Goal: Task Accomplishment & Management: Complete application form

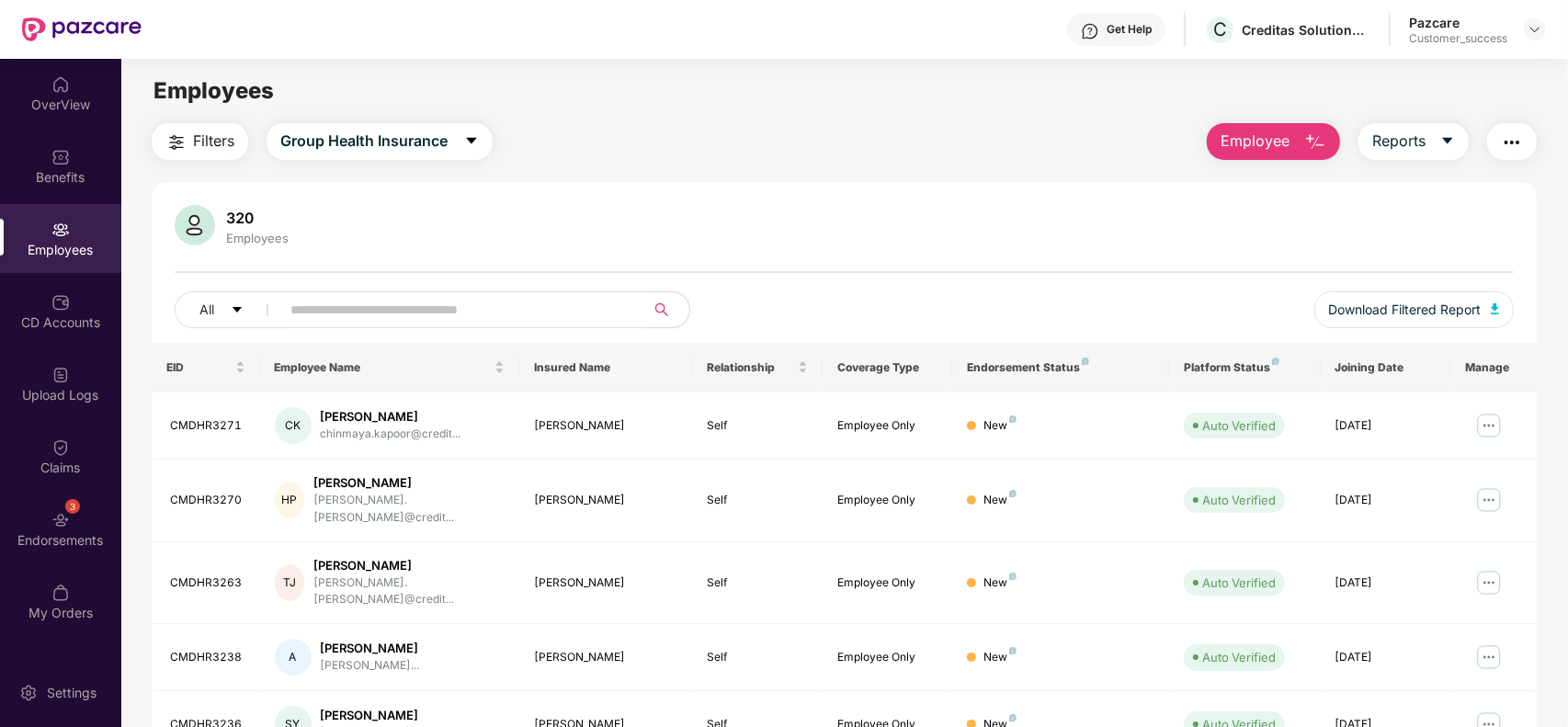
click at [1542, 44] on div "Pazcare Customer_success" at bounding box center [1477, 30] width 137 height 33
click at [1539, 33] on img at bounding box center [1534, 29] width 14 height 14
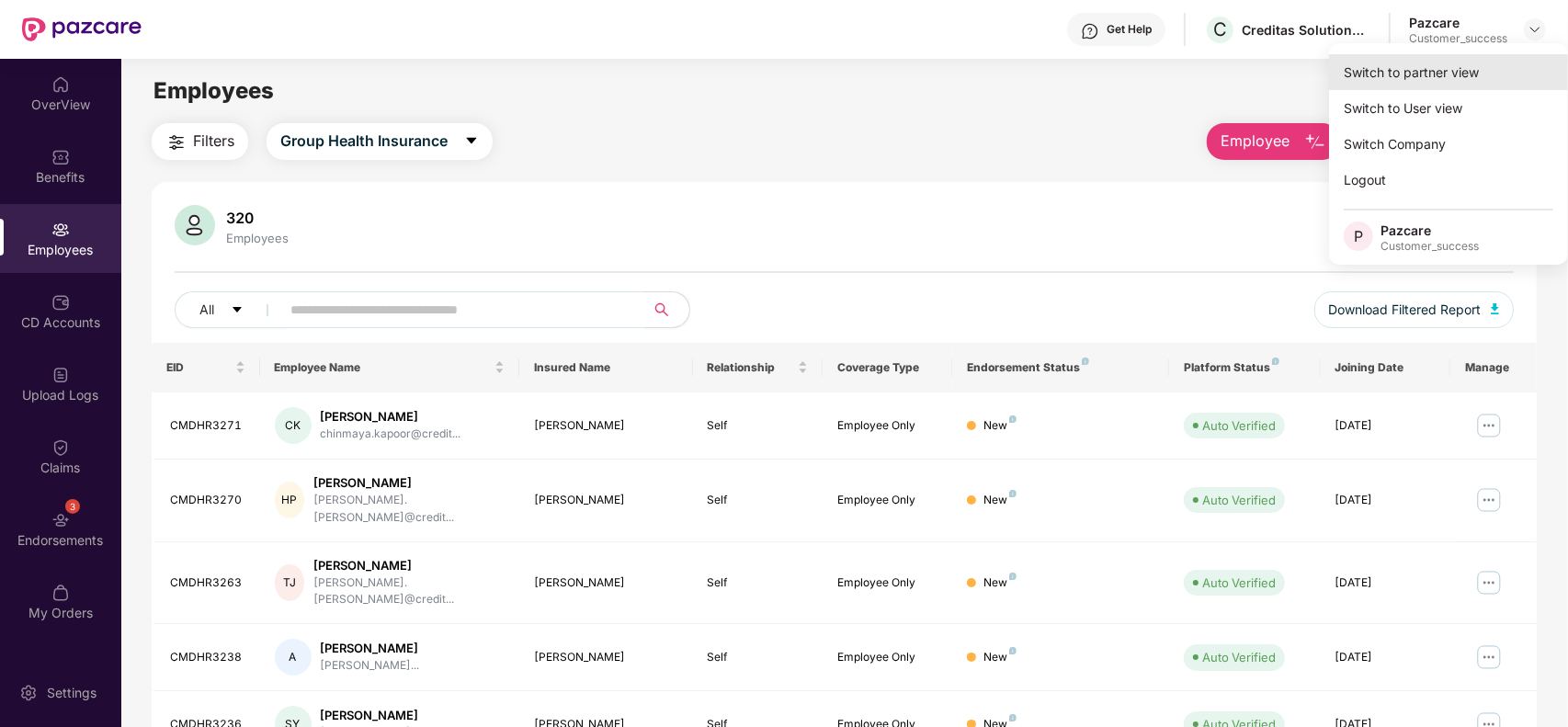
click at [1443, 60] on div "Switch to partner view" at bounding box center [1448, 72] width 239 height 35
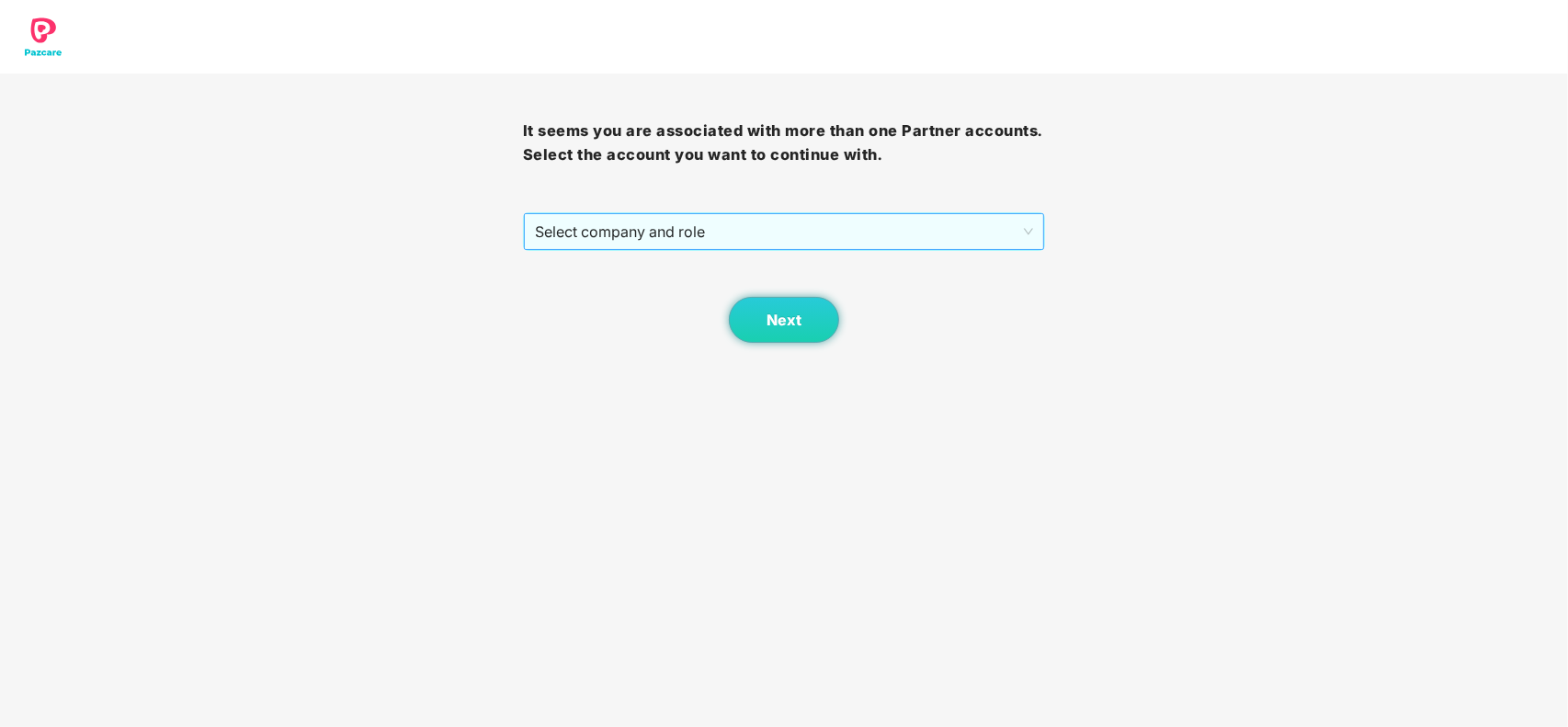
click at [635, 244] on span "Select company and role" at bounding box center [784, 231] width 499 height 35
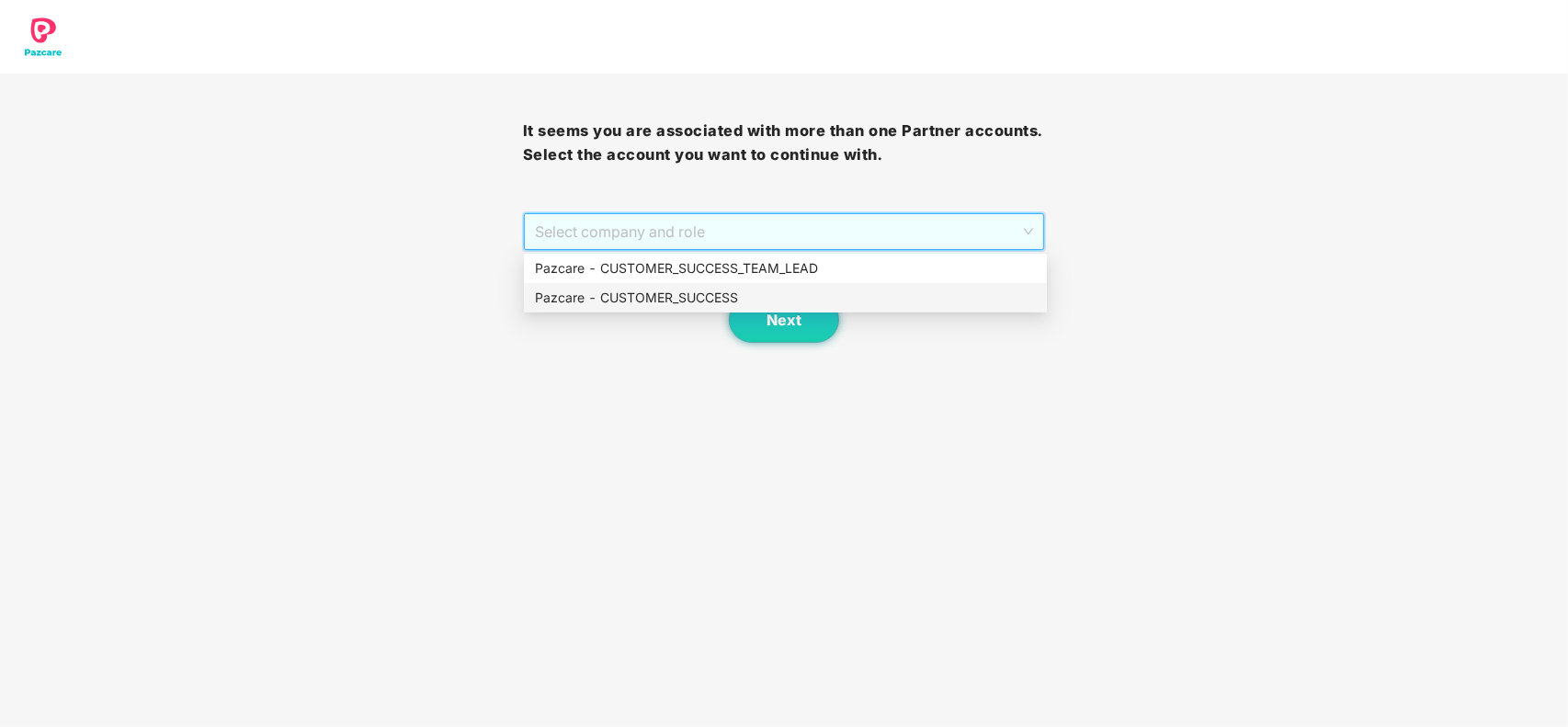
click at [576, 294] on div "Pazcare - CUSTOMER_SUCCESS" at bounding box center [785, 297] width 501 height 20
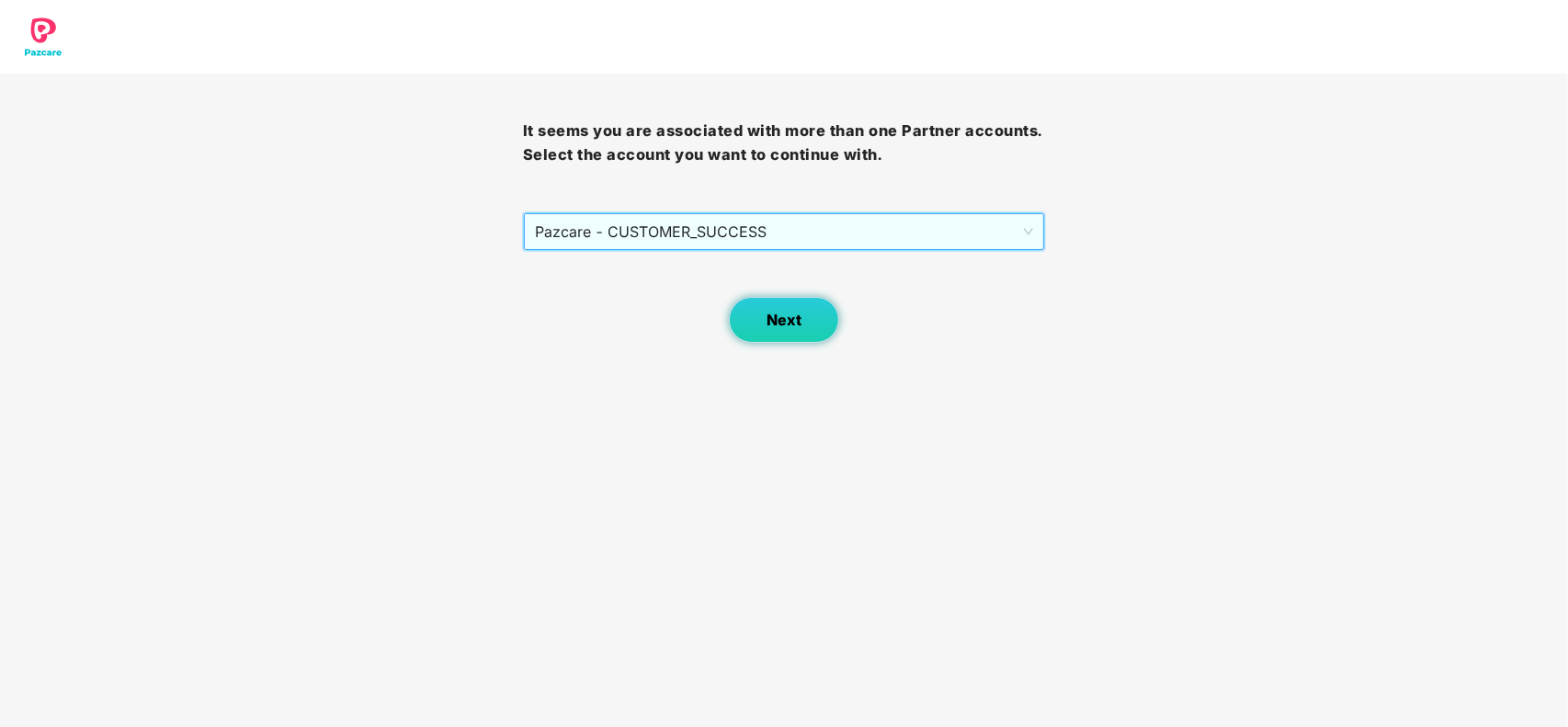
click at [746, 317] on button "Next" at bounding box center [783, 319] width 110 height 46
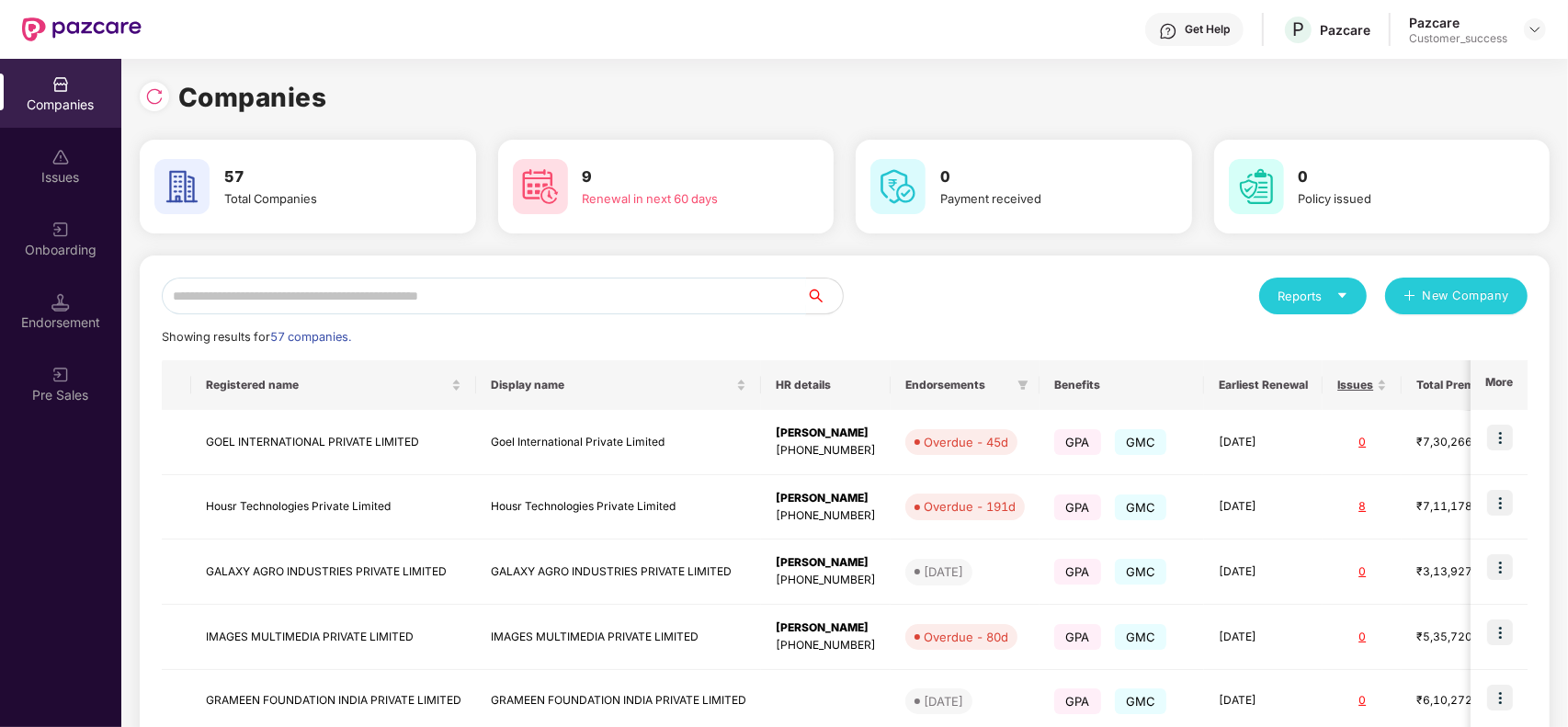
click at [444, 298] on input "text" at bounding box center [484, 295] width 644 height 36
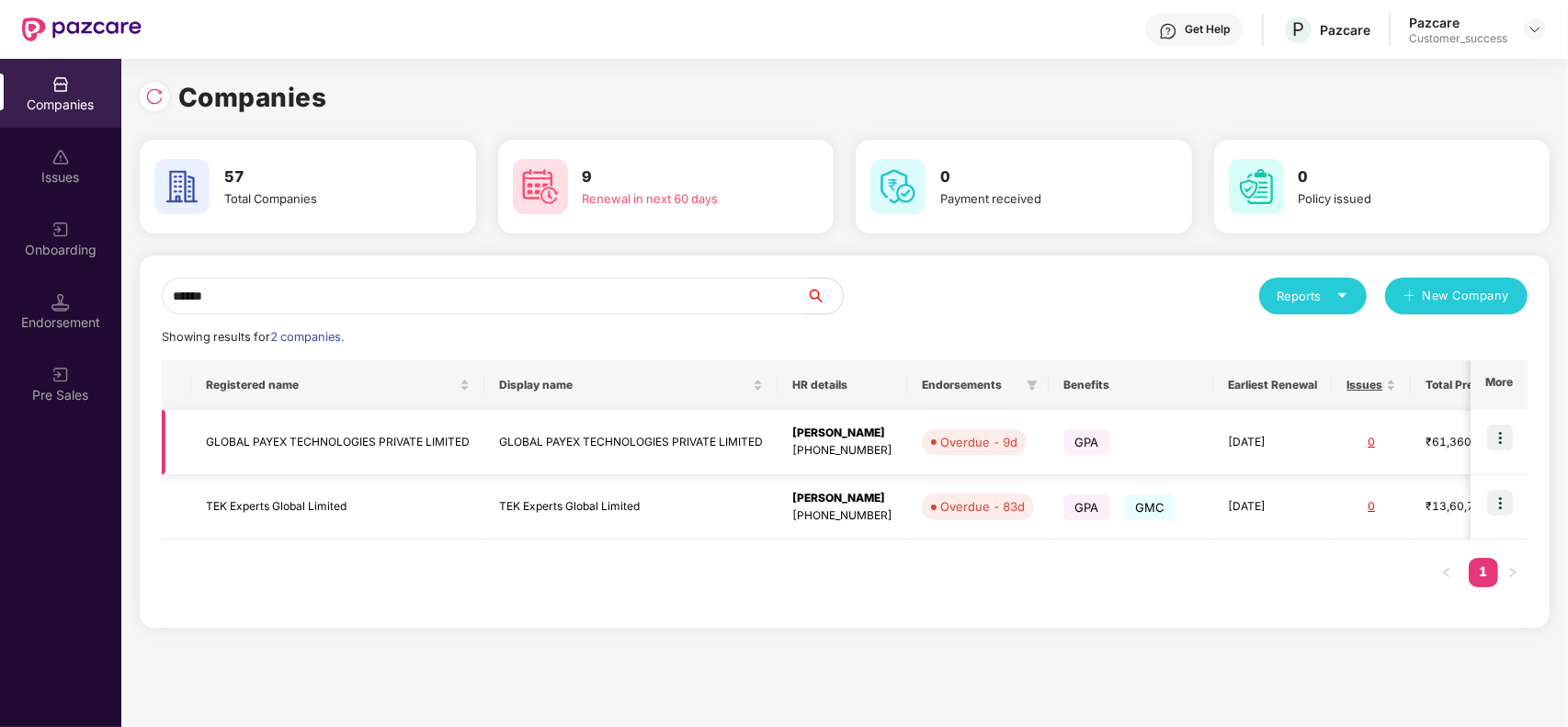
type input "******"
click at [444, 424] on td "GLOBAL PAYEX TECHNOLOGIES PRIVATE LIMITED" at bounding box center [338, 442] width 294 height 65
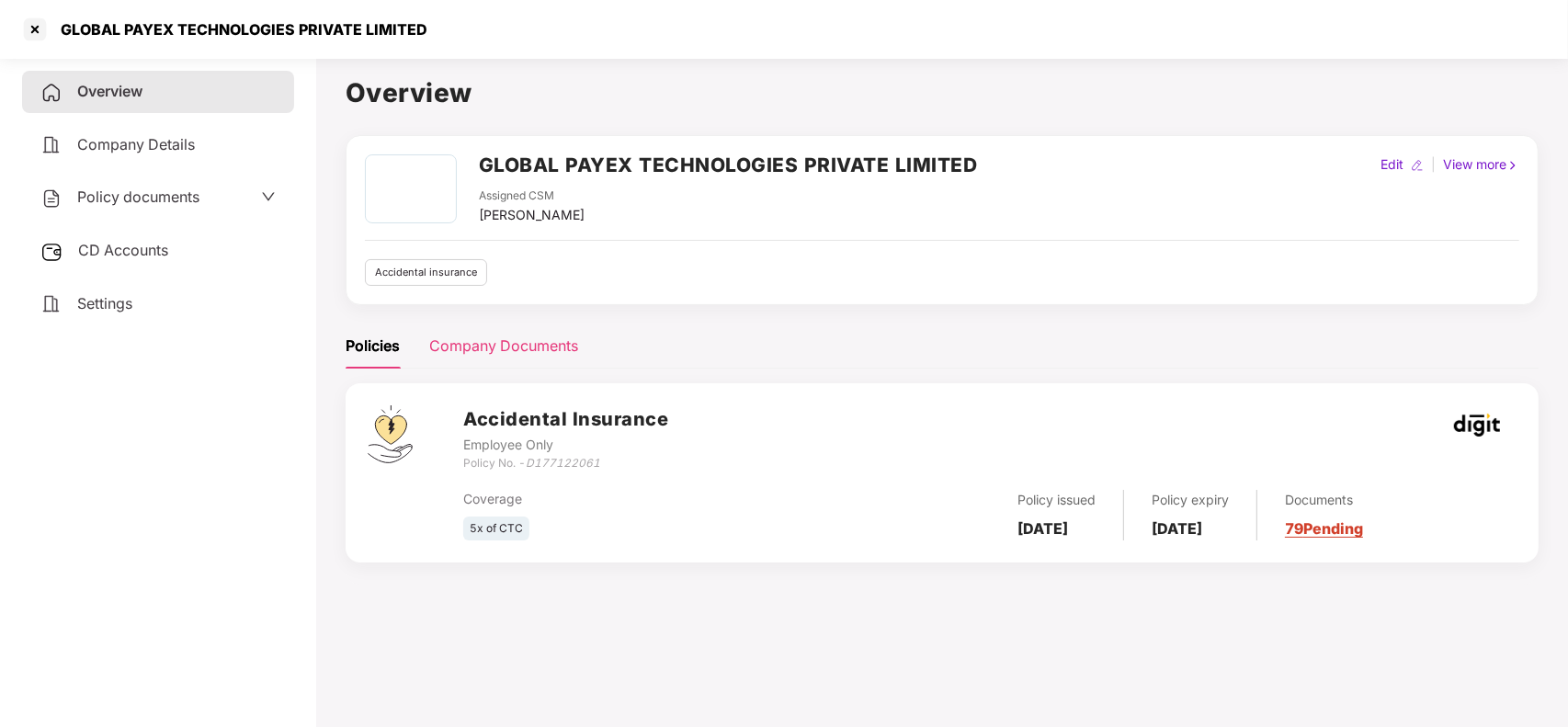
click at [509, 340] on div "Company Documents" at bounding box center [503, 346] width 149 height 23
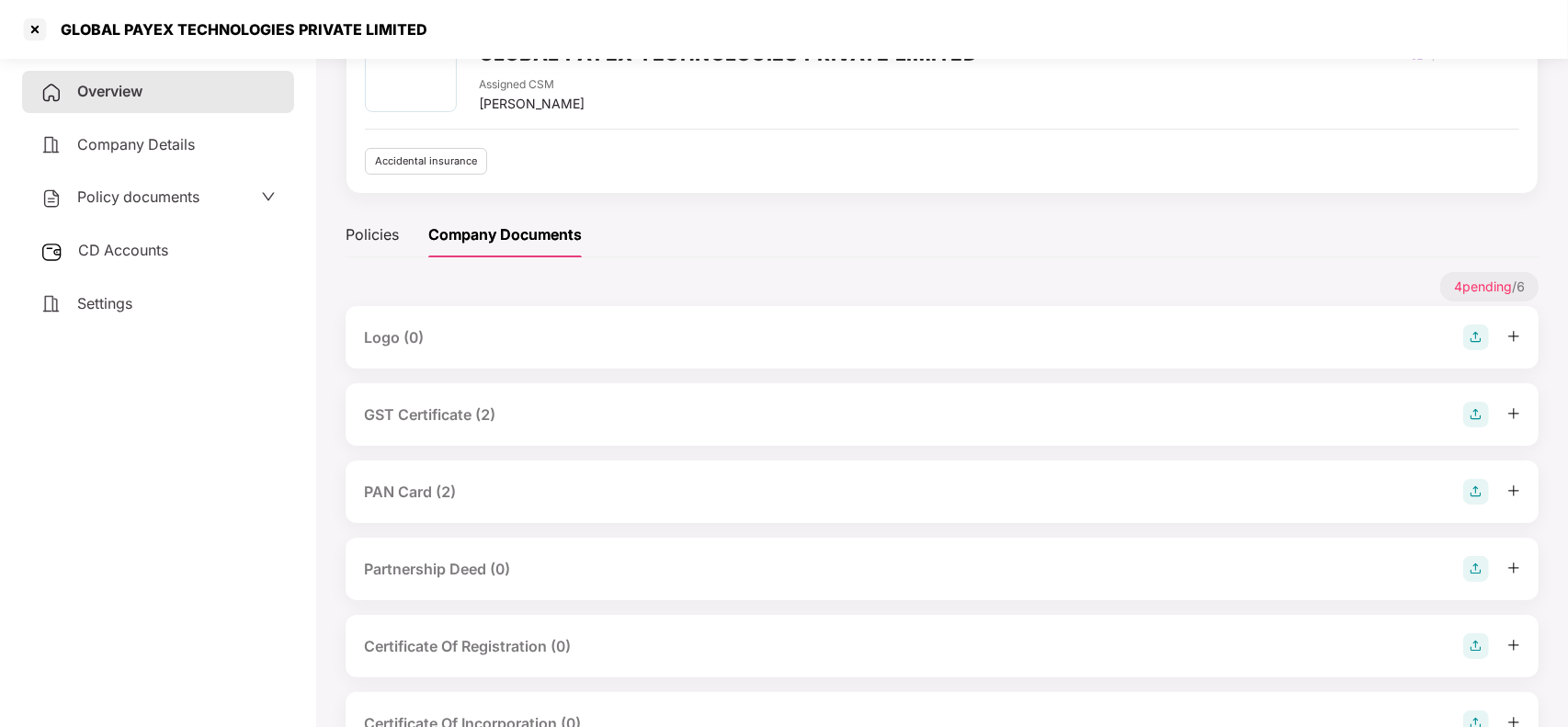
scroll to position [112, 0]
click at [498, 496] on div "PAN Card (2)" at bounding box center [941, 490] width 1156 height 26
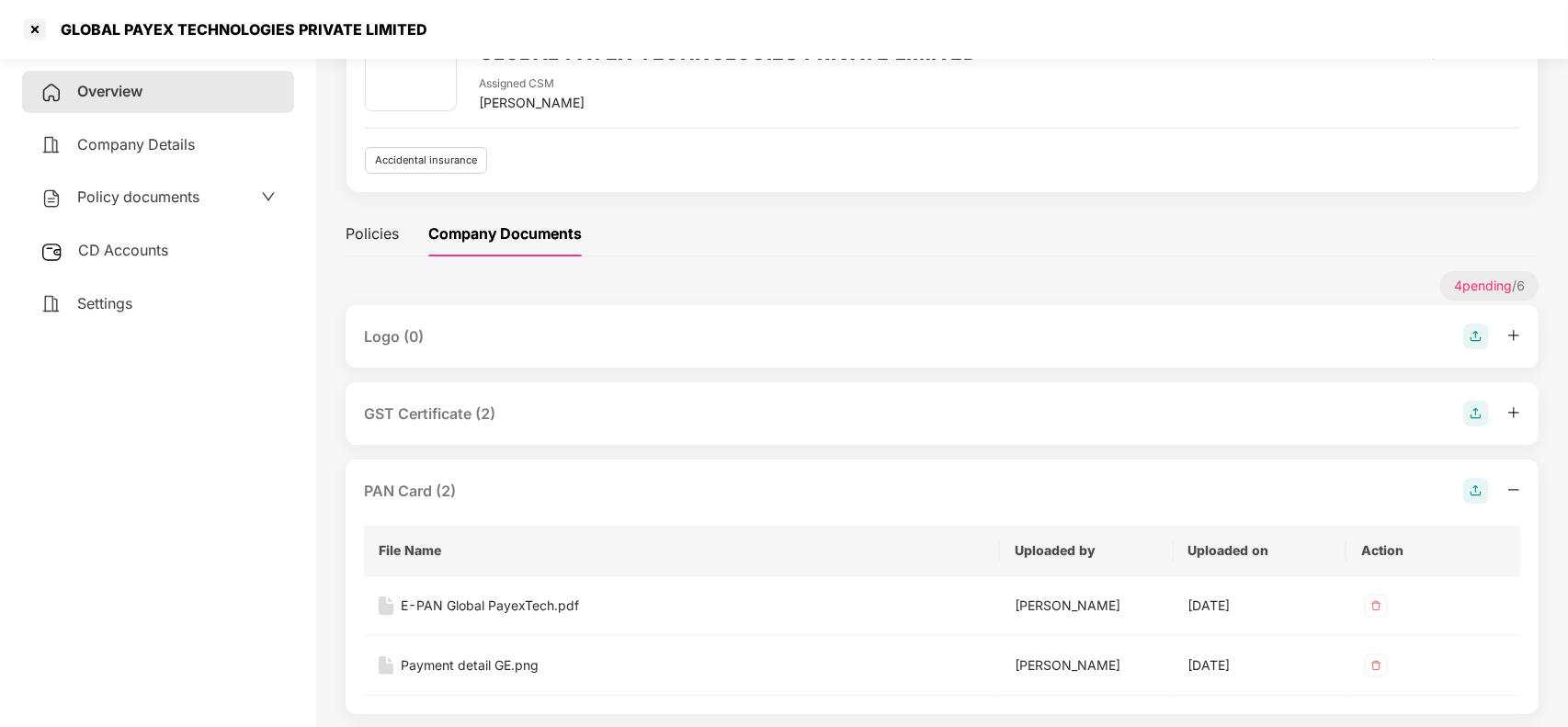
click at [554, 493] on div "PAN Card (2)" at bounding box center [941, 490] width 1156 height 26
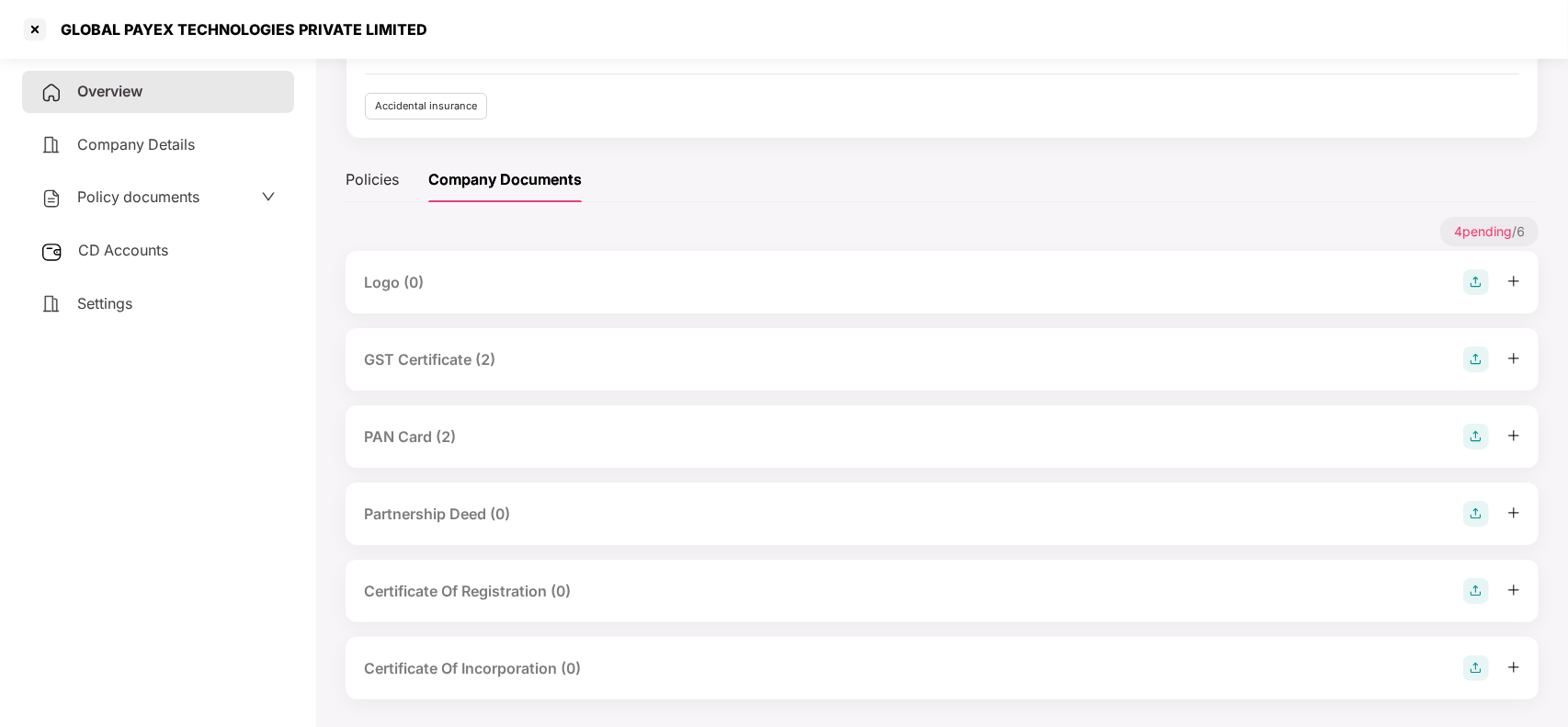
scroll to position [176, 0]
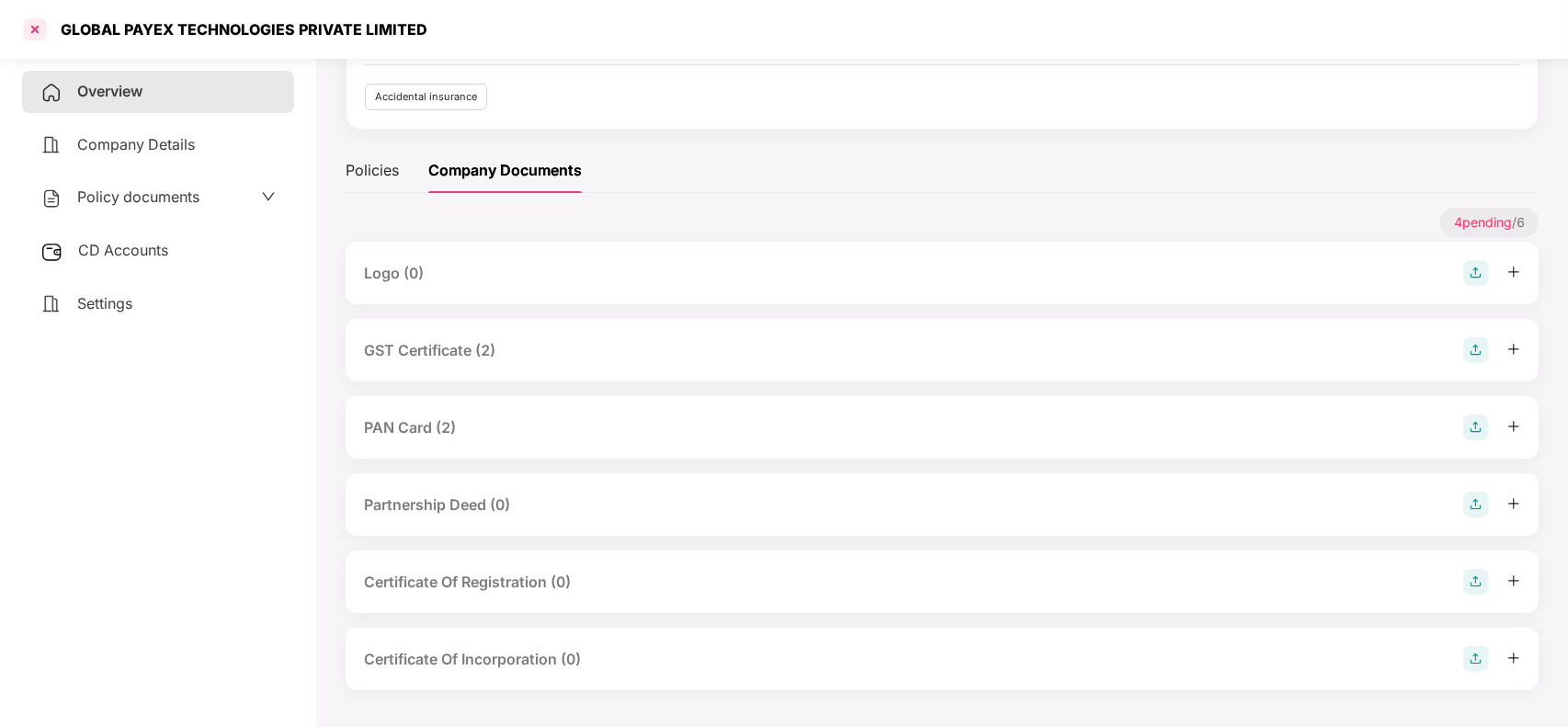
click at [35, 25] on div at bounding box center [35, 29] width 30 height 30
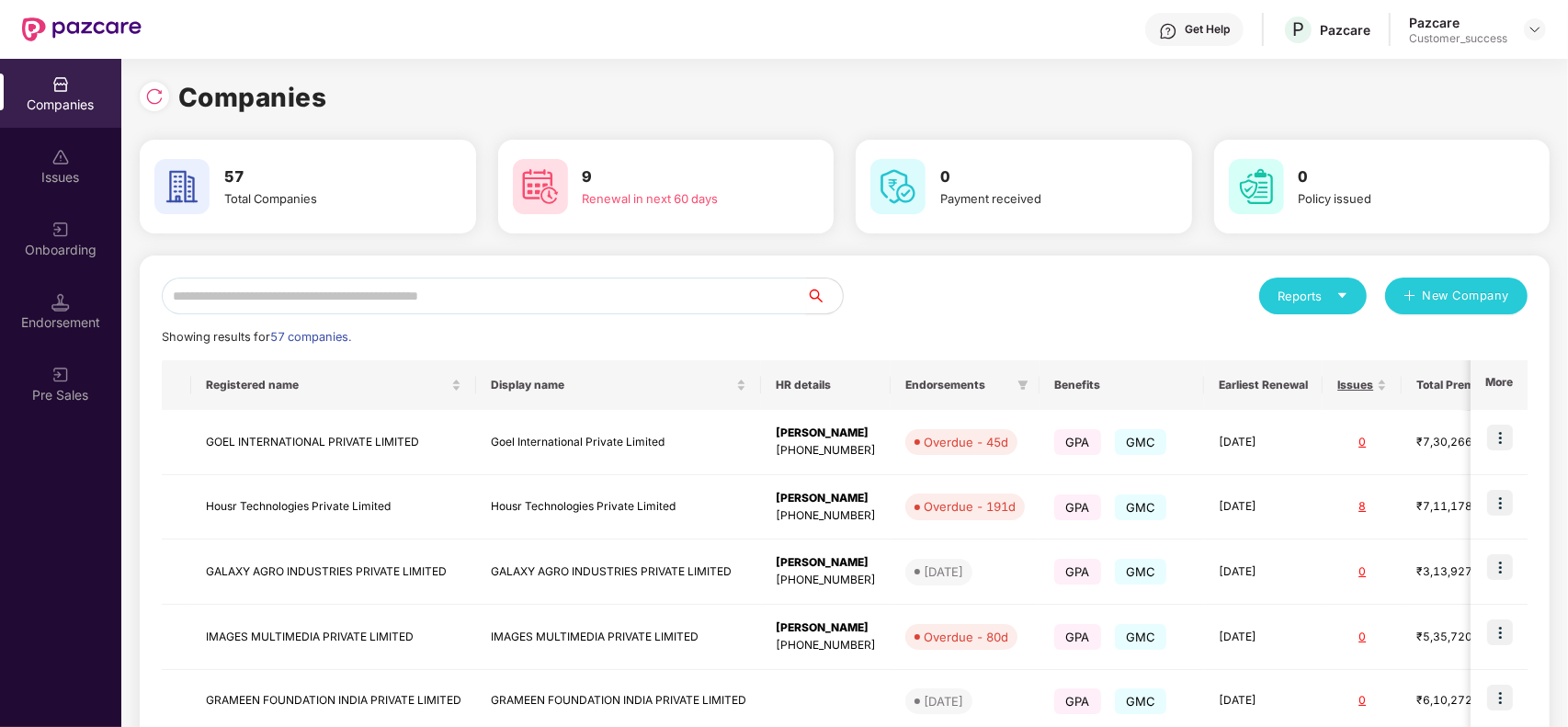
click at [395, 293] on input "text" at bounding box center [484, 295] width 644 height 36
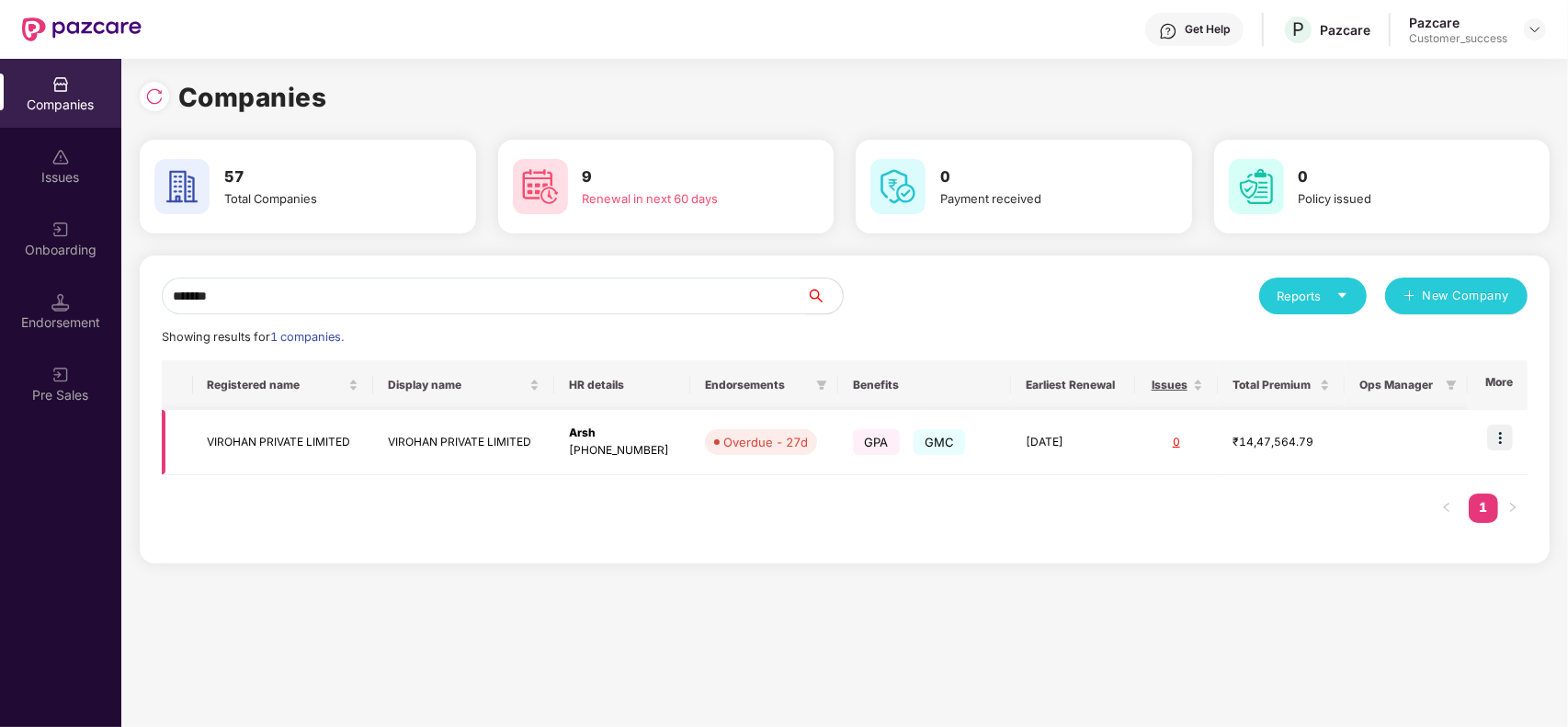
type input "*******"
click at [1499, 430] on img at bounding box center [1500, 436] width 26 height 26
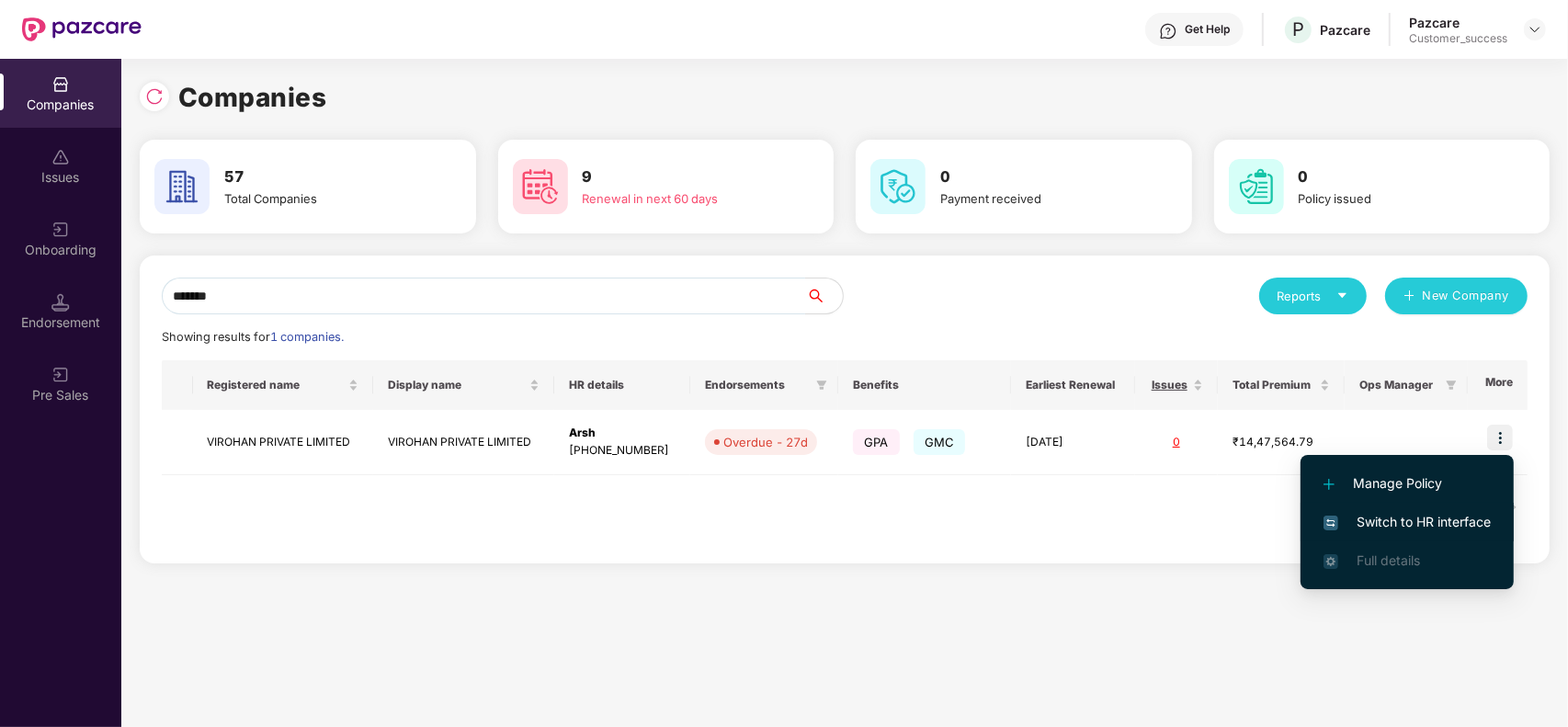
click at [1417, 515] on span "Switch to HR interface" at bounding box center [1407, 521] width 167 height 20
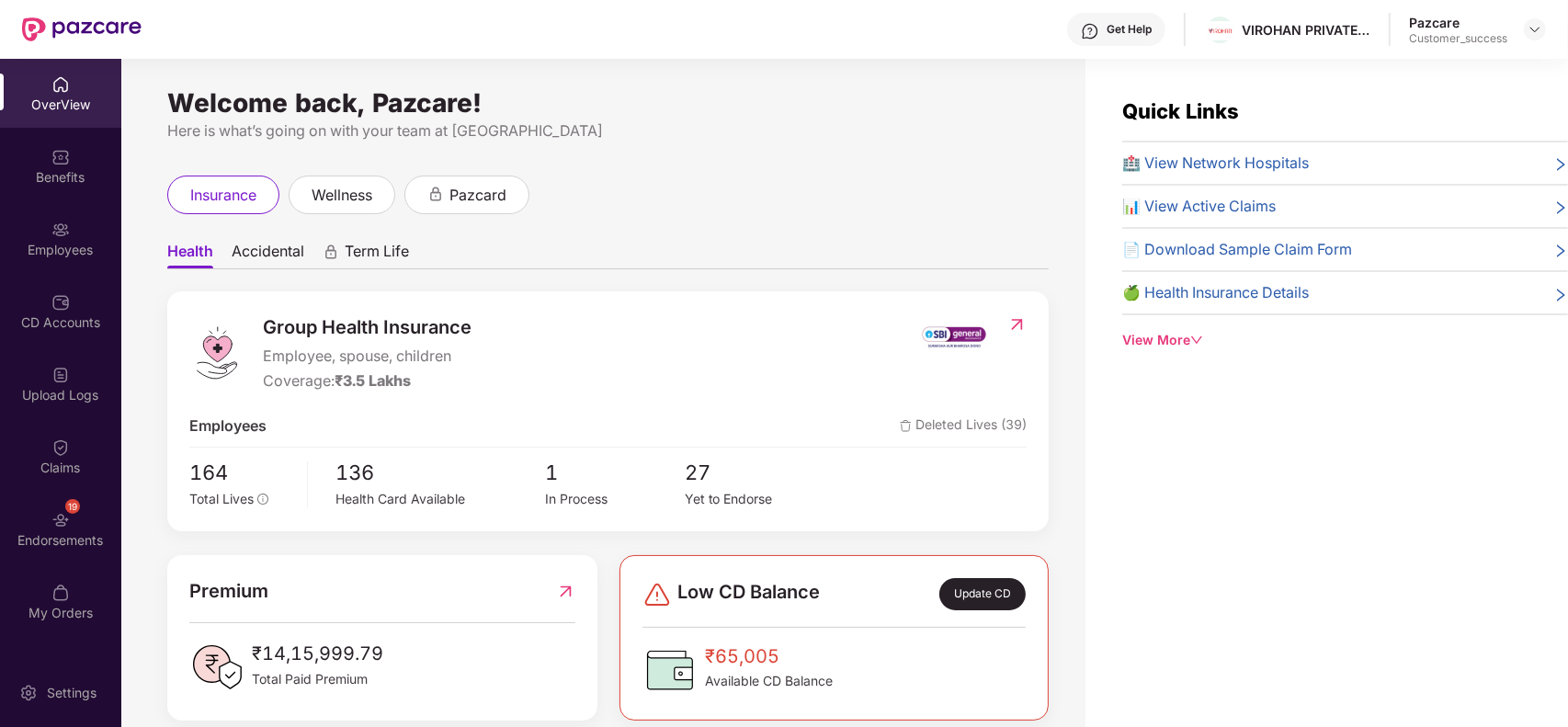
click at [65, 235] on img at bounding box center [60, 229] width 18 height 18
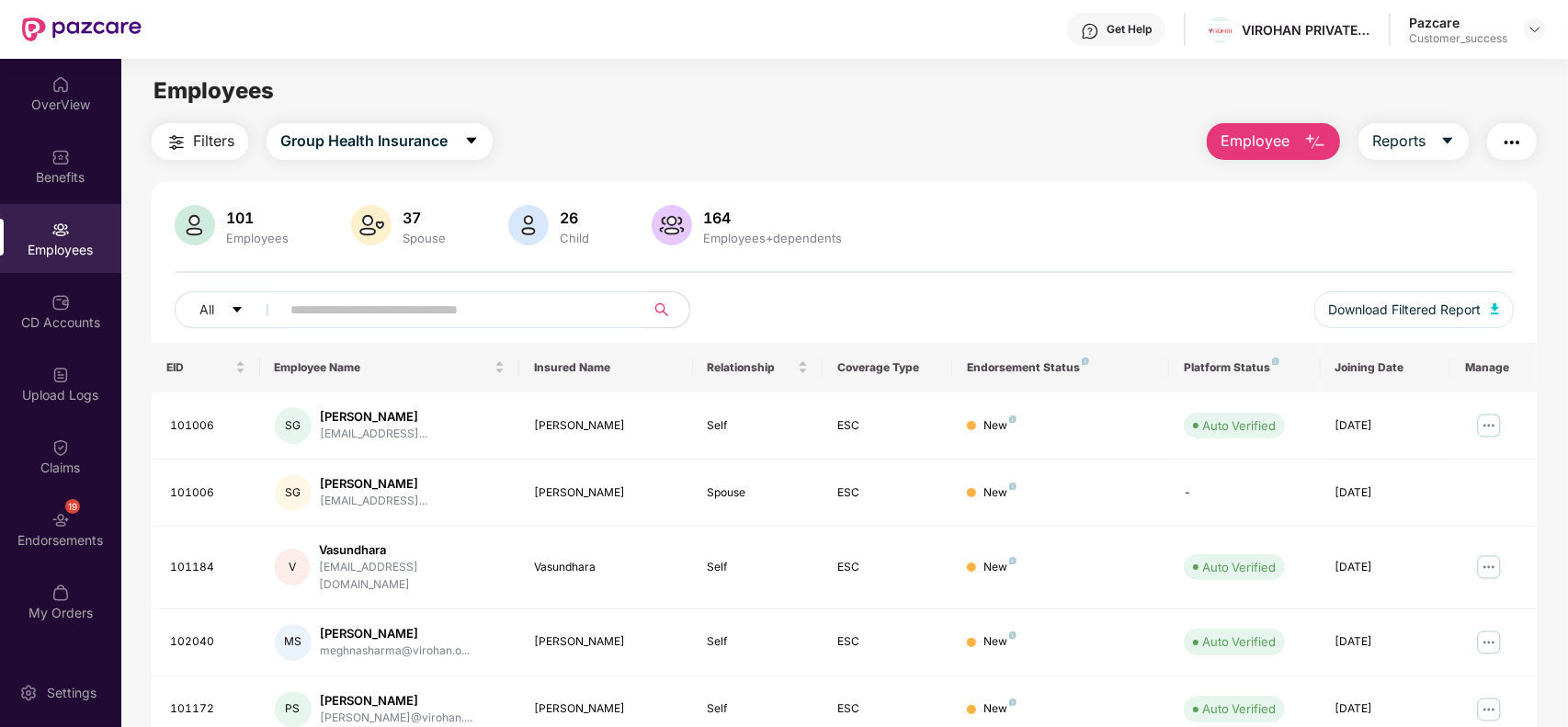
paste input "**********"
click at [343, 314] on input "**********" at bounding box center [456, 309] width 330 height 28
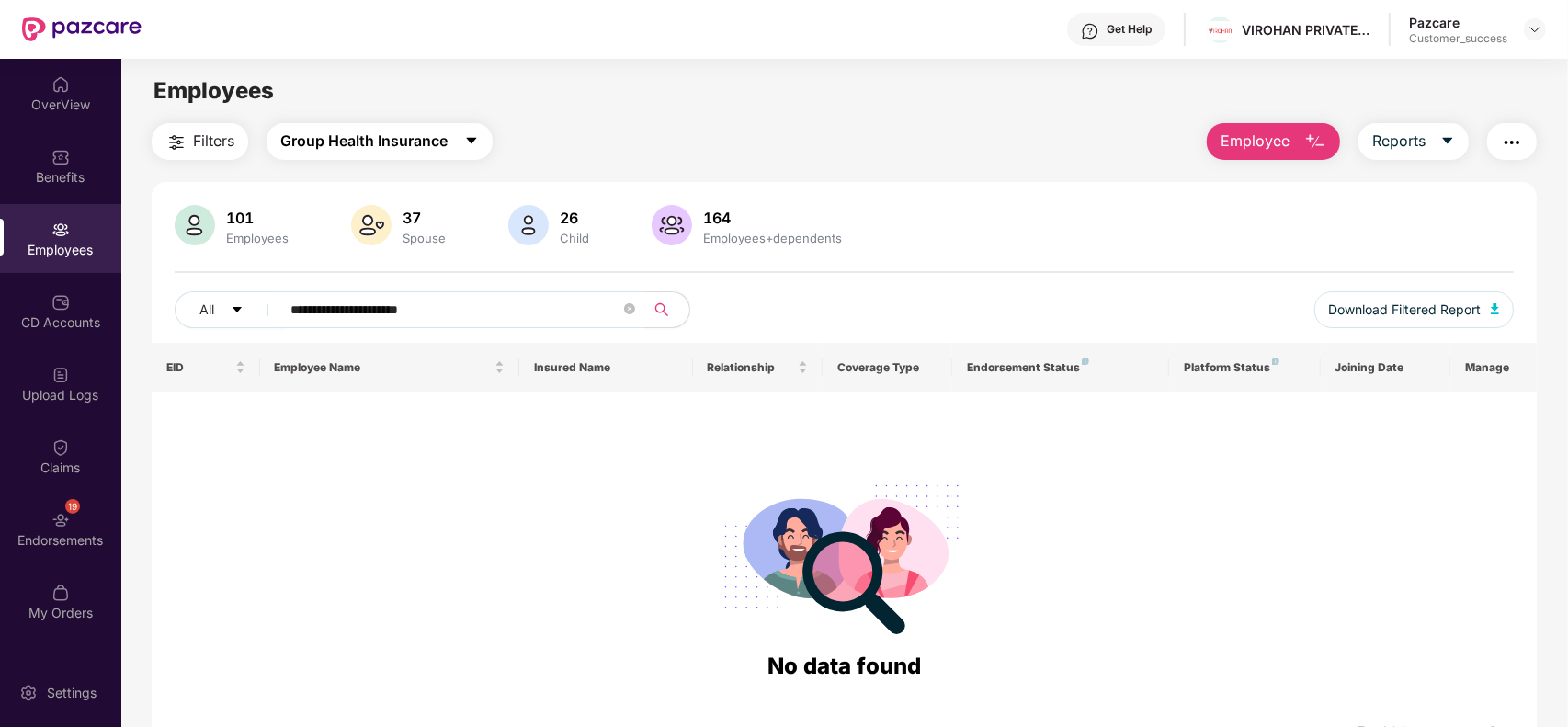
type input "**********"
click at [404, 141] on span "Group Health Insurance" at bounding box center [364, 141] width 167 height 23
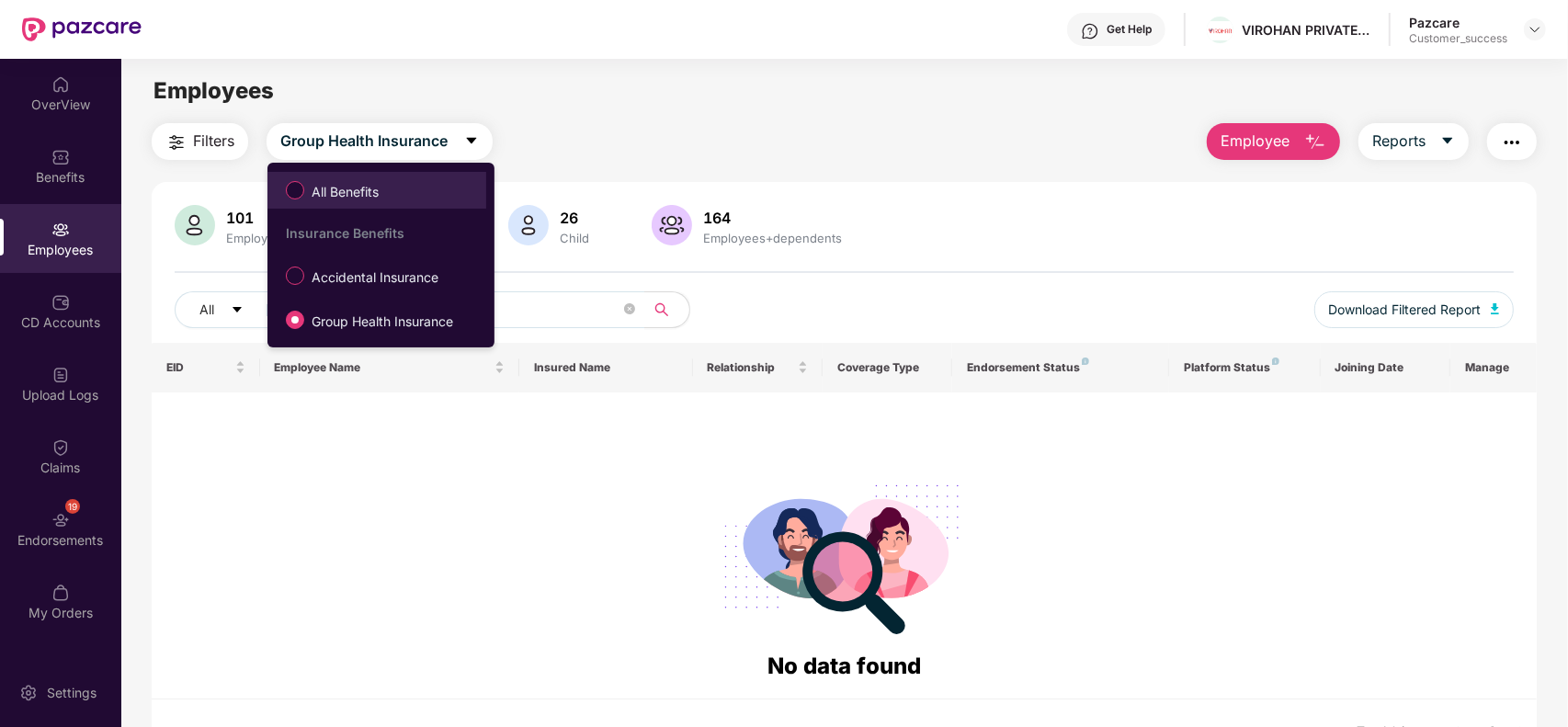
click at [406, 176] on span "All Benefits" at bounding box center [376, 190] width 201 height 32
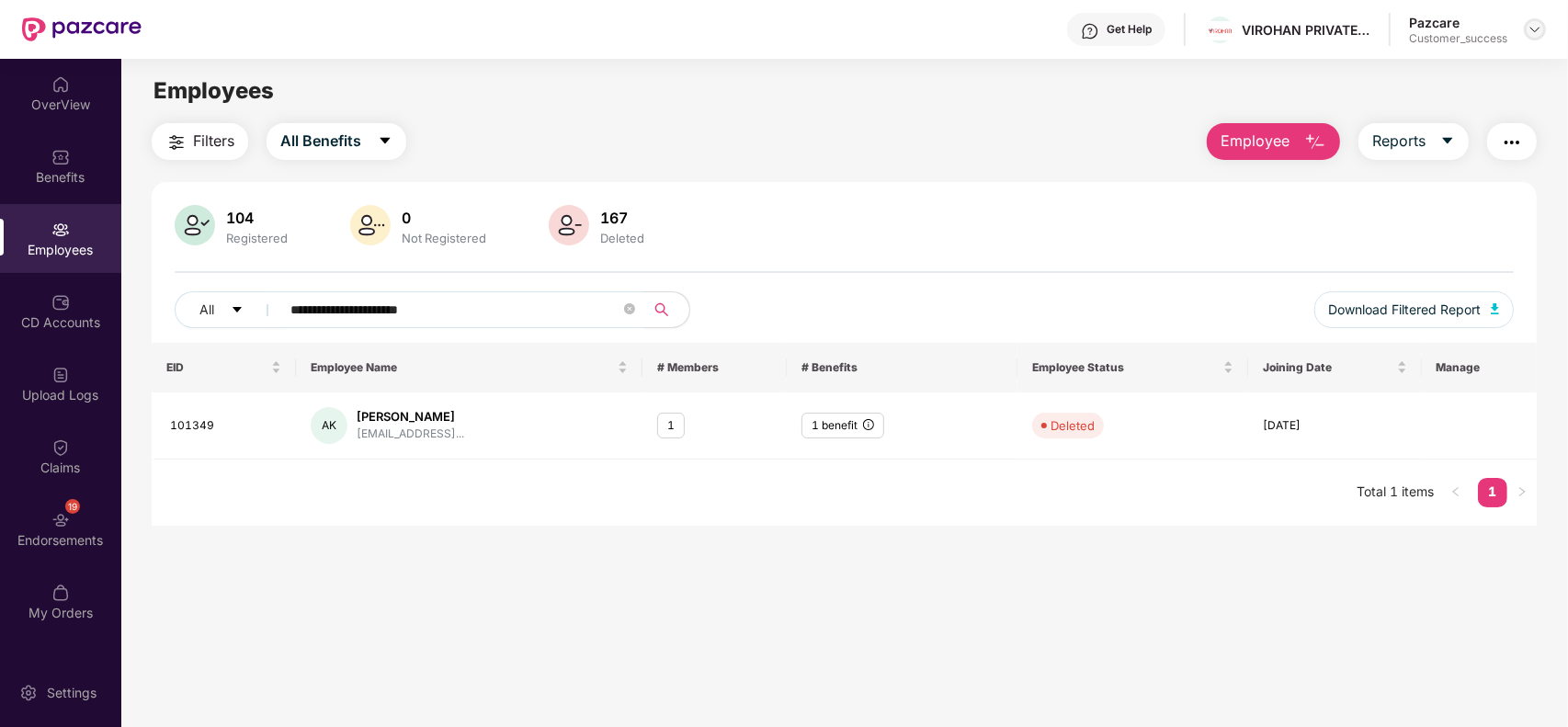
click at [1541, 28] on img at bounding box center [1534, 29] width 14 height 14
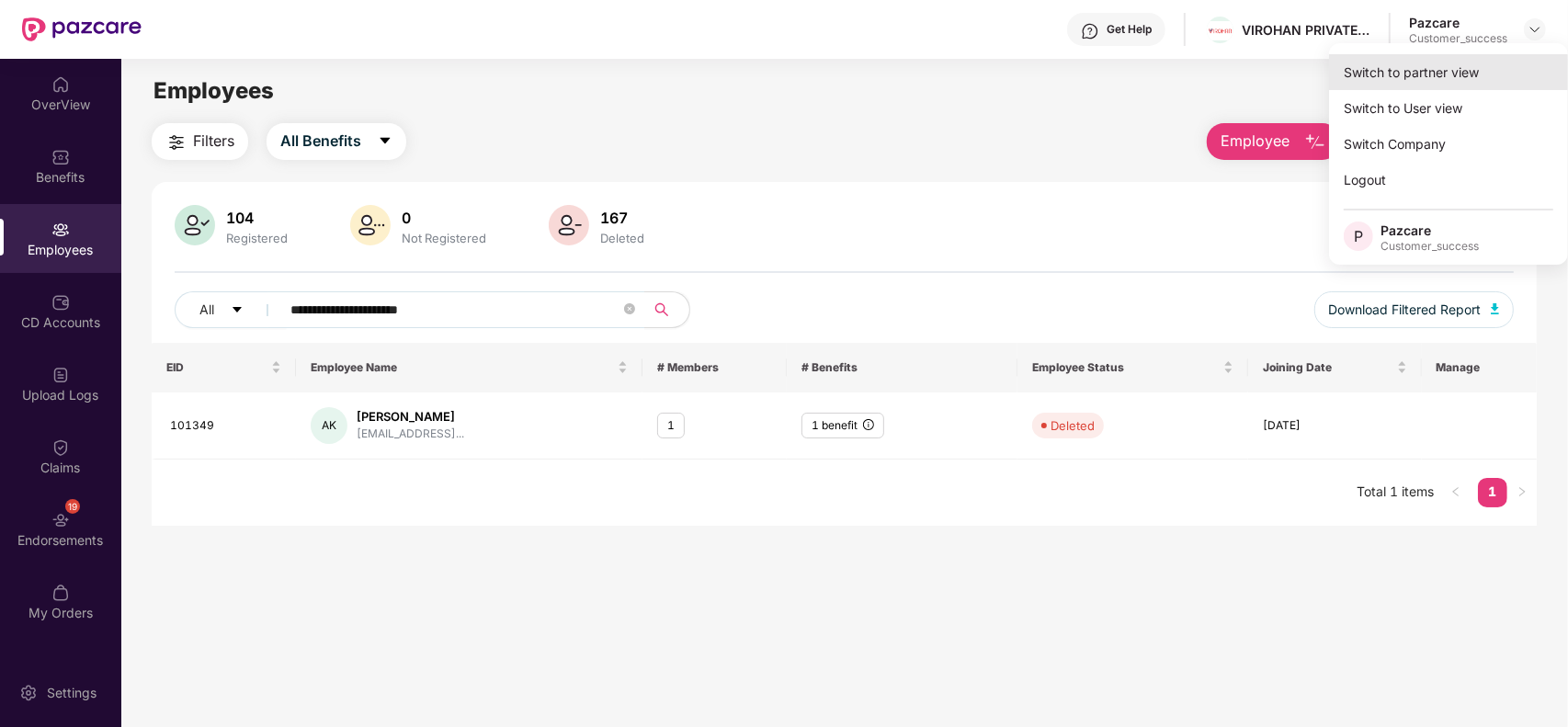
click at [1457, 66] on div "Switch to partner view" at bounding box center [1448, 72] width 239 height 35
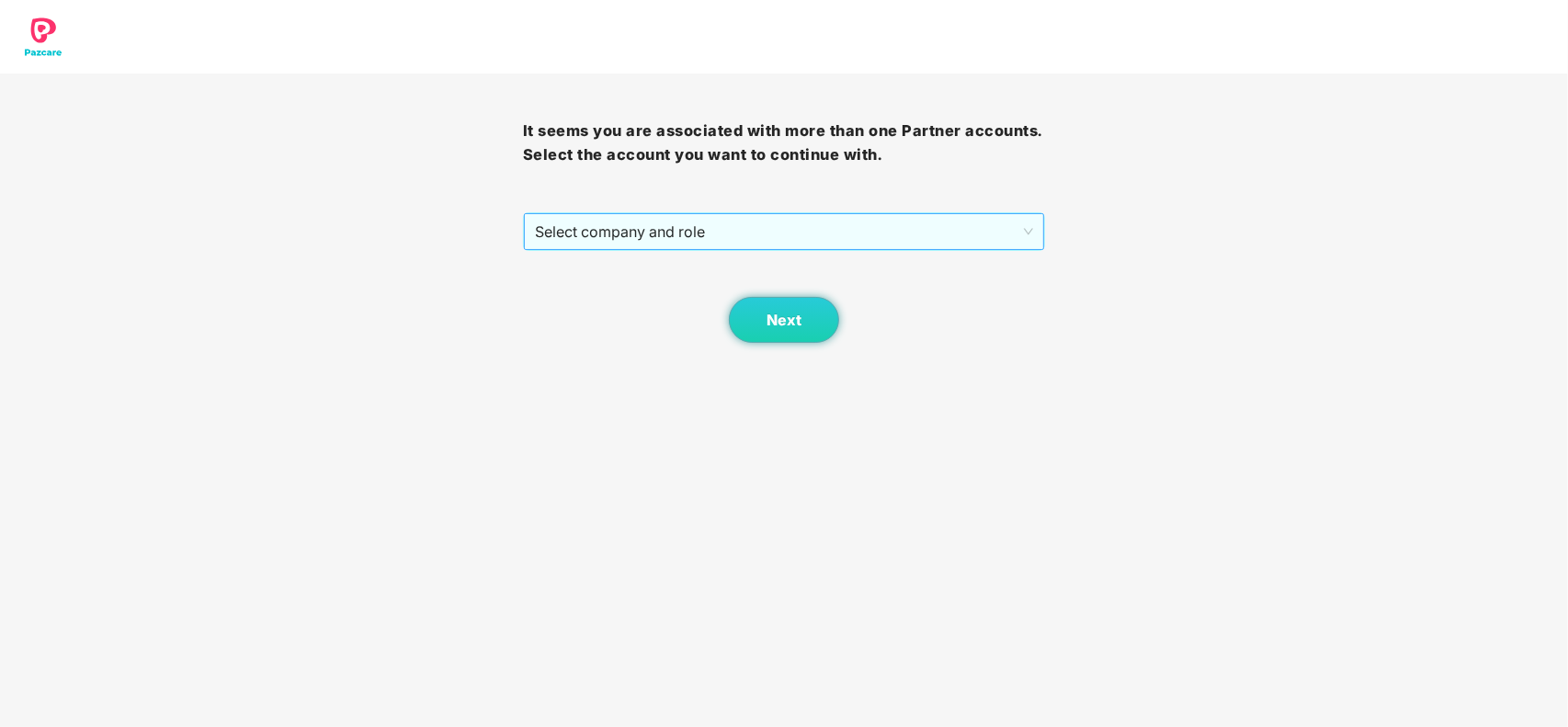
click at [906, 232] on span "Select company and role" at bounding box center [784, 231] width 499 height 35
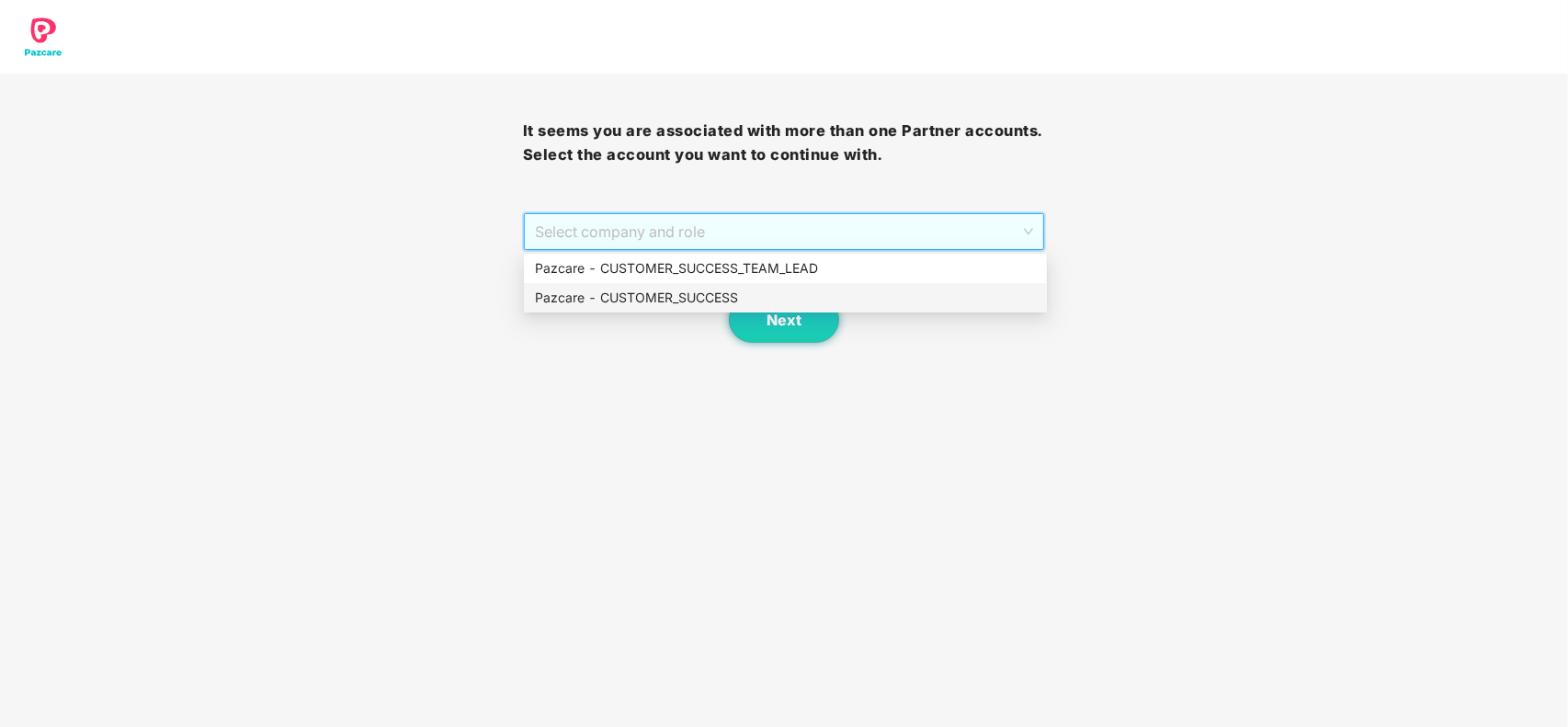
click at [712, 295] on div "Pazcare - CUSTOMER_SUCCESS" at bounding box center [785, 297] width 501 height 20
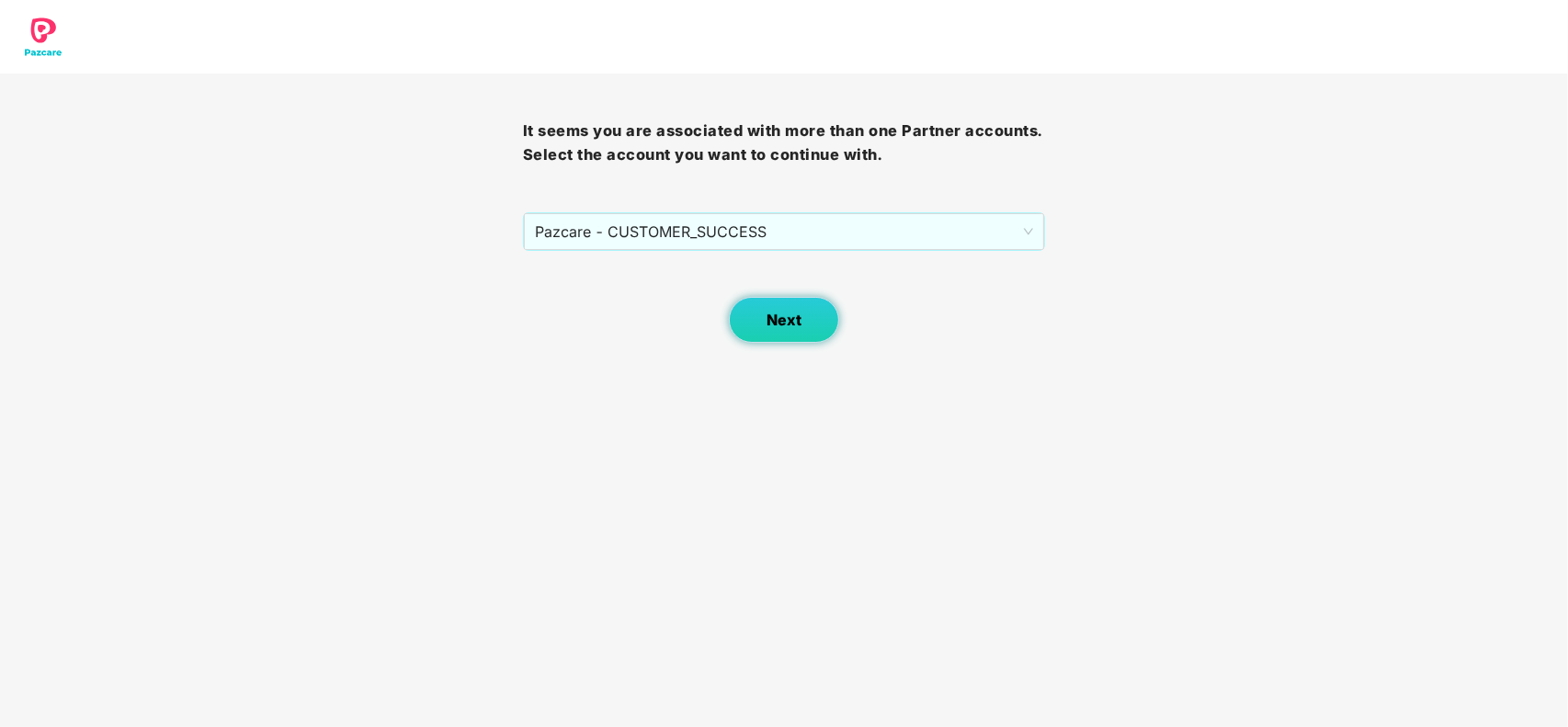
click at [789, 323] on span "Next" at bounding box center [784, 320] width 35 height 17
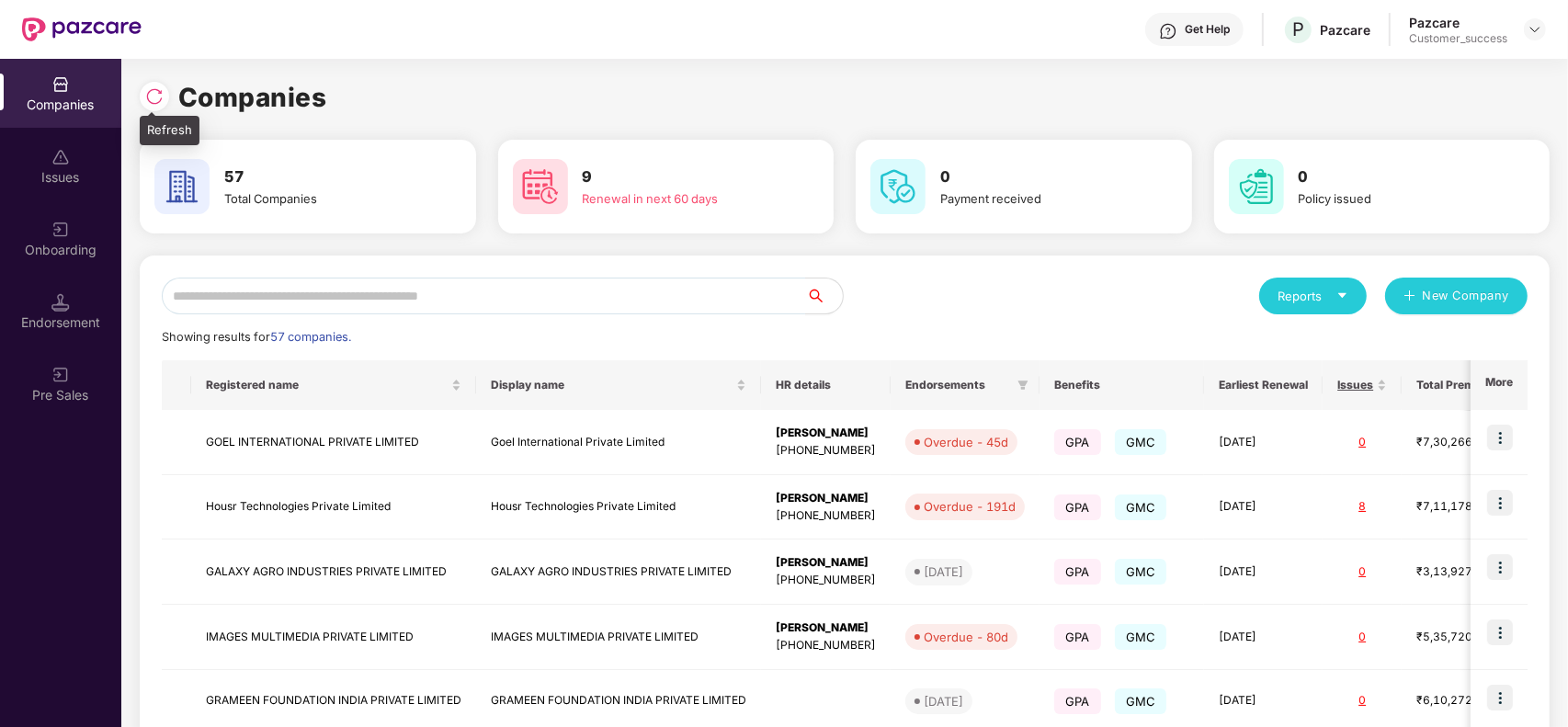
click at [145, 98] on img at bounding box center [154, 96] width 18 height 18
click at [140, 92] on div at bounding box center [154, 96] width 30 height 30
click at [430, 291] on input "text" at bounding box center [484, 295] width 644 height 36
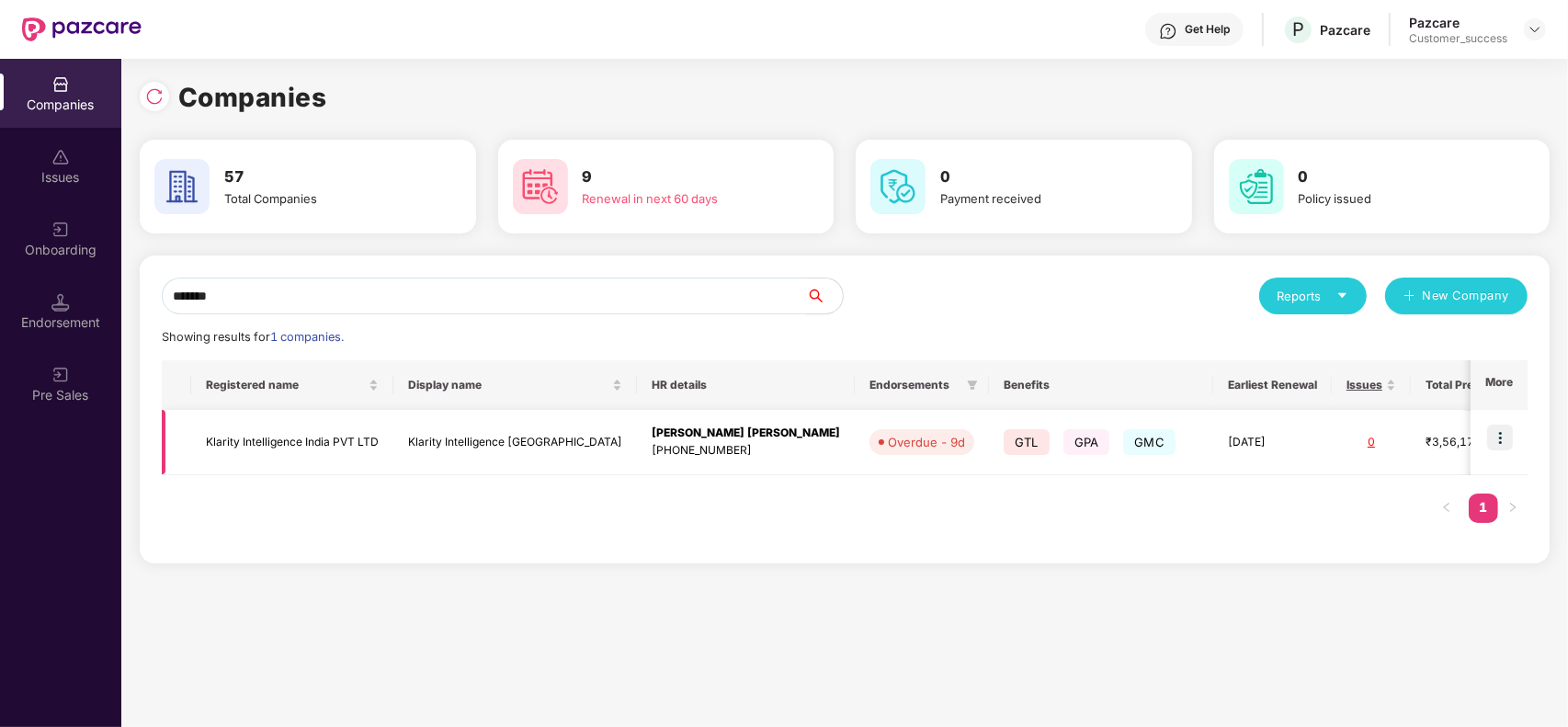
type input "*******"
click at [444, 432] on td "Klarity Intelligence India" at bounding box center [515, 442] width 244 height 65
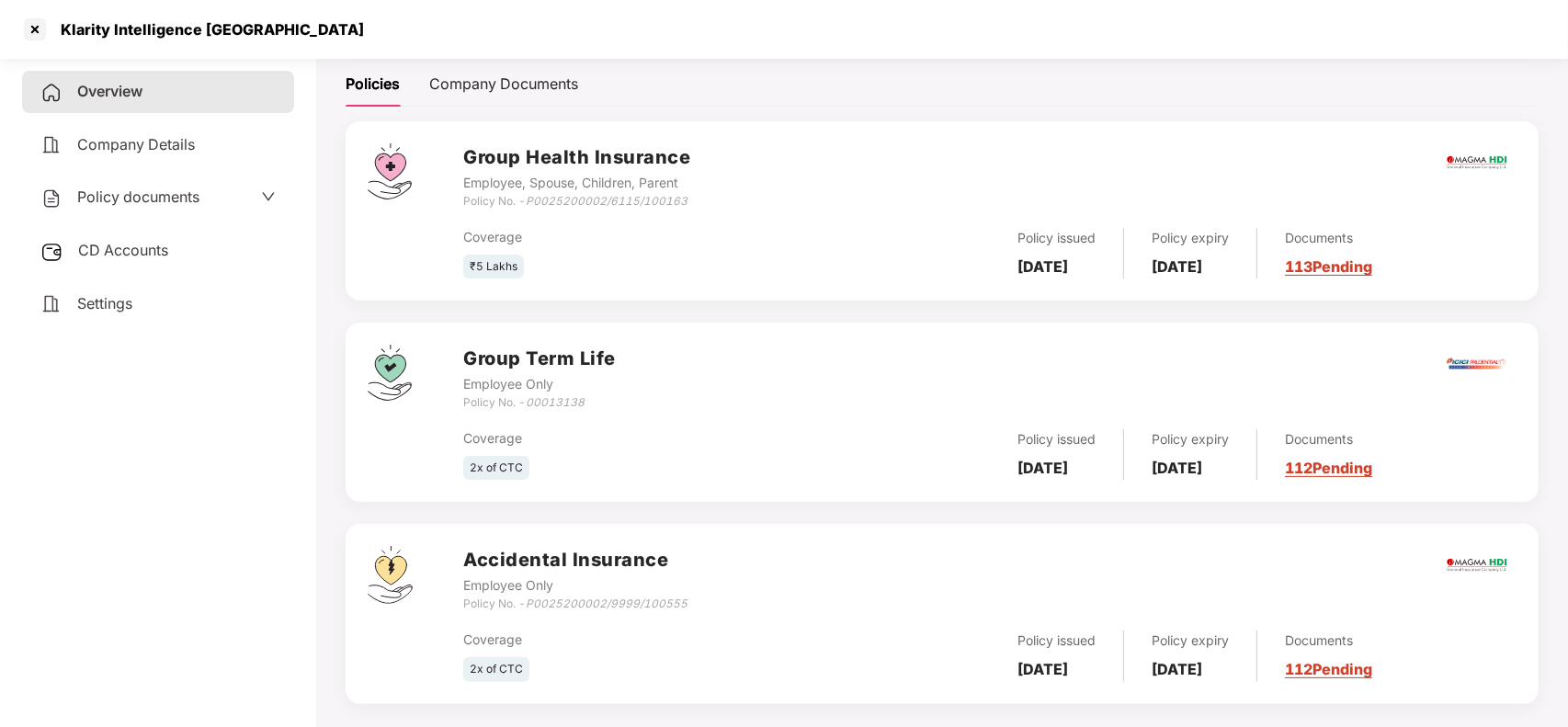
click at [1328, 473] on link "112 Pending" at bounding box center [1328, 467] width 87 height 18
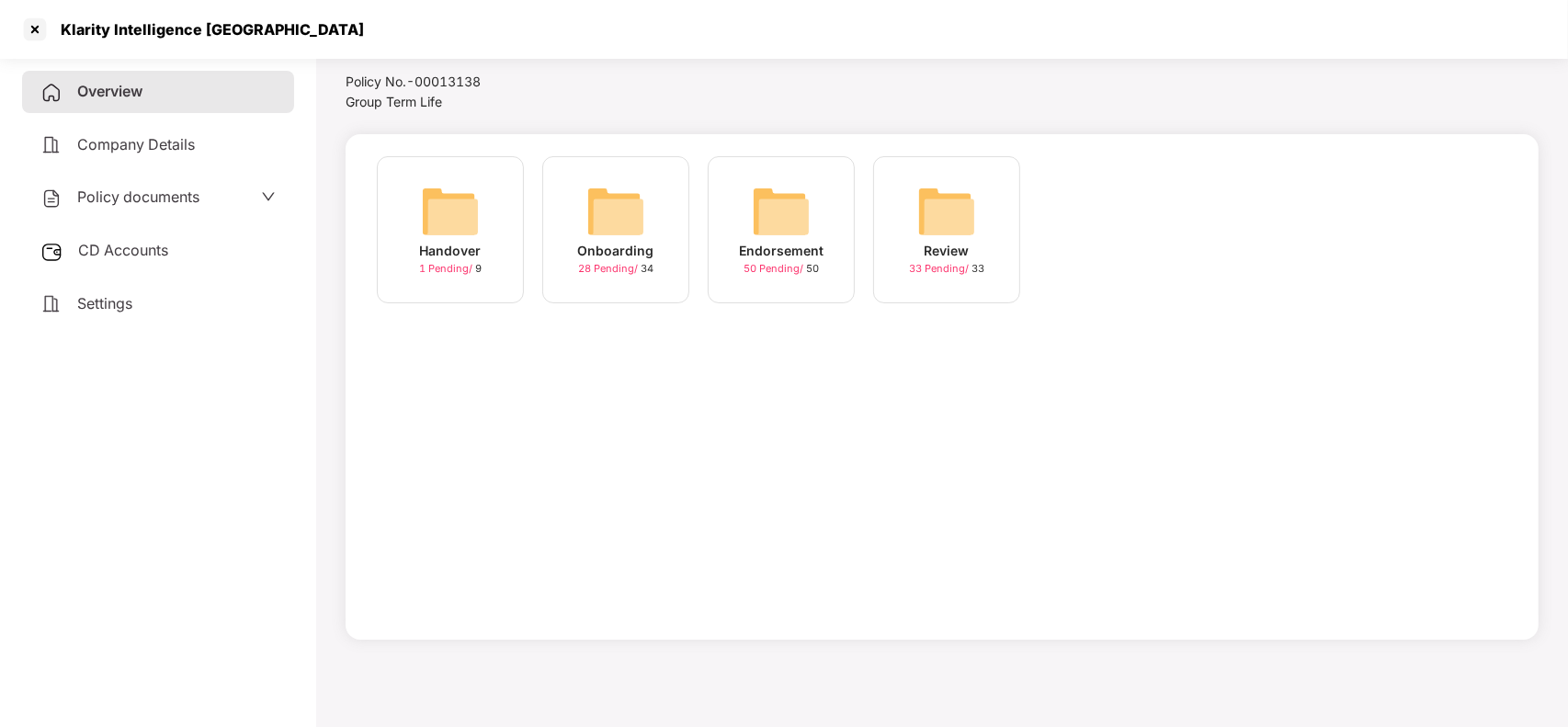
click at [662, 218] on div "Onboarding 28 Pending / 34" at bounding box center [615, 229] width 147 height 147
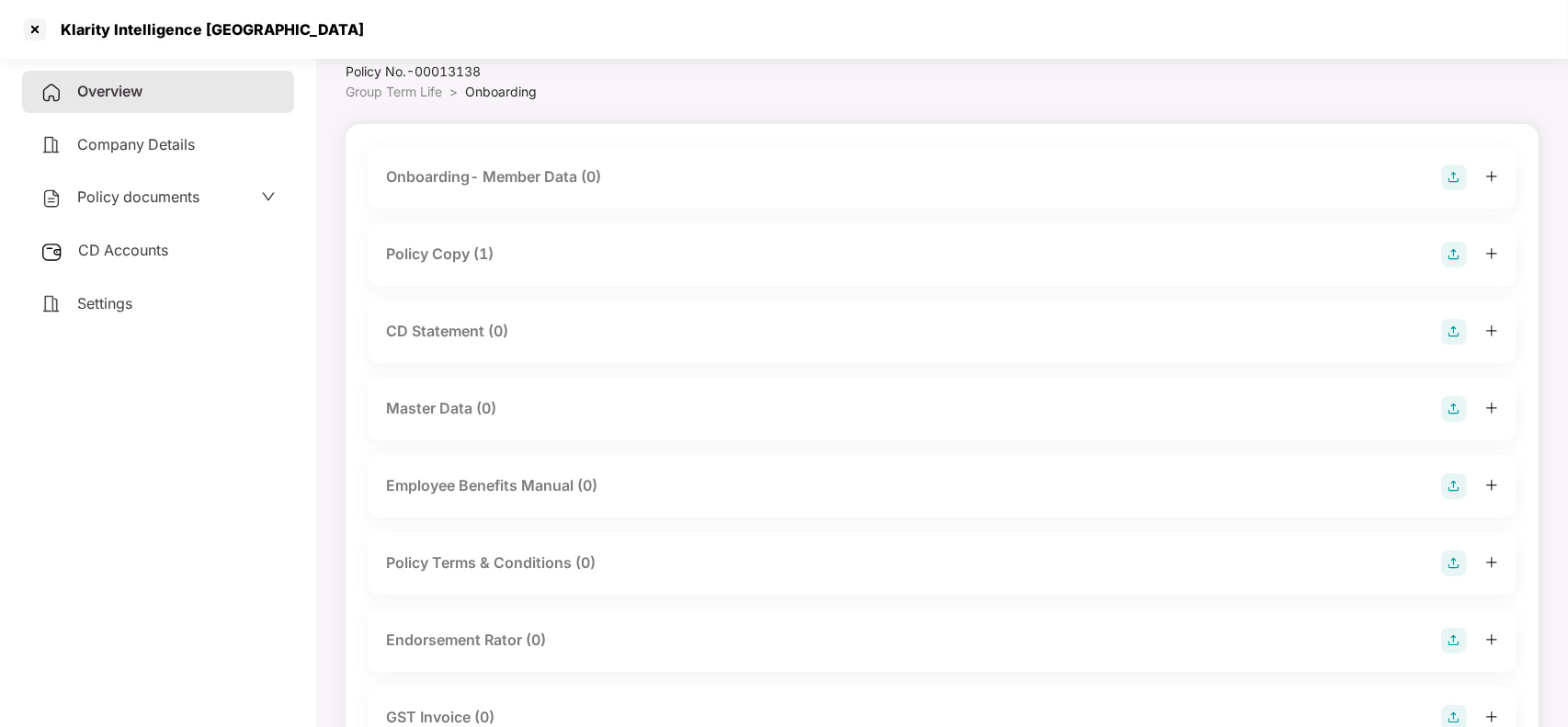
scroll to position [57, 0]
click at [456, 249] on div "Policy Copy (1)" at bounding box center [440, 258] width 107 height 23
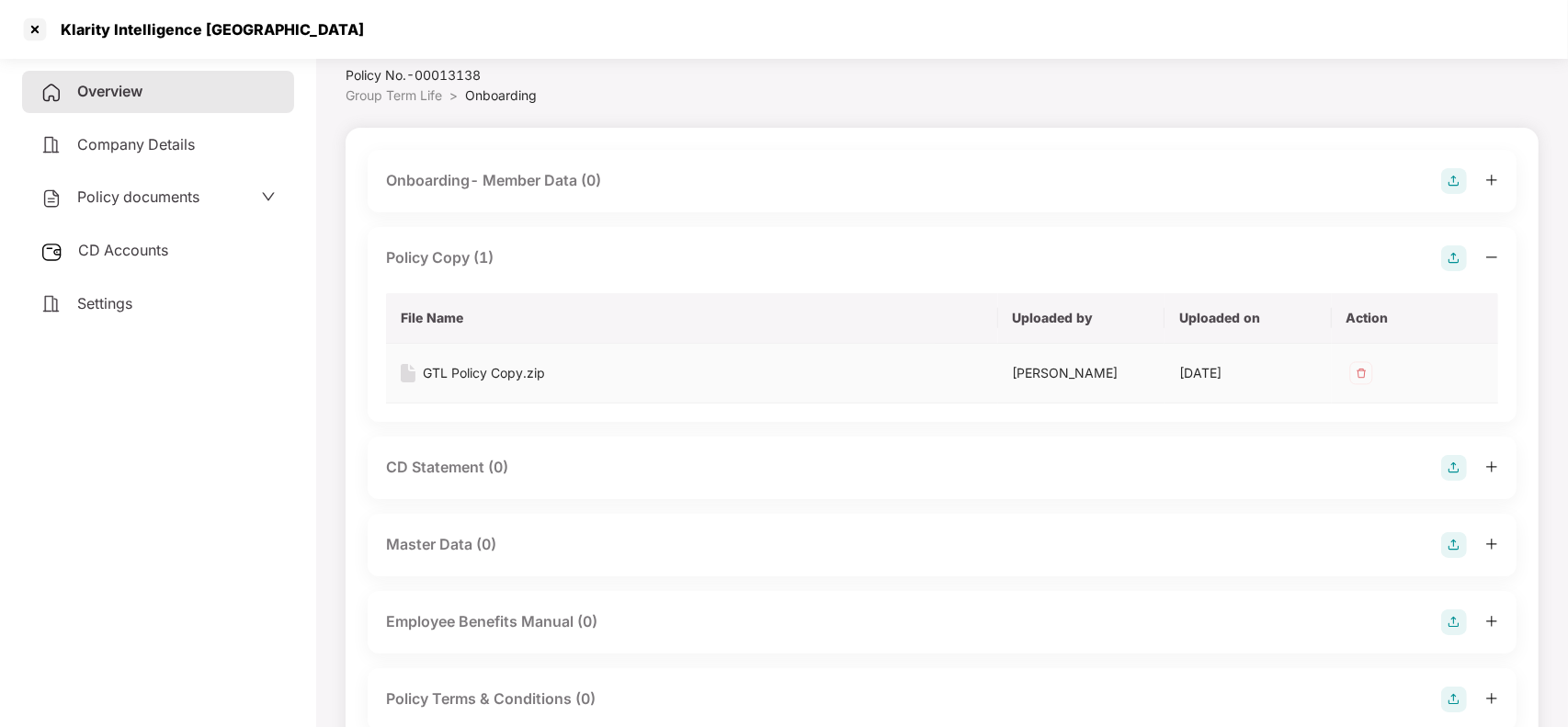
click at [451, 372] on div "GTL Policy Copy.zip" at bounding box center [484, 372] width 122 height 20
click at [185, 94] on div "Overview" at bounding box center [157, 92] width 272 height 42
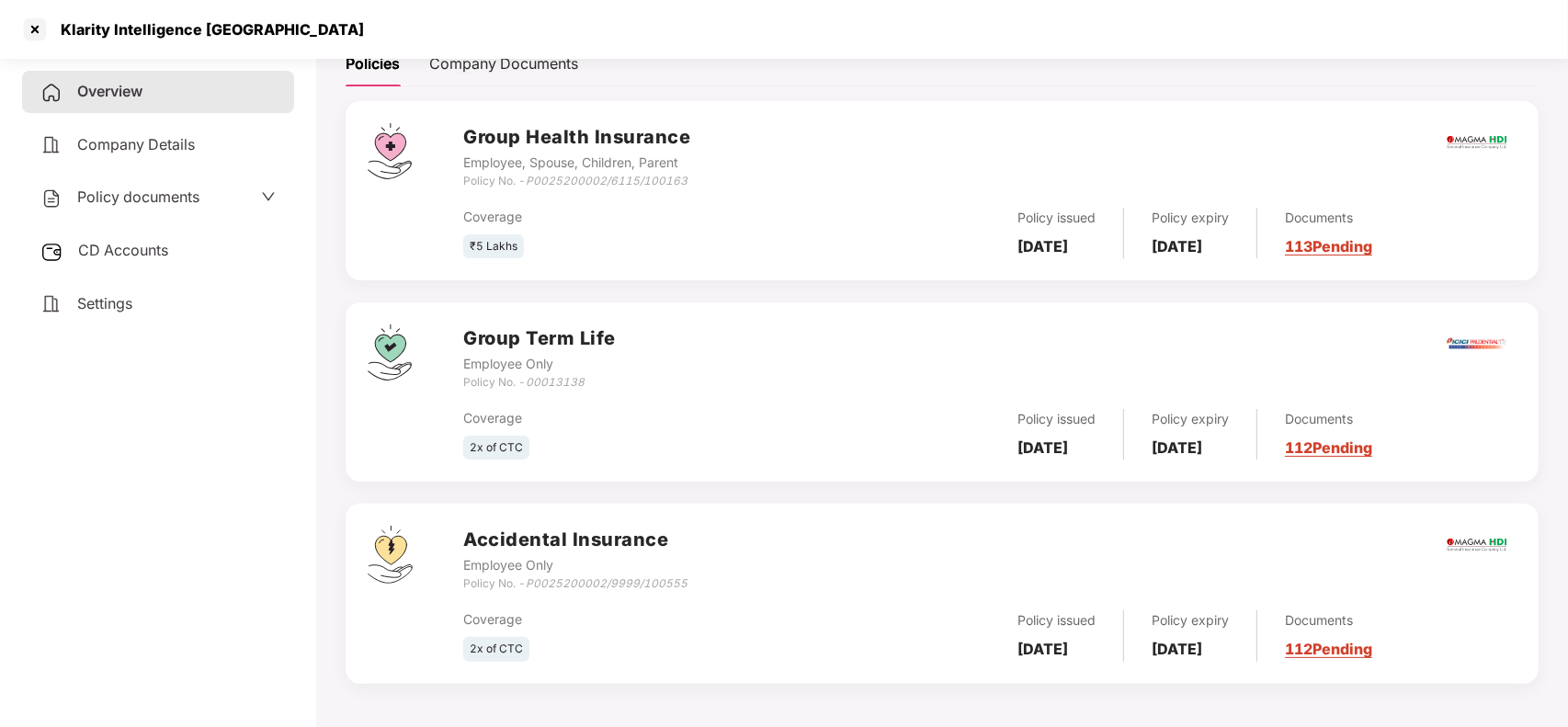
click at [1370, 645] on link "112 Pending" at bounding box center [1328, 648] width 87 height 18
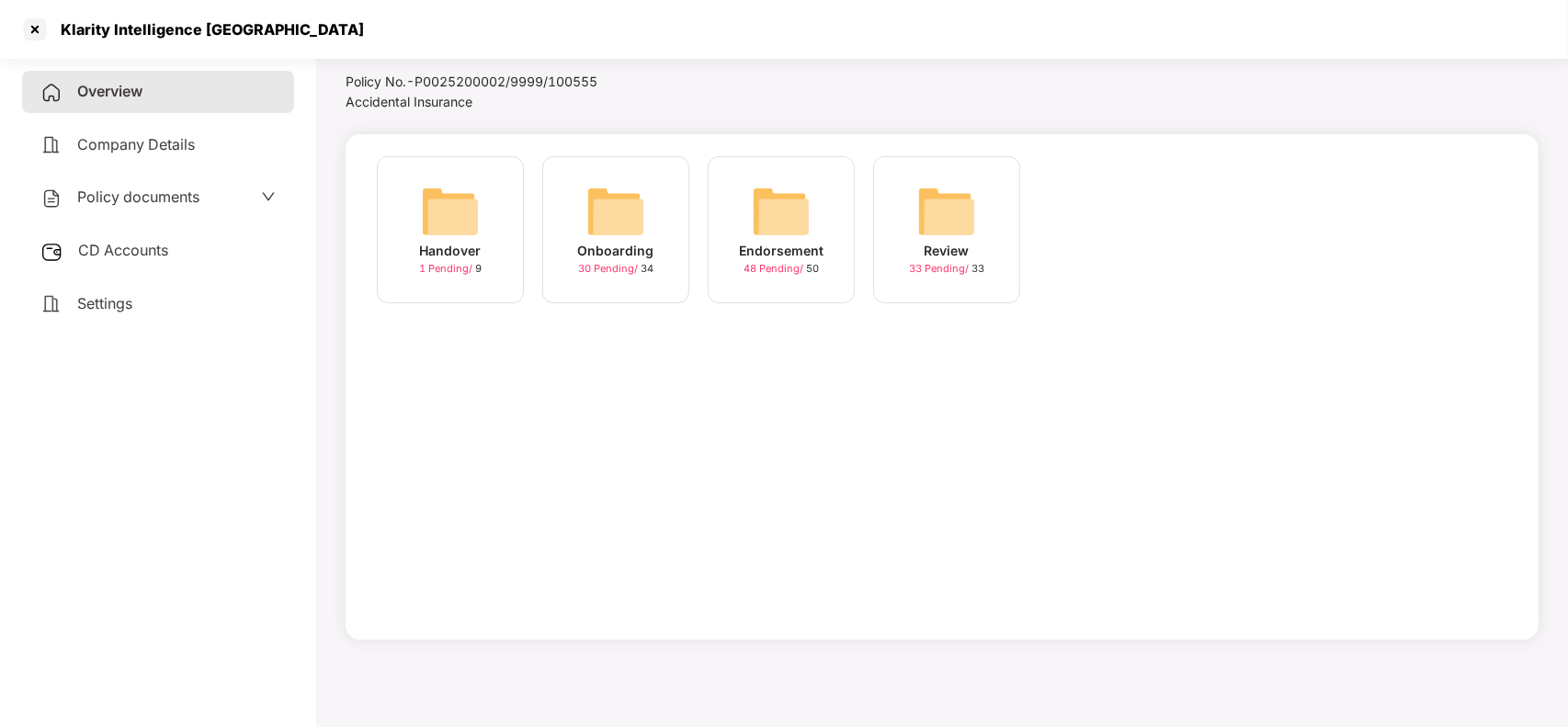
click at [603, 209] on img at bounding box center [615, 211] width 59 height 59
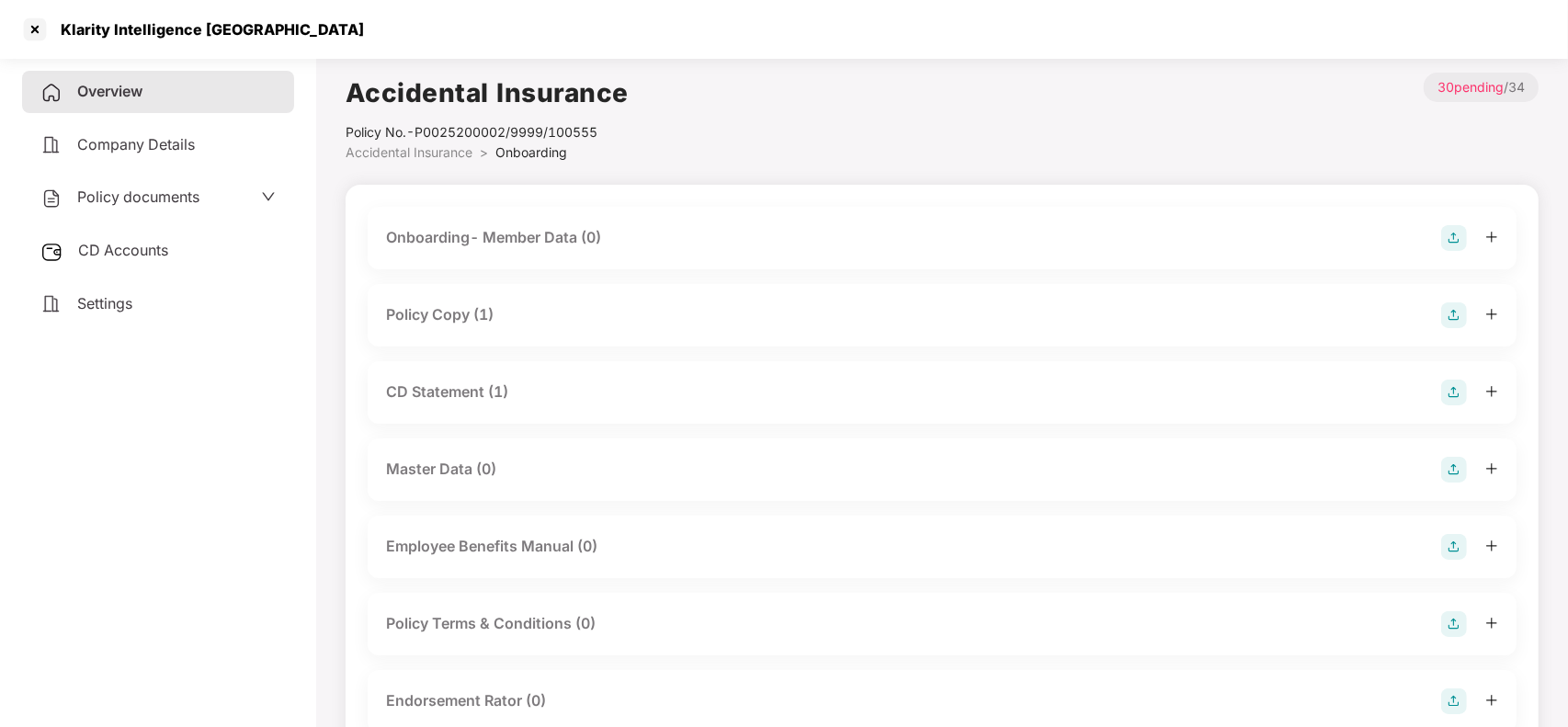
click at [442, 300] on div "Policy Copy (1)" at bounding box center [941, 315] width 1149 height 62
click at [439, 311] on div "Policy Copy (1)" at bounding box center [440, 315] width 107 height 23
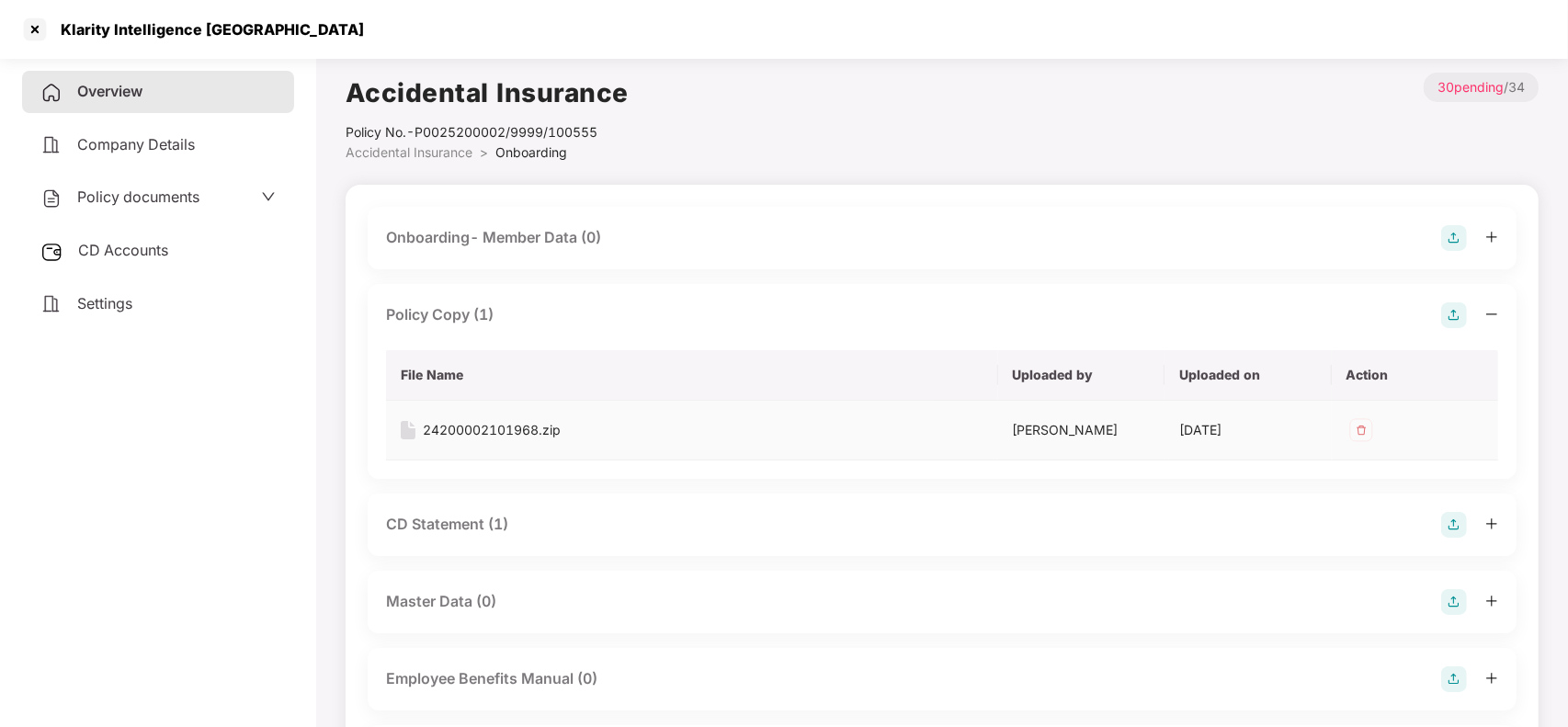
click at [451, 430] on div "24200002101968.zip" at bounding box center [492, 430] width 138 height 20
click at [26, 19] on div at bounding box center [35, 29] width 30 height 30
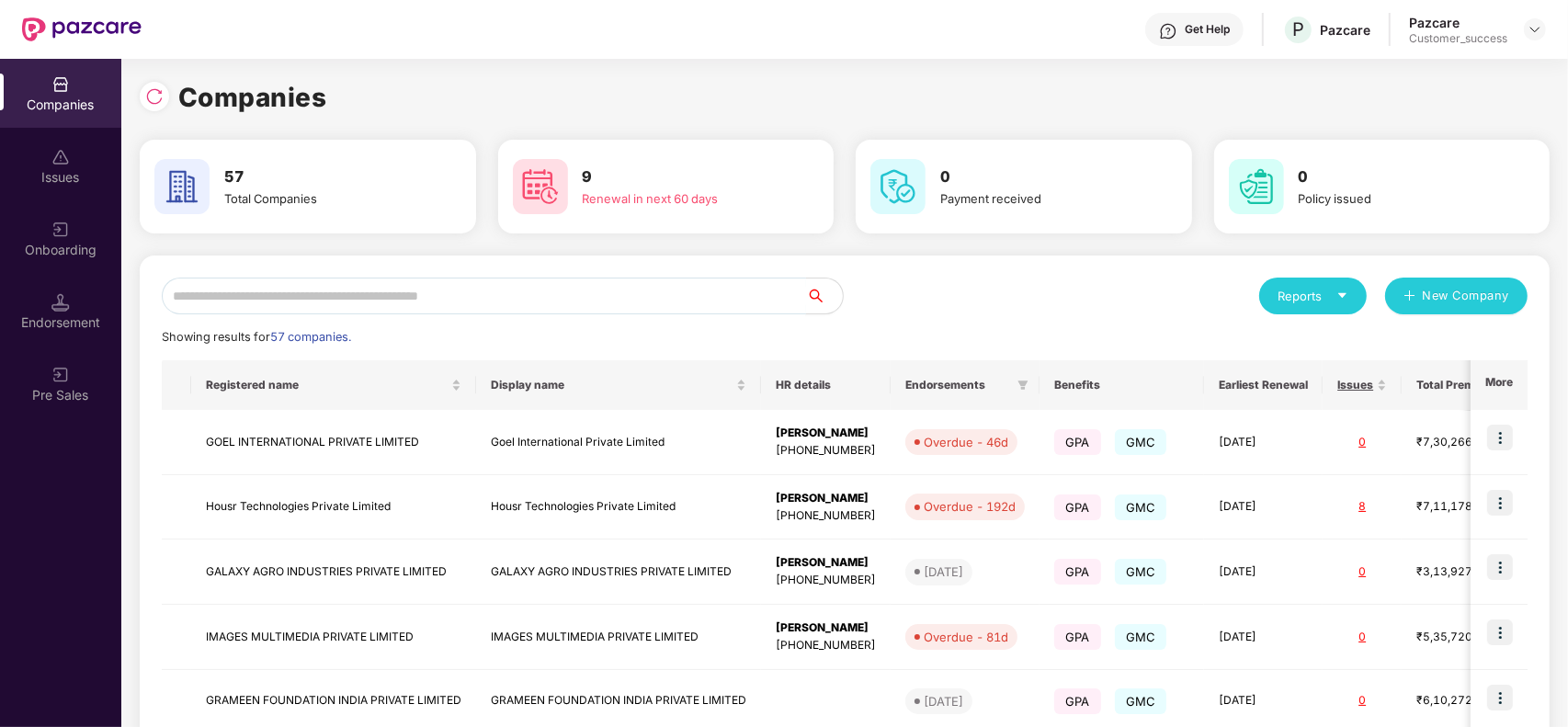
click at [396, 301] on input "text" at bounding box center [484, 295] width 644 height 36
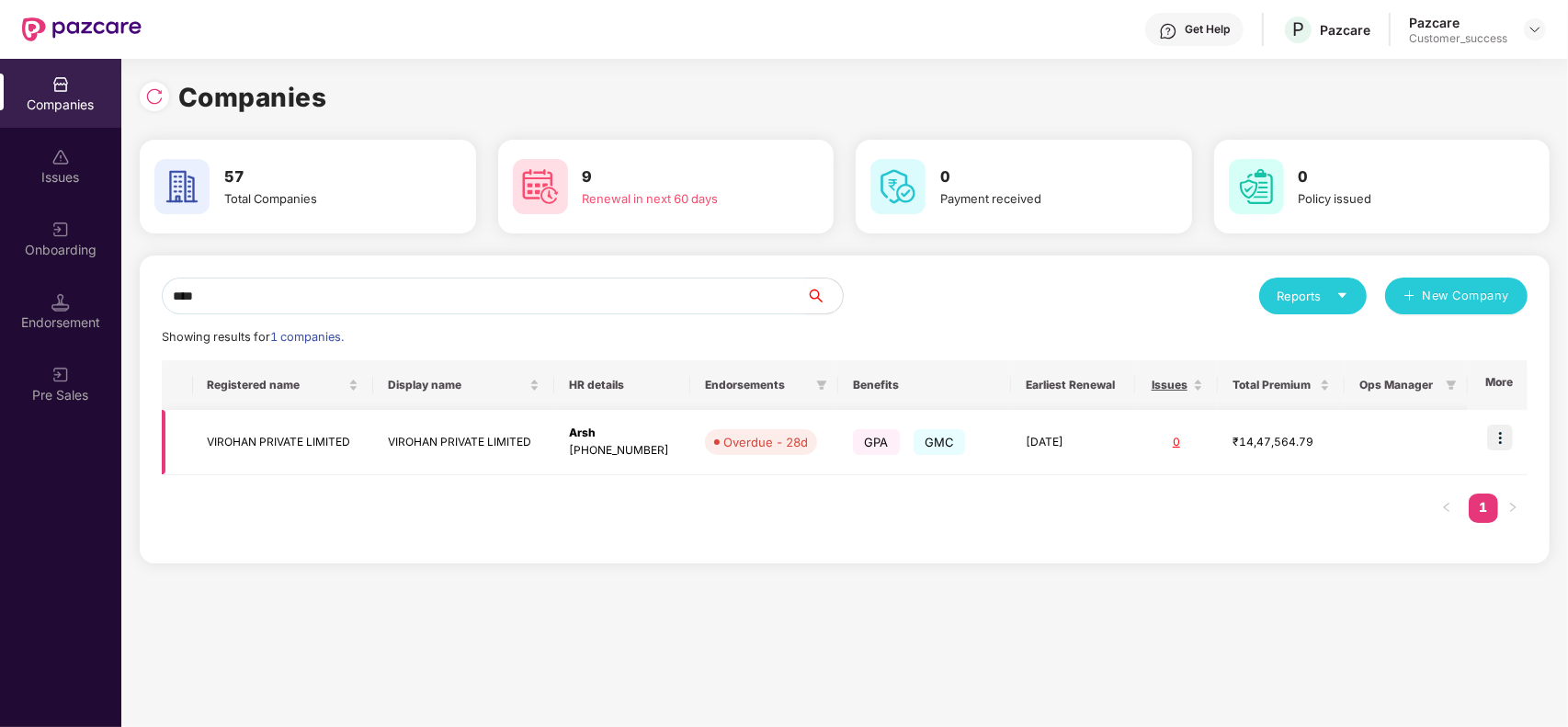
type input "****"
click at [1506, 438] on img at bounding box center [1500, 436] width 26 height 26
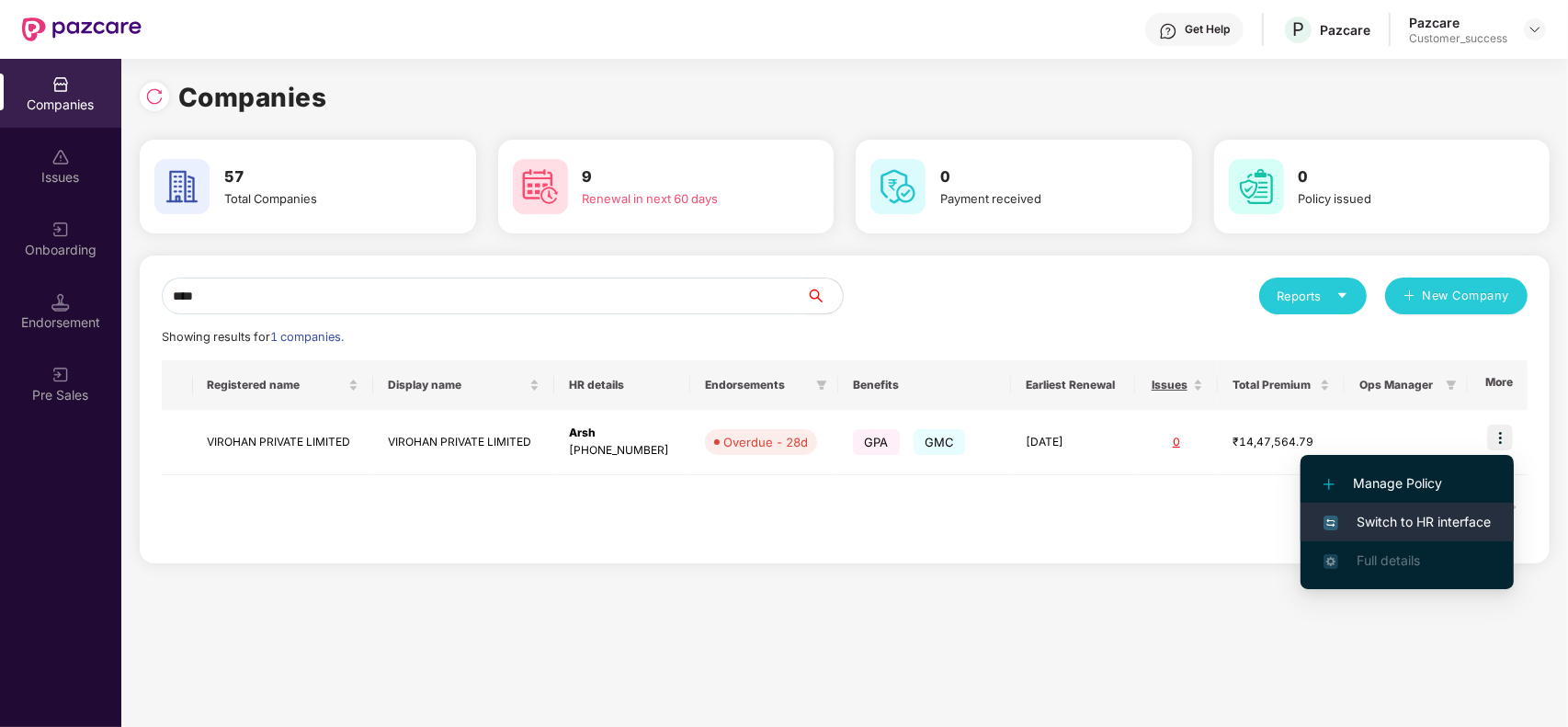
click at [1444, 503] on li "Switch to HR interface" at bounding box center [1407, 522] width 213 height 38
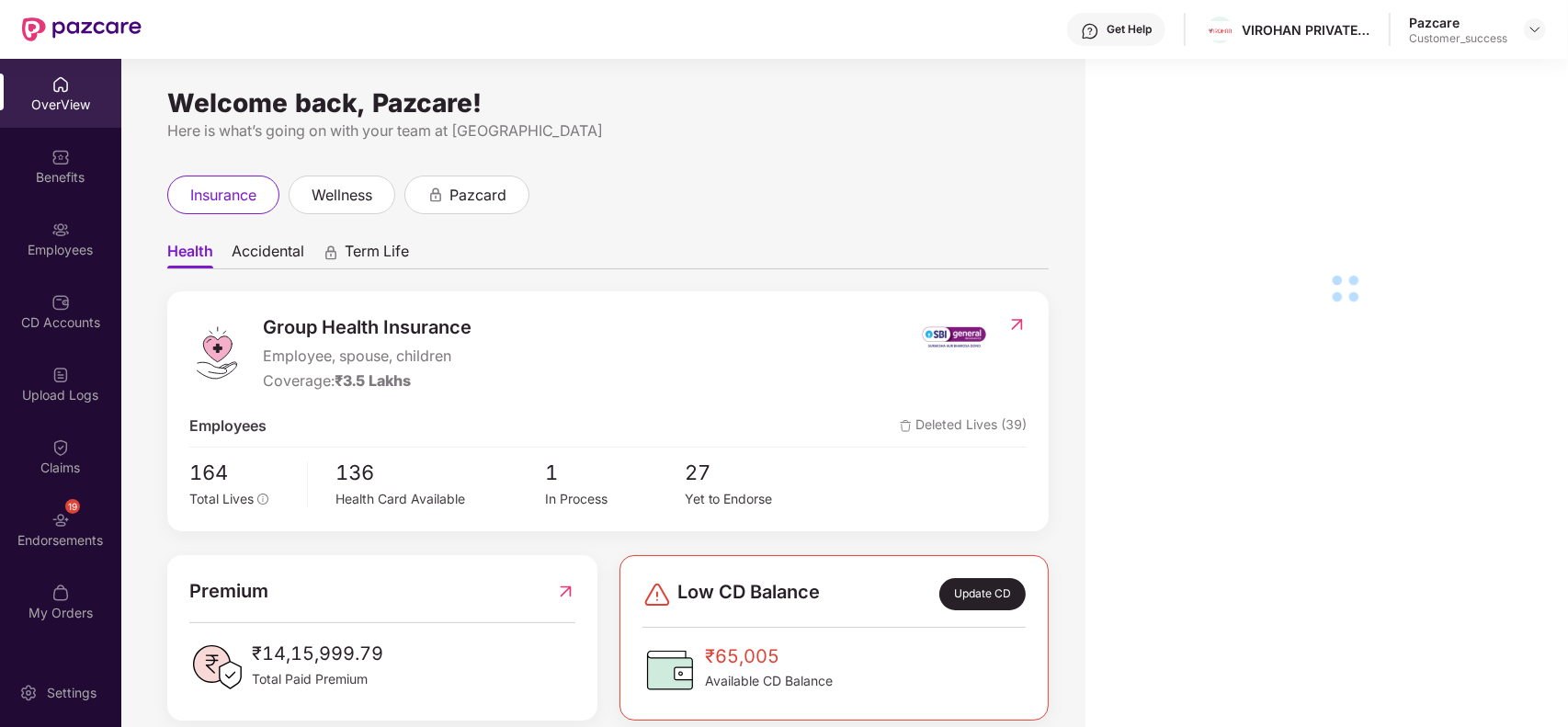
click at [52, 250] on div "Employees" at bounding box center [60, 249] width 121 height 18
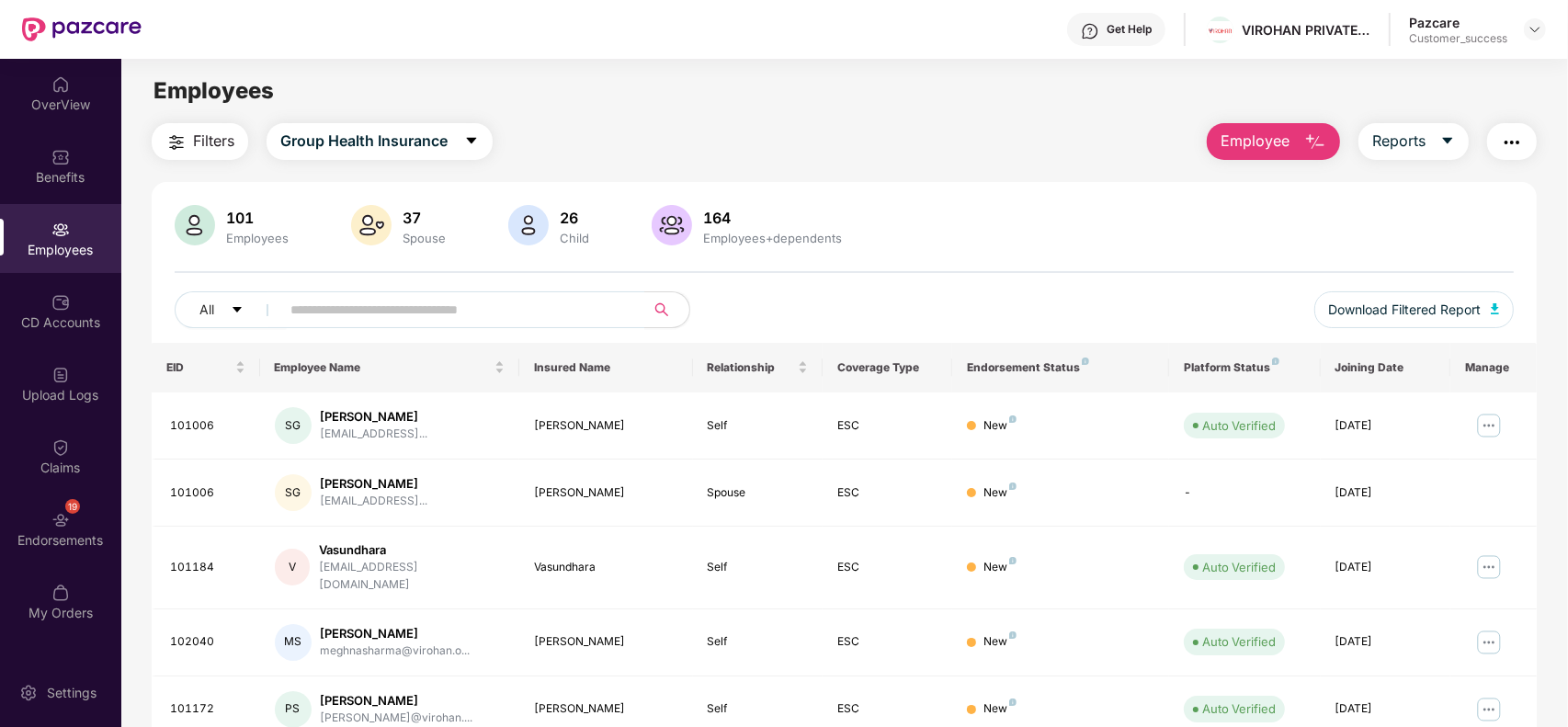
click at [1288, 154] on button "Employee" at bounding box center [1272, 141] width 133 height 36
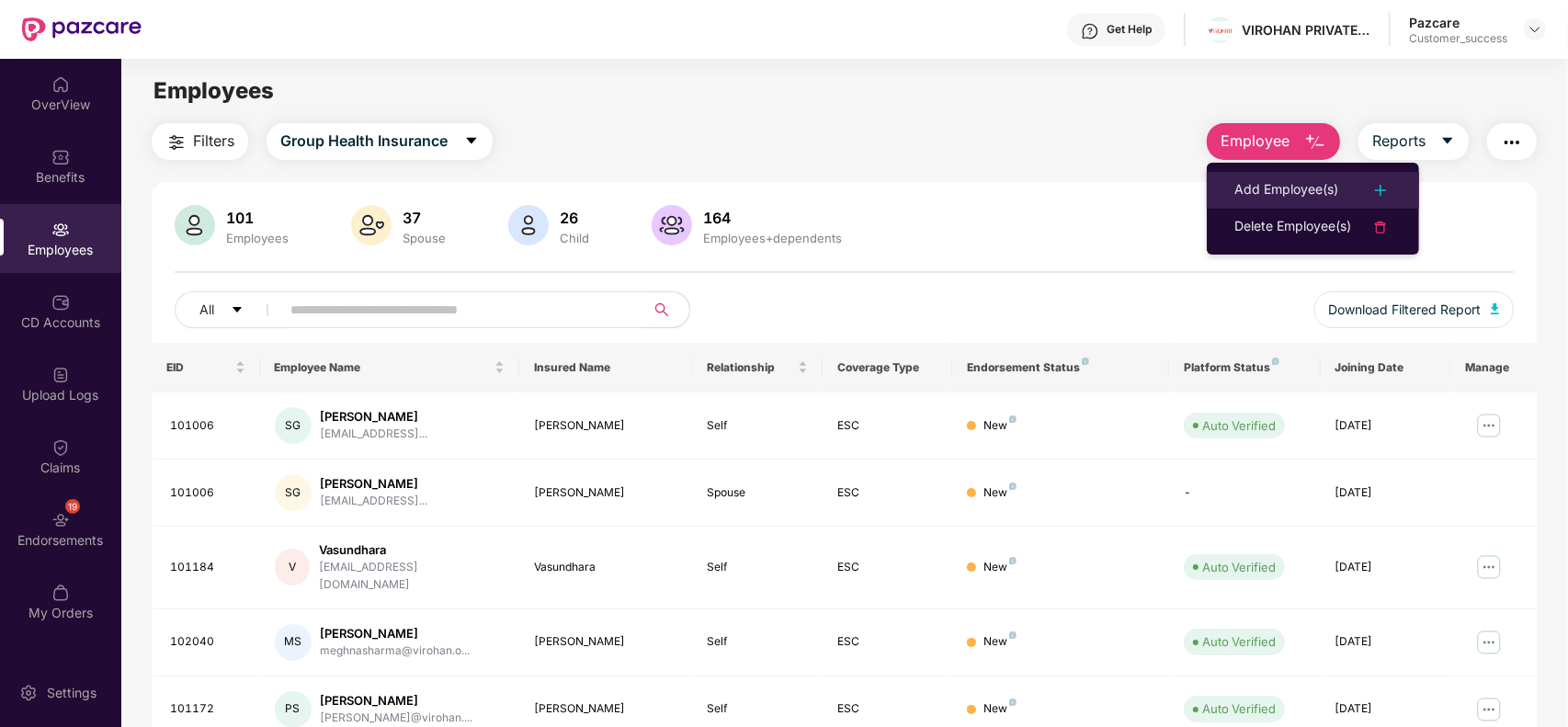
click at [1234, 185] on div "Add Employee(s)" at bounding box center [1286, 190] width 104 height 22
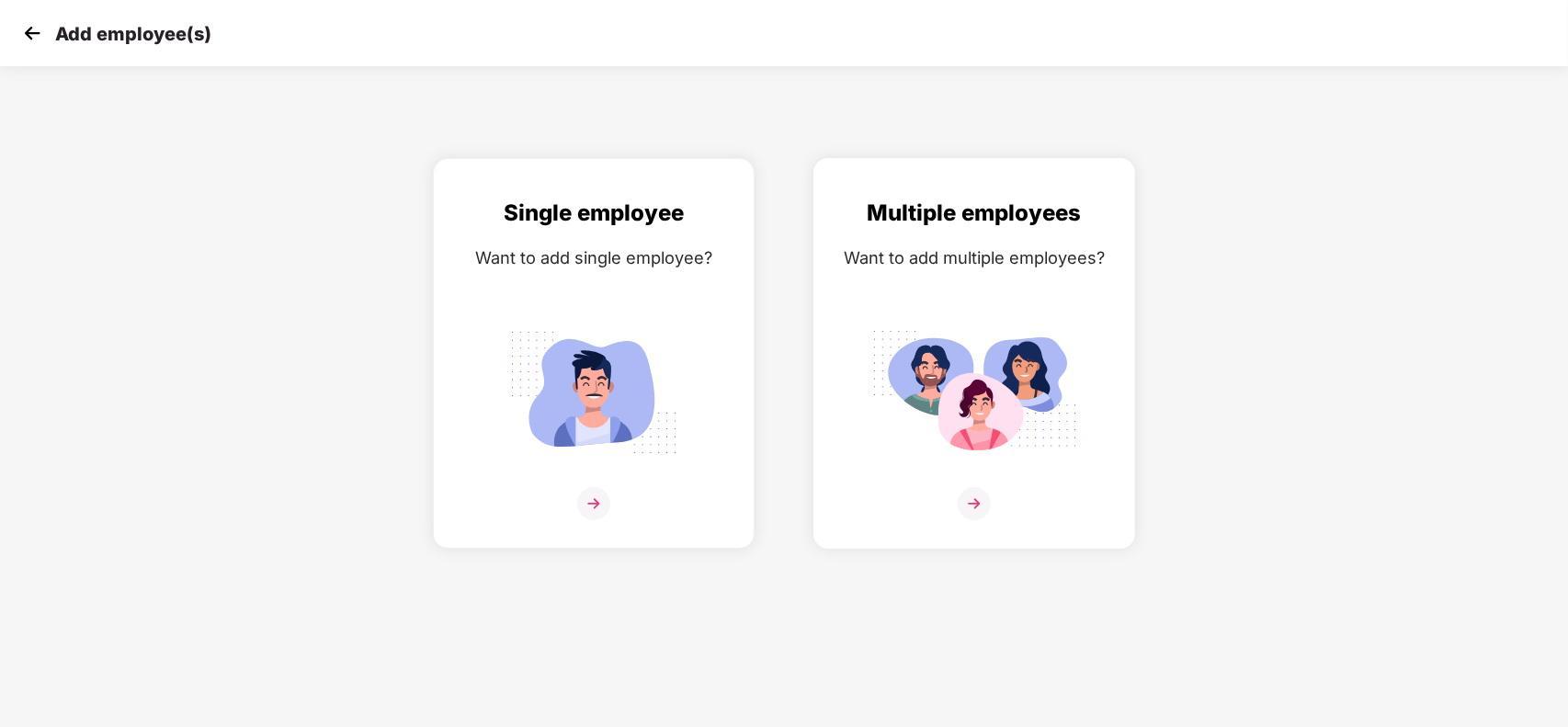
click at [938, 315] on div "Multiple employees Want to add multiple employees?" at bounding box center [974, 369] width 283 height 347
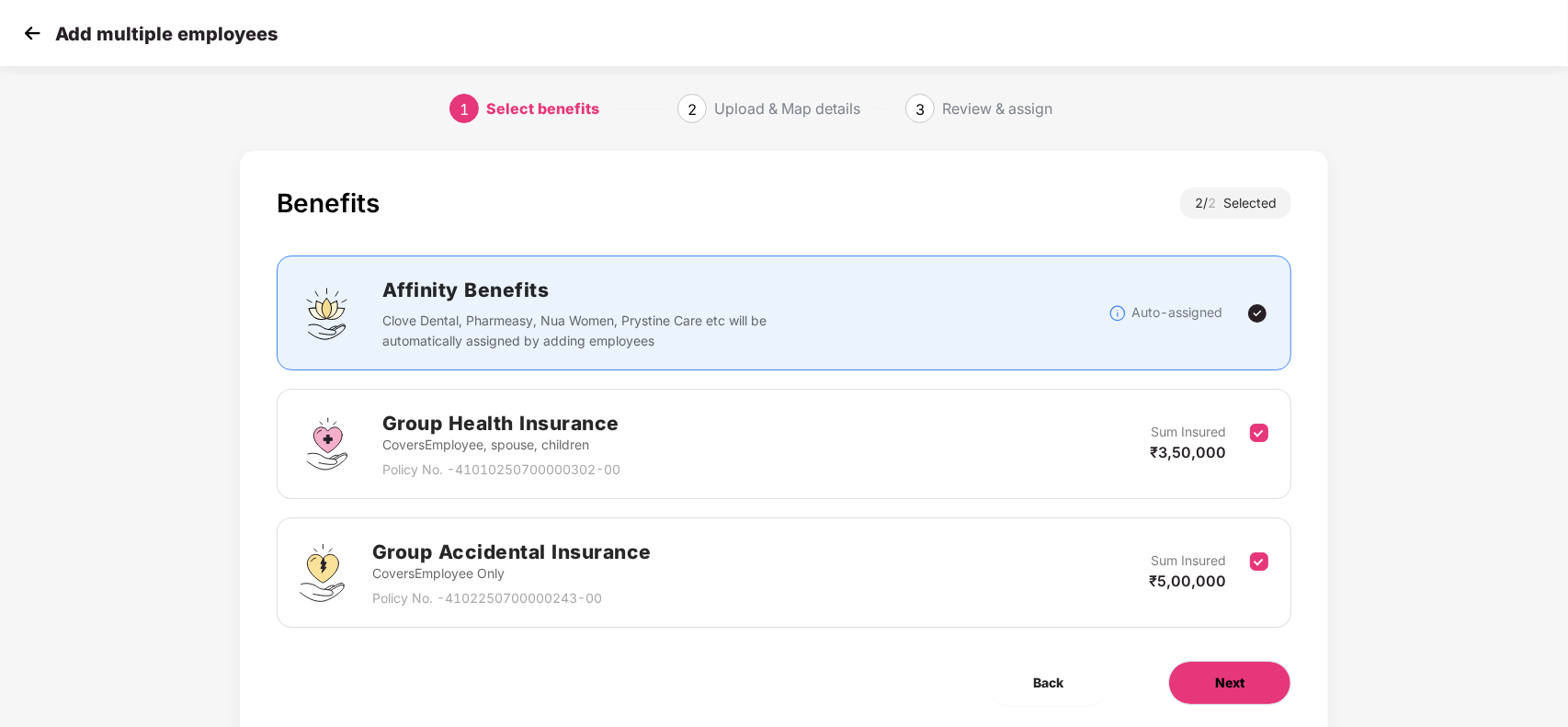
click at [1188, 677] on button "Next" at bounding box center [1229, 683] width 123 height 44
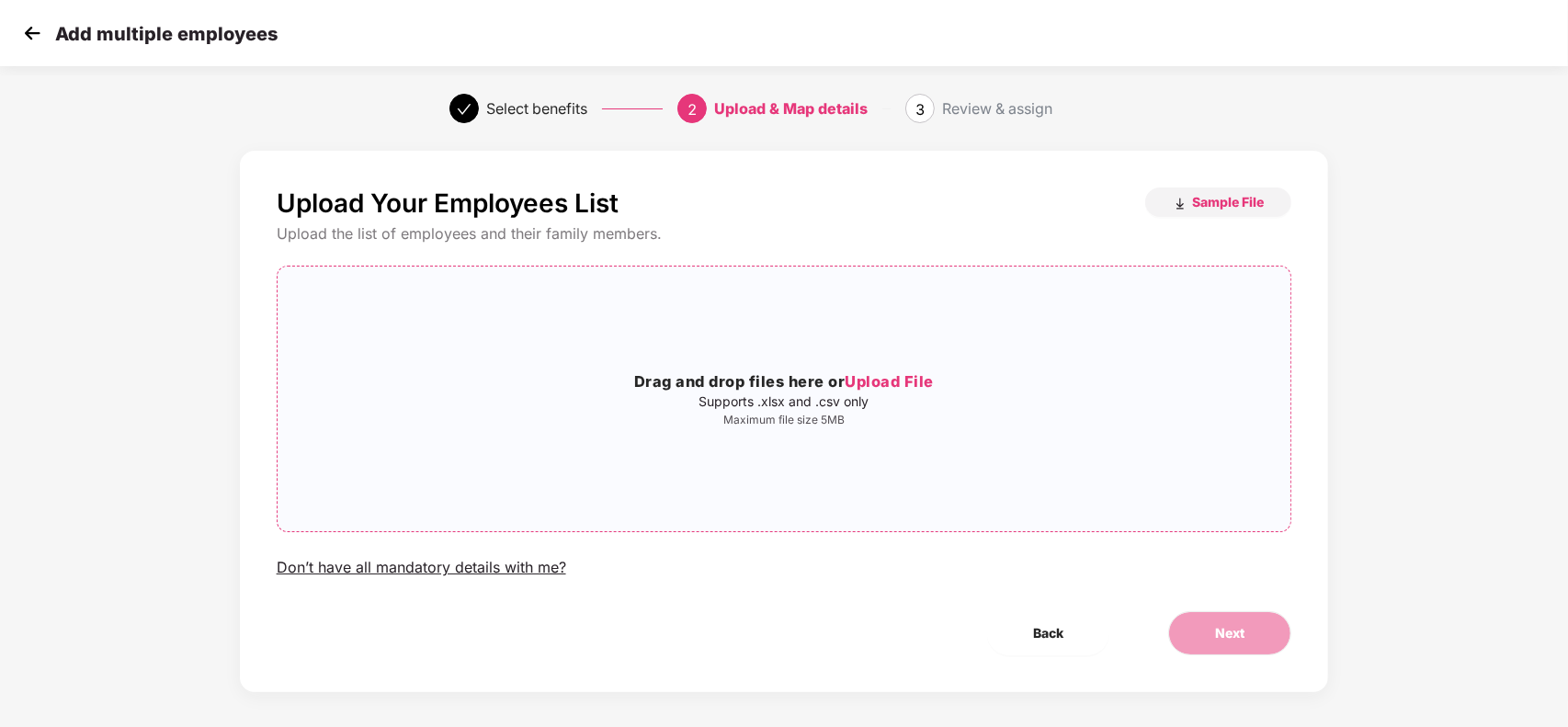
click at [970, 418] on p "Maximum file size 5MB" at bounding box center [784, 419] width 1013 height 14
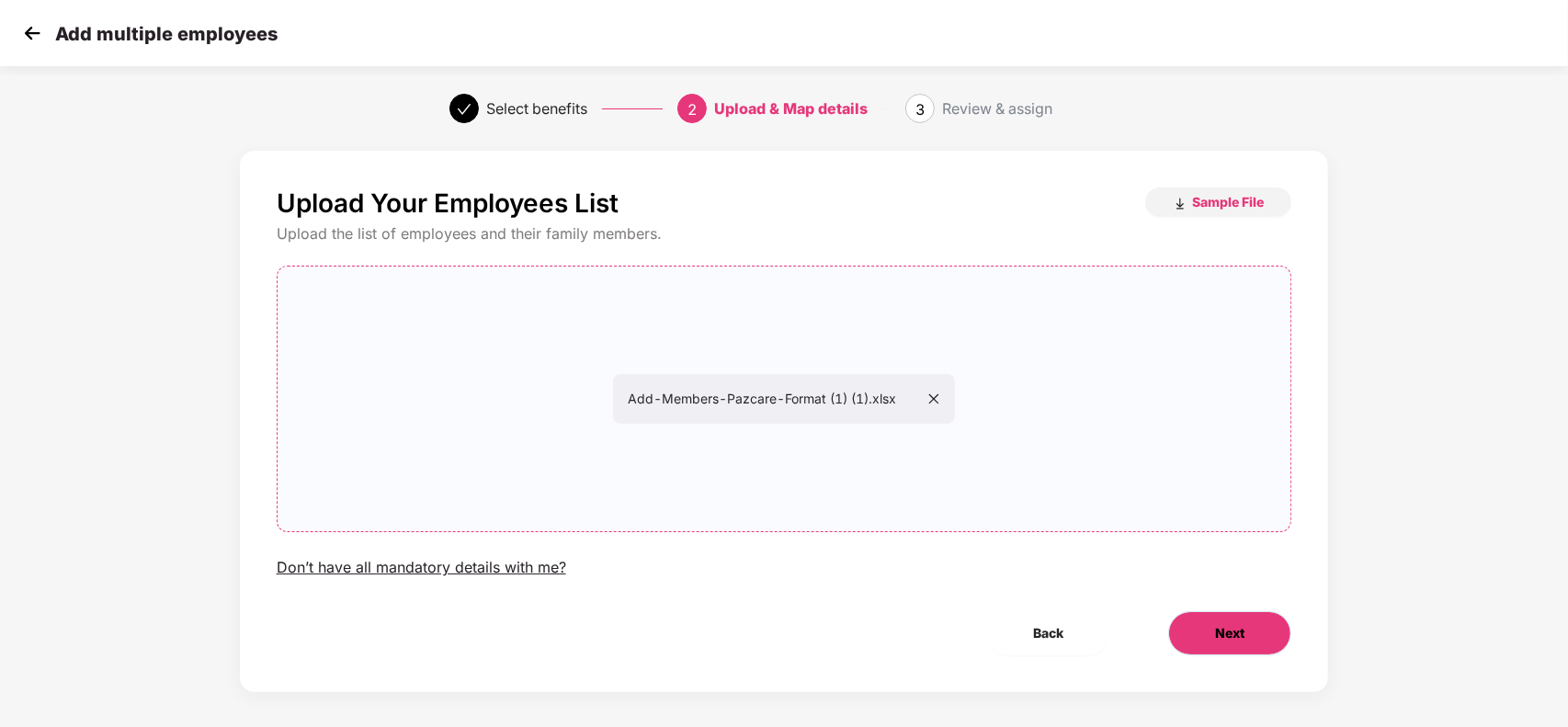
click at [1250, 632] on button "Next" at bounding box center [1229, 633] width 123 height 44
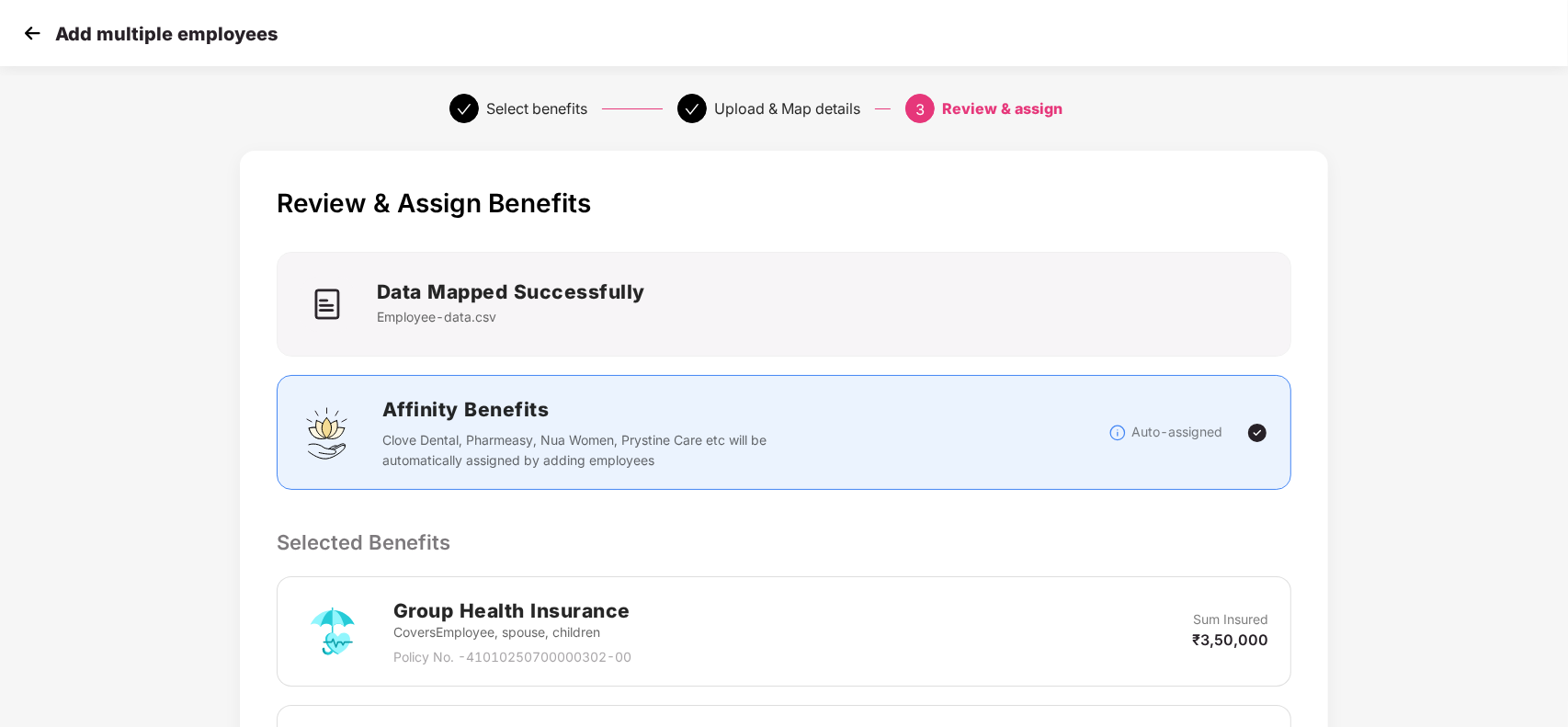
scroll to position [428, 0]
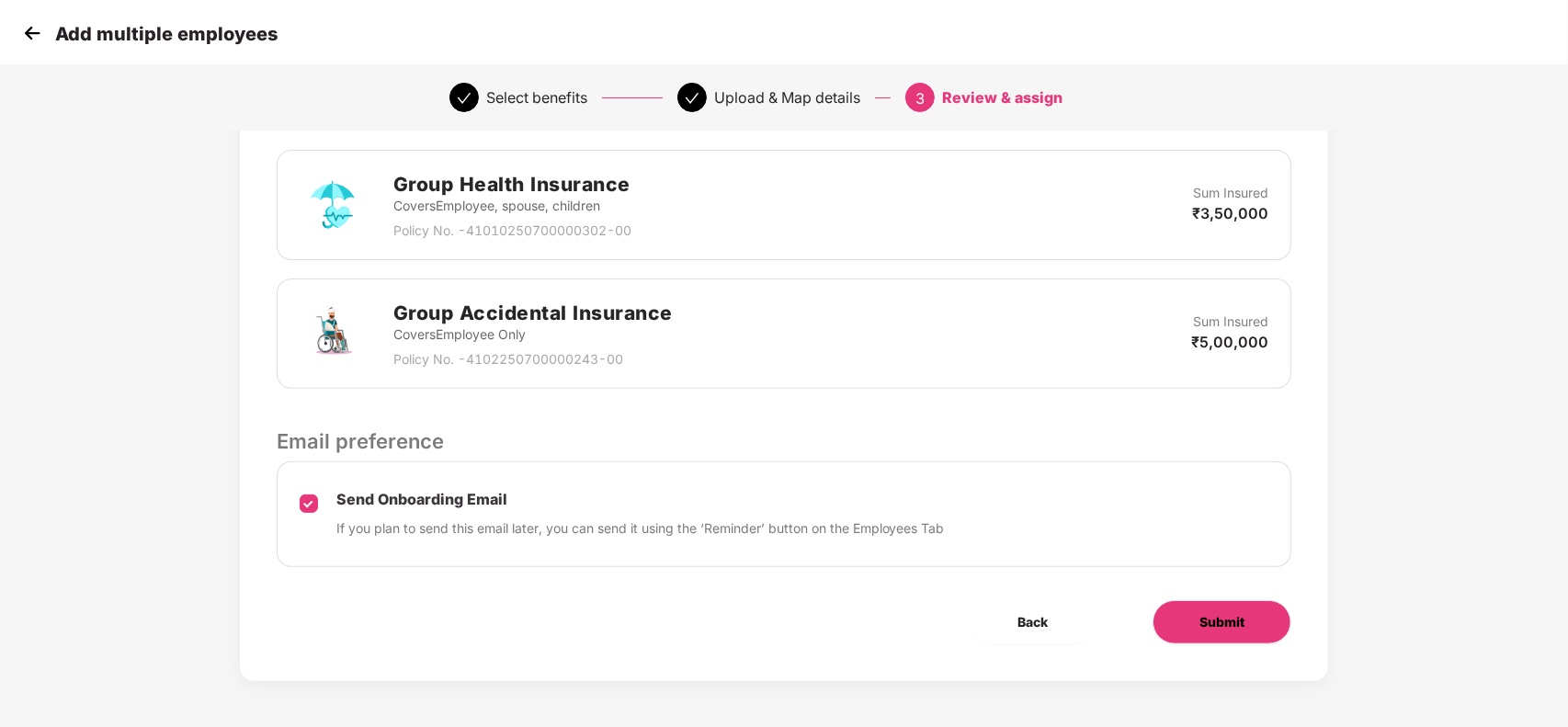
click at [1208, 619] on span "Submit" at bounding box center [1222, 621] width 45 height 20
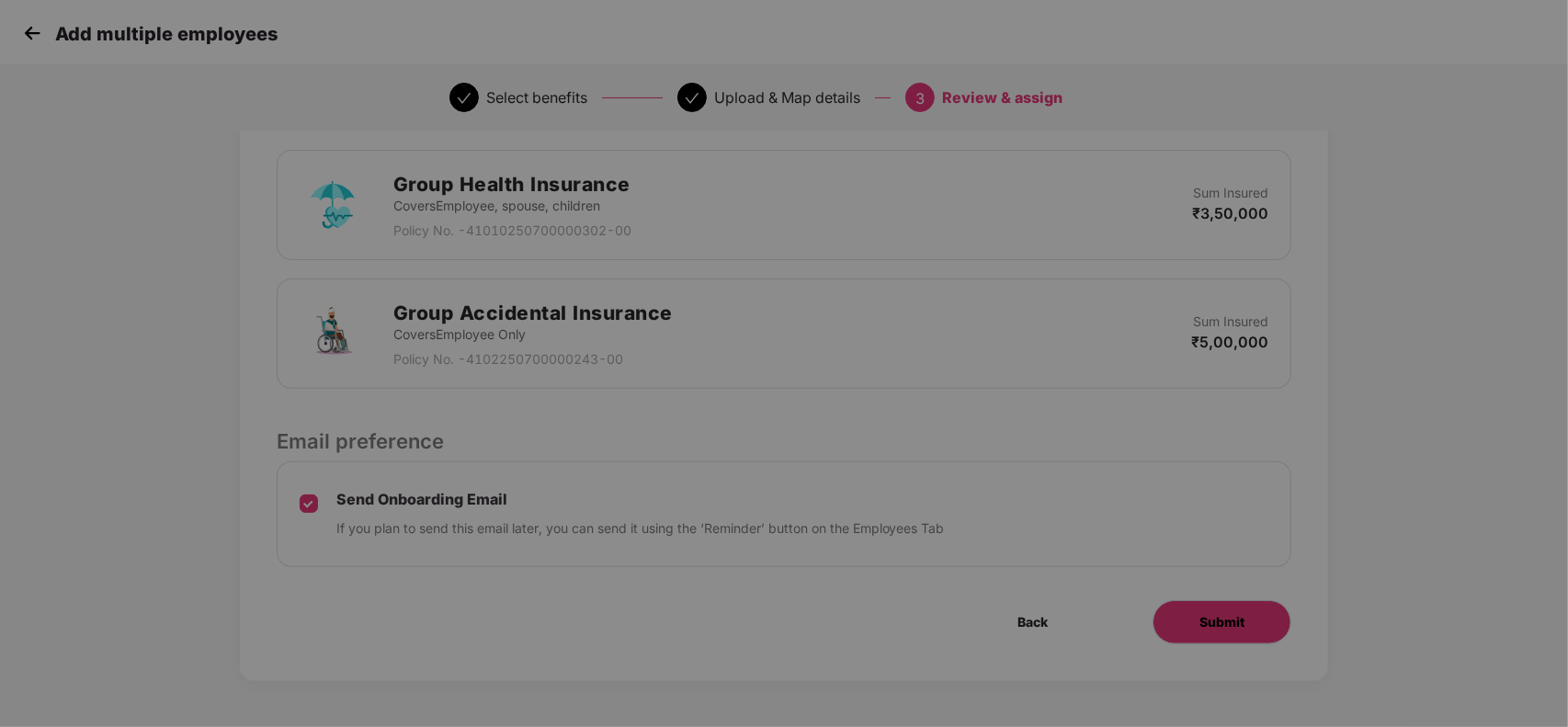
scroll to position [0, 0]
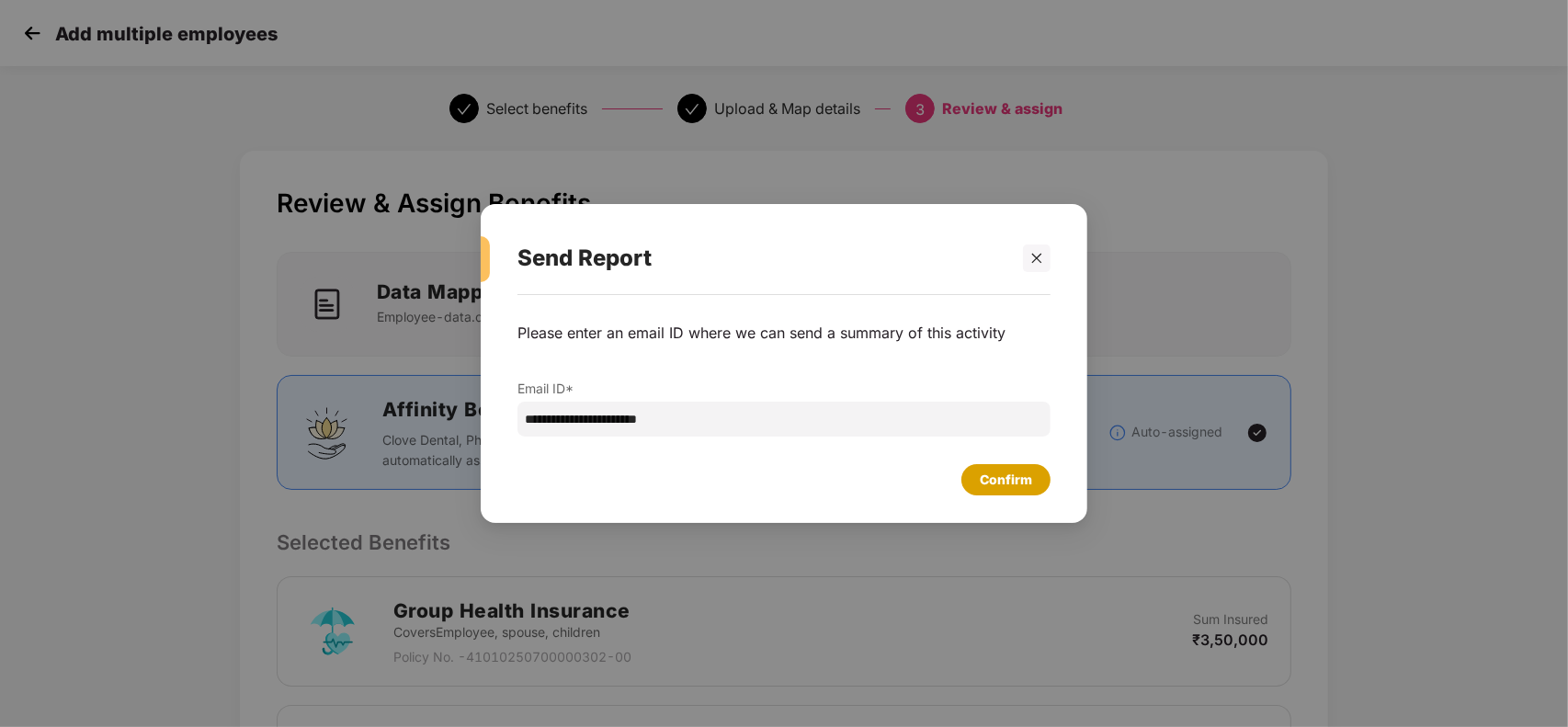
click at [1021, 484] on div "Confirm" at bounding box center [1006, 479] width 53 height 20
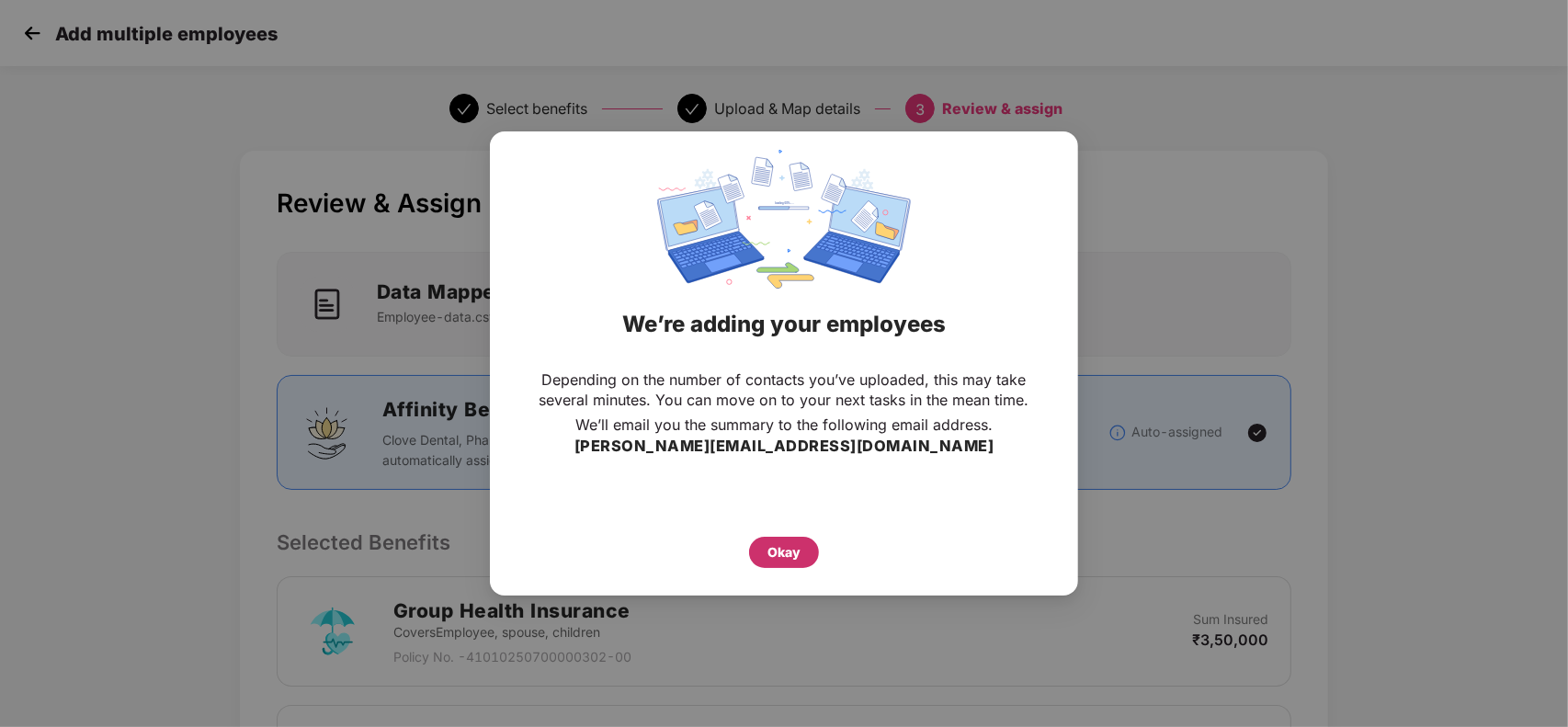
click at [814, 556] on div "Okay" at bounding box center [784, 551] width 70 height 32
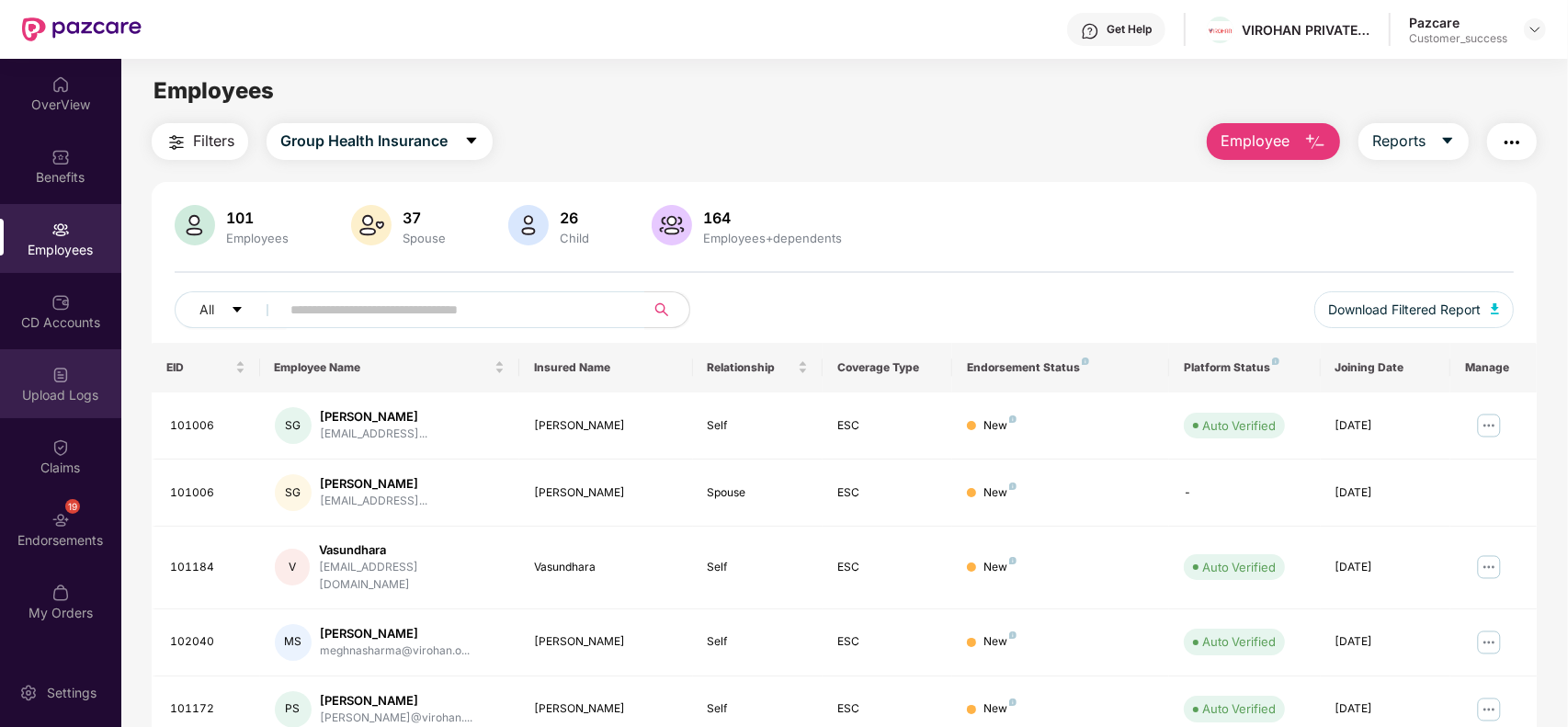
click at [55, 377] on img at bounding box center [60, 374] width 18 height 18
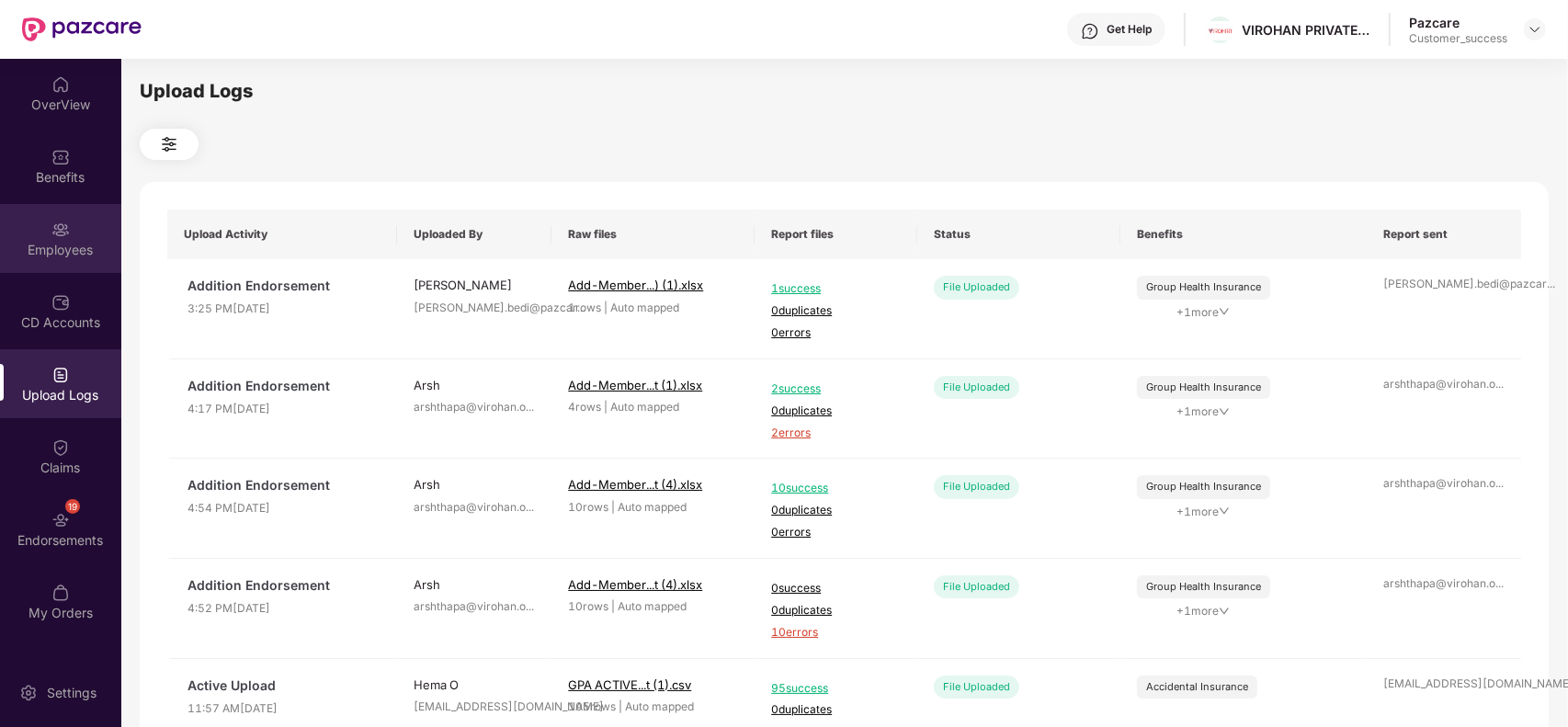
click at [61, 236] on img at bounding box center [60, 229] width 18 height 18
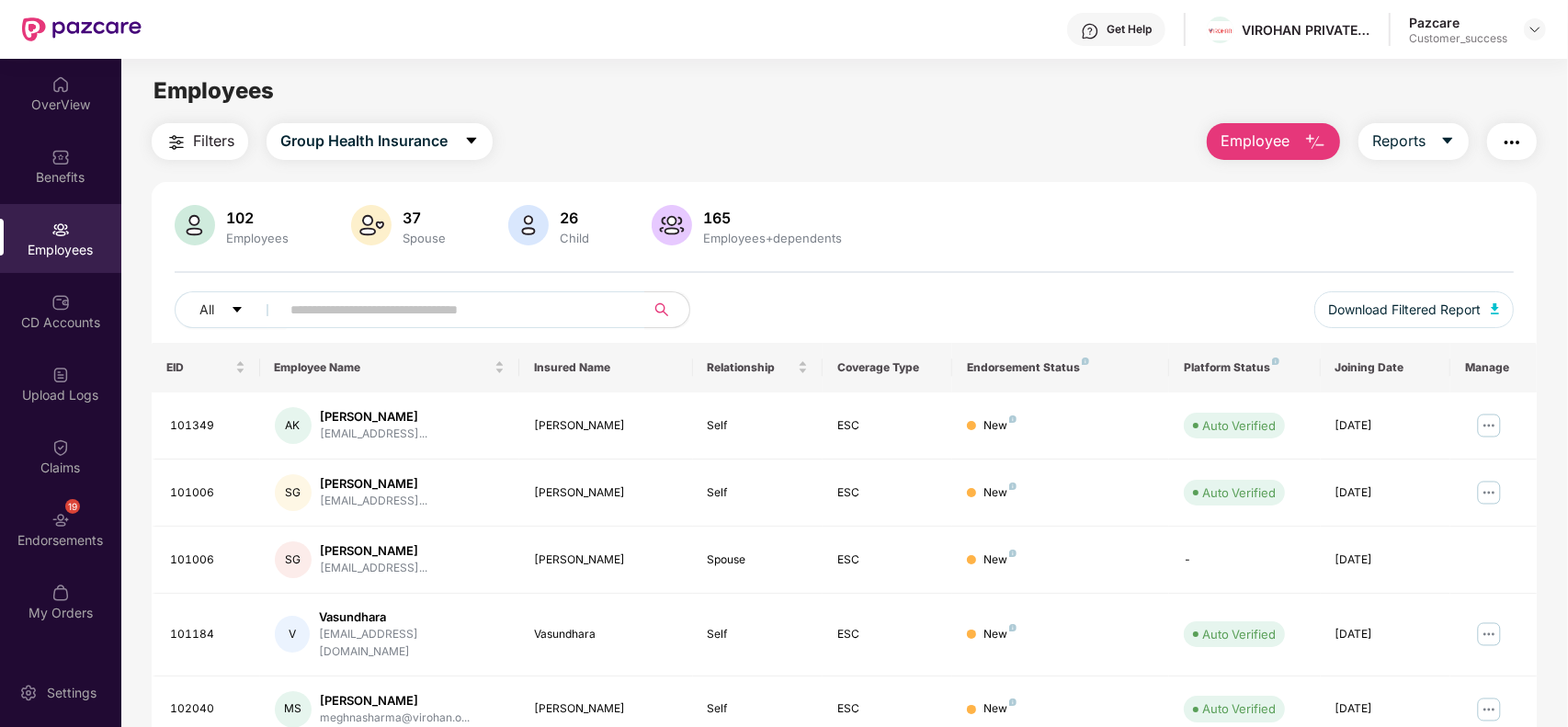
click at [1547, 25] on header "Get Help VIROHAN PRIVATE LIMITED Pazcare Customer_success" at bounding box center [784, 29] width 1568 height 59
click at [1546, 25] on header "Get Help VIROHAN PRIVATE LIMITED Pazcare Customer_success" at bounding box center [784, 29] width 1568 height 59
click at [1518, 37] on div "Pazcare Customer_success" at bounding box center [1477, 30] width 137 height 33
click at [1534, 29] on img at bounding box center [1534, 29] width 14 height 14
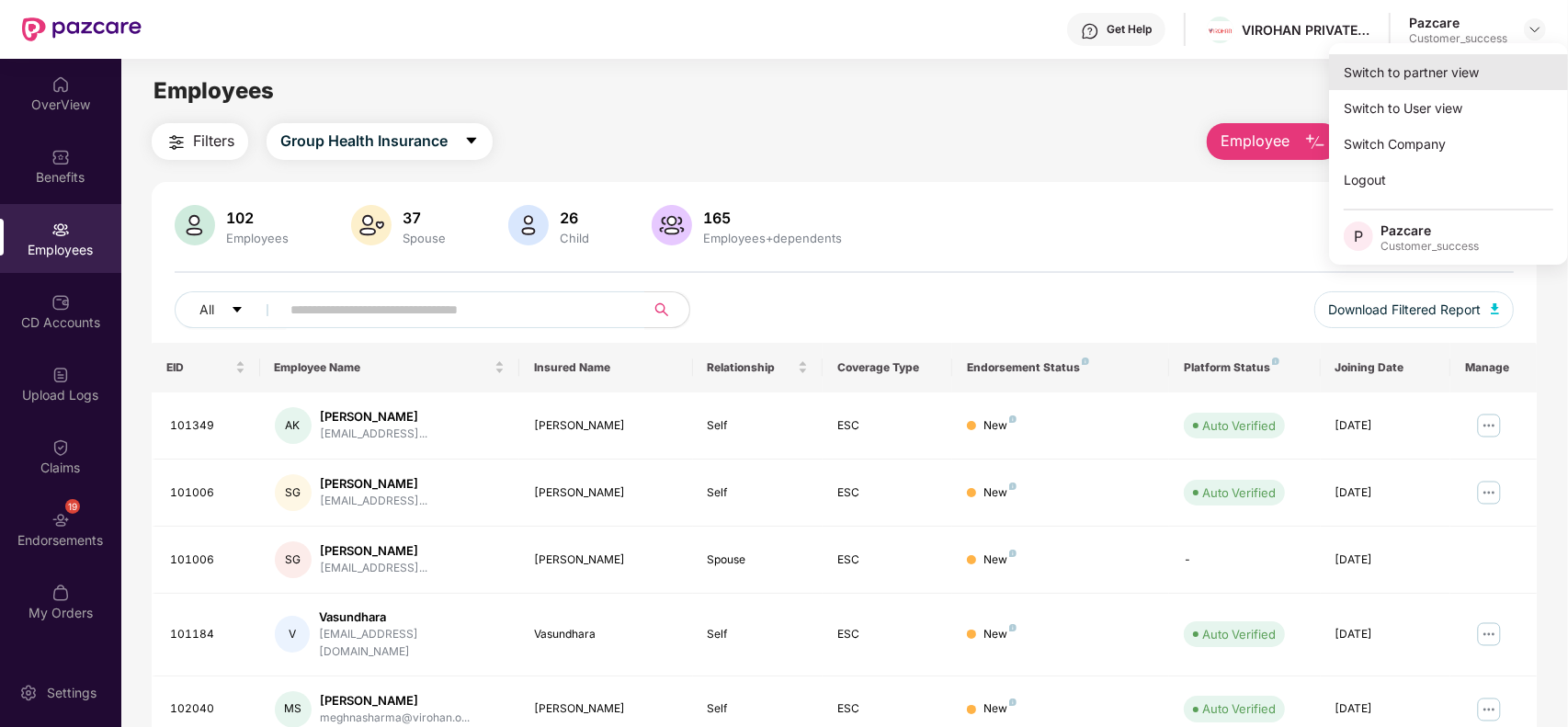
click at [1467, 62] on div "Switch to partner view" at bounding box center [1448, 72] width 239 height 35
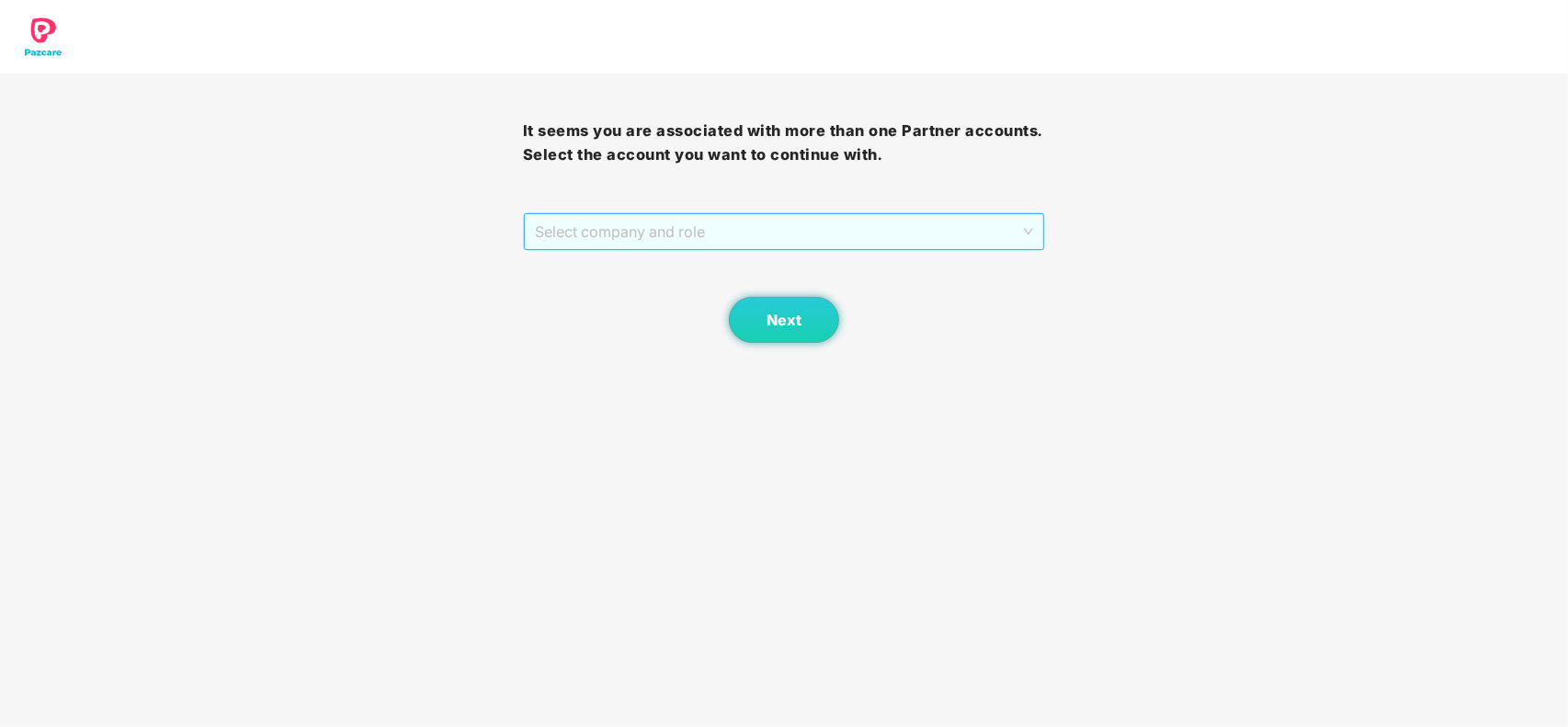
click at [842, 237] on span "Select company and role" at bounding box center [784, 231] width 499 height 35
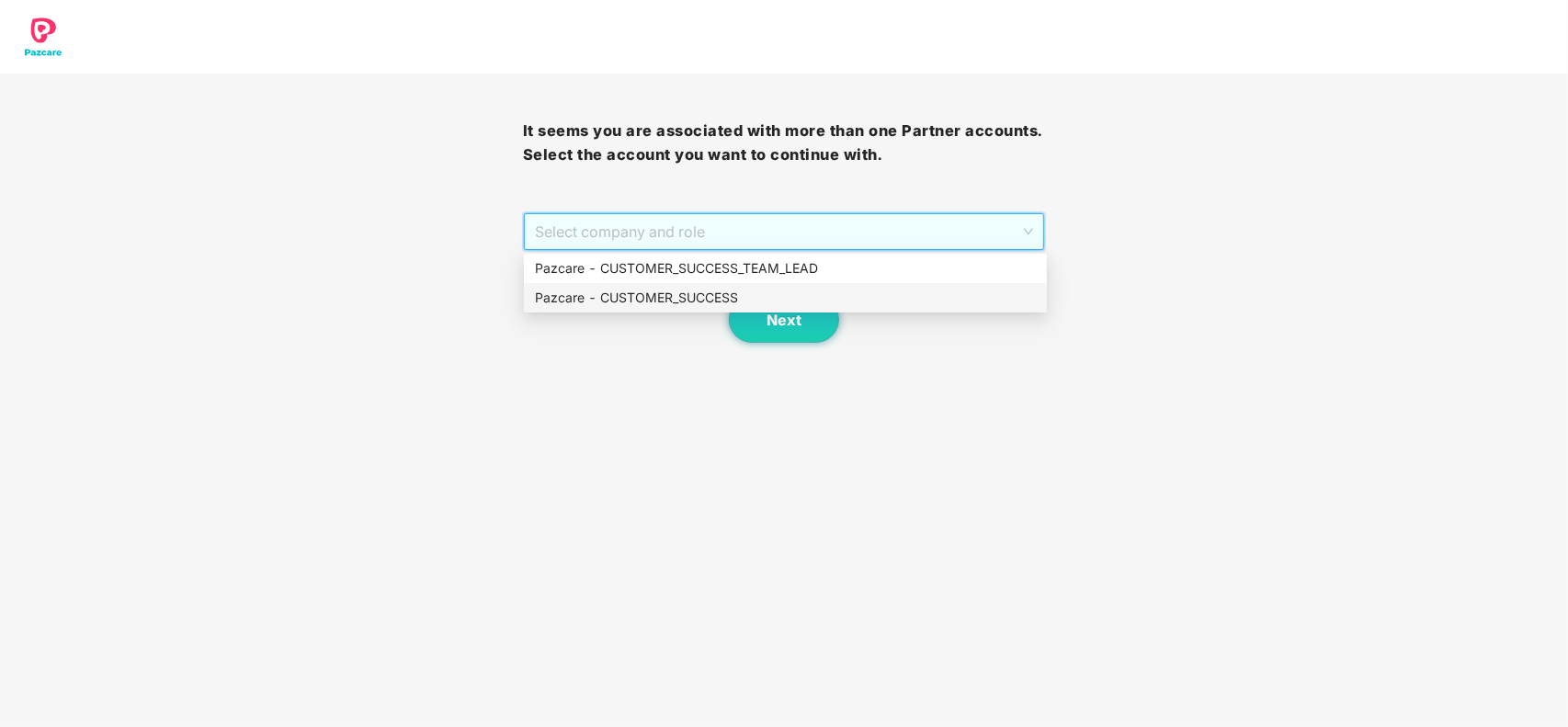
click at [674, 288] on div "Pazcare - CUSTOMER_SUCCESS" at bounding box center [785, 297] width 501 height 20
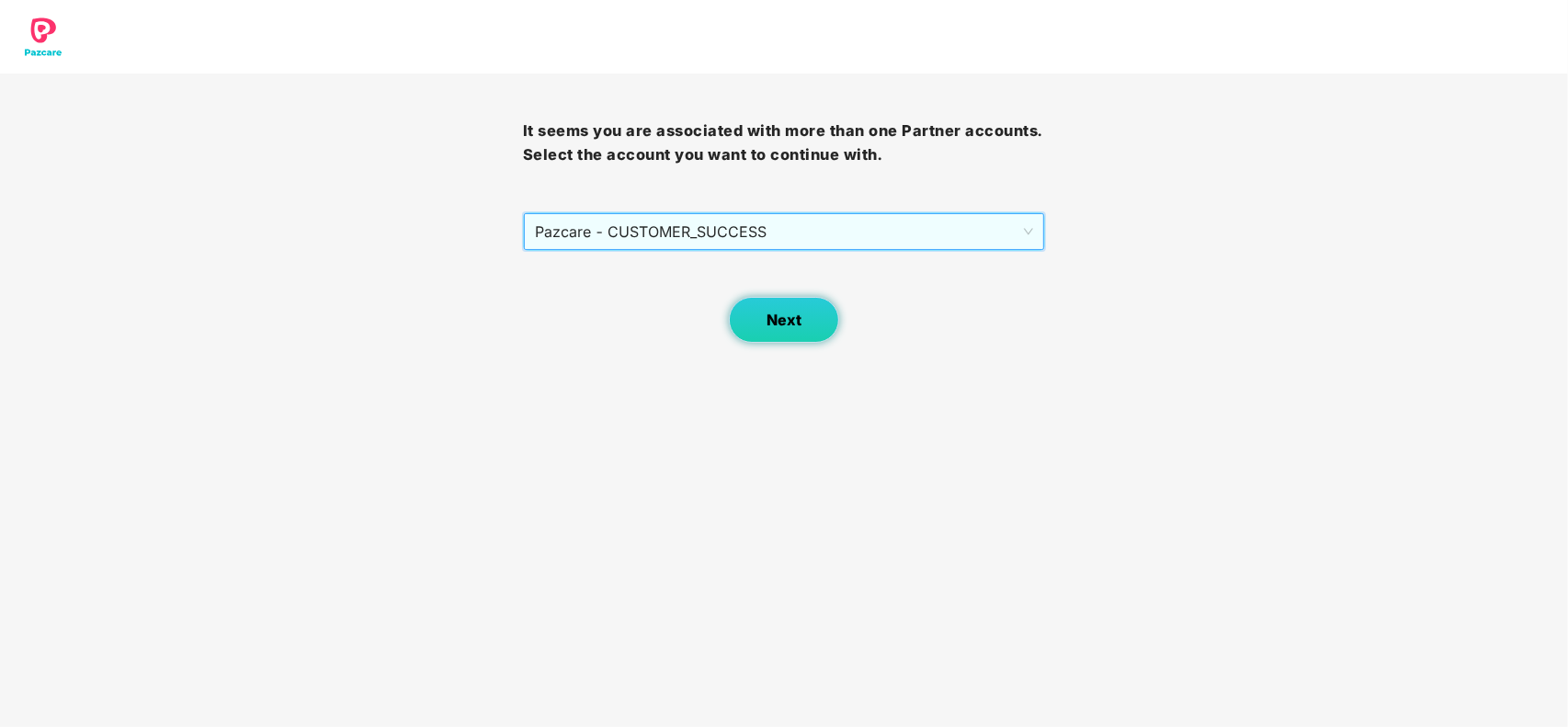
click at [769, 321] on span "Next" at bounding box center [784, 320] width 35 height 17
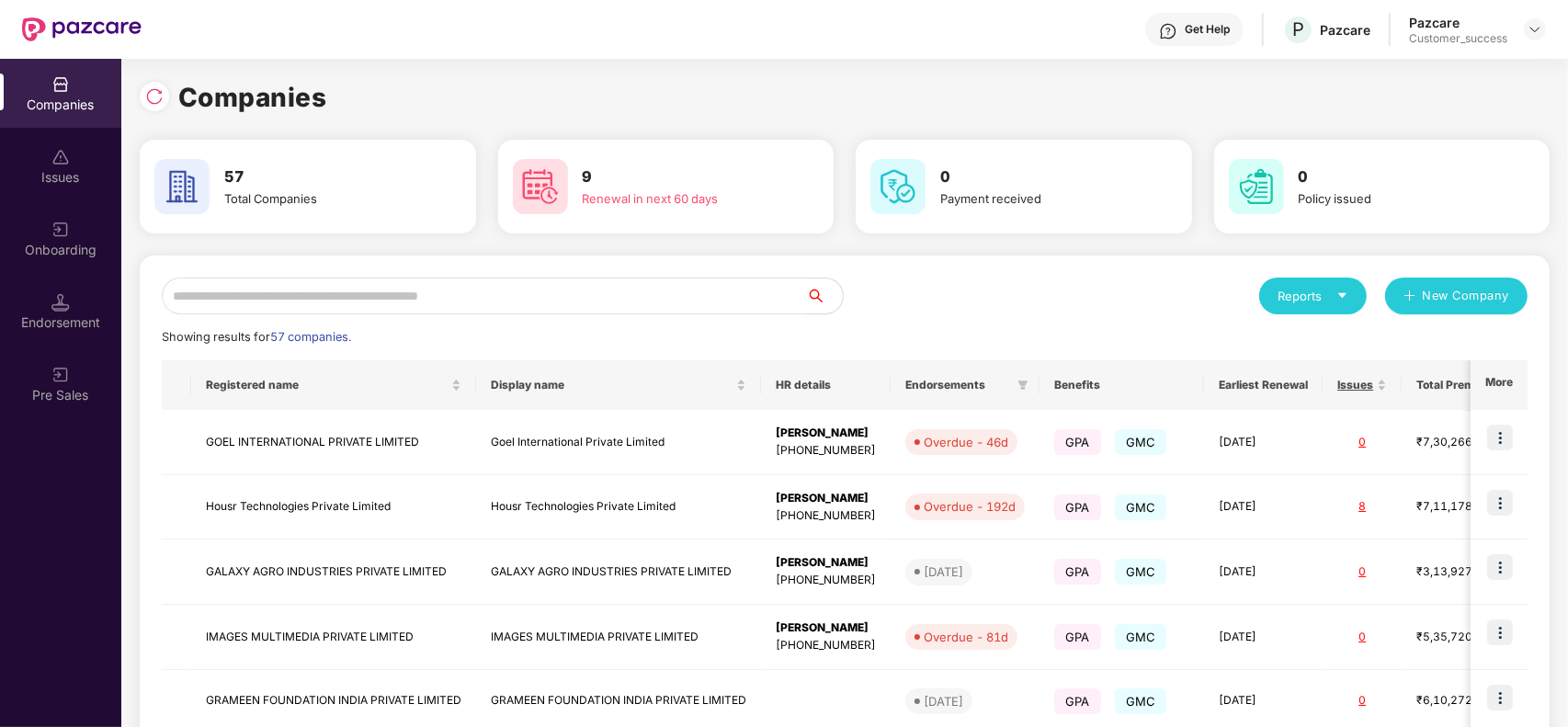
click at [580, 296] on input "text" at bounding box center [484, 295] width 644 height 36
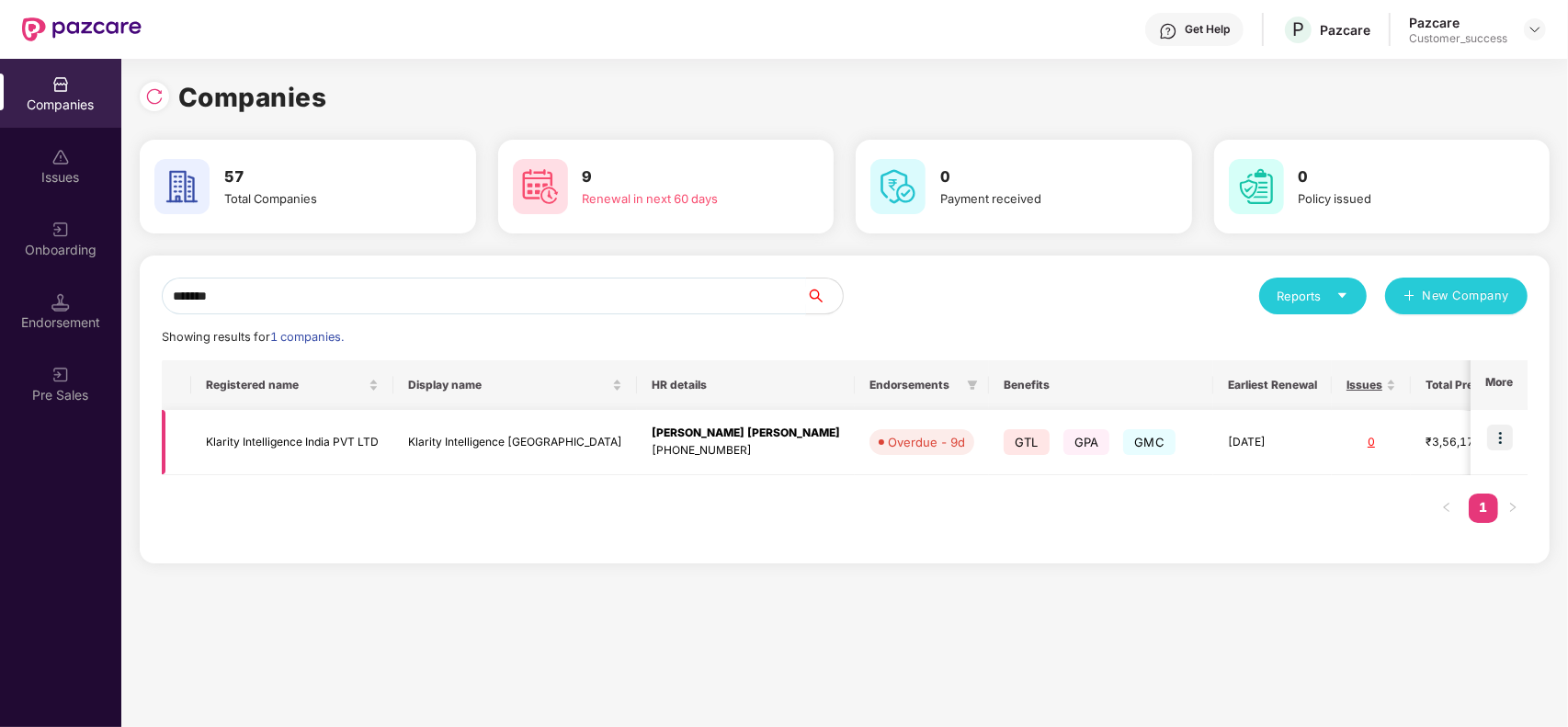
type input "*******"
click at [489, 429] on td "Klarity Intelligence India" at bounding box center [515, 442] width 244 height 65
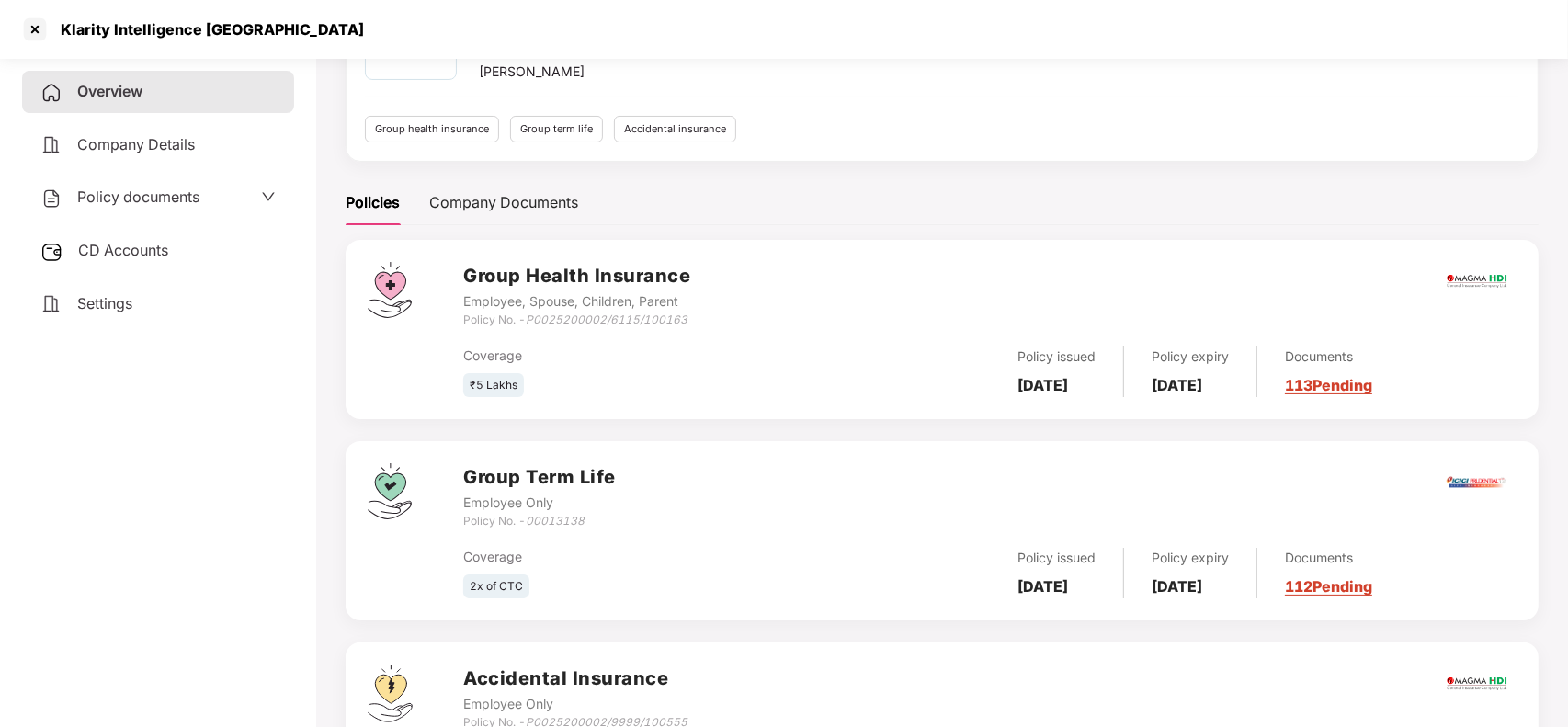
scroll to position [282, 0]
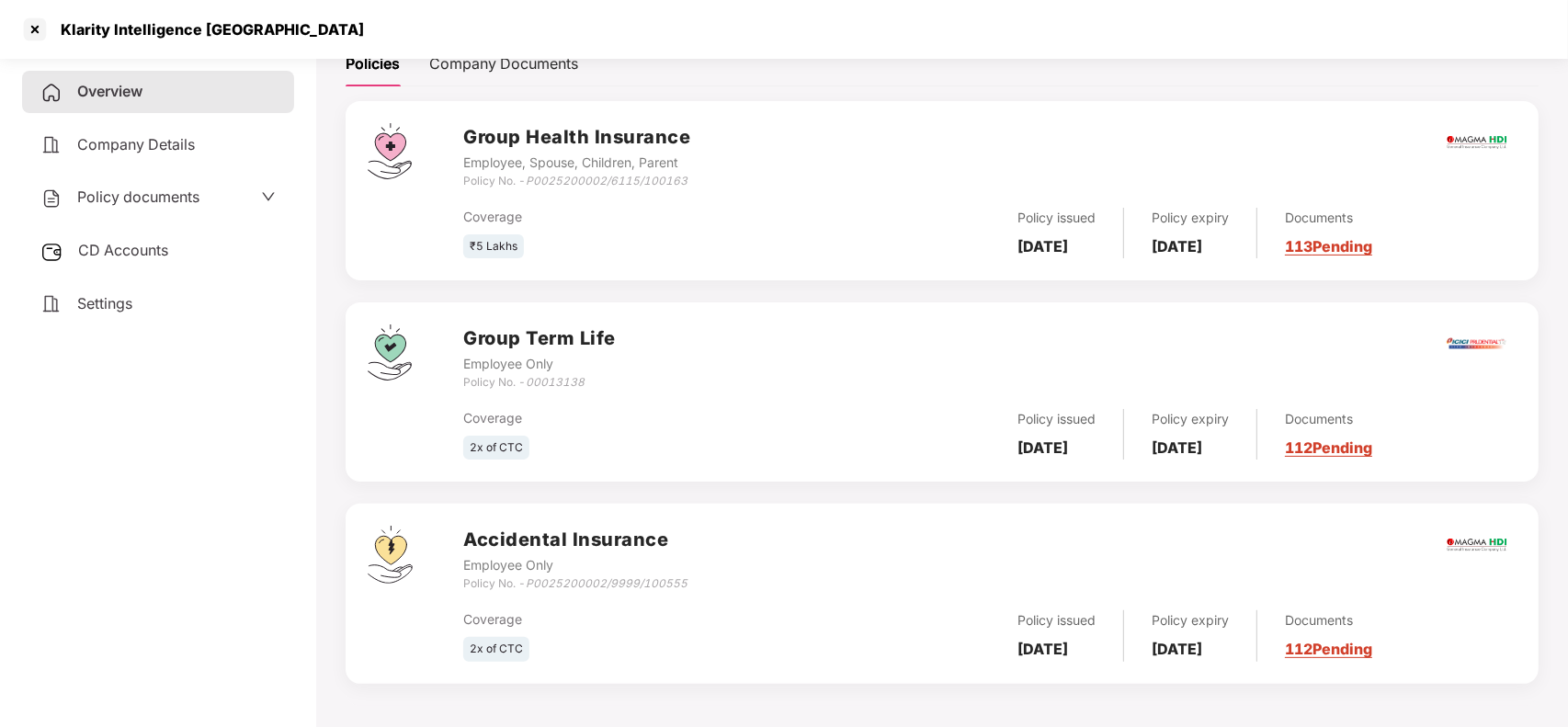
click at [1342, 456] on link "112 Pending" at bounding box center [1328, 447] width 87 height 18
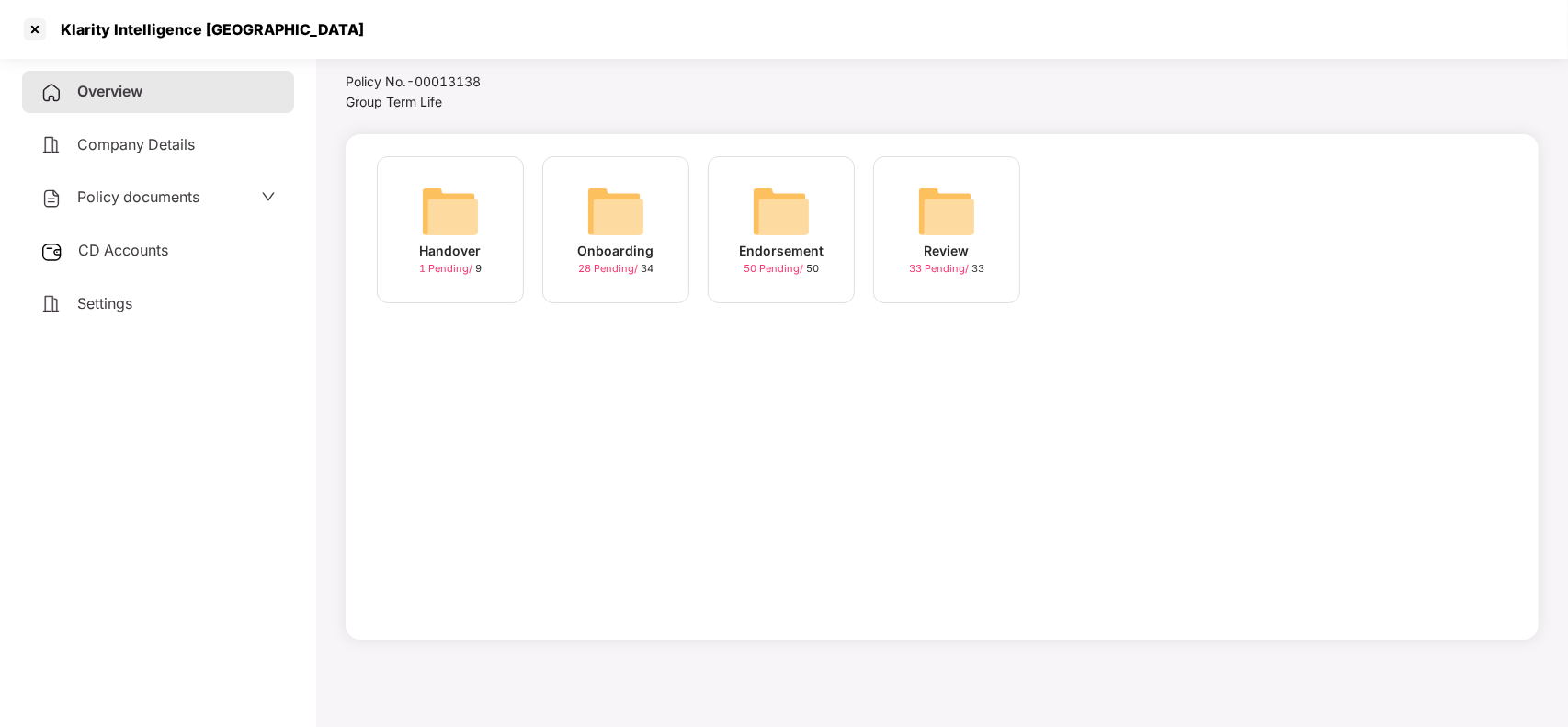
click at [586, 205] on img at bounding box center [615, 211] width 59 height 59
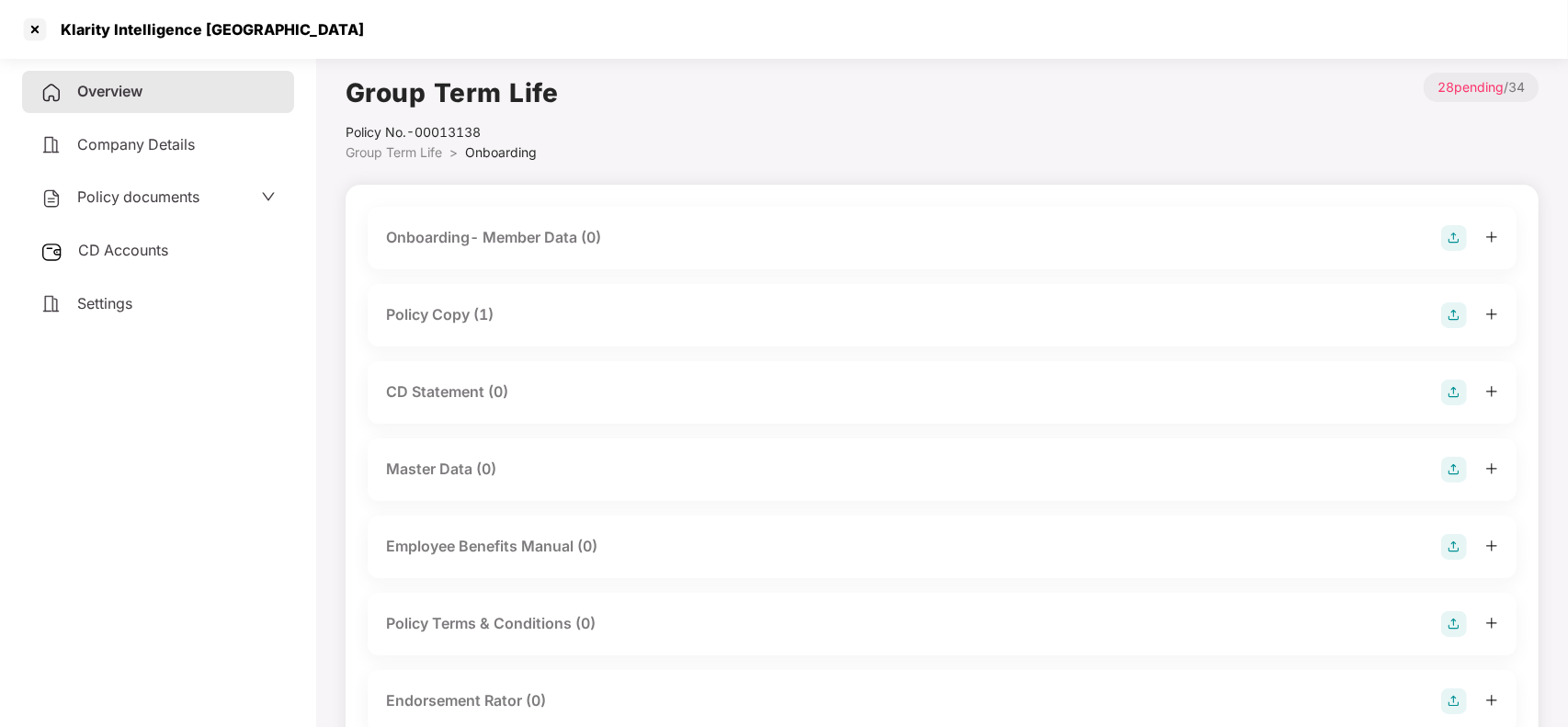
click at [504, 322] on div "Policy Copy (1)" at bounding box center [941, 315] width 1112 height 26
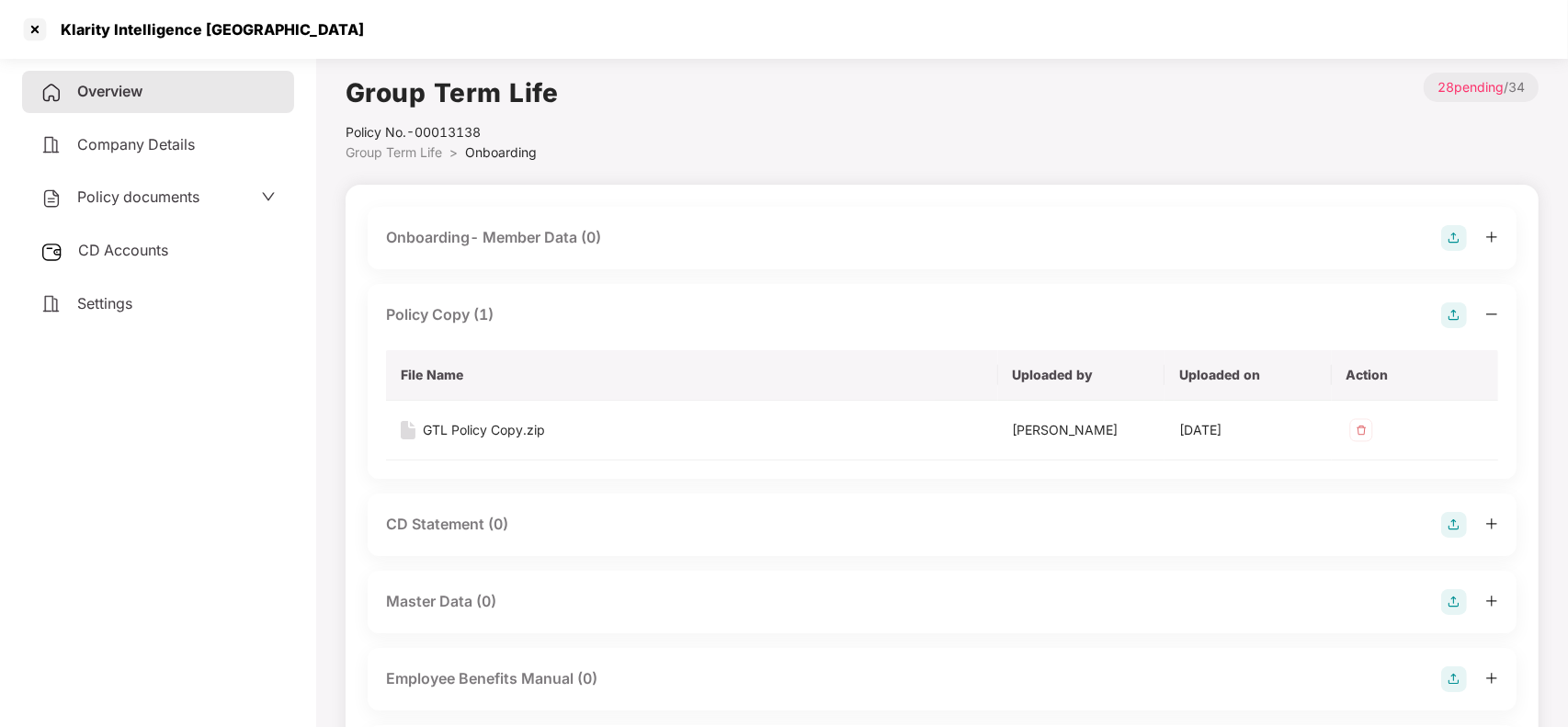
click at [201, 94] on div "Overview" at bounding box center [157, 92] width 272 height 42
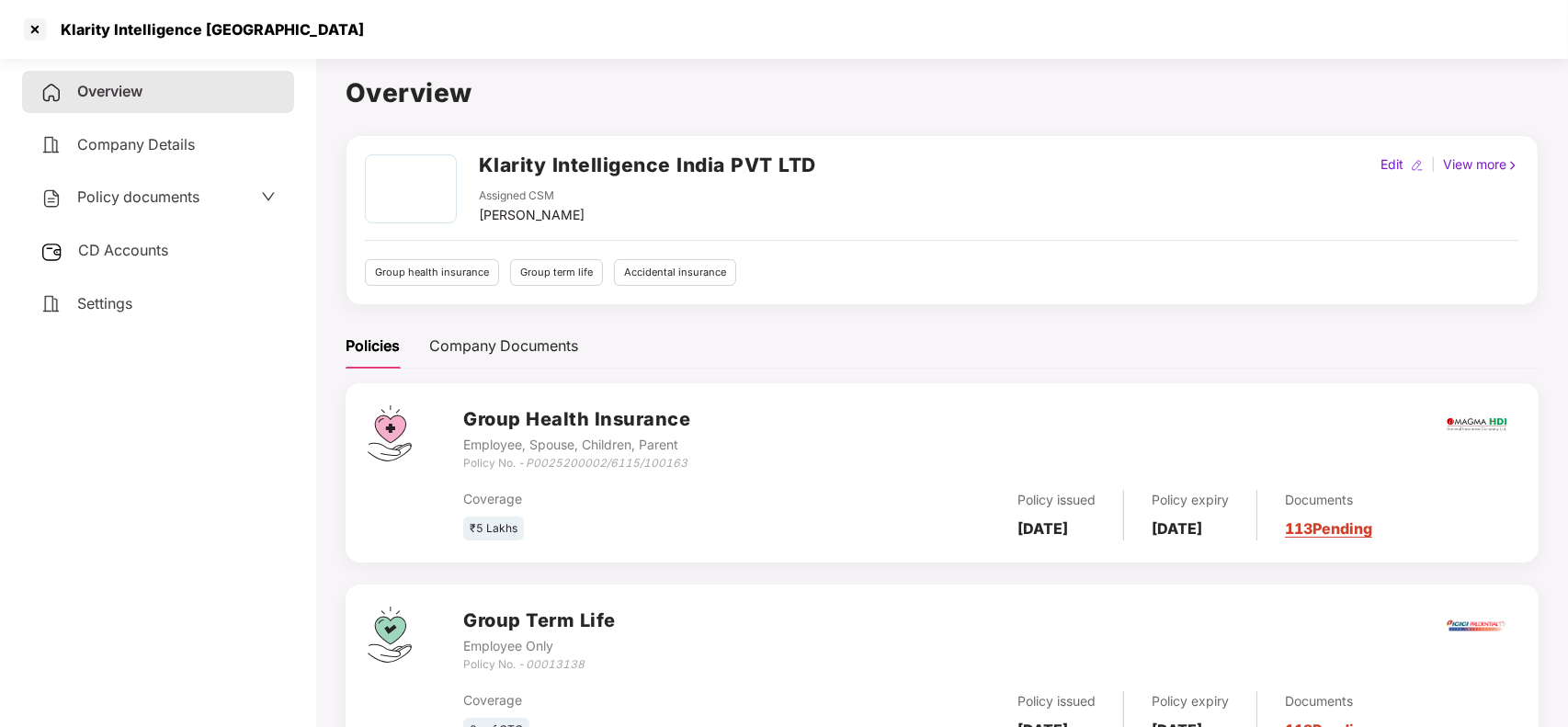
click at [489, 163] on h2 "Klarity Intelligence India PVT LTD" at bounding box center [647, 165] width 337 height 31
copy h2 "Klarity Intelligence India PVT LTD"
click at [571, 663] on icon "00013138" at bounding box center [555, 664] width 59 height 13
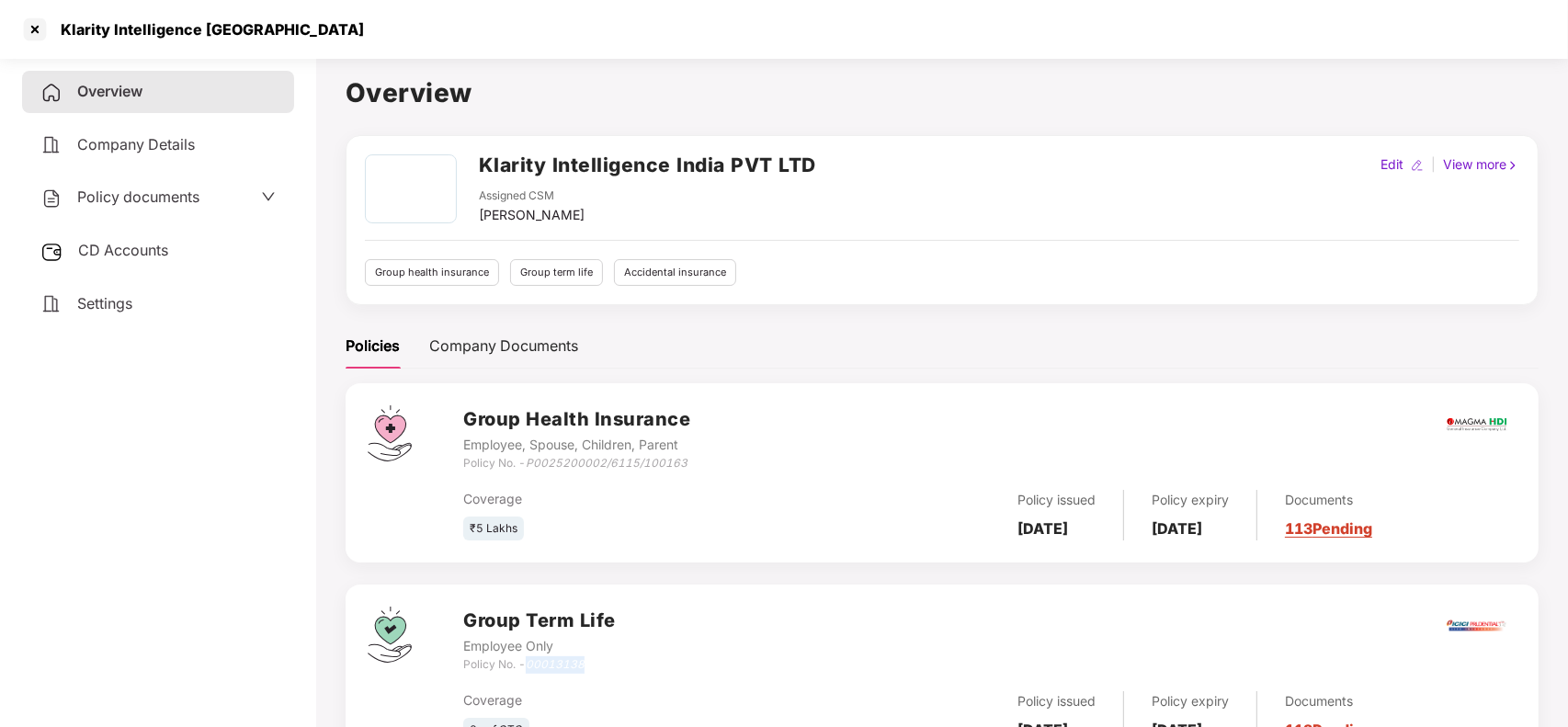
click at [571, 663] on icon "00013138" at bounding box center [555, 664] width 59 height 13
copy icon "00013138"
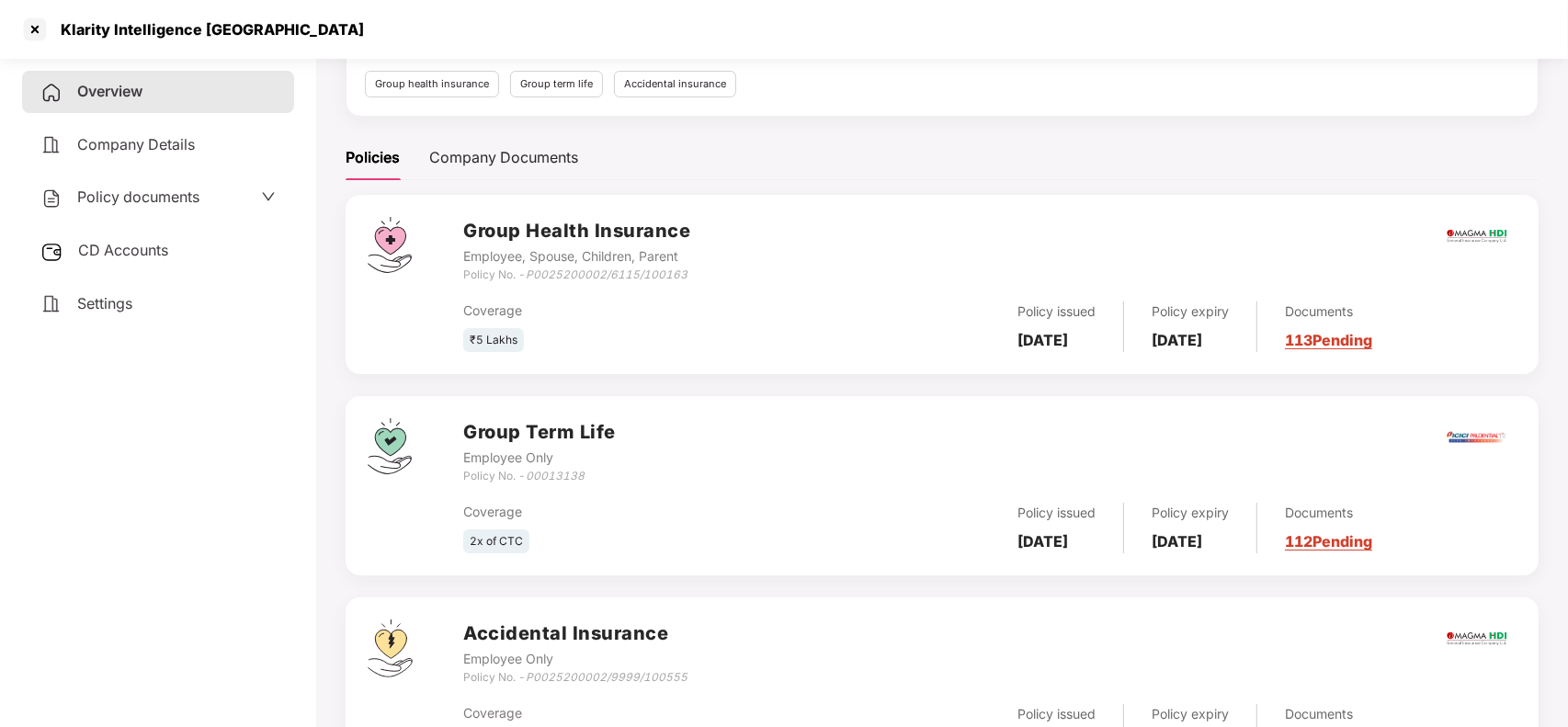
click at [1349, 539] on link "112 Pending" at bounding box center [1328, 541] width 87 height 18
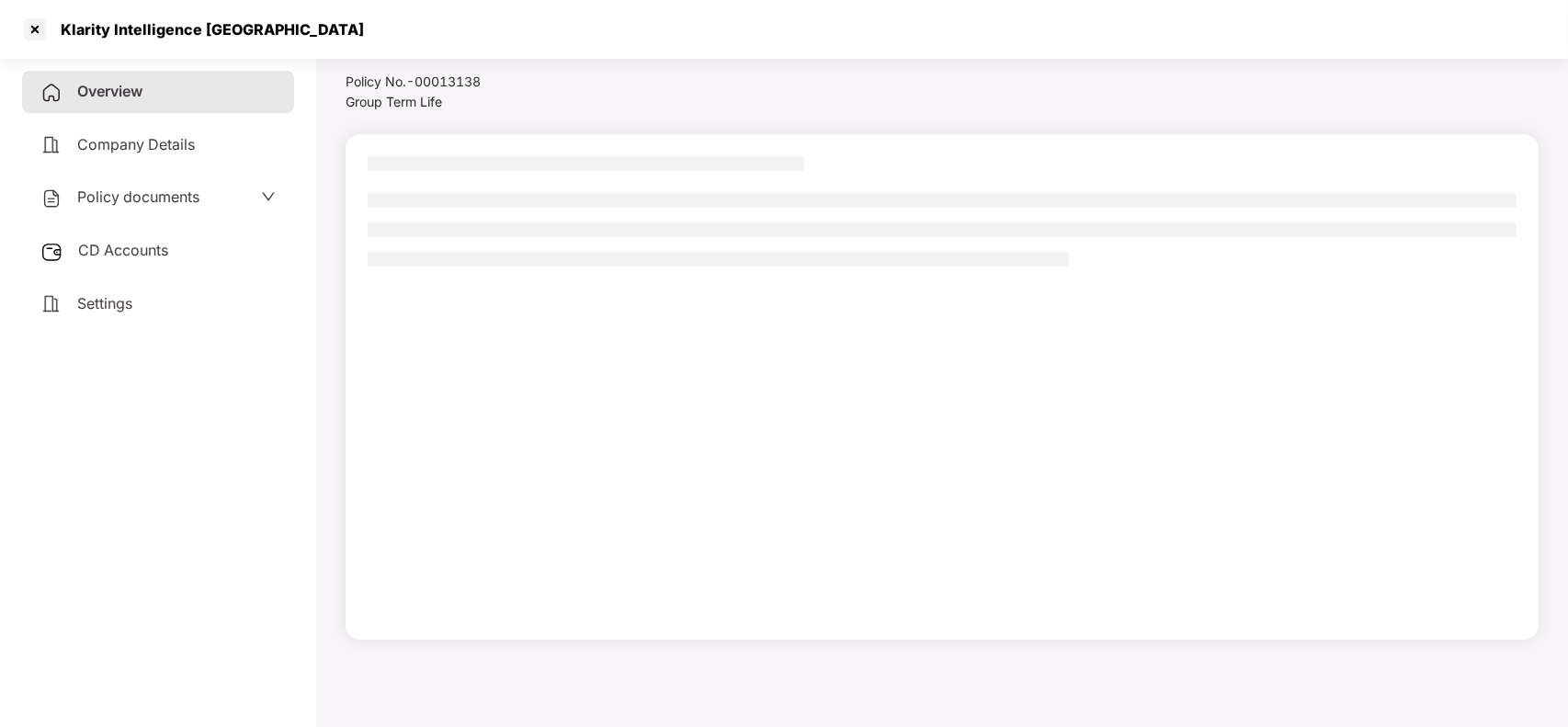
scroll to position [51, 0]
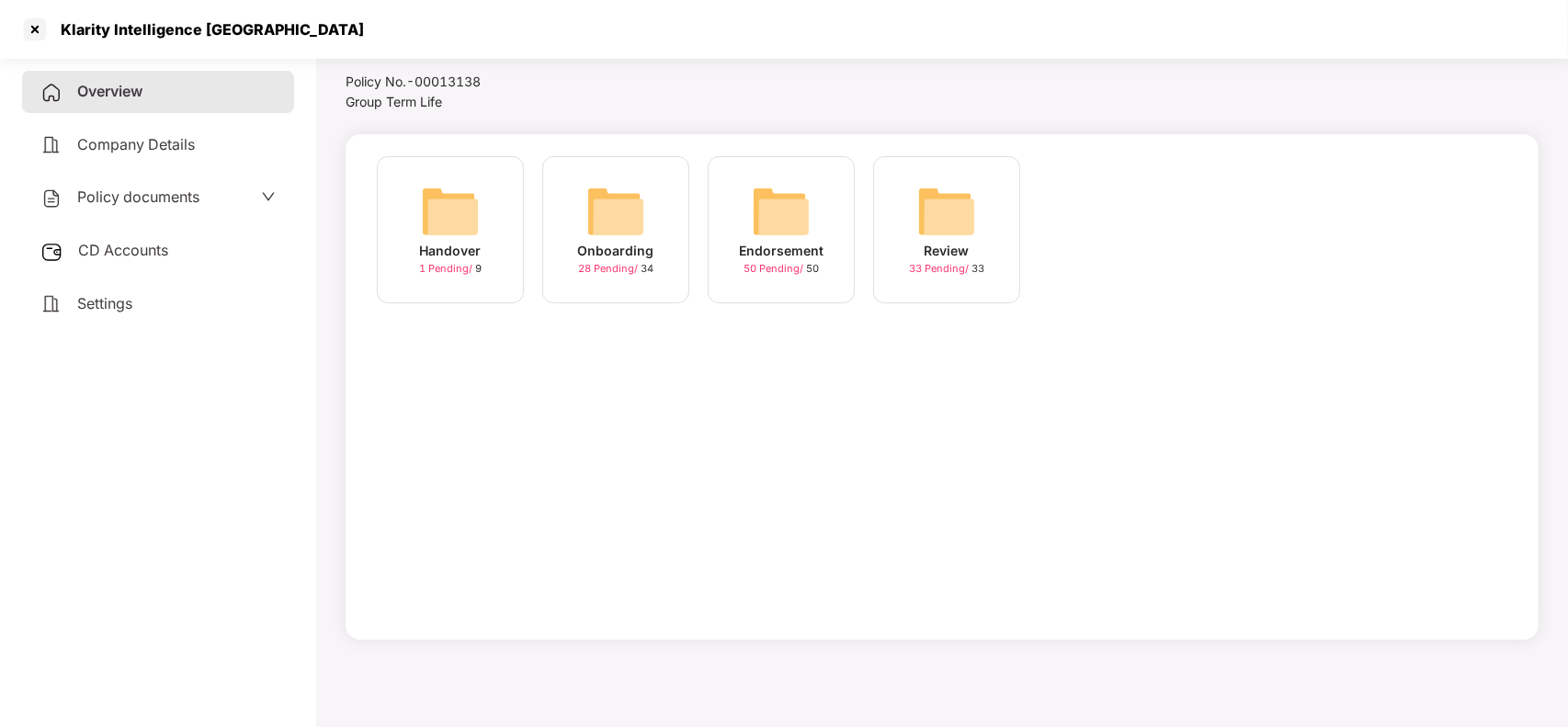
click at [620, 246] on div "Onboarding" at bounding box center [615, 250] width 76 height 20
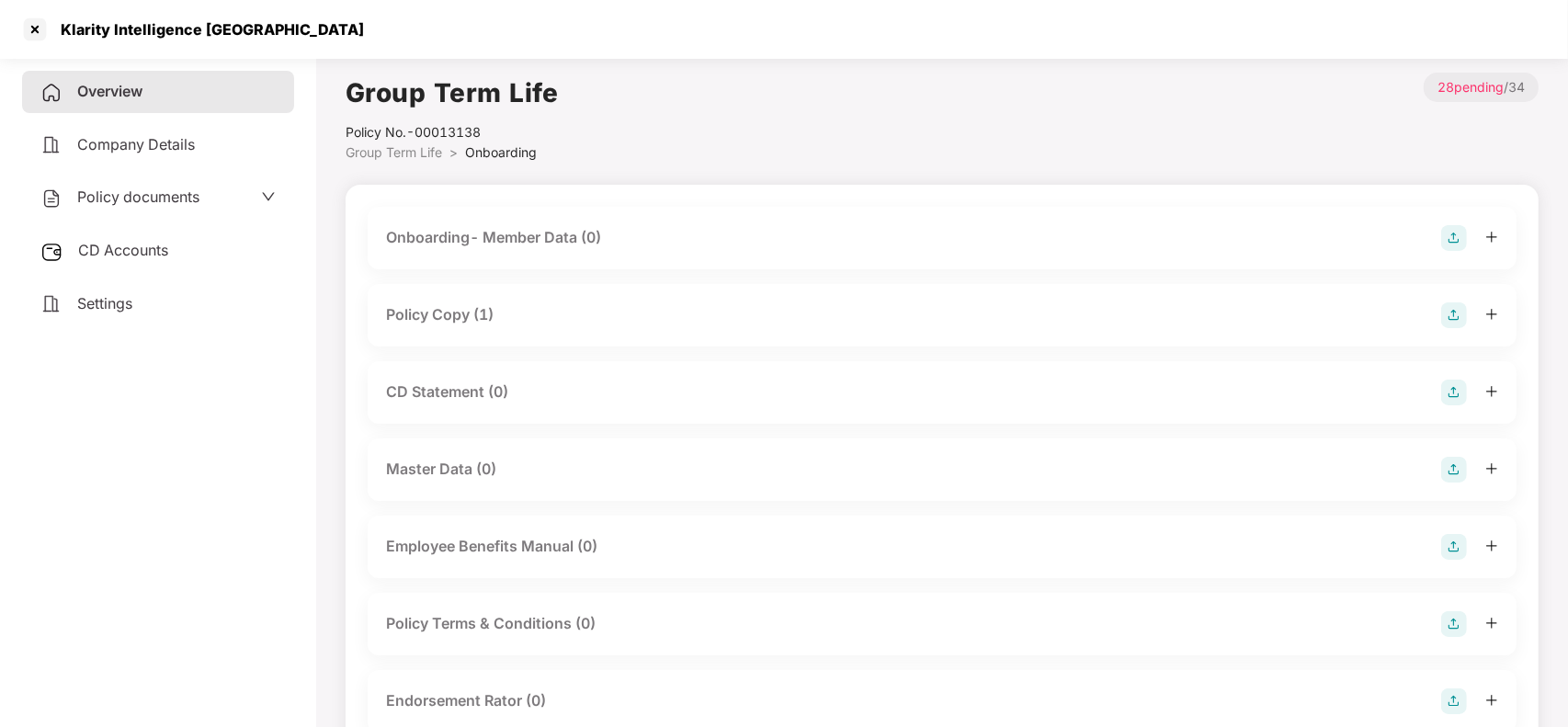
click at [470, 295] on div "Policy Copy (1)" at bounding box center [941, 315] width 1149 height 62
click at [471, 299] on div "Policy Copy (1)" at bounding box center [941, 315] width 1149 height 62
click at [501, 305] on div "Policy Copy (1)" at bounding box center [941, 315] width 1112 height 26
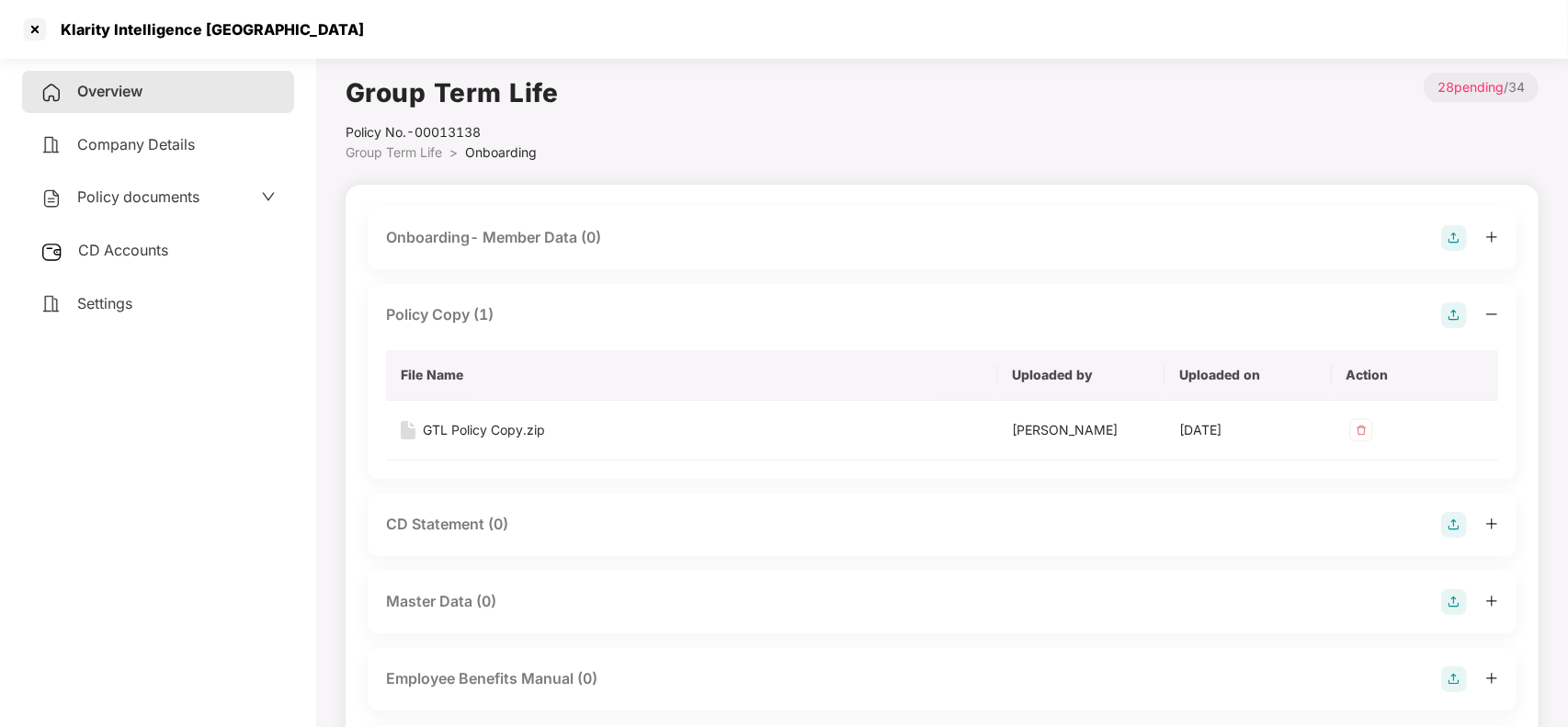
click at [1452, 313] on img at bounding box center [1454, 315] width 26 height 26
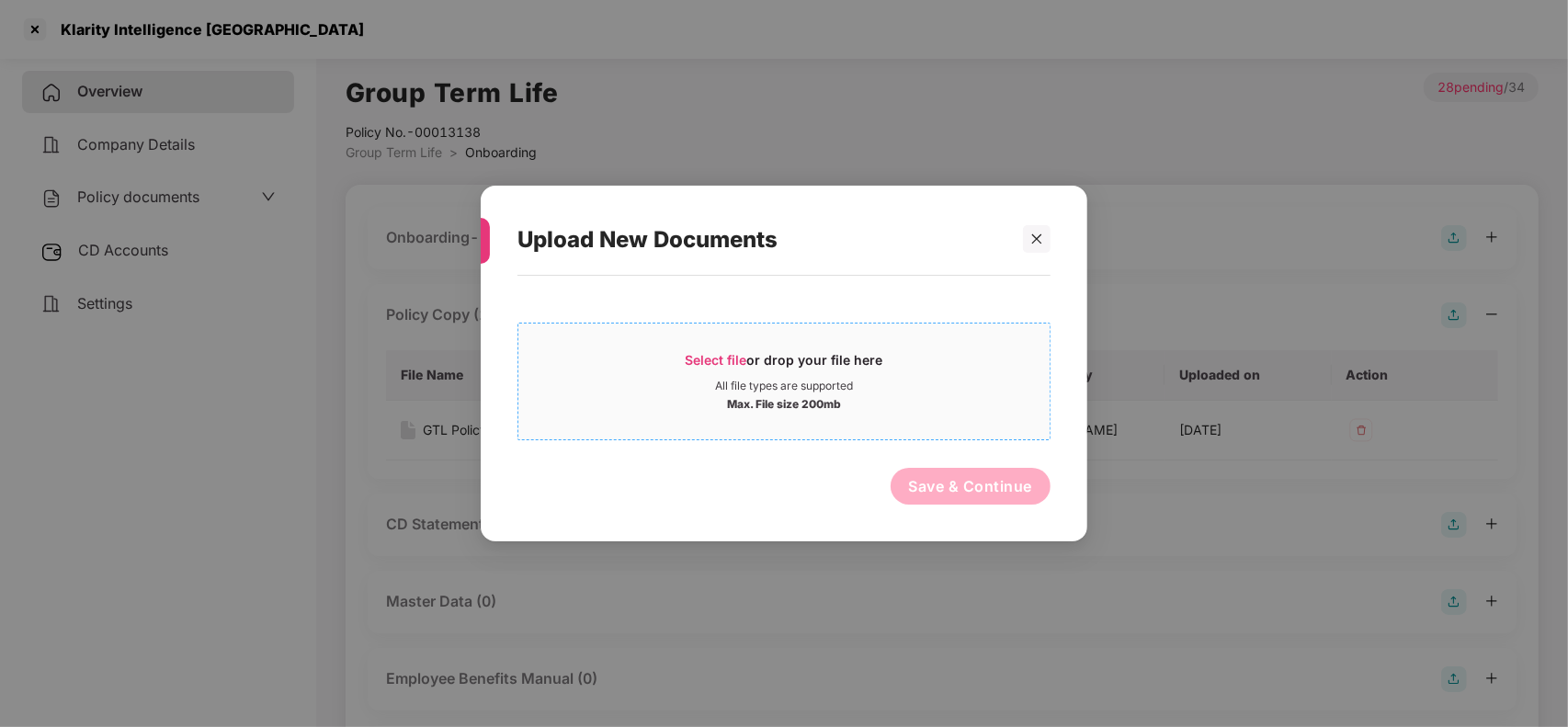
click at [715, 379] on div "All file types are supported" at bounding box center [784, 386] width 138 height 14
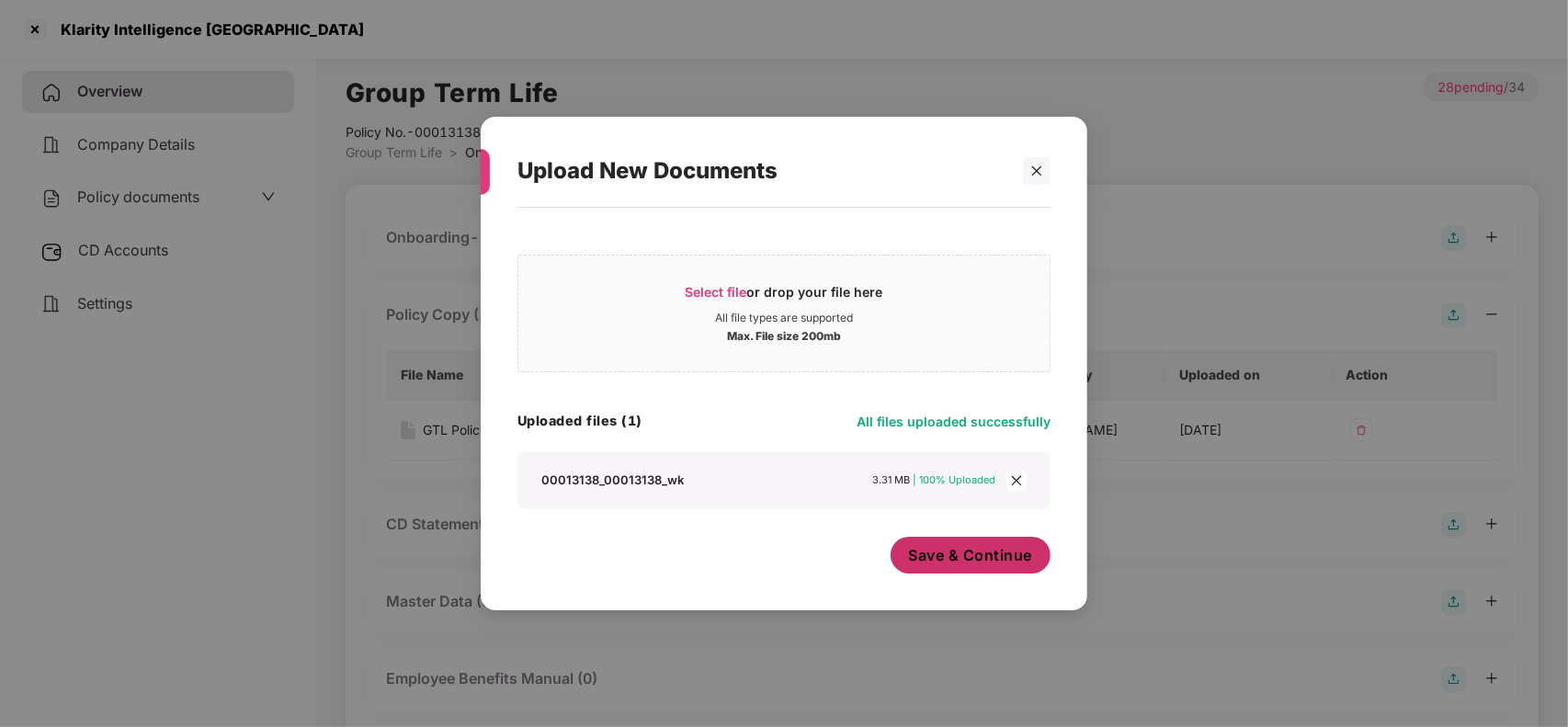
click at [954, 571] on button "Save & Continue" at bounding box center [971, 554] width 161 height 36
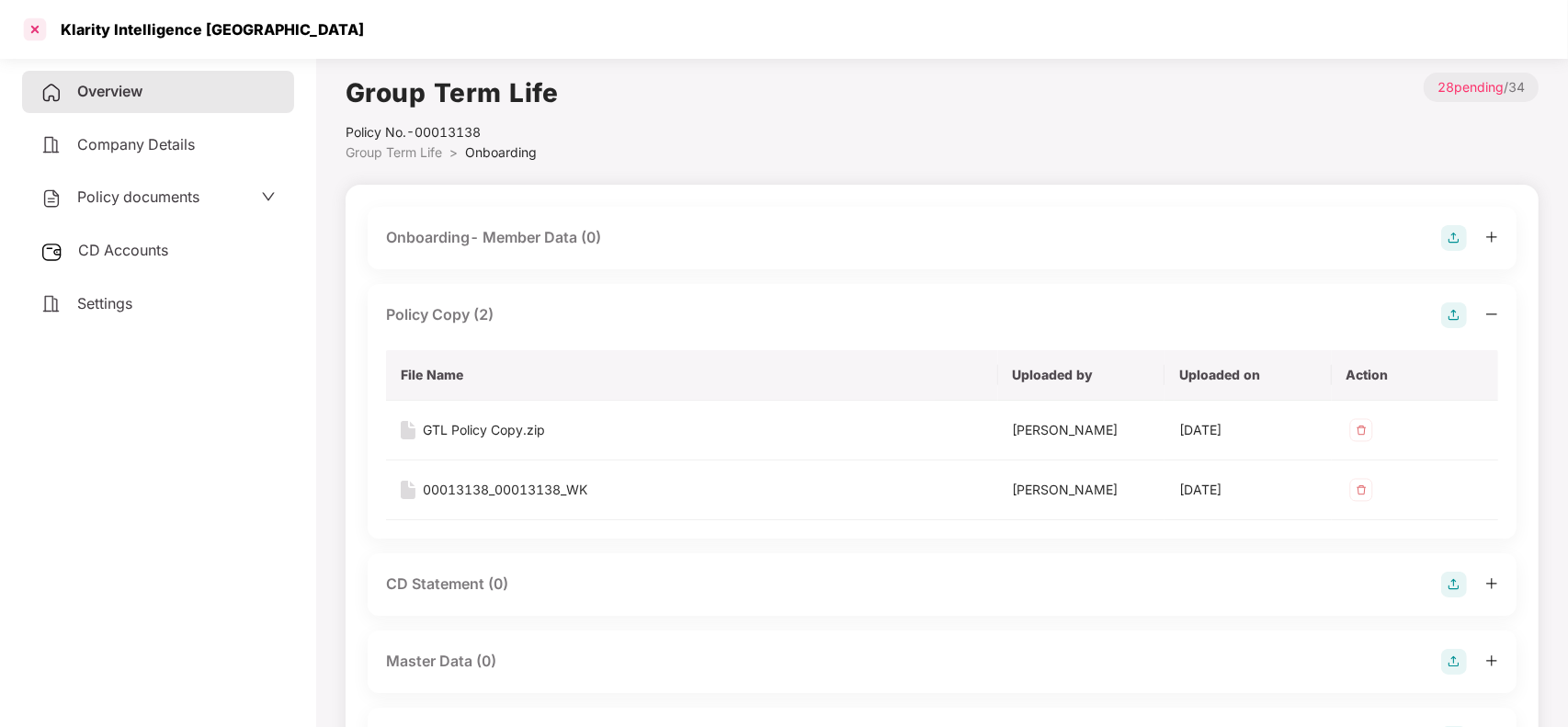
click at [37, 34] on div at bounding box center [35, 29] width 30 height 30
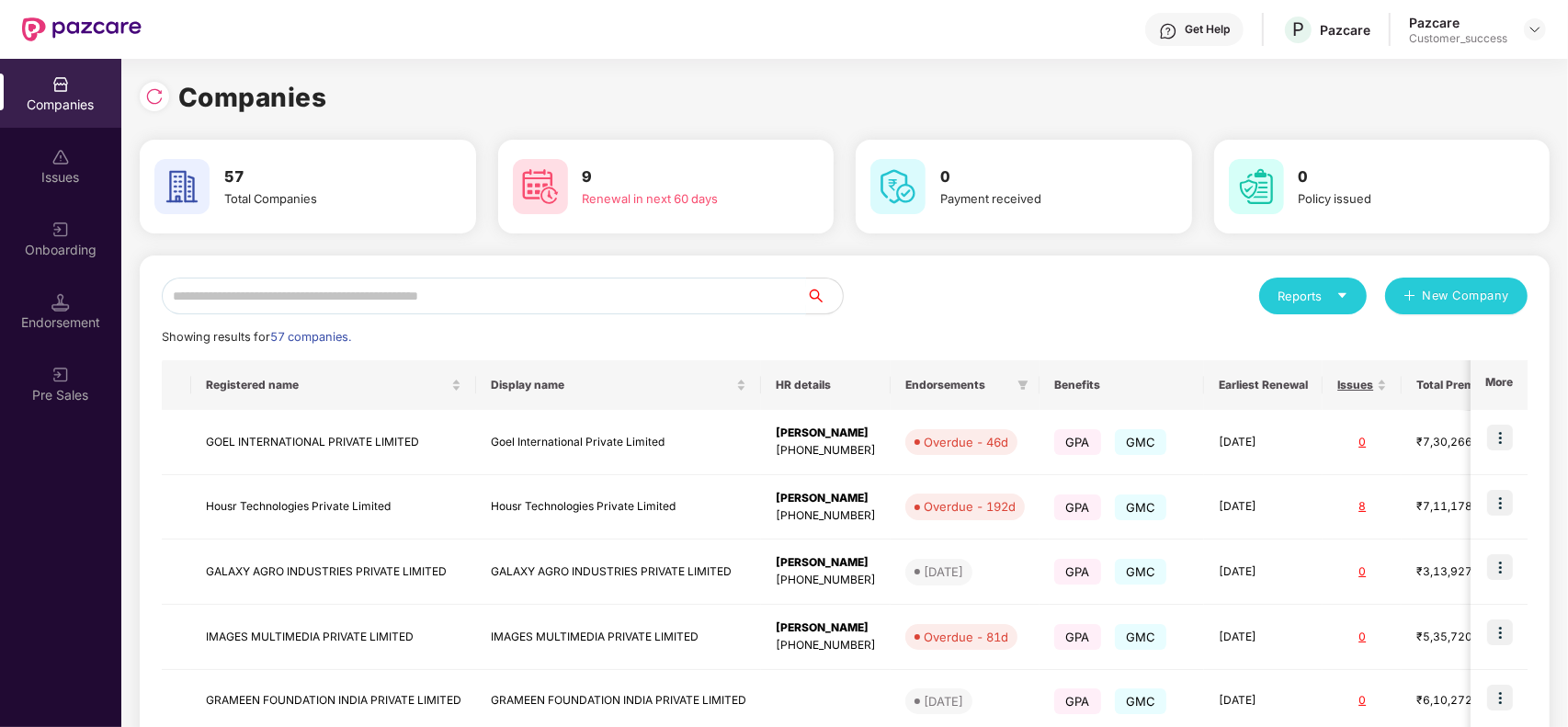
click at [469, 295] on input "text" at bounding box center [484, 295] width 644 height 36
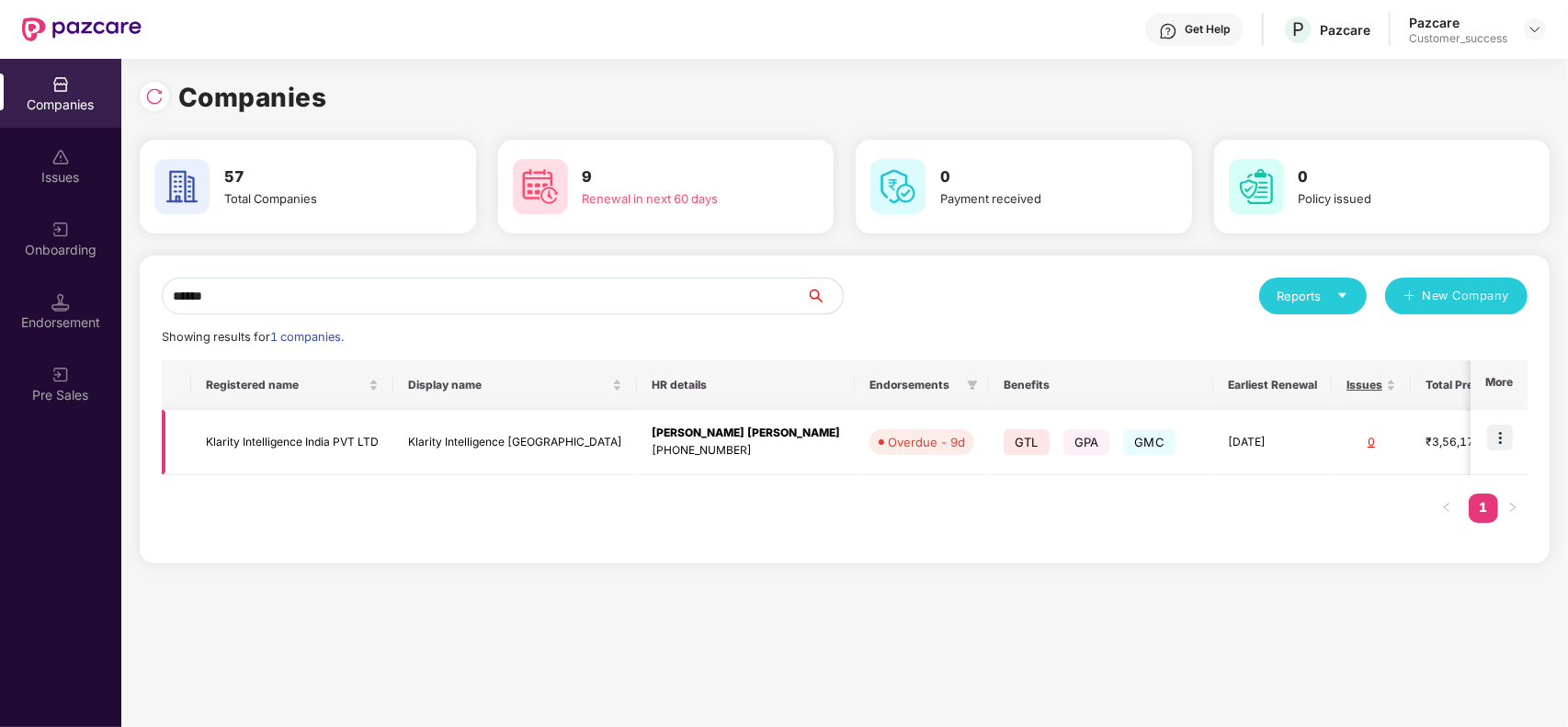
type input "******"
click at [1506, 428] on img at bounding box center [1500, 436] width 26 height 26
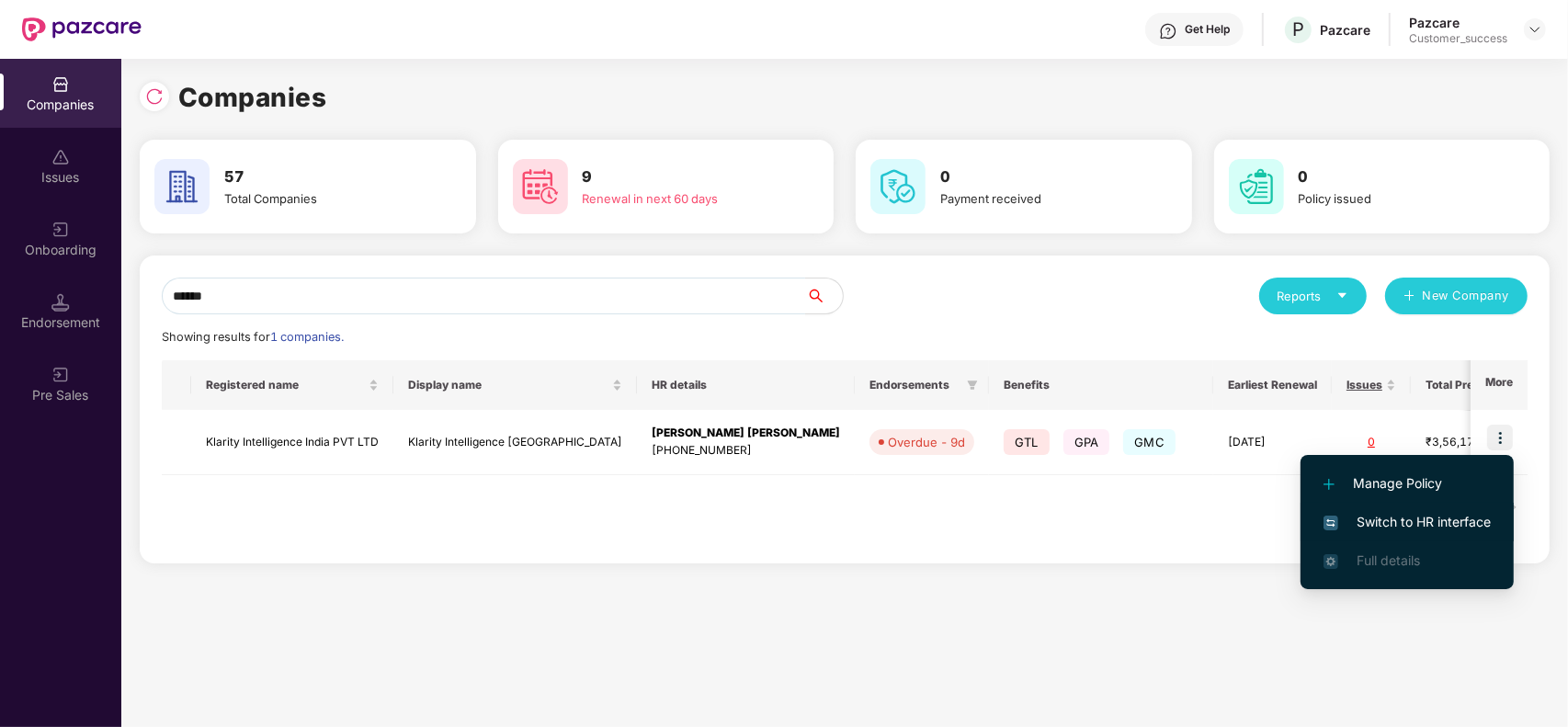
click at [1418, 517] on span "Switch to HR interface" at bounding box center [1407, 521] width 167 height 20
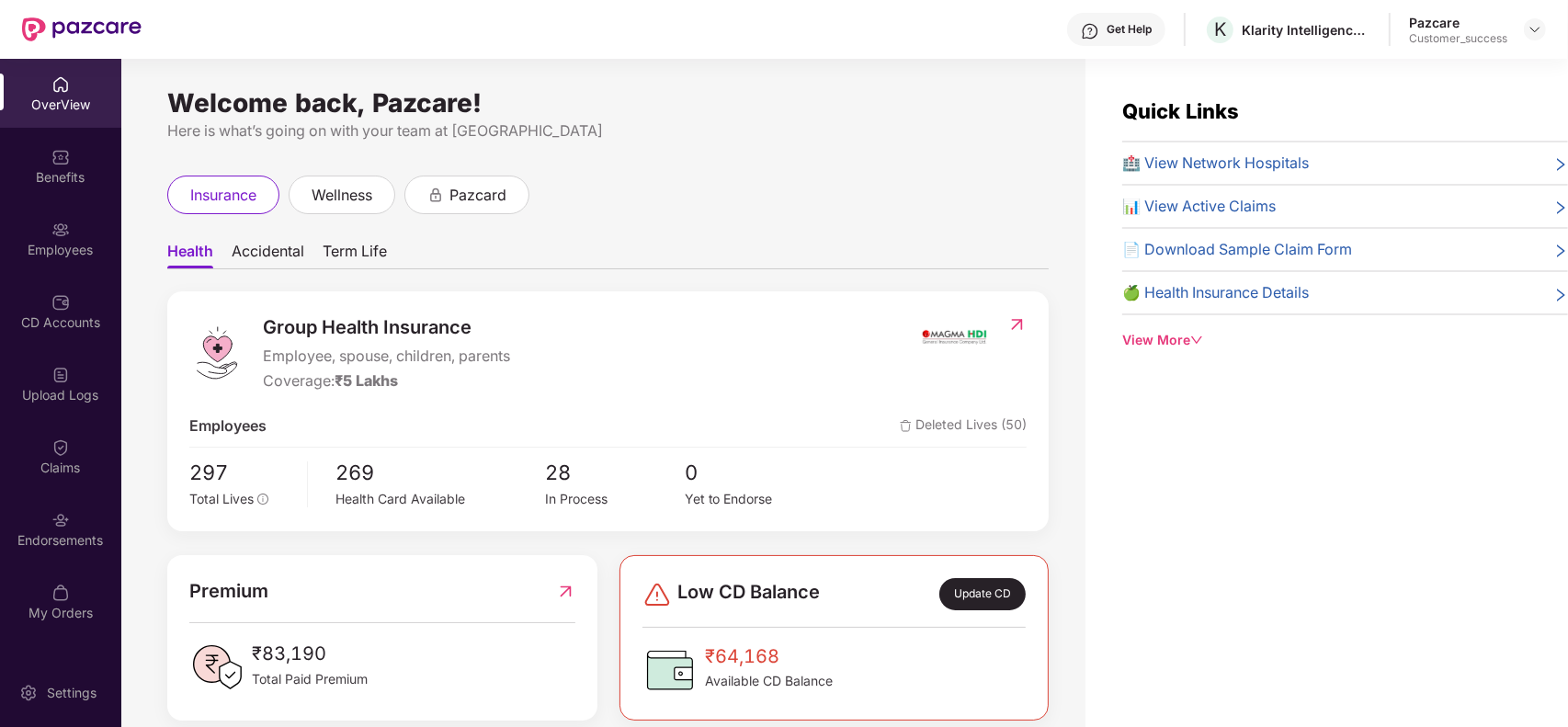
click at [67, 532] on div "Endorsements" at bounding box center [60, 540] width 121 height 18
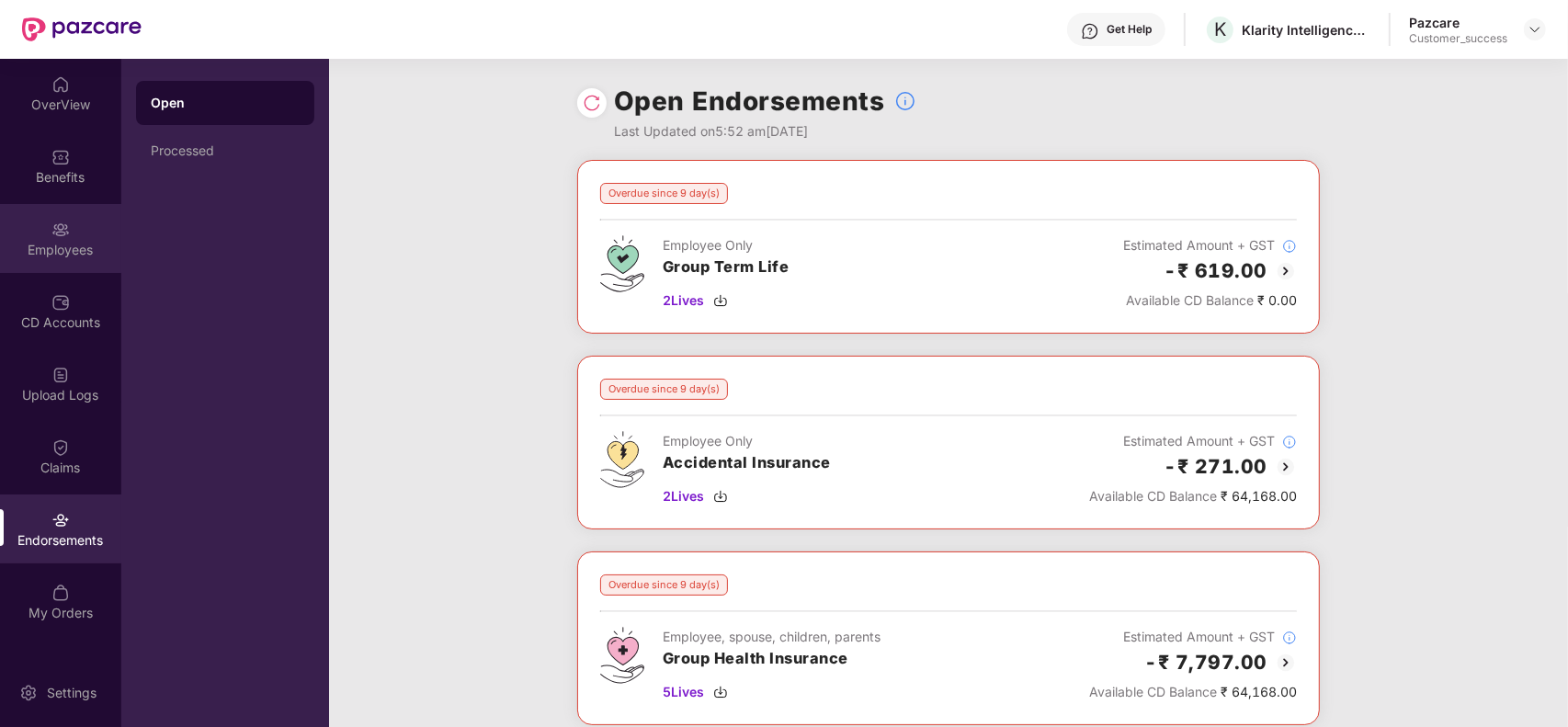
click at [48, 245] on div "Employees" at bounding box center [60, 249] width 121 height 18
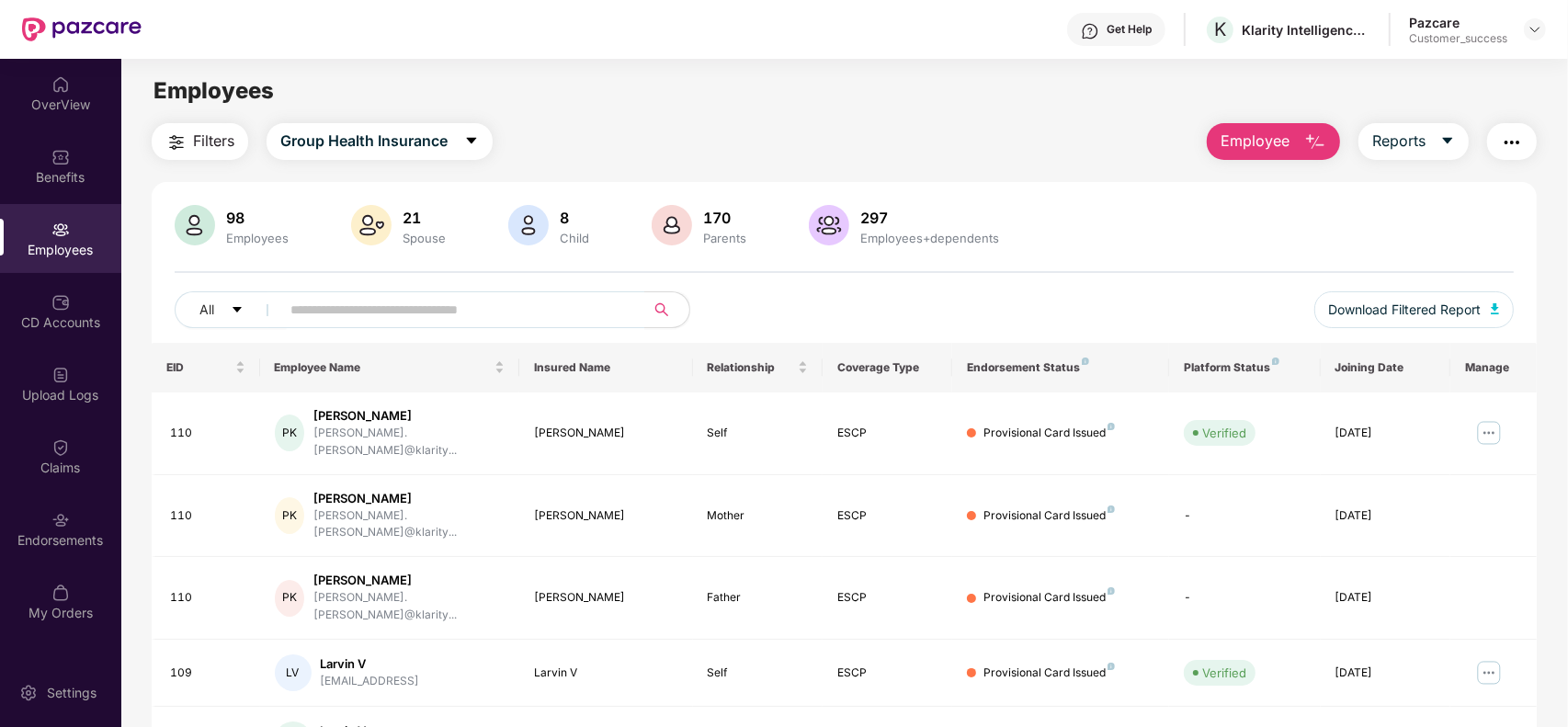
click at [180, 157] on button "Filters" at bounding box center [200, 141] width 97 height 36
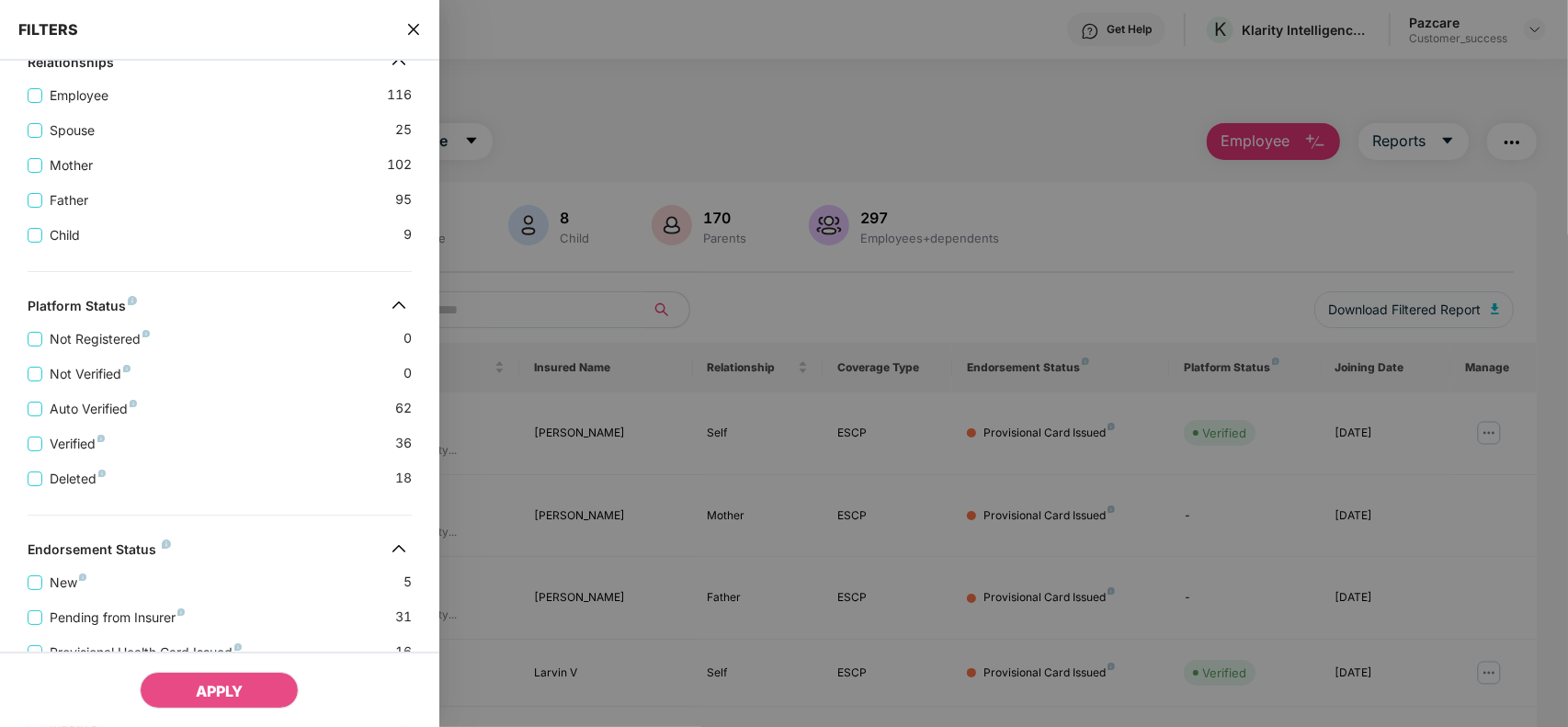
scroll to position [419, 0]
click at [58, 592] on span "New" at bounding box center [68, 581] width 52 height 20
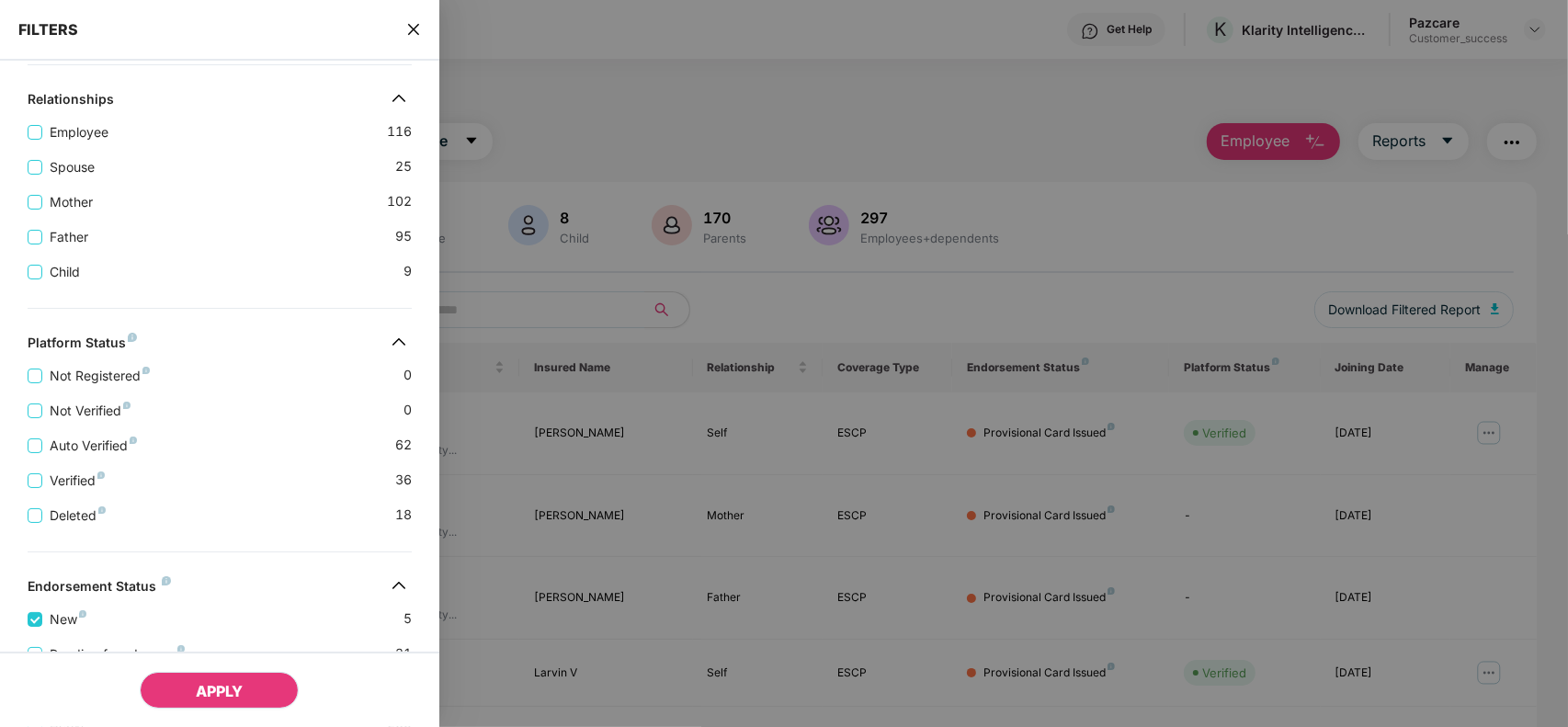
click at [195, 677] on button "APPLY" at bounding box center [220, 690] width 159 height 36
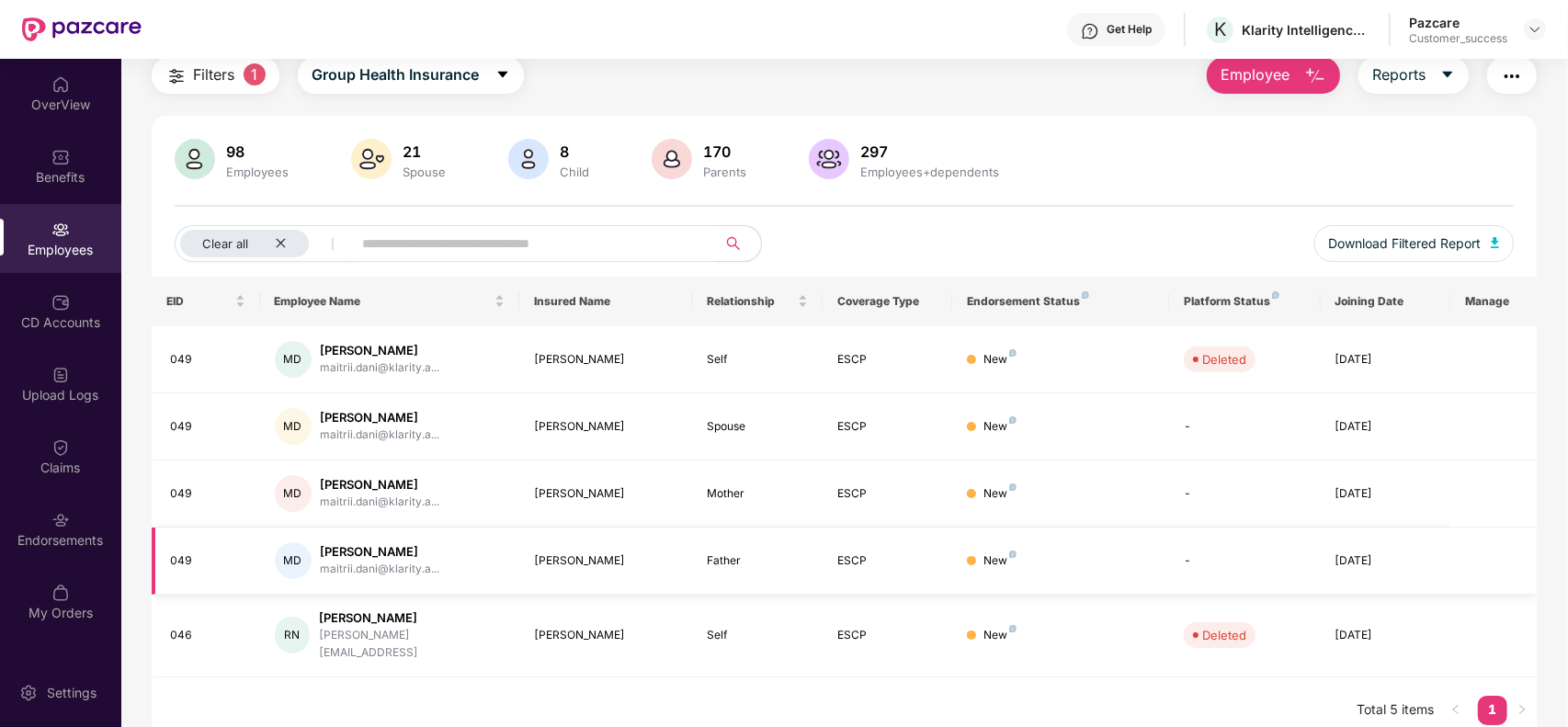
scroll to position [0, 0]
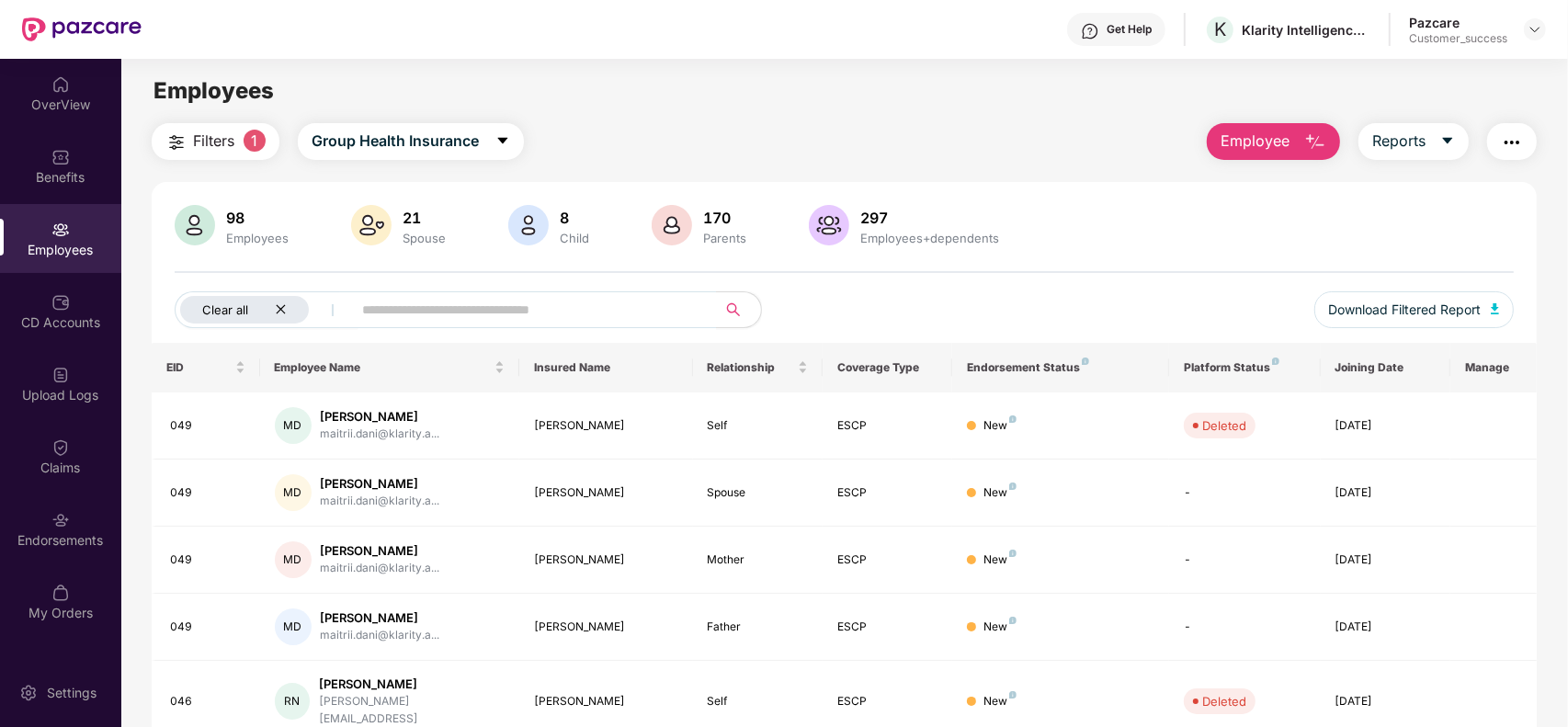
click at [277, 315] on icon "close" at bounding box center [280, 309] width 12 height 12
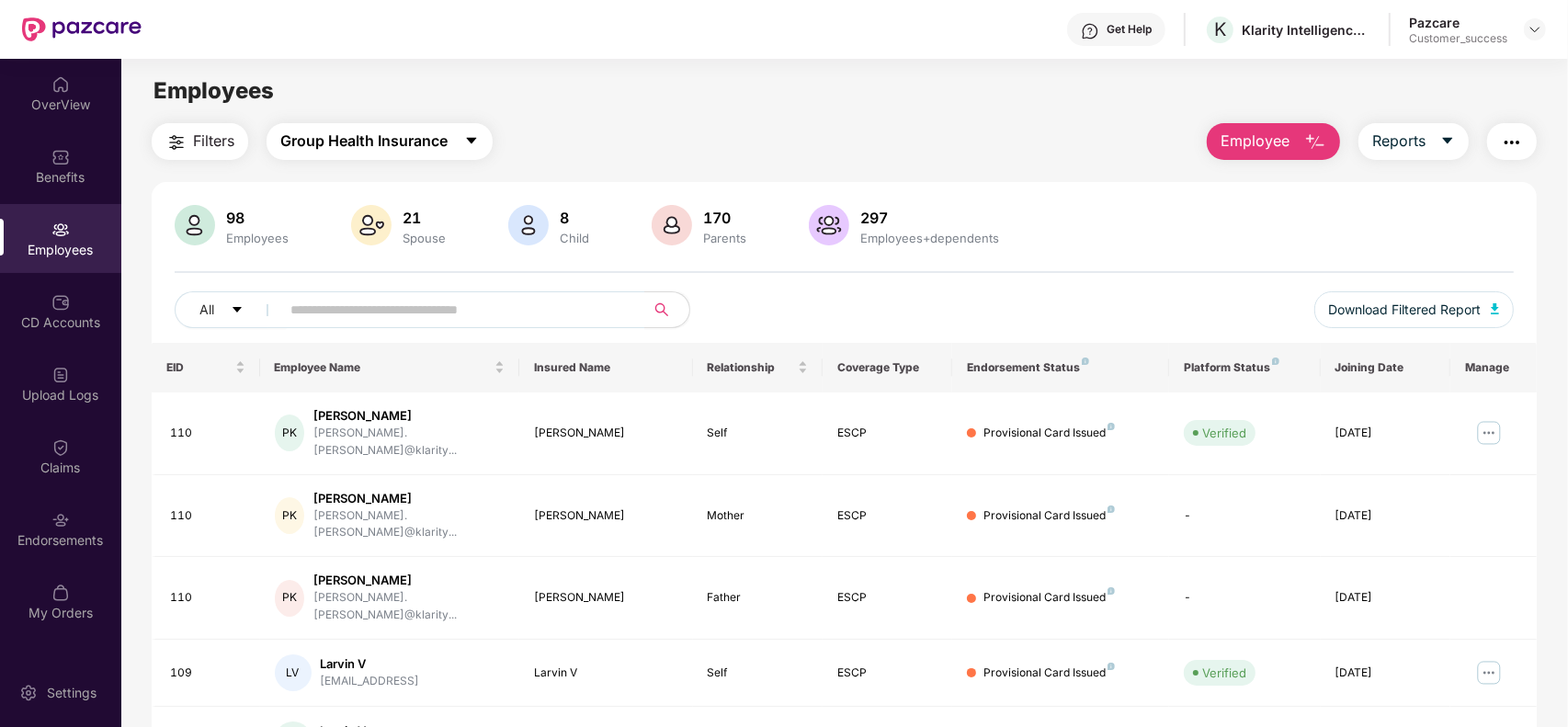
click at [375, 133] on span "Group Health Insurance" at bounding box center [364, 141] width 167 height 23
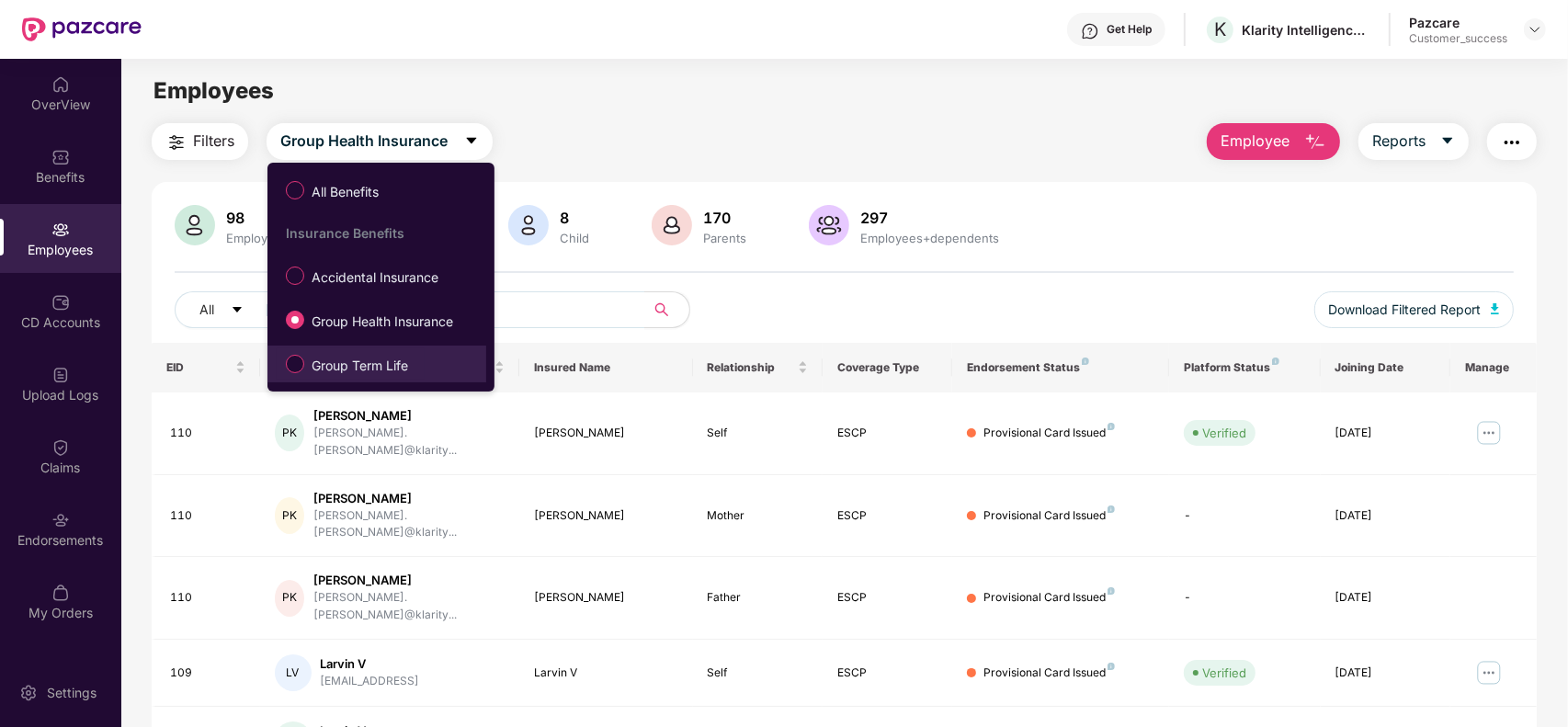
click at [365, 357] on span "Group Term Life" at bounding box center [360, 365] width 111 height 20
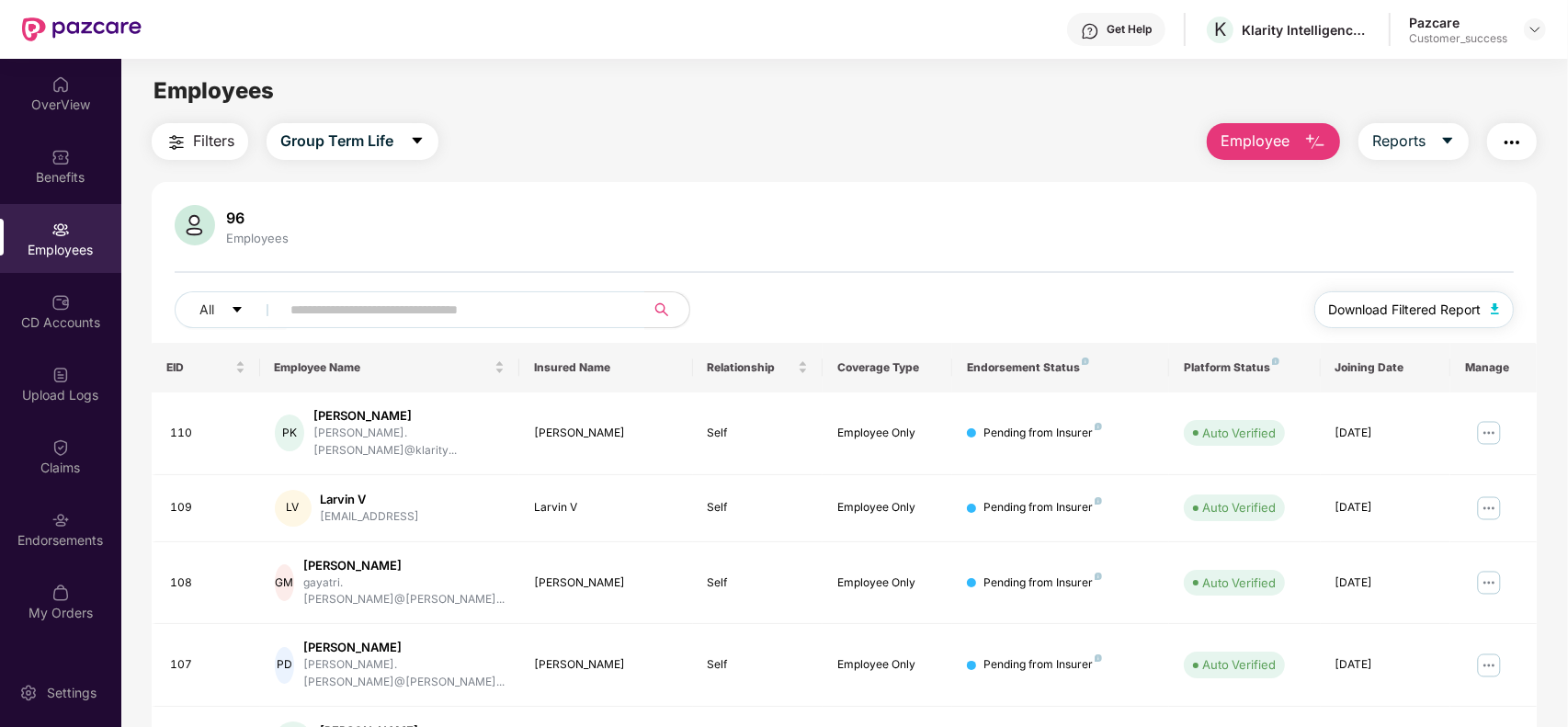
click at [1436, 313] on span "Download Filtered Report" at bounding box center [1405, 309] width 153 height 20
click at [386, 138] on span "Group Term Life" at bounding box center [337, 141] width 113 height 23
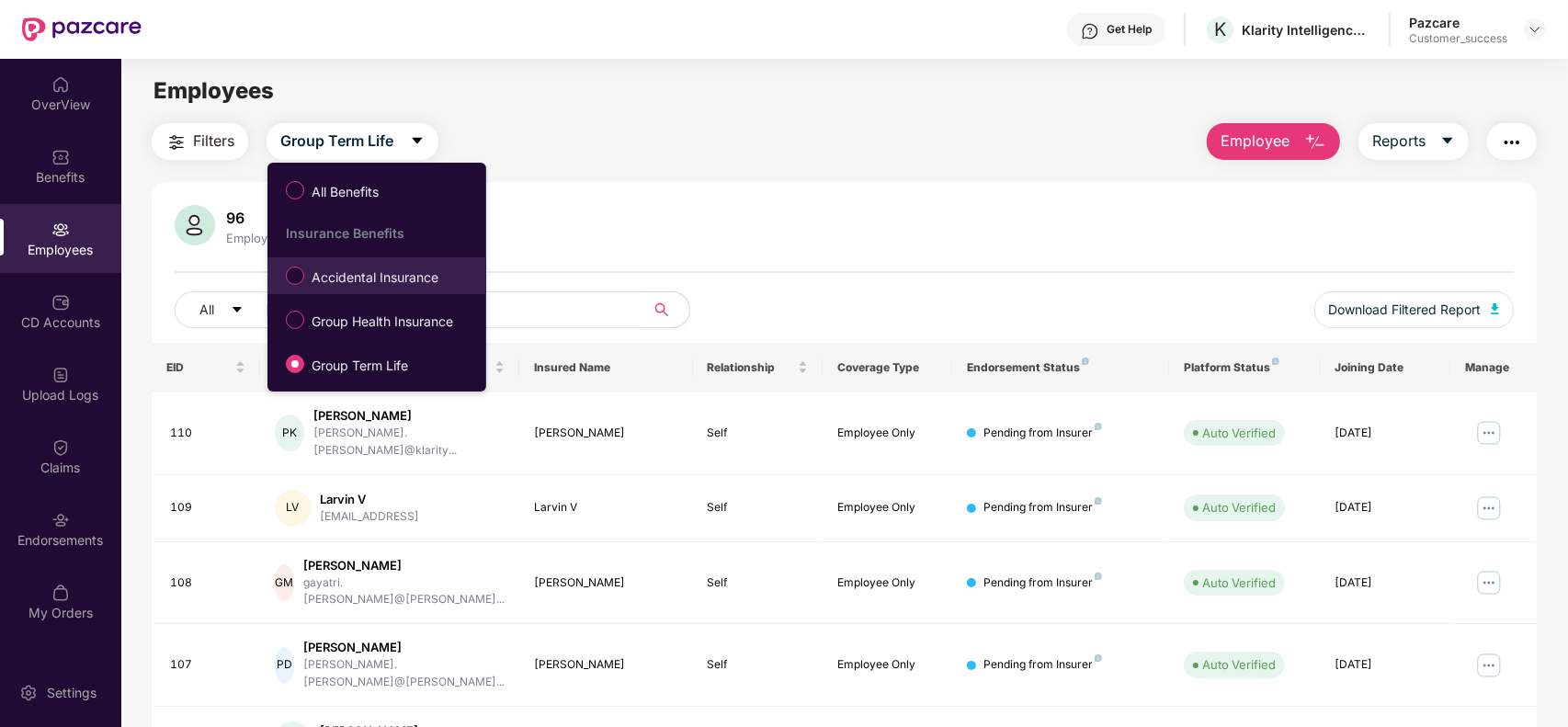
click at [369, 277] on span "Accidental Insurance" at bounding box center [374, 277] width 141 height 20
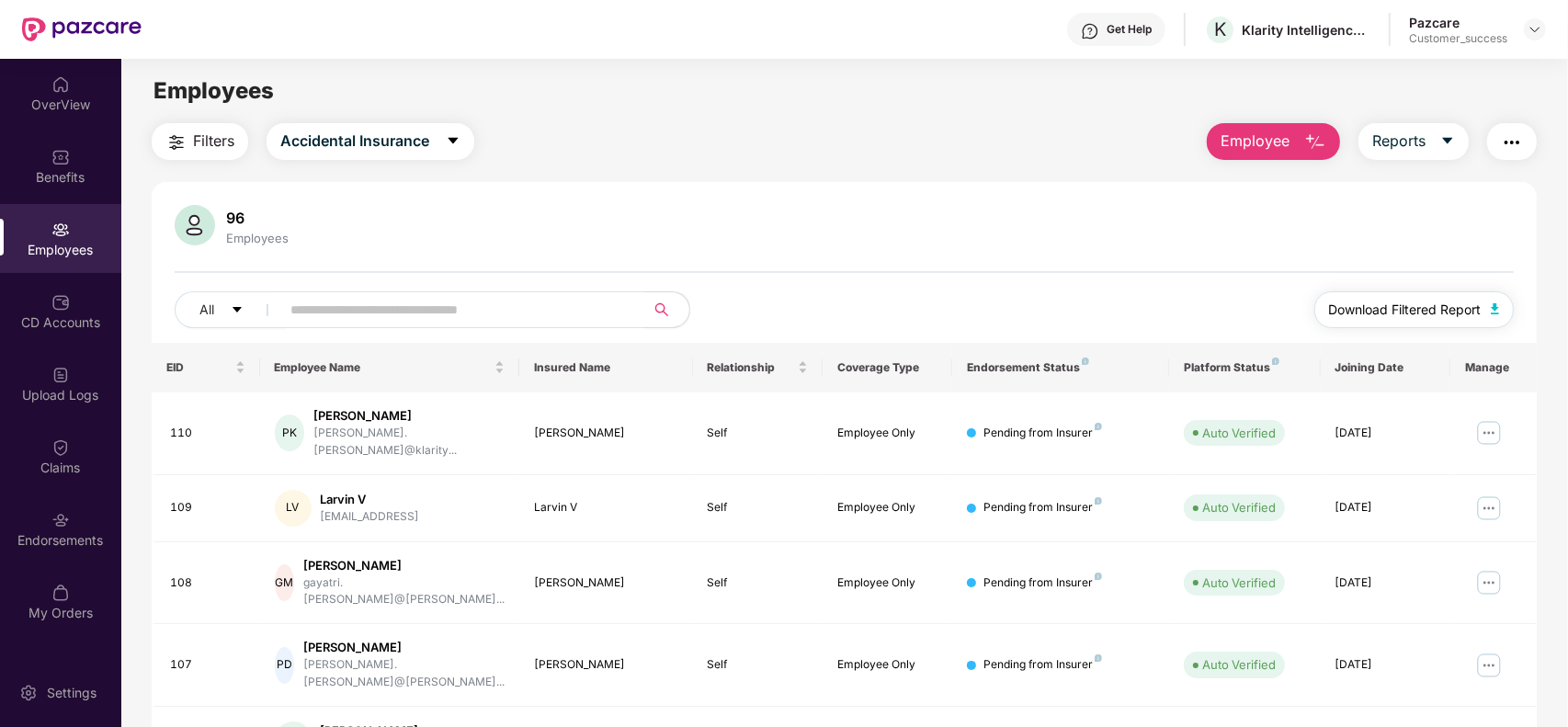
click at [1482, 313] on button "Download Filtered Report" at bounding box center [1414, 310] width 201 height 36
click at [1540, 31] on img at bounding box center [1534, 29] width 14 height 14
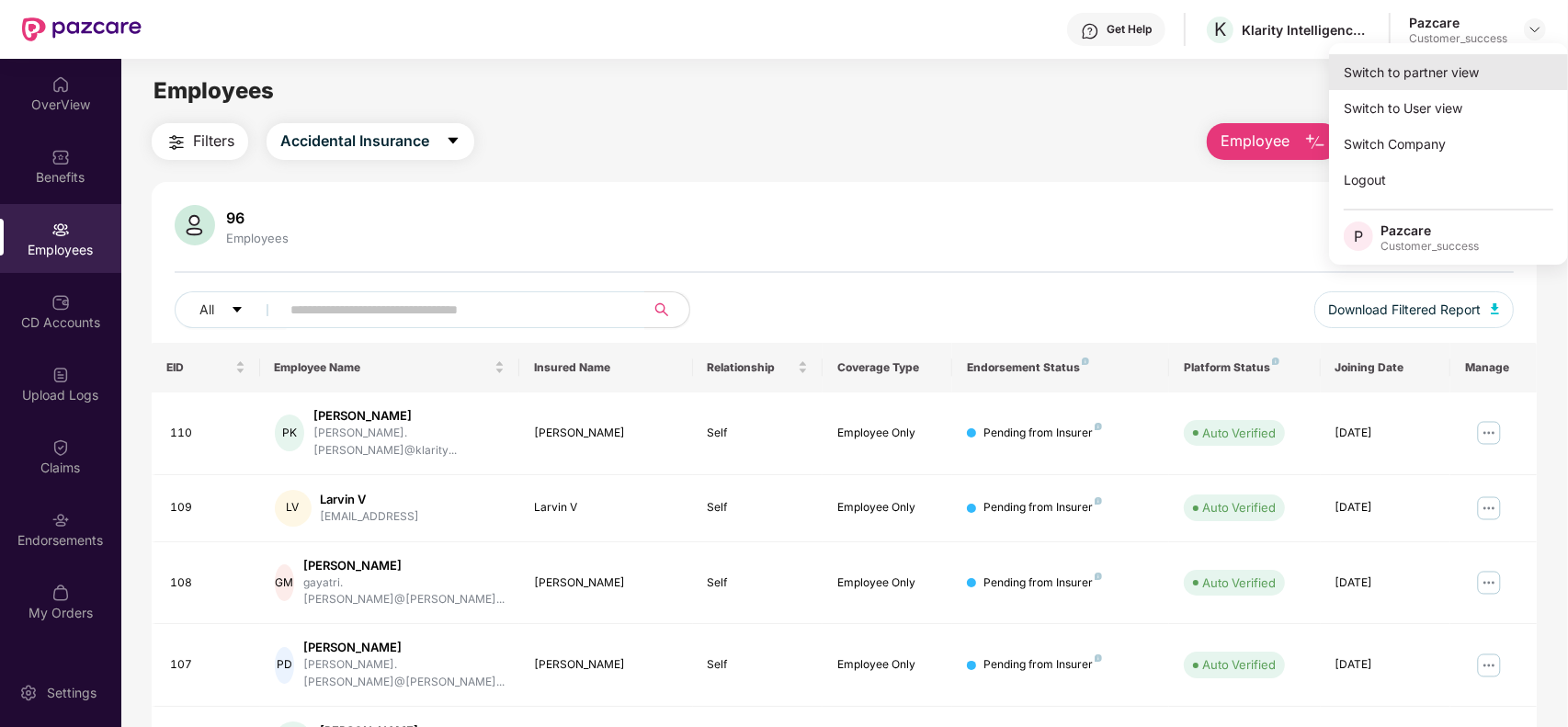
click at [1453, 71] on div "Switch to partner view" at bounding box center [1448, 72] width 239 height 35
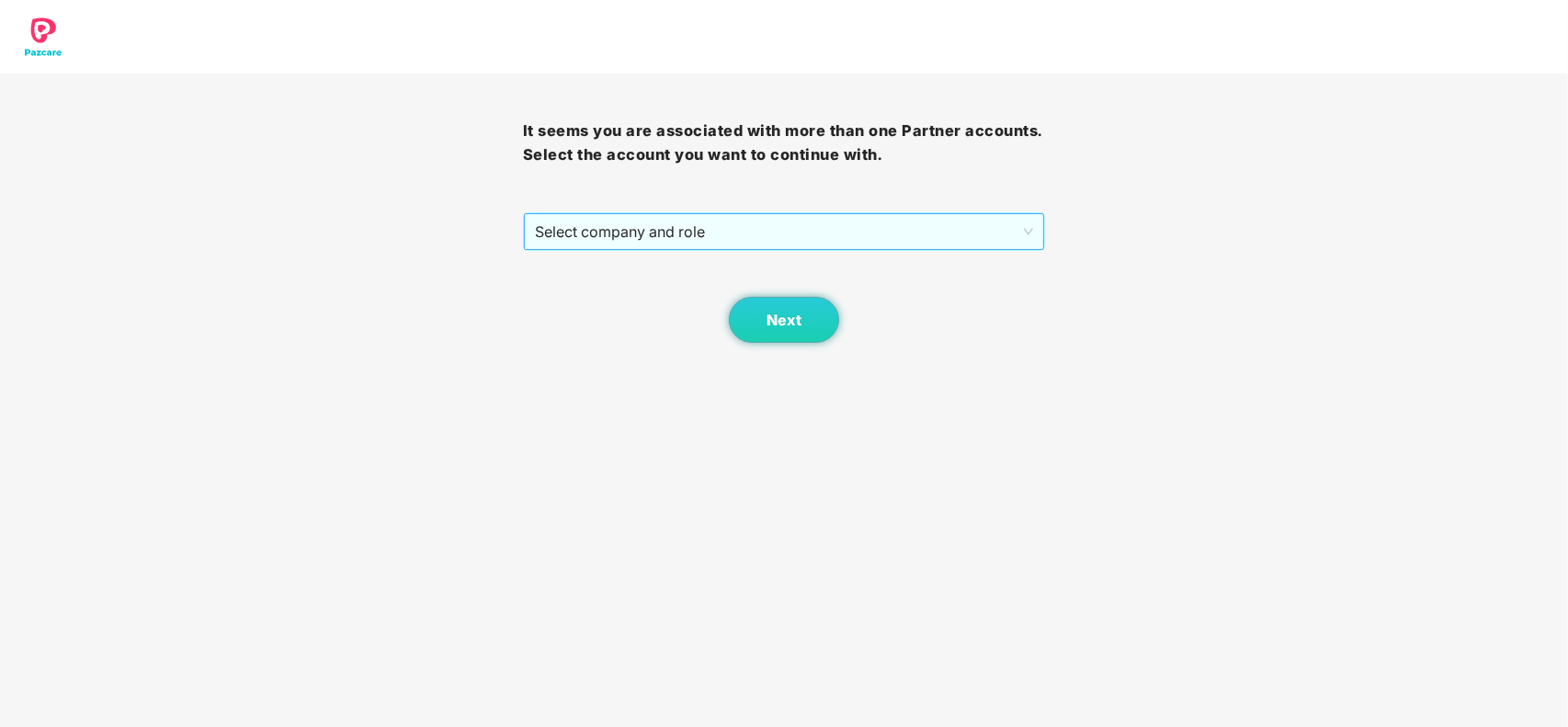
click at [720, 225] on span "Select company and role" at bounding box center [784, 231] width 499 height 35
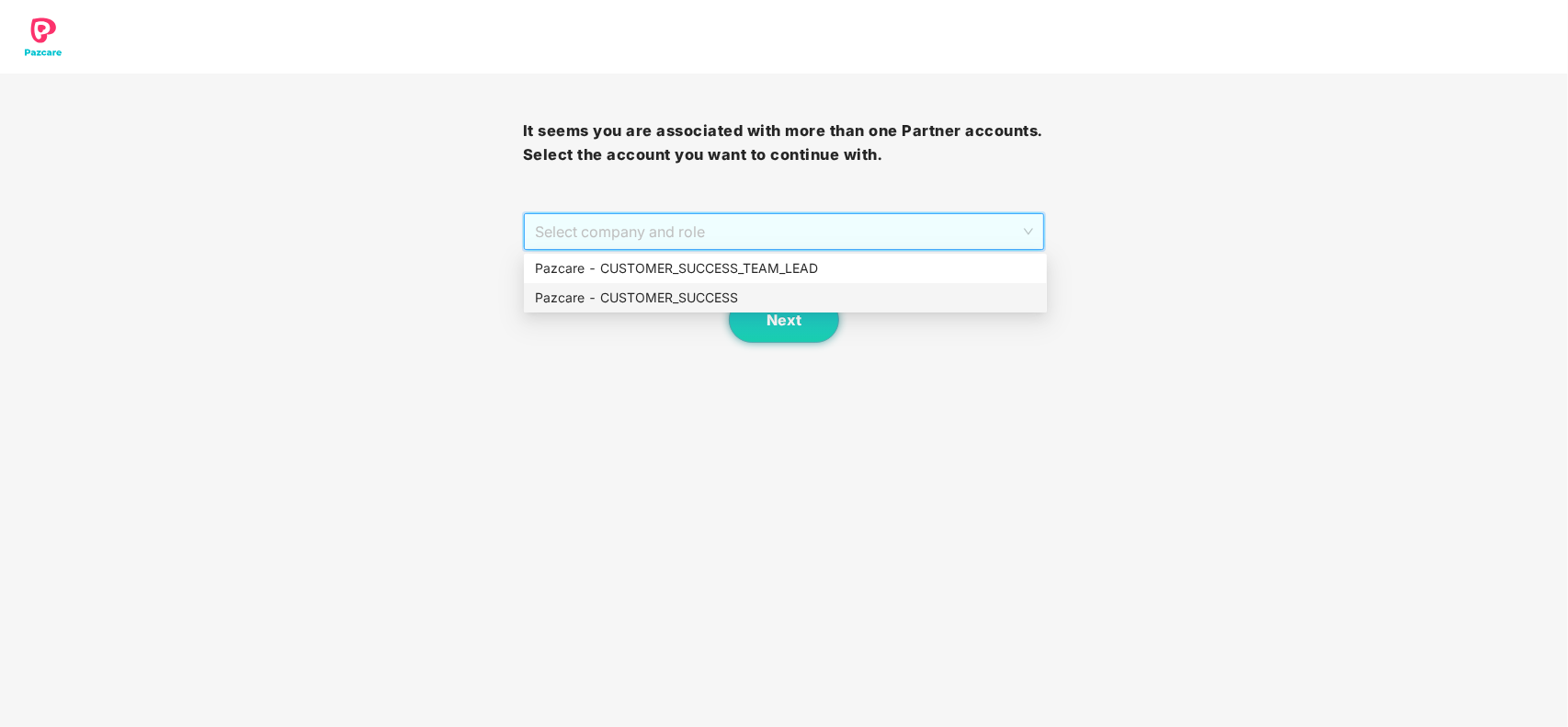
click at [584, 301] on div "Pazcare - CUSTOMER_SUCCESS" at bounding box center [785, 297] width 501 height 20
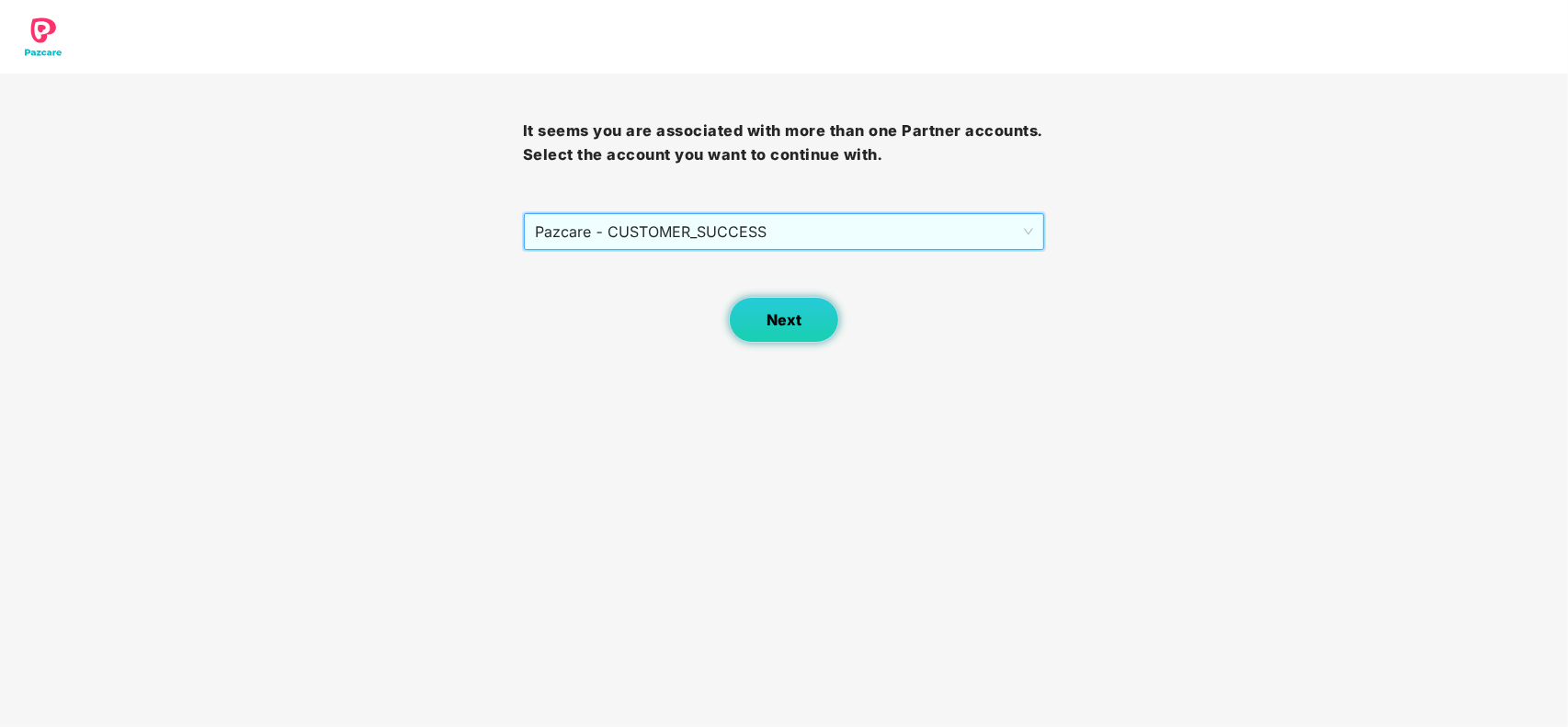
click at [771, 322] on span "Next" at bounding box center [784, 320] width 35 height 17
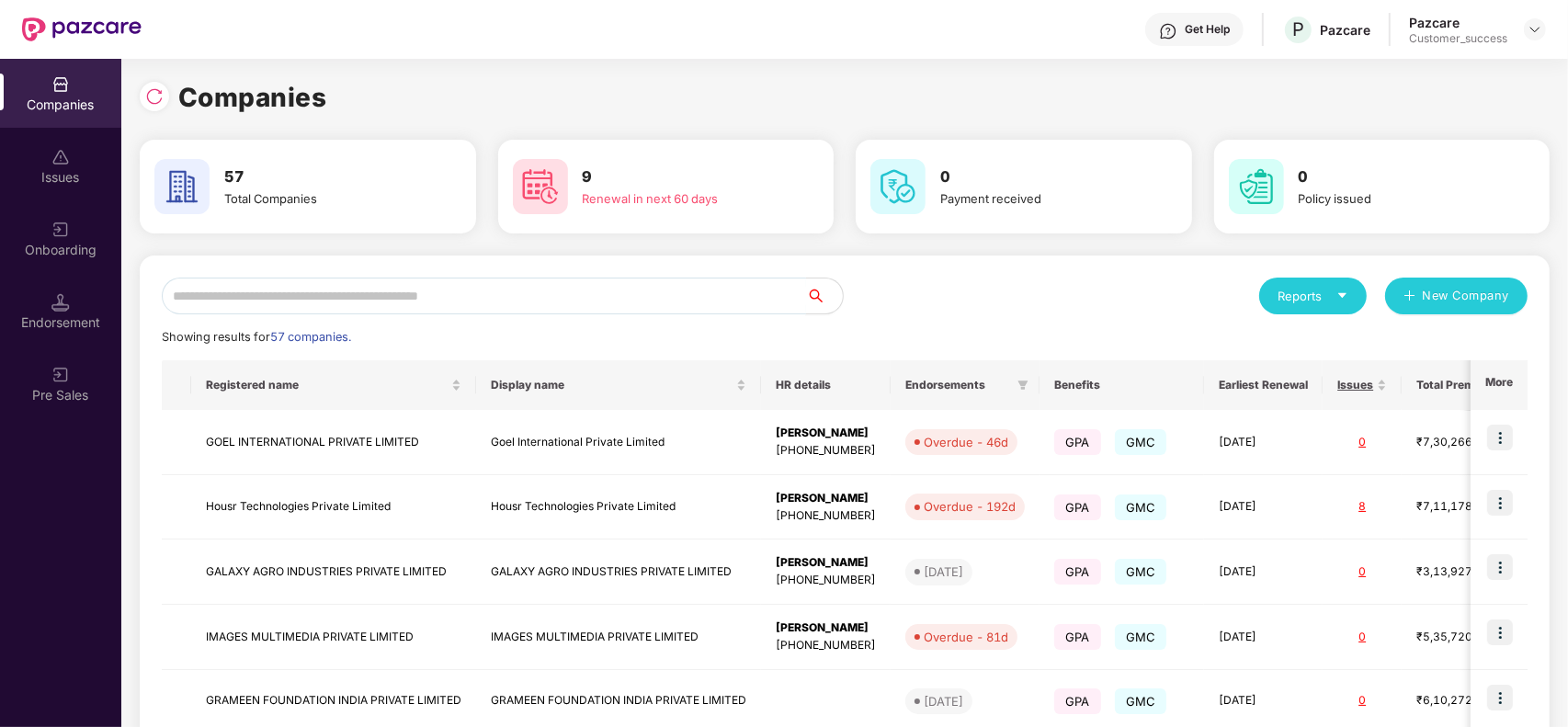
click at [621, 301] on input "text" at bounding box center [484, 295] width 644 height 36
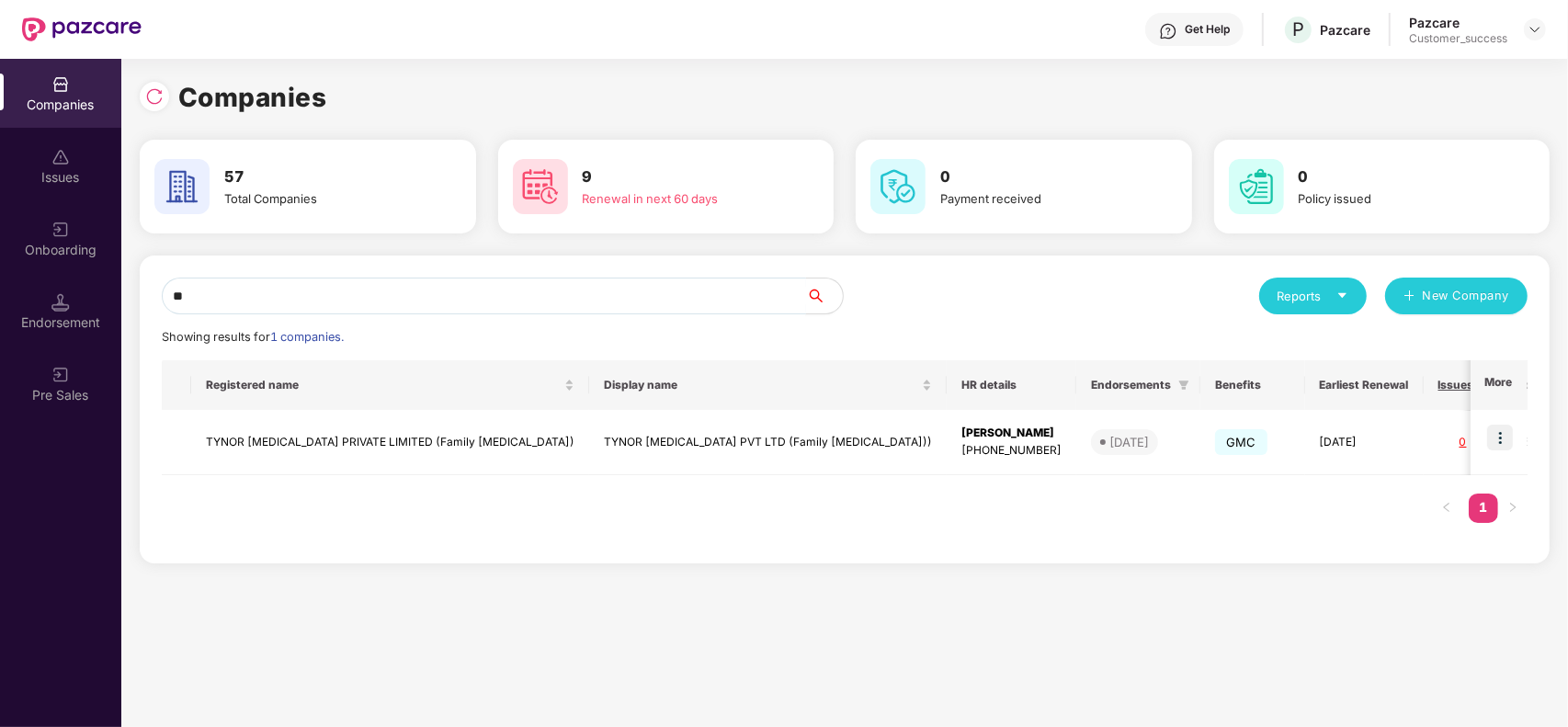
type input "*"
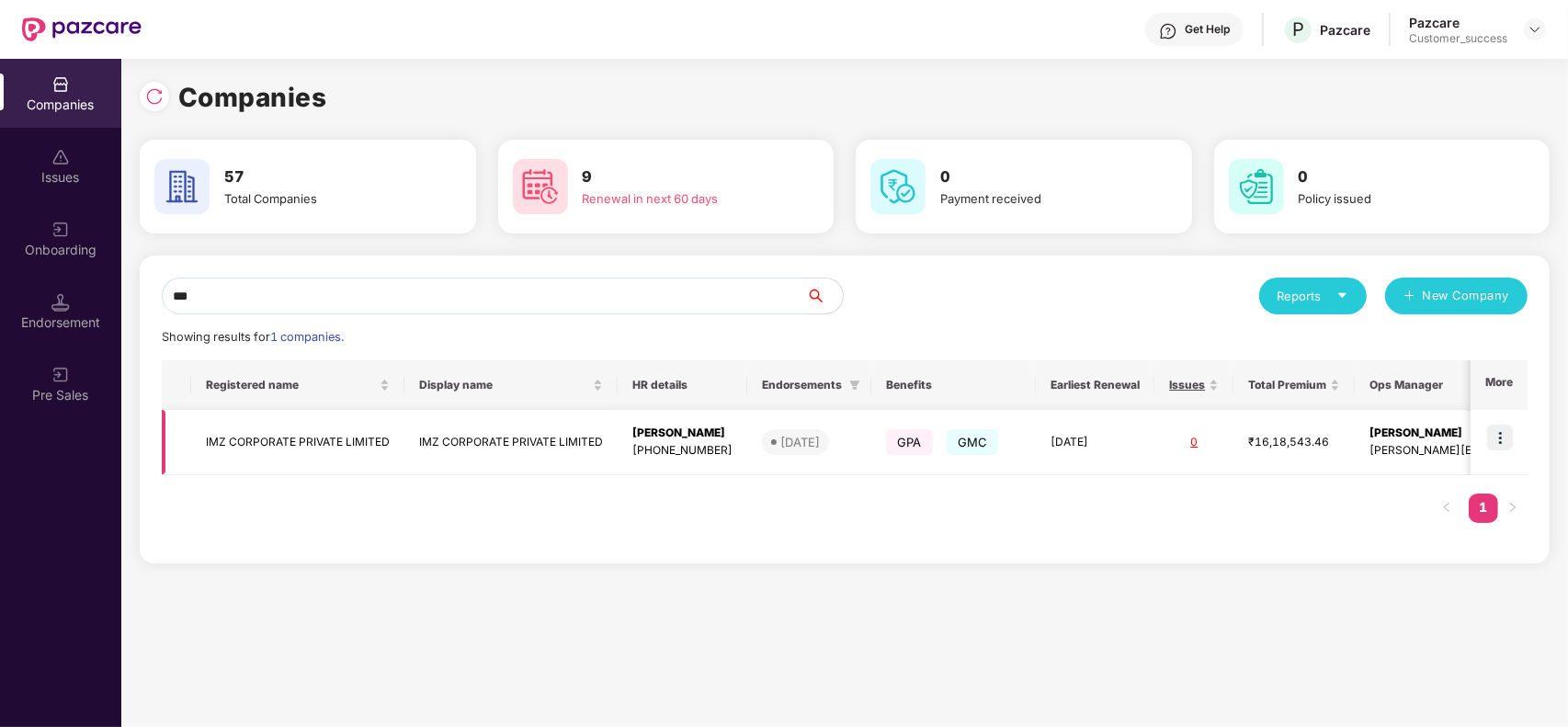
type input "***"
click at [319, 429] on td "IMZ CORPORATE PRIVATE LIMITED" at bounding box center [297, 442] width 213 height 65
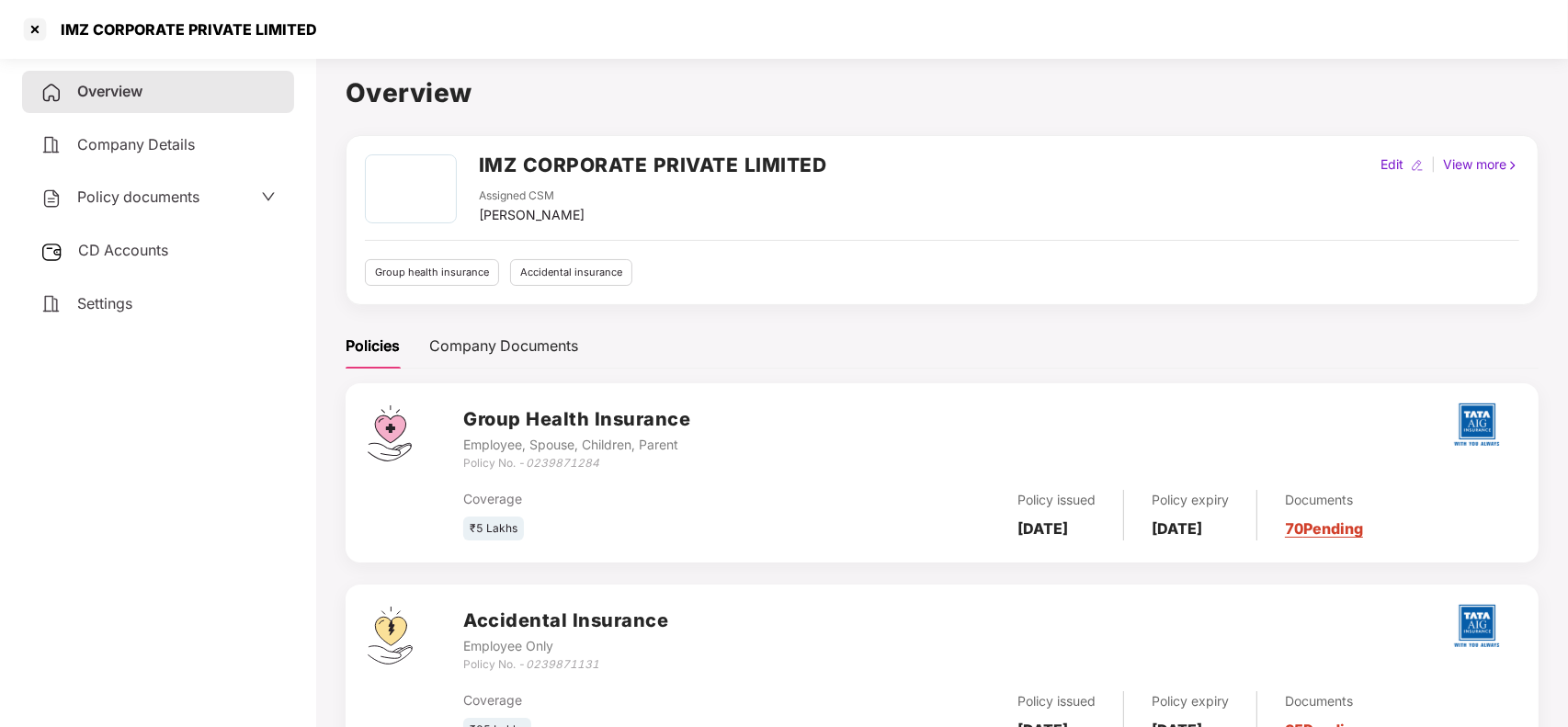
click at [572, 466] on icon "0239871284" at bounding box center [562, 462] width 74 height 13
copy icon "0239871284"
click at [499, 156] on h2 "IMZ CORPORATE PRIVATE LIMITED" at bounding box center [653, 165] width 348 height 31
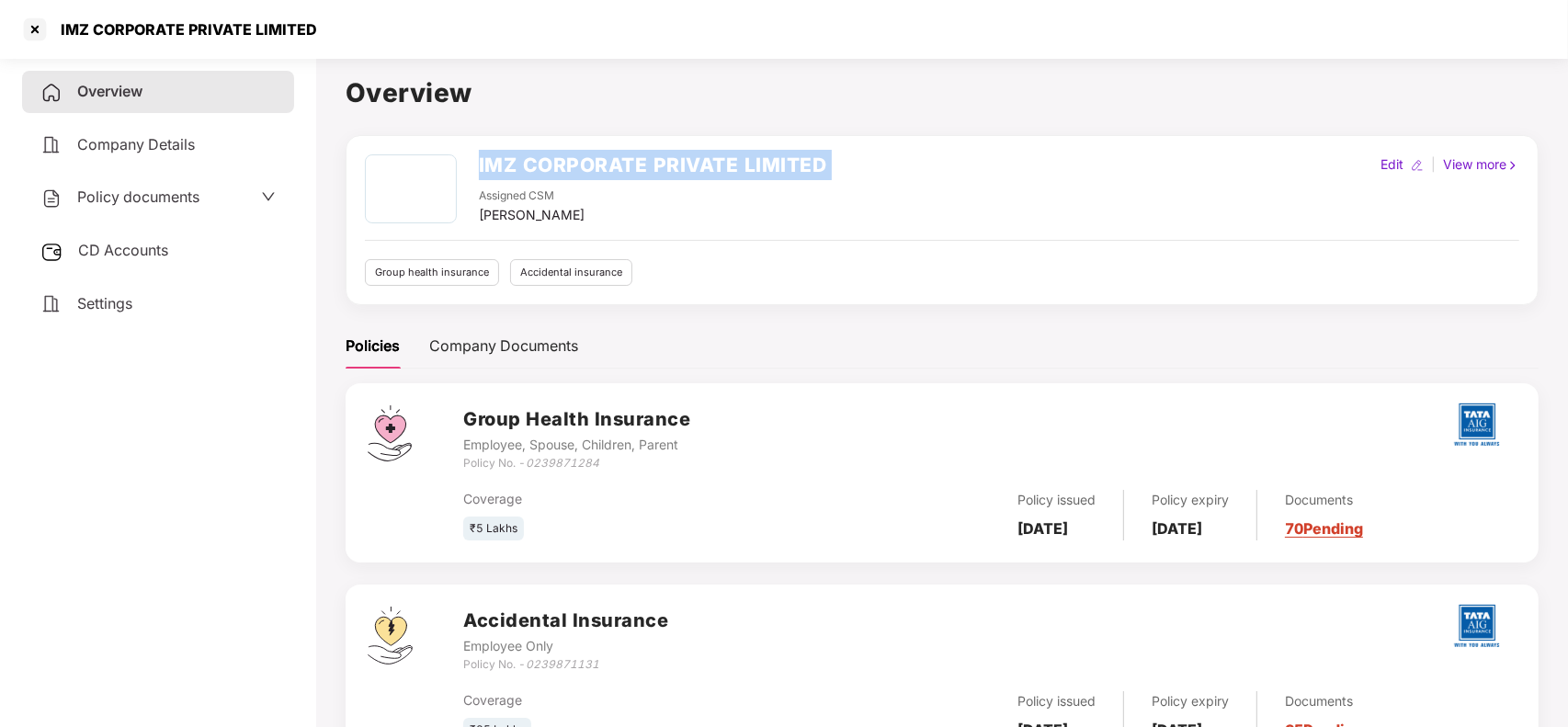
click at [499, 156] on h2 "IMZ CORPORATE PRIVATE LIMITED" at bounding box center [653, 165] width 348 height 31
copy h2 "IMZ CORPORATE PRIVATE LIMITED"
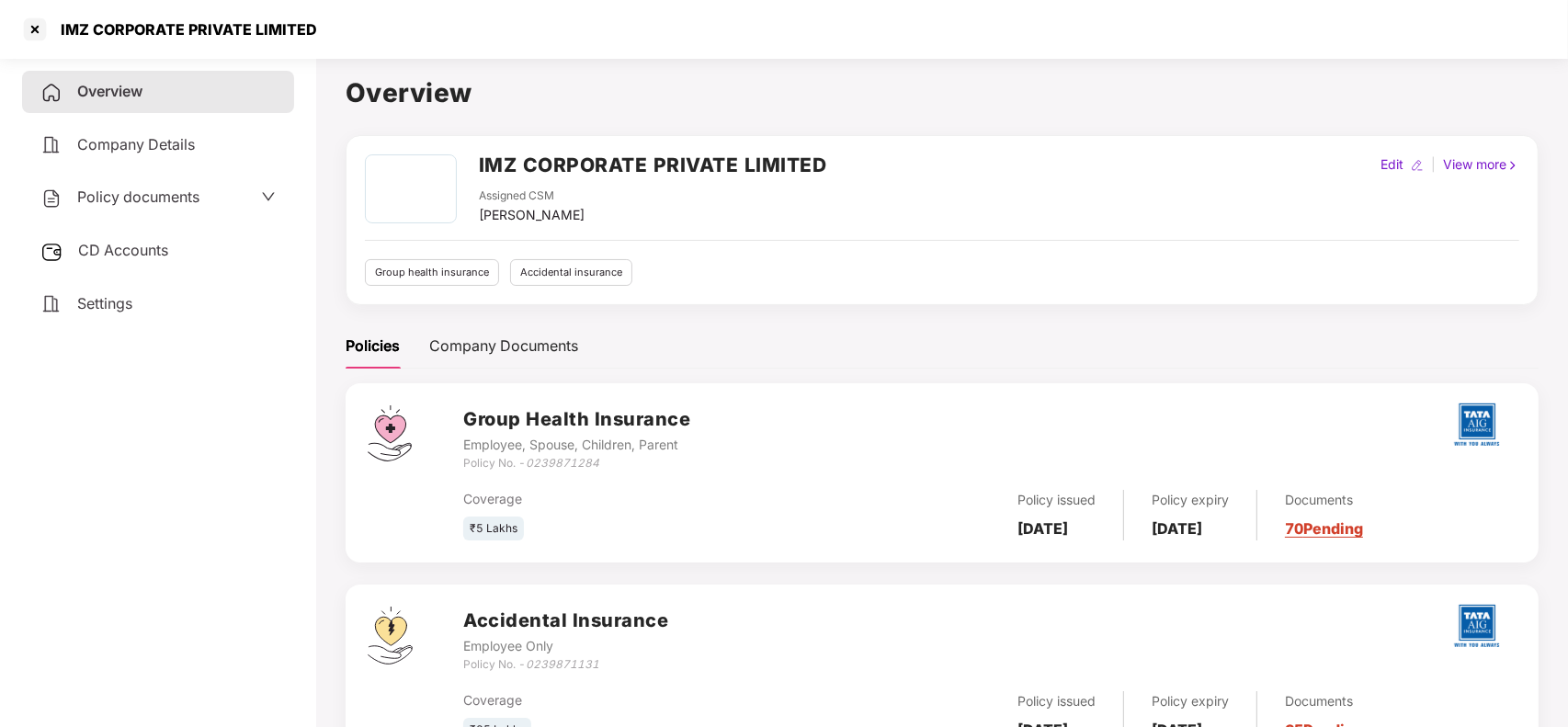
click at [576, 459] on icon "0239871284" at bounding box center [562, 462] width 74 height 13
copy icon "0239871284"
click at [34, 30] on div at bounding box center [35, 29] width 30 height 30
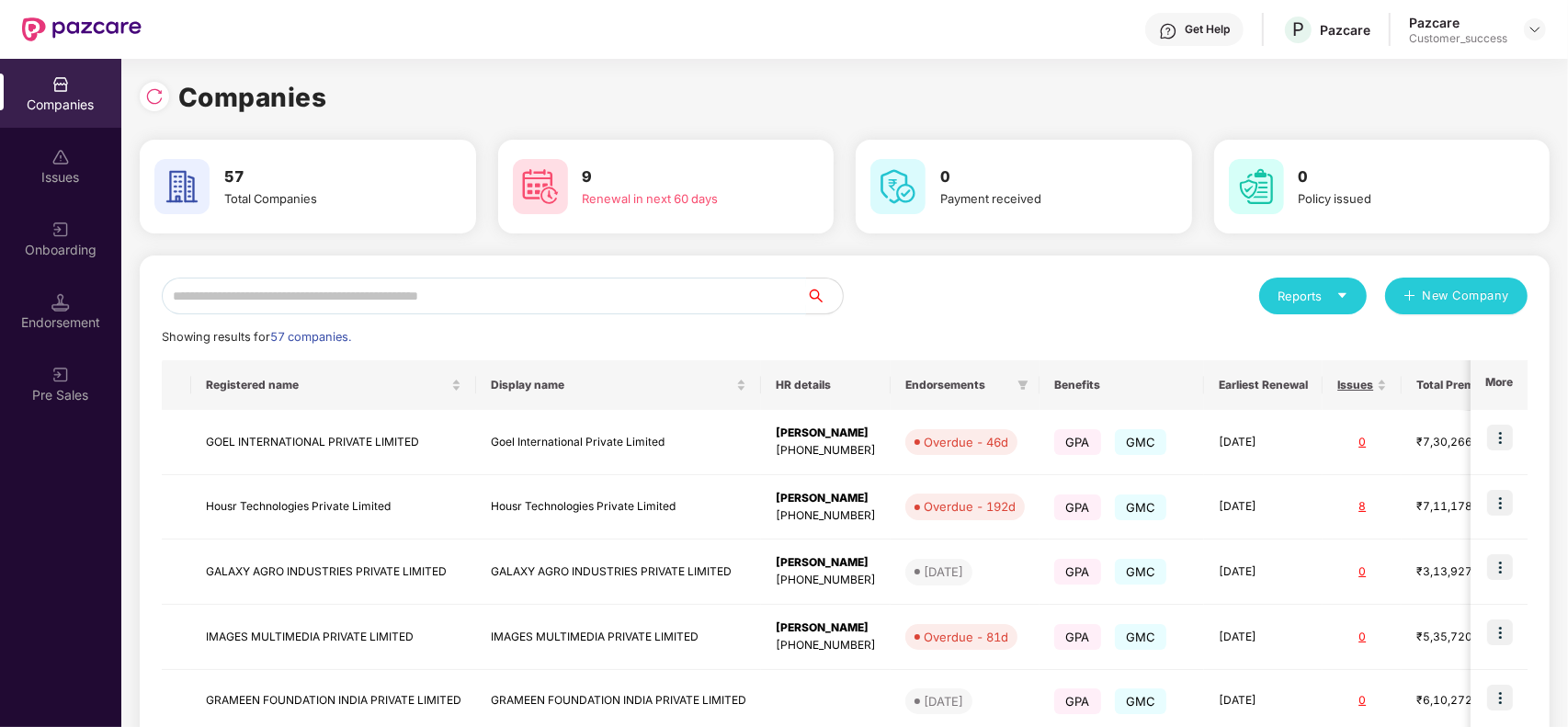
click at [432, 292] on input "text" at bounding box center [484, 295] width 644 height 36
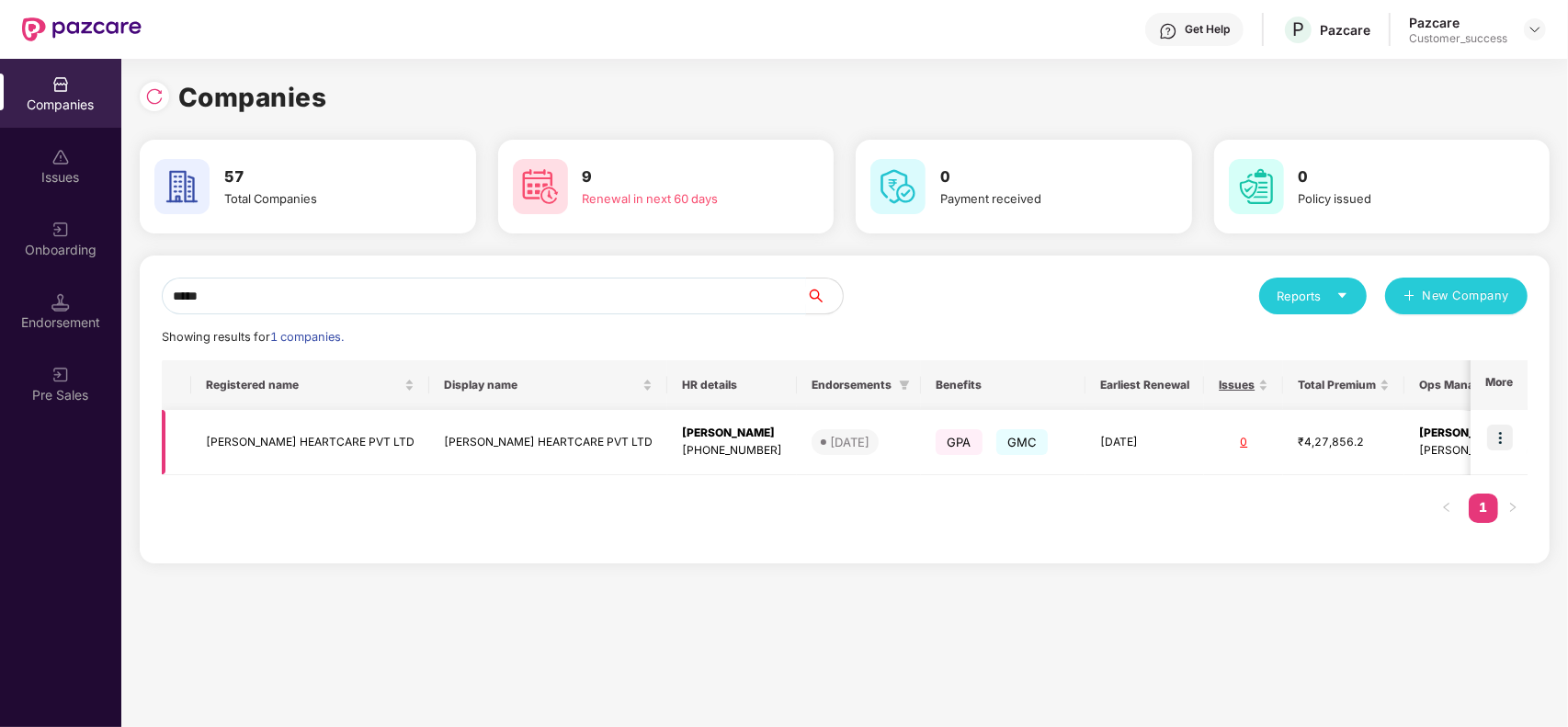
type input "*****"
click at [429, 425] on td "SAOOL HEARTCARE PVT LTD" at bounding box center [548, 442] width 238 height 65
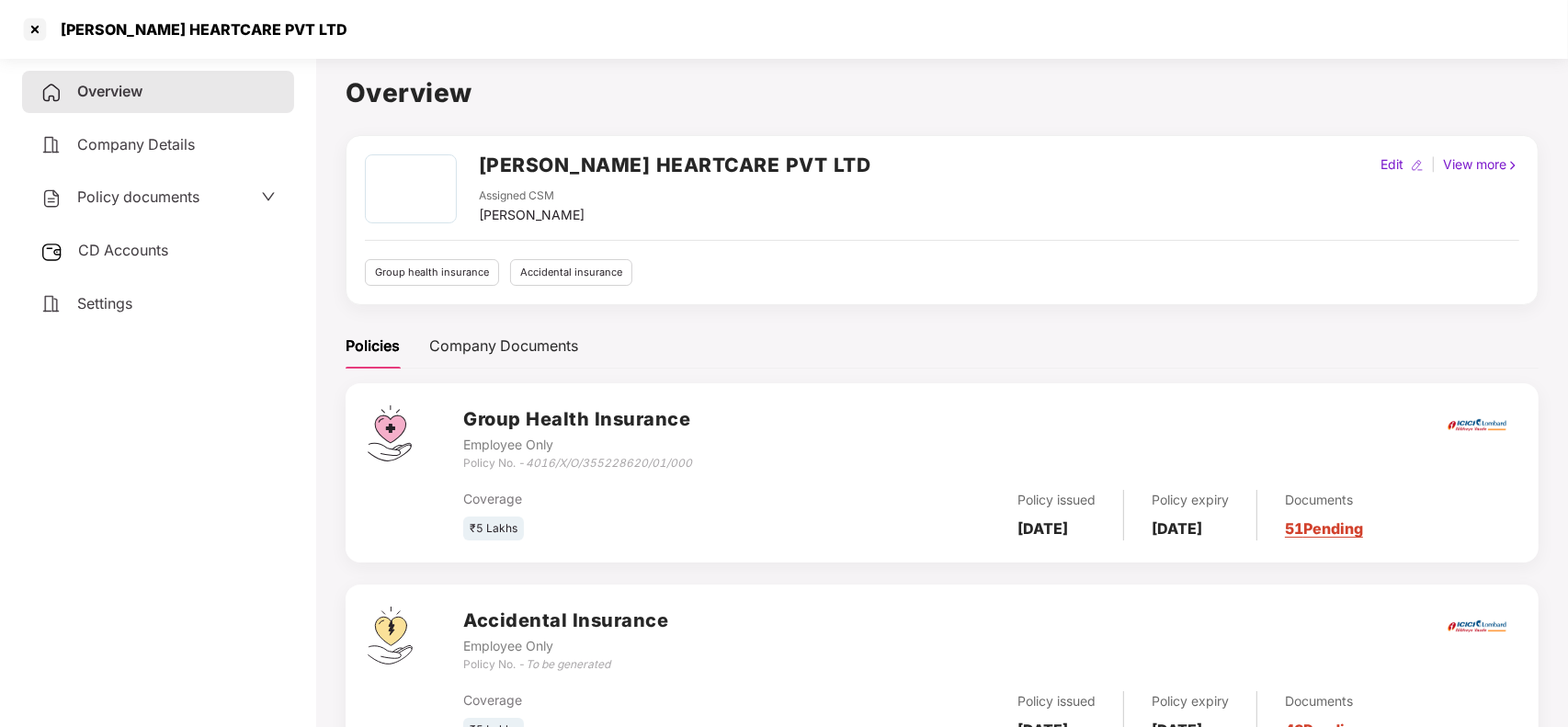
click at [636, 461] on icon "4016/X/O/355228620/01/000" at bounding box center [608, 462] width 166 height 13
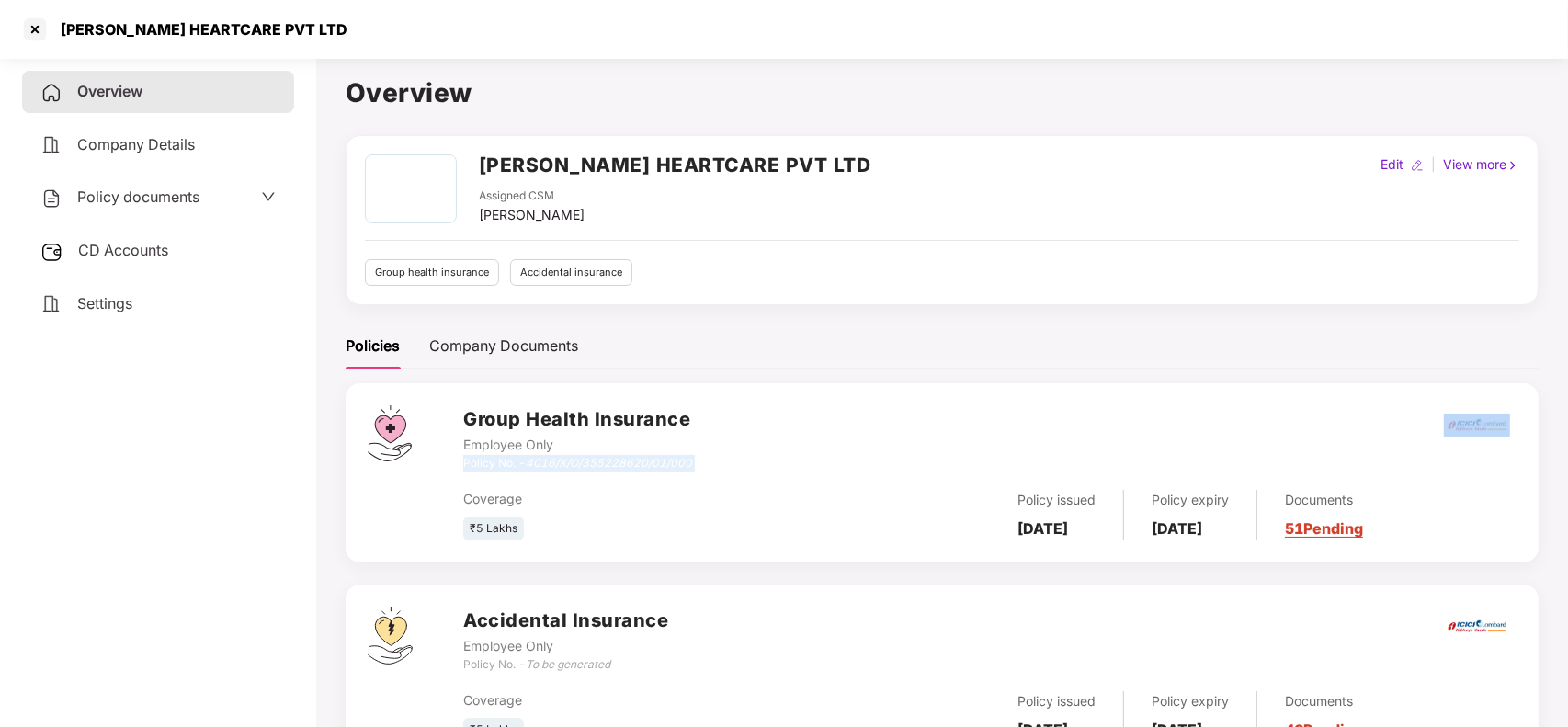
click at [636, 461] on icon "4016/X/O/355228620/01/000" at bounding box center [608, 462] width 166 height 13
click at [529, 462] on icon "4016/X/O/355228620/01/000" at bounding box center [608, 462] width 166 height 13
drag, startPoint x: 529, startPoint y: 462, endPoint x: 779, endPoint y: 459, distance: 250.0
click at [779, 459] on div "Group Health Insurance Employee Only Policy No. - 4016/X/O/355228620/01/000" at bounding box center [990, 437] width 1054 height 66
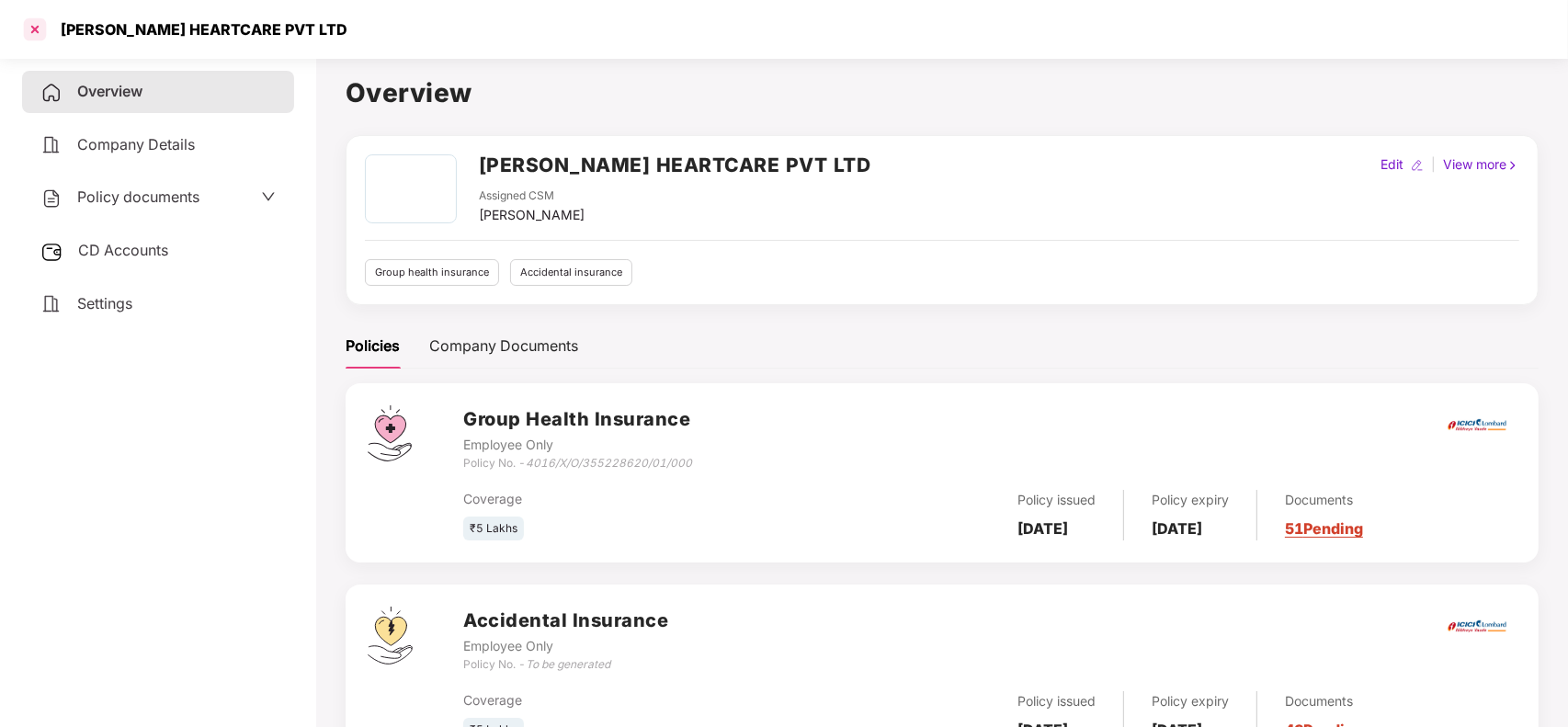
click at [34, 15] on div at bounding box center [35, 29] width 30 height 30
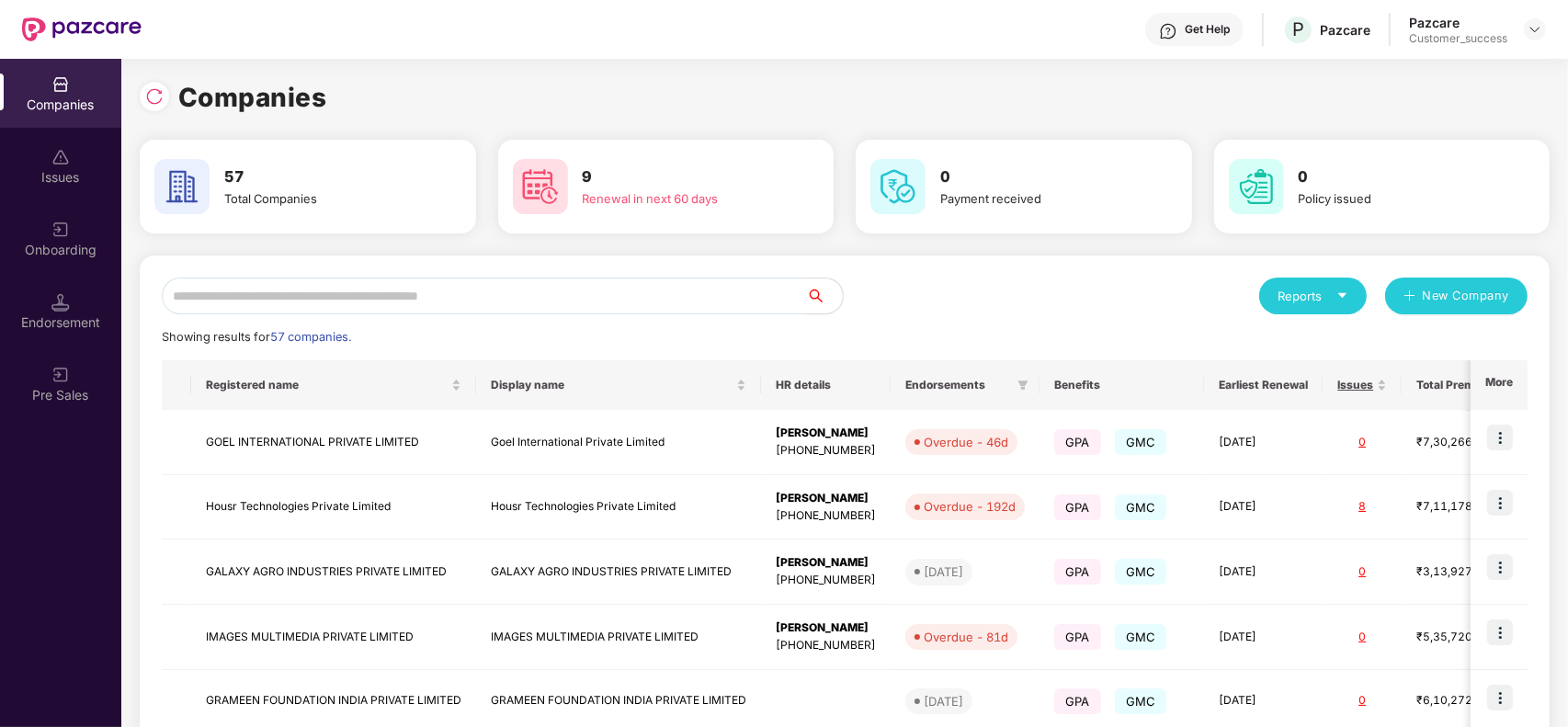
click at [415, 277] on input "text" at bounding box center [484, 295] width 644 height 36
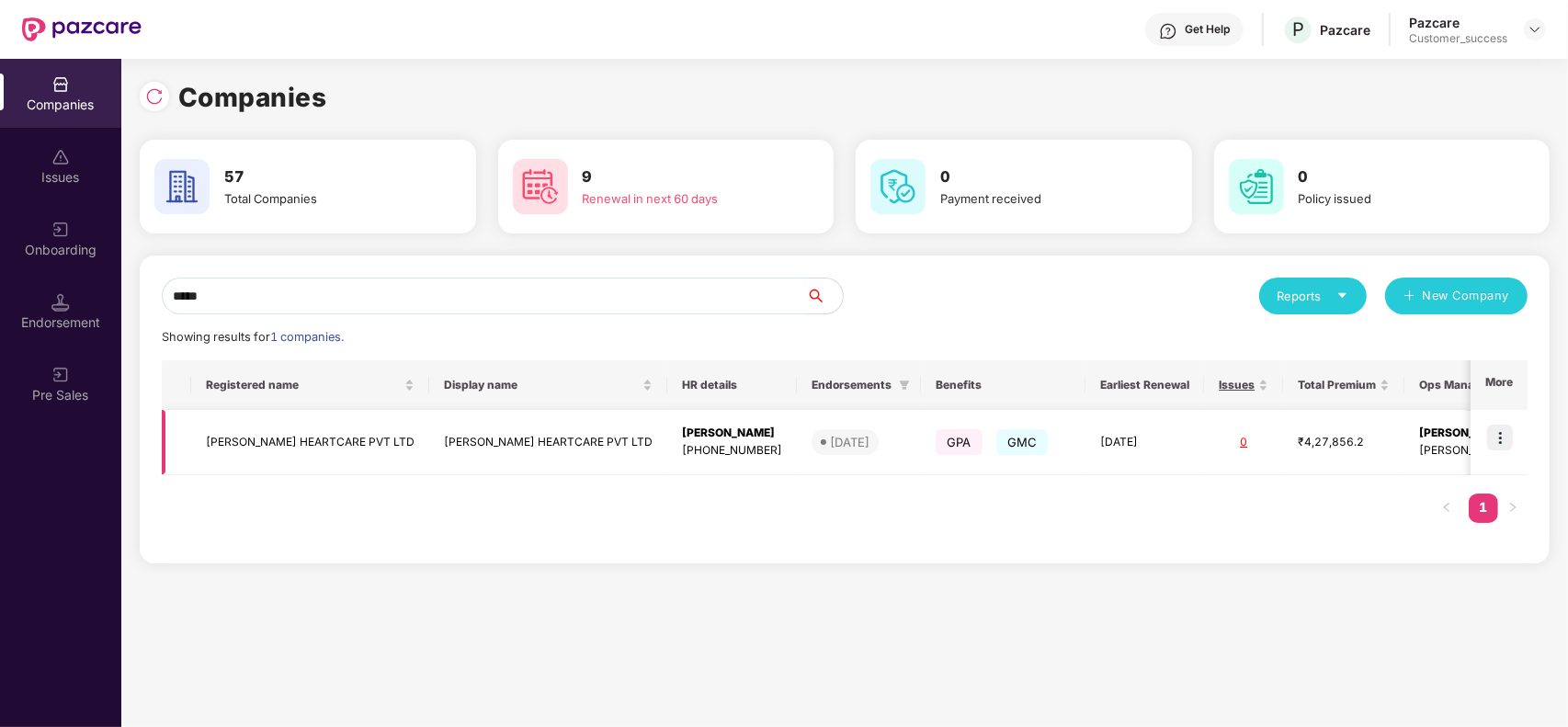
type input "*****"
click at [1505, 445] on img at bounding box center [1500, 436] width 26 height 26
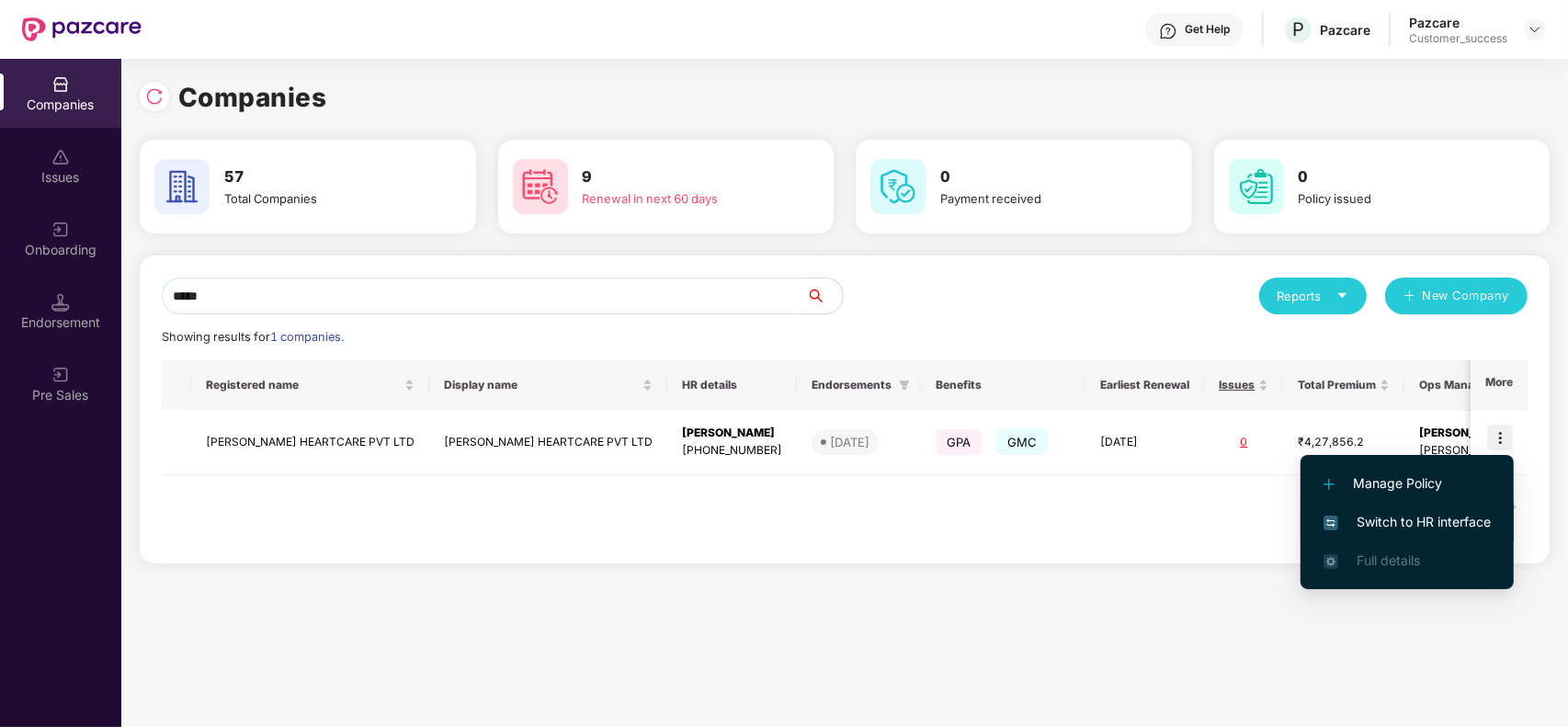
click at [1420, 527] on span "Switch to HR interface" at bounding box center [1407, 521] width 167 height 20
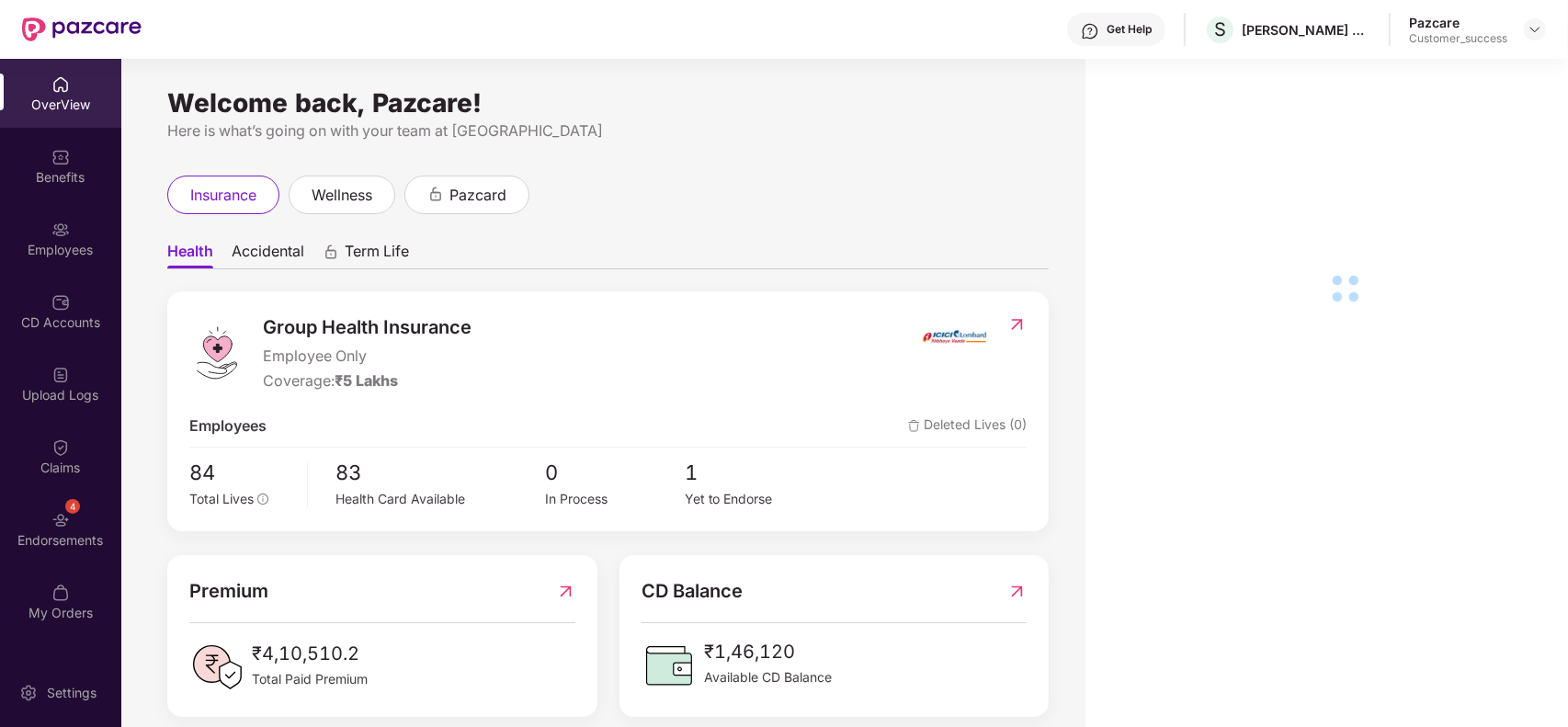
click at [56, 248] on div "Employees" at bounding box center [60, 249] width 121 height 18
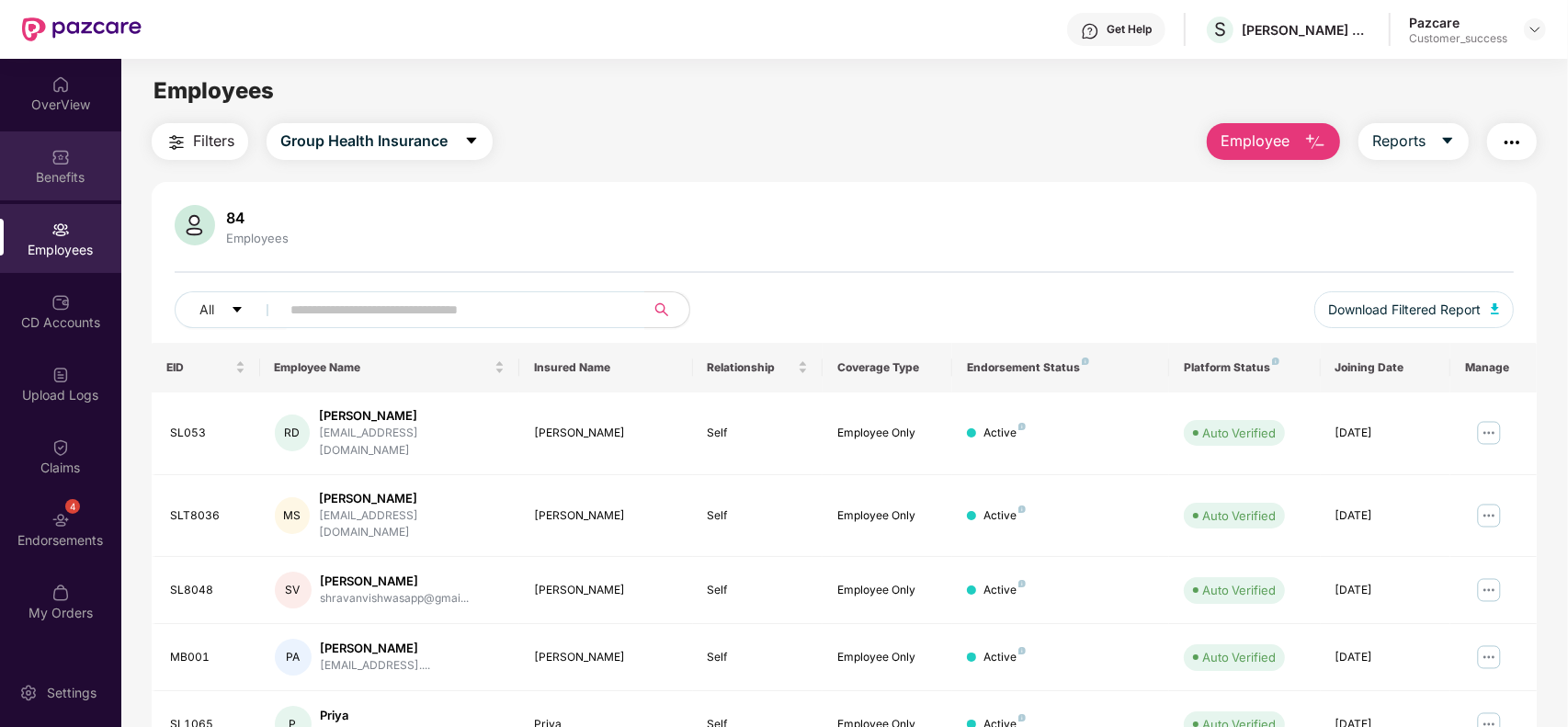
click at [52, 176] on div "Benefits" at bounding box center [60, 176] width 121 height 18
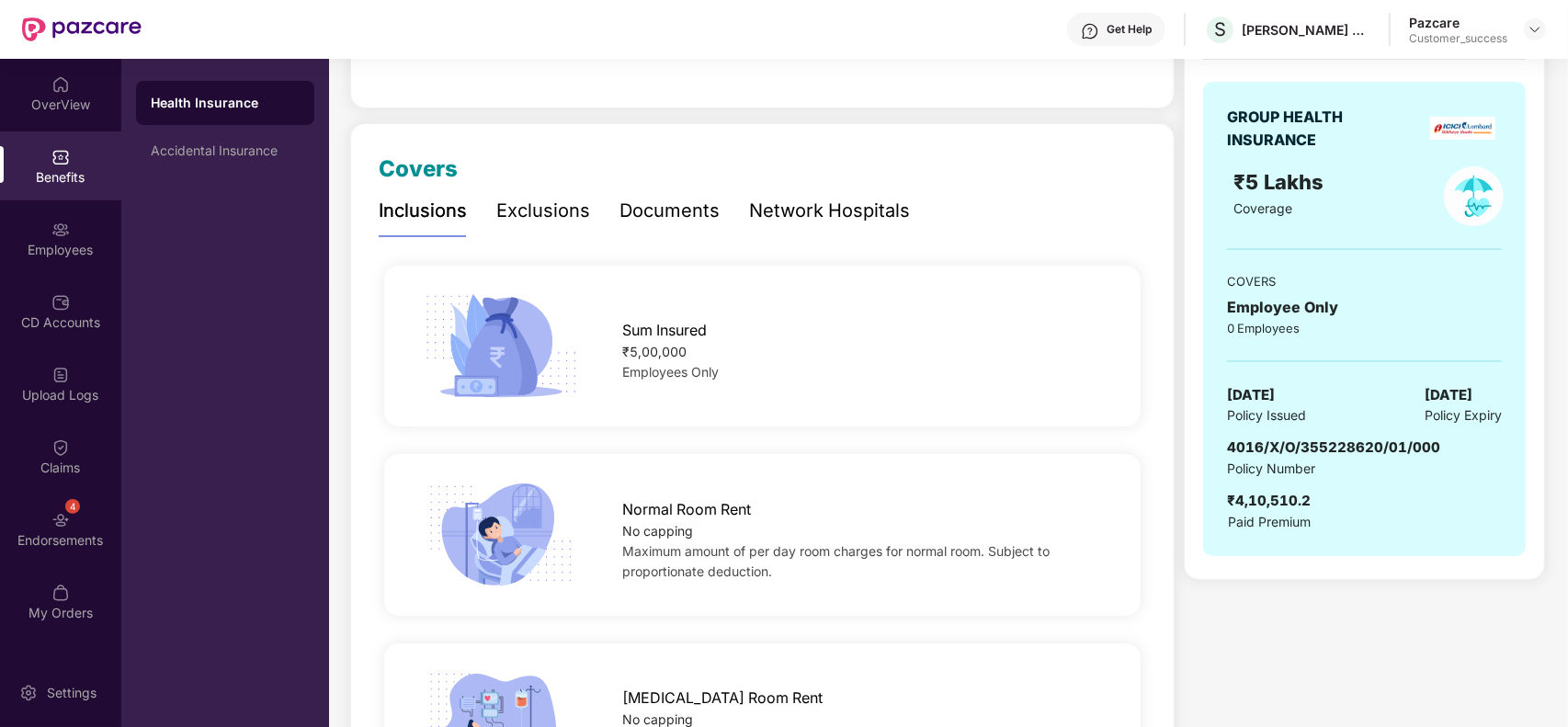
scroll to position [176, 0]
click at [1316, 445] on span "4016/X/O/355228620/01/000" at bounding box center [1334, 445] width 213 height 17
copy span "4016/X/O/355228620/01/000"
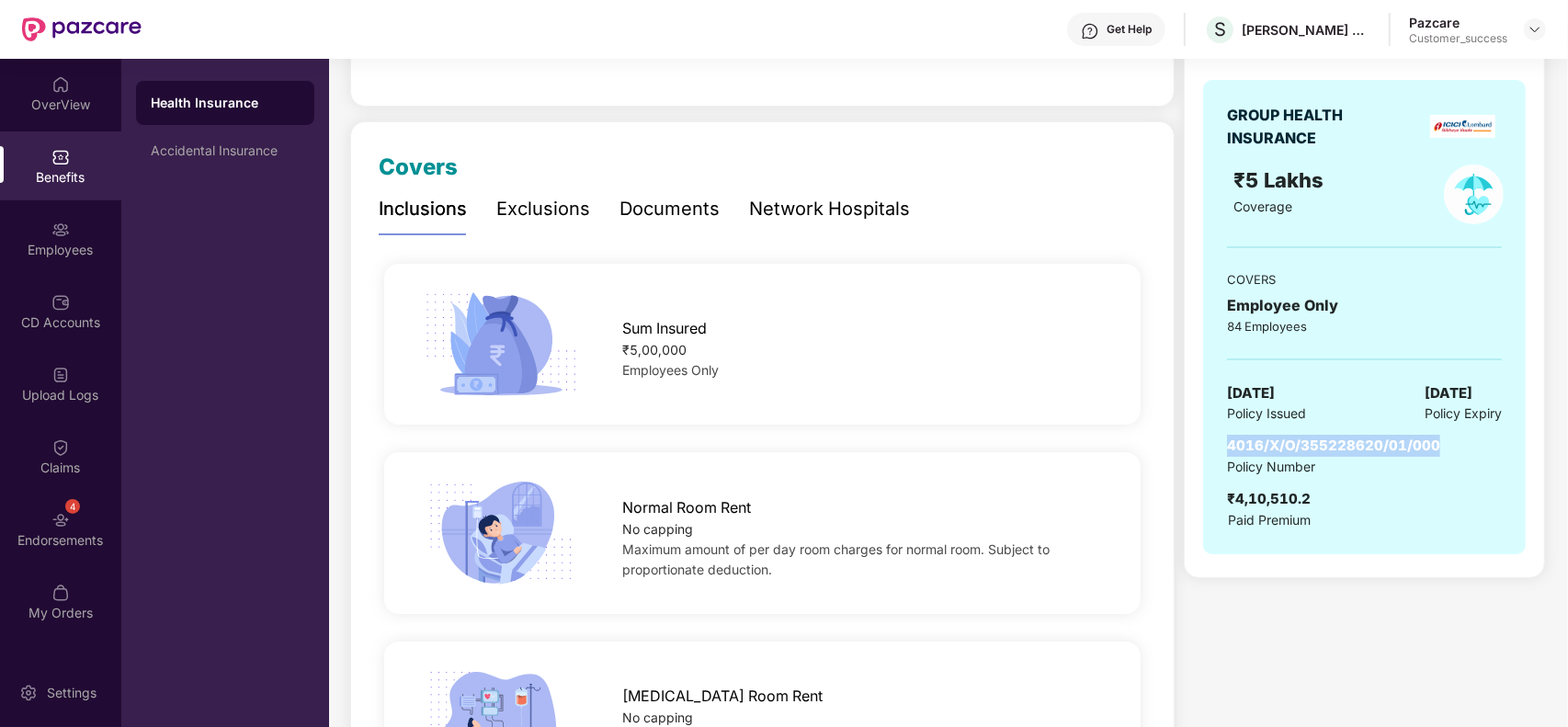
scroll to position [0, 0]
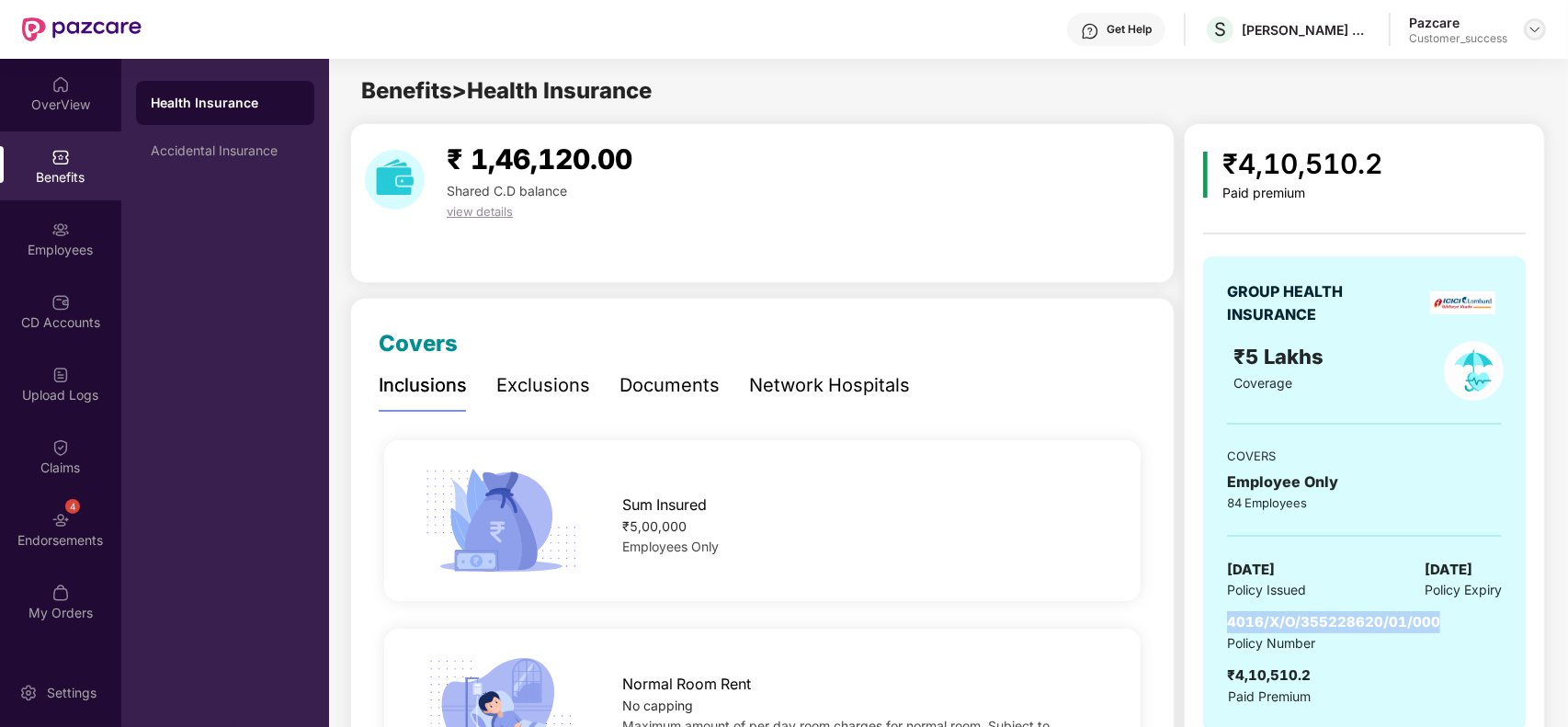
click at [1535, 33] on img at bounding box center [1534, 29] width 14 height 14
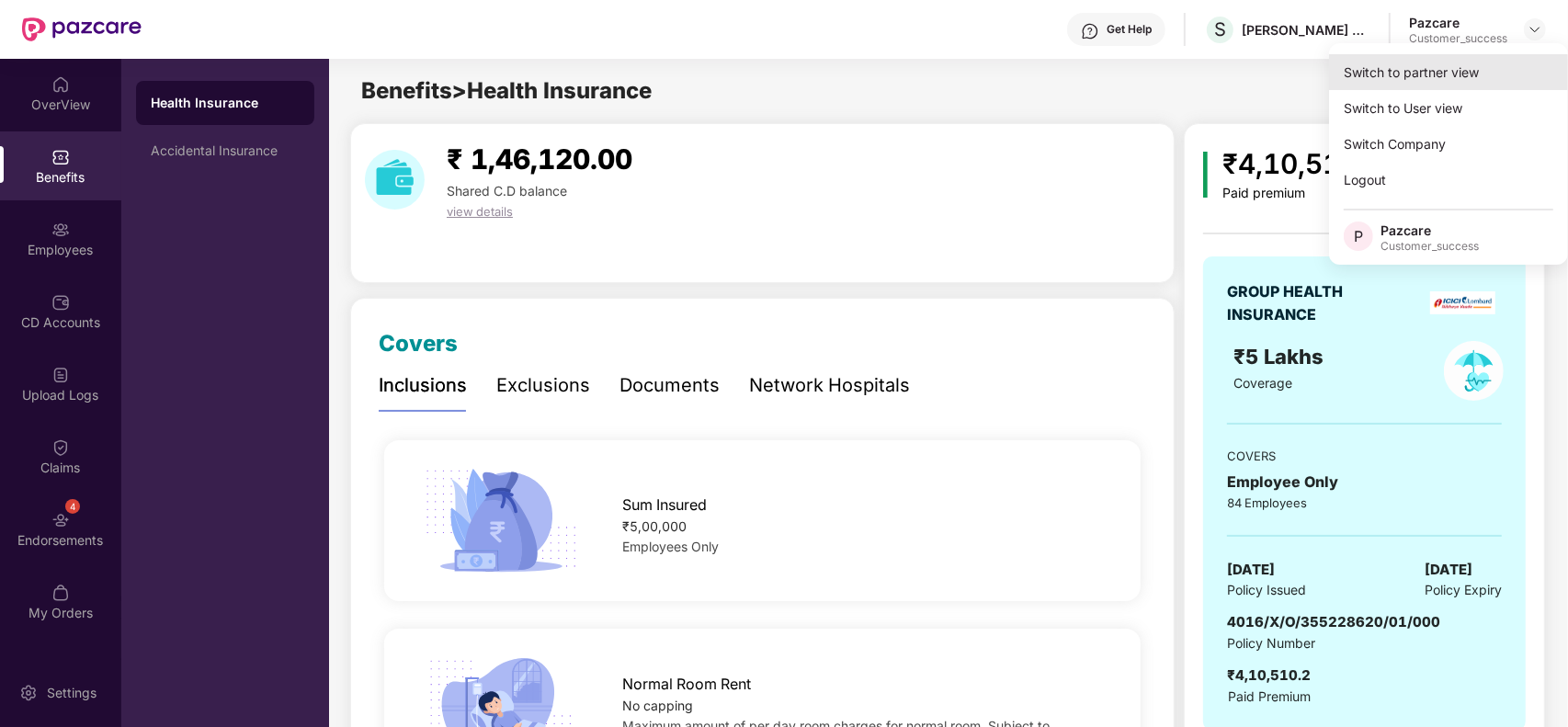
click at [1459, 65] on div "Switch to partner view" at bounding box center [1448, 72] width 239 height 35
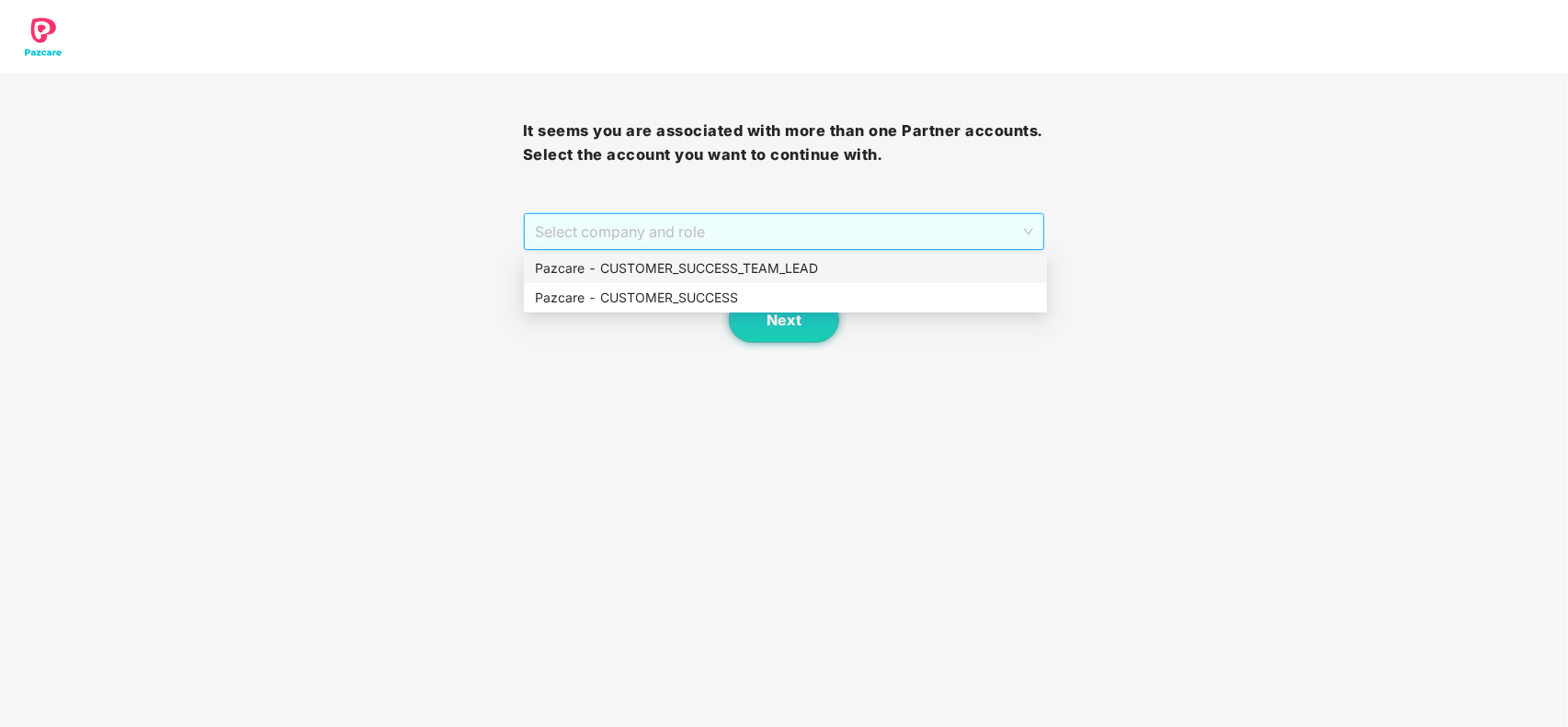
click at [701, 225] on span "Select company and role" at bounding box center [784, 231] width 499 height 35
click at [619, 294] on div "Pazcare - CUSTOMER_SUCCESS" at bounding box center [785, 297] width 501 height 20
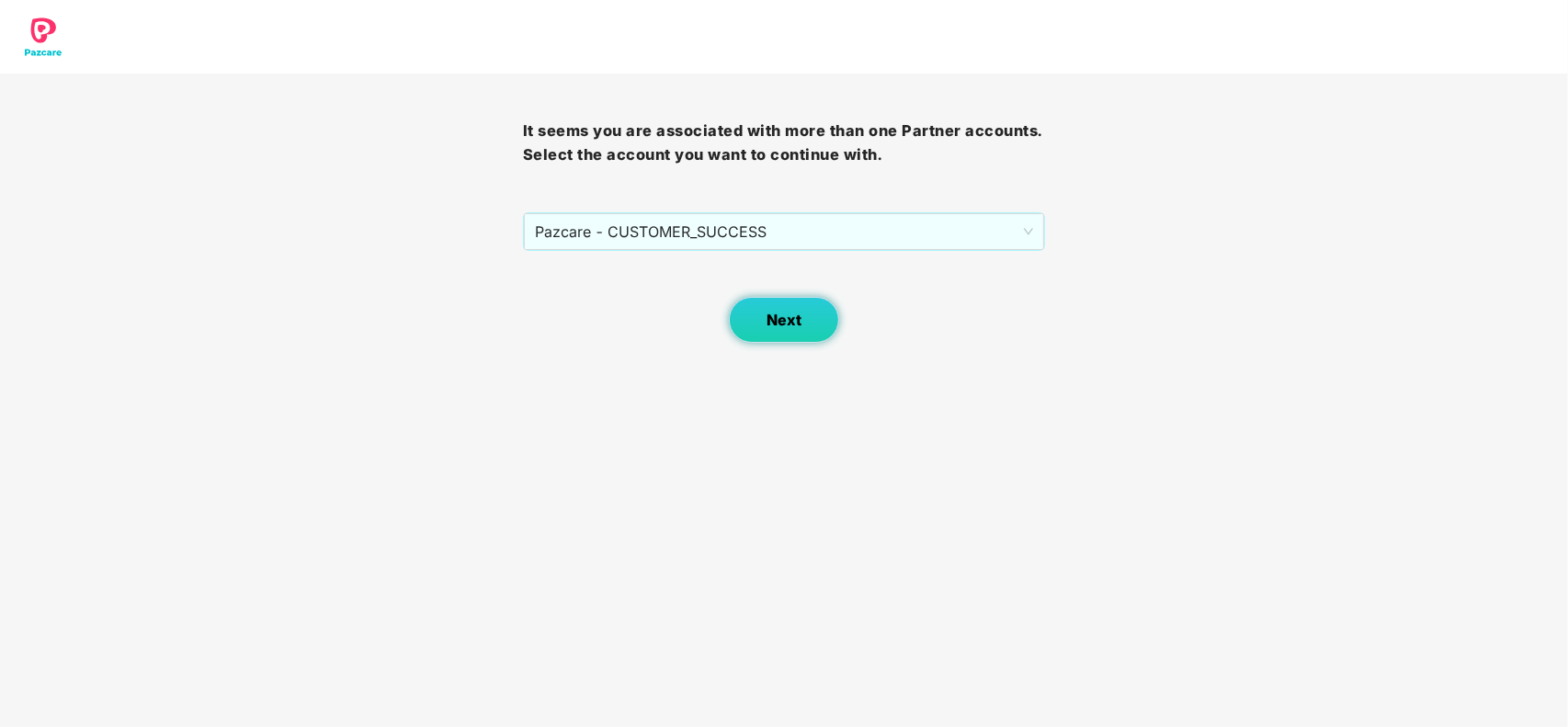
click at [778, 336] on button "Next" at bounding box center [783, 319] width 110 height 46
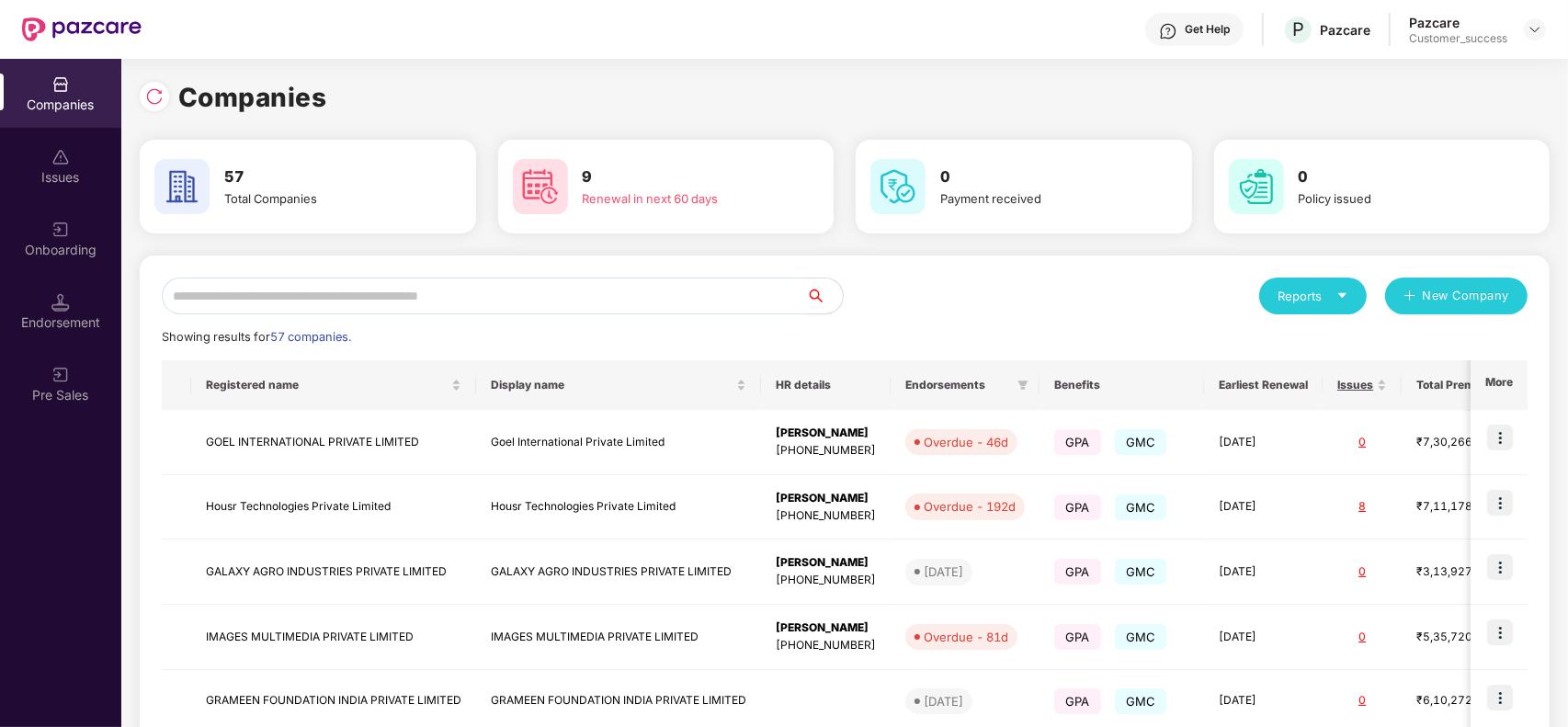
click at [381, 300] on input "text" at bounding box center [484, 295] width 644 height 36
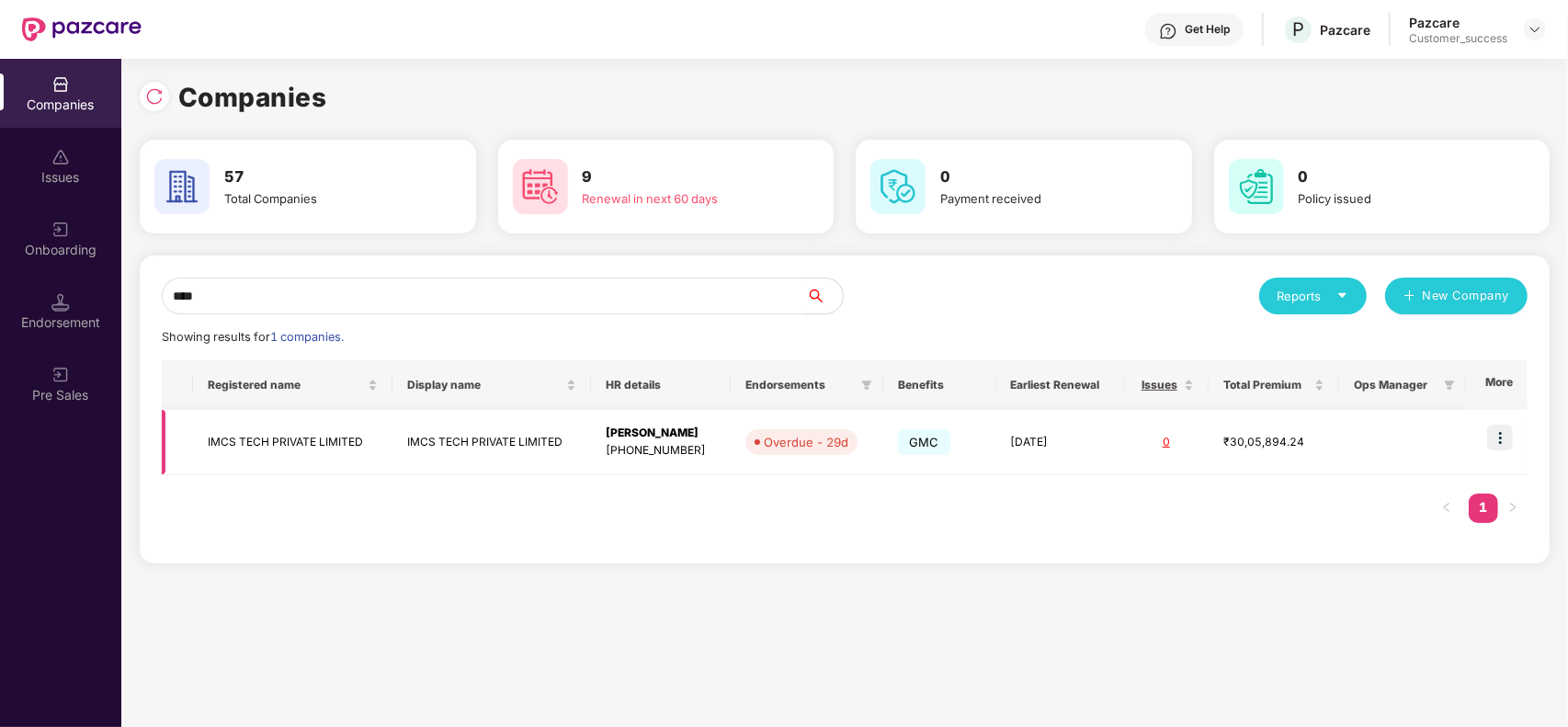
type input "****"
click at [1504, 436] on img at bounding box center [1500, 436] width 26 height 26
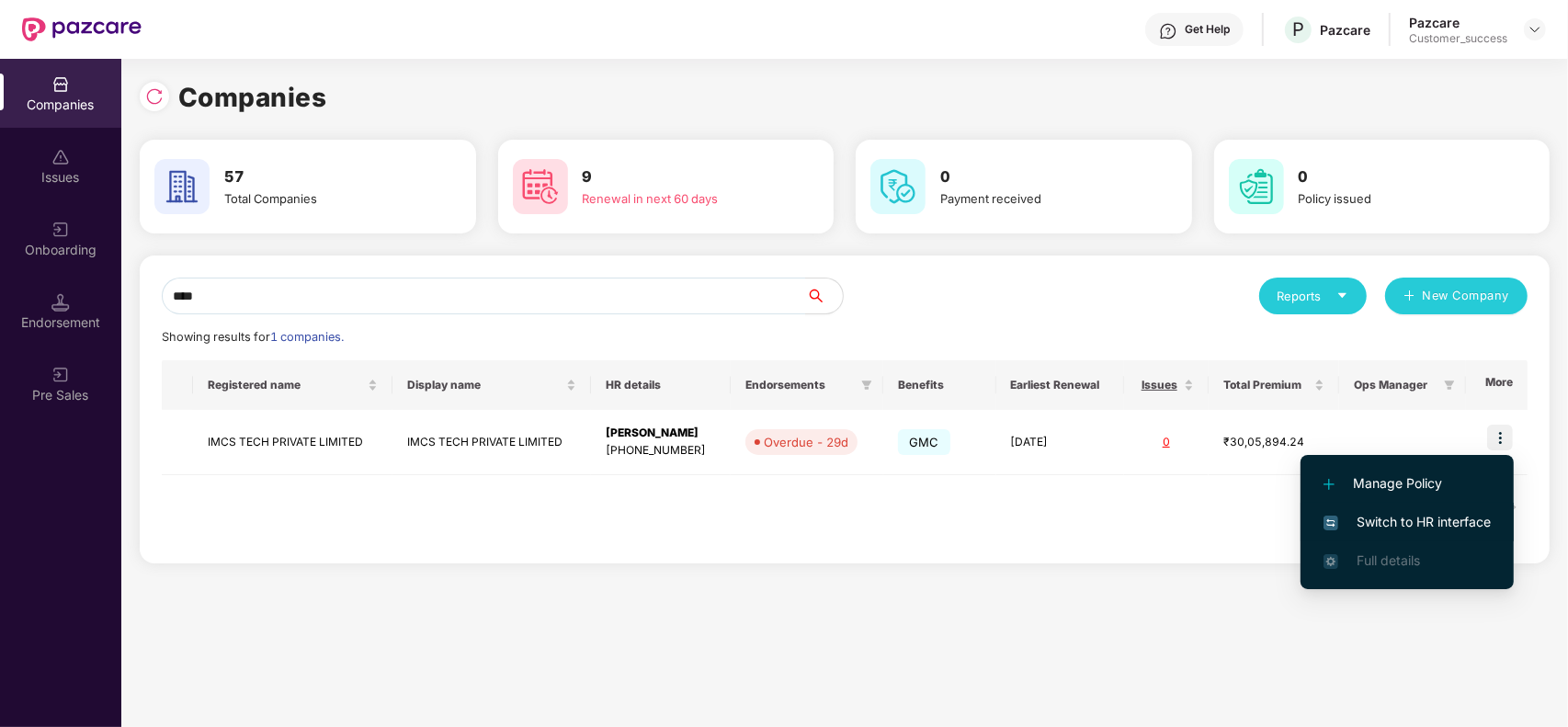
click at [1408, 508] on li "Switch to HR interface" at bounding box center [1407, 522] width 213 height 38
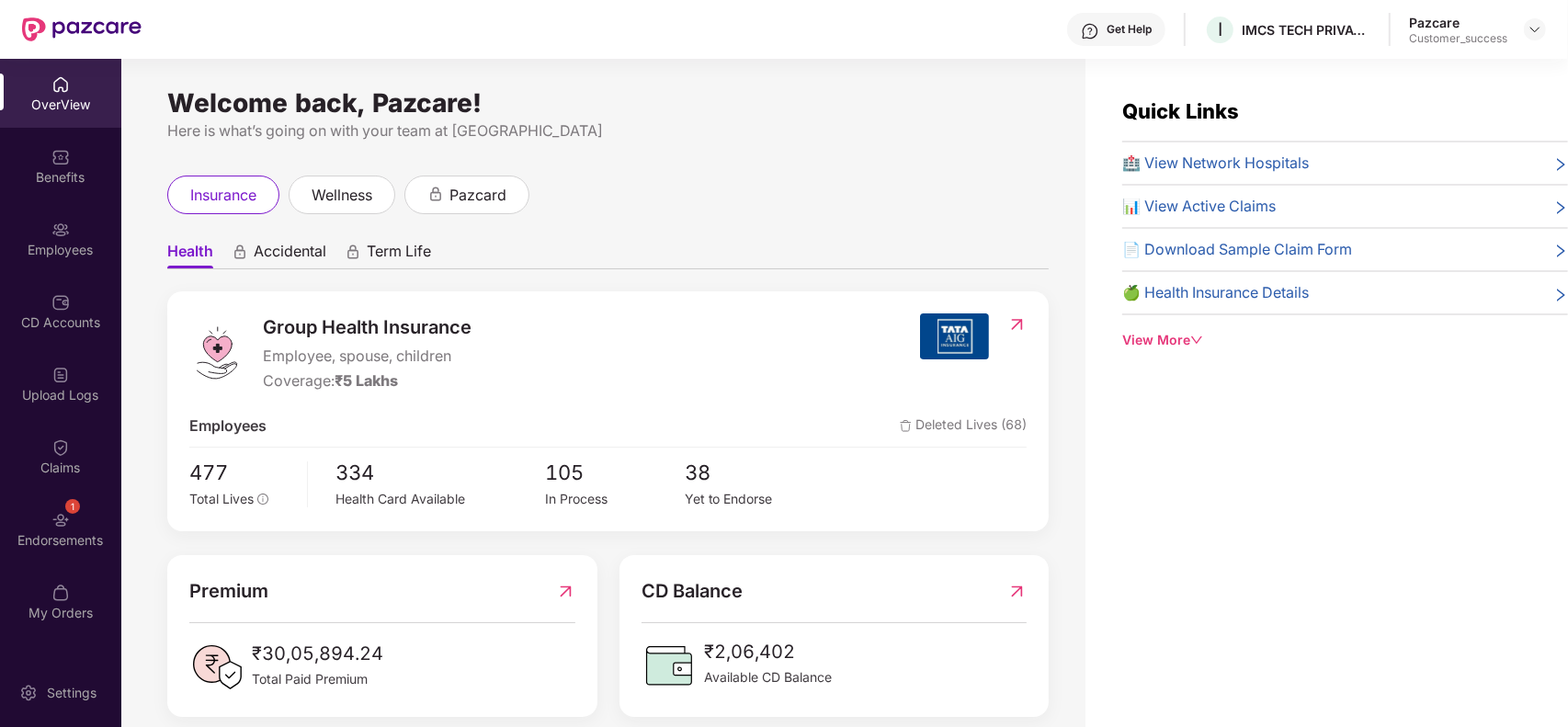
click at [72, 268] on div "Employees" at bounding box center [60, 239] width 121 height 69
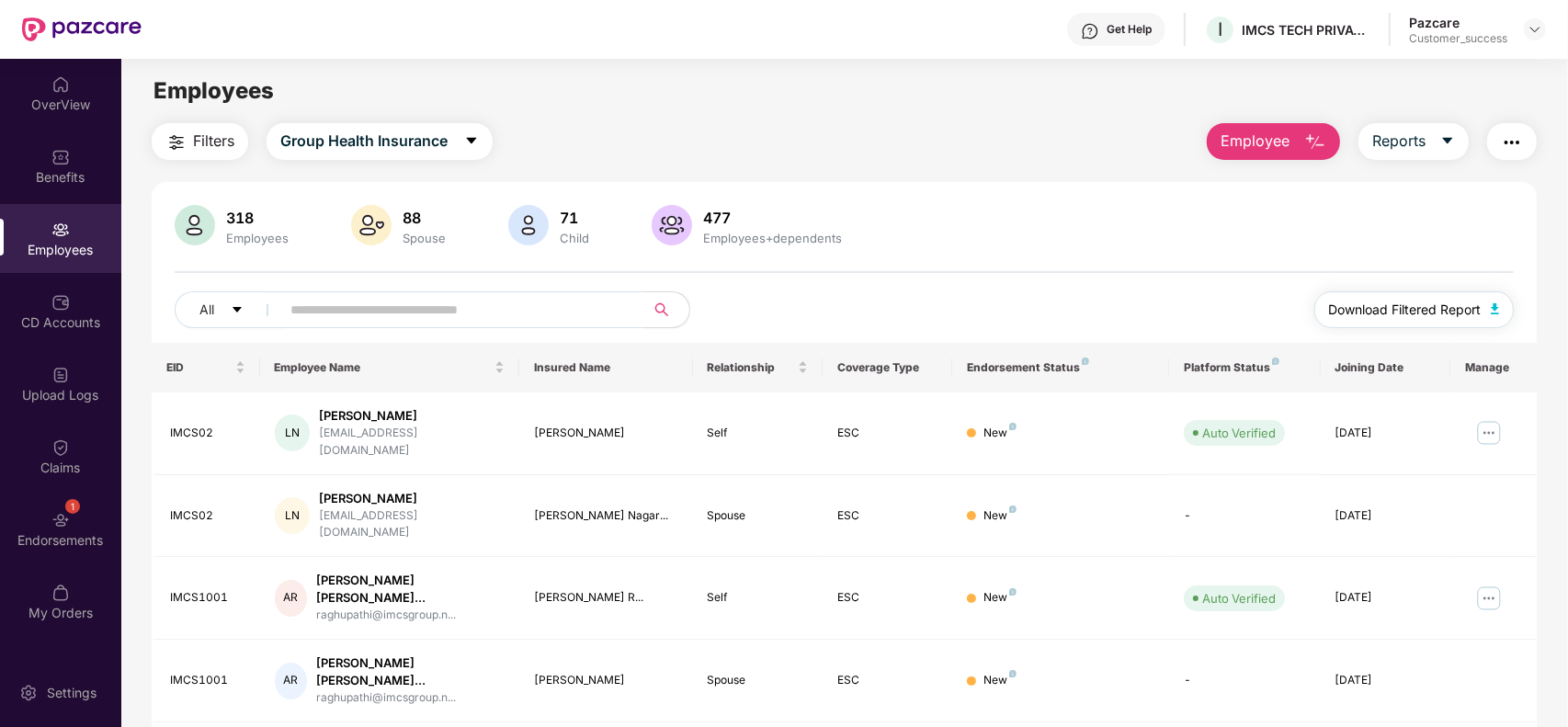
click at [1366, 317] on span "Download Filtered Report" at bounding box center [1405, 309] width 153 height 20
click at [1243, 150] on span "Employee" at bounding box center [1255, 141] width 69 height 23
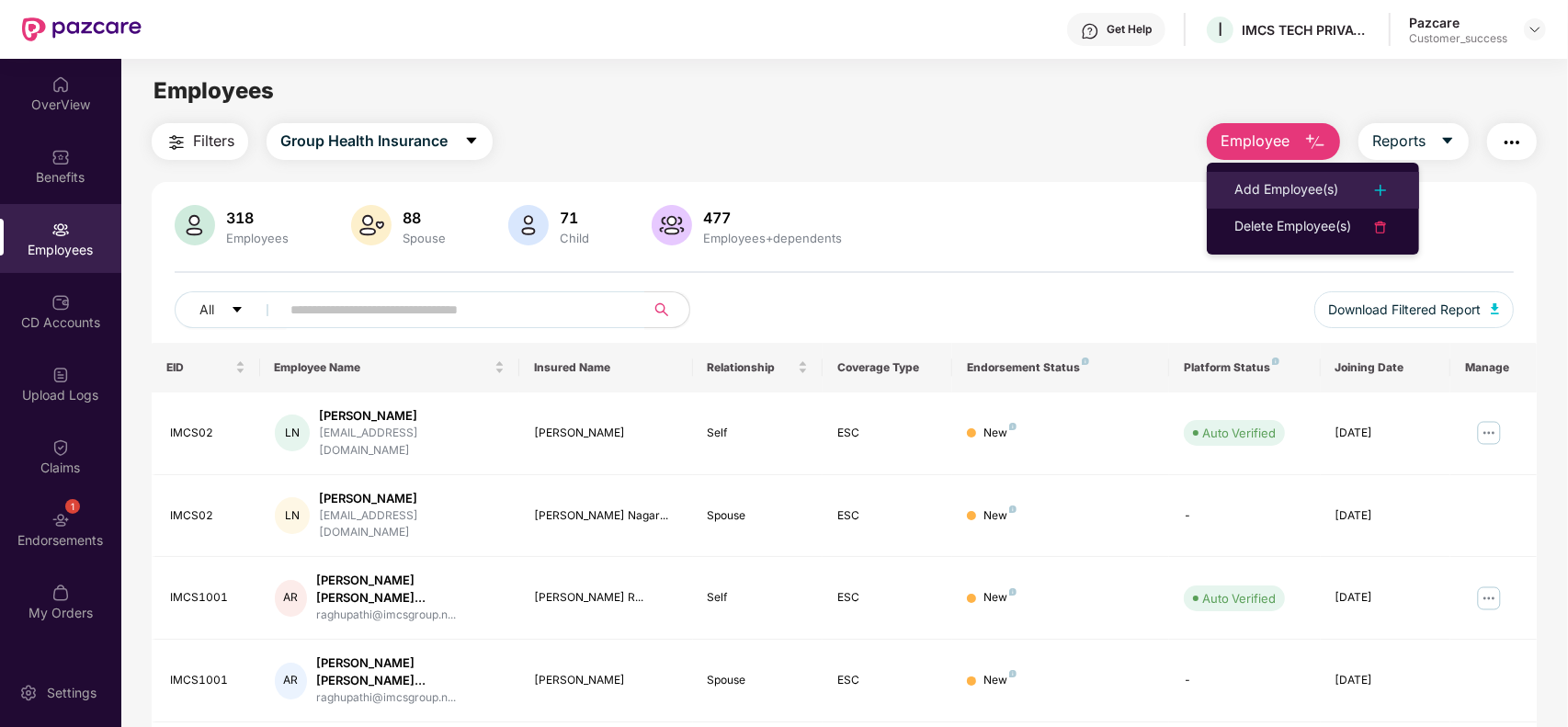
click at [1256, 176] on li "Add Employee(s)" at bounding box center [1312, 190] width 212 height 36
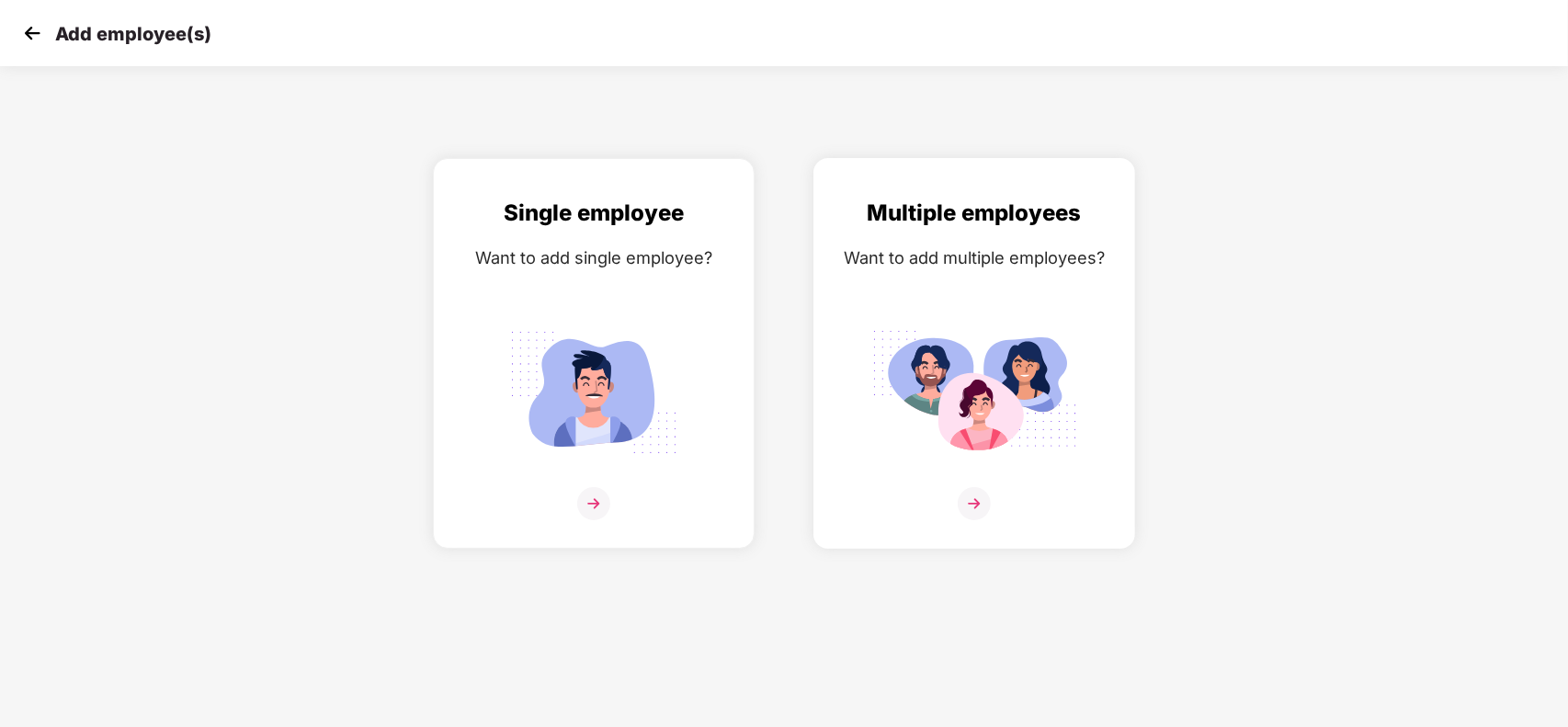
click at [1107, 391] on div "Multiple employees Want to add multiple employees?" at bounding box center [974, 369] width 283 height 347
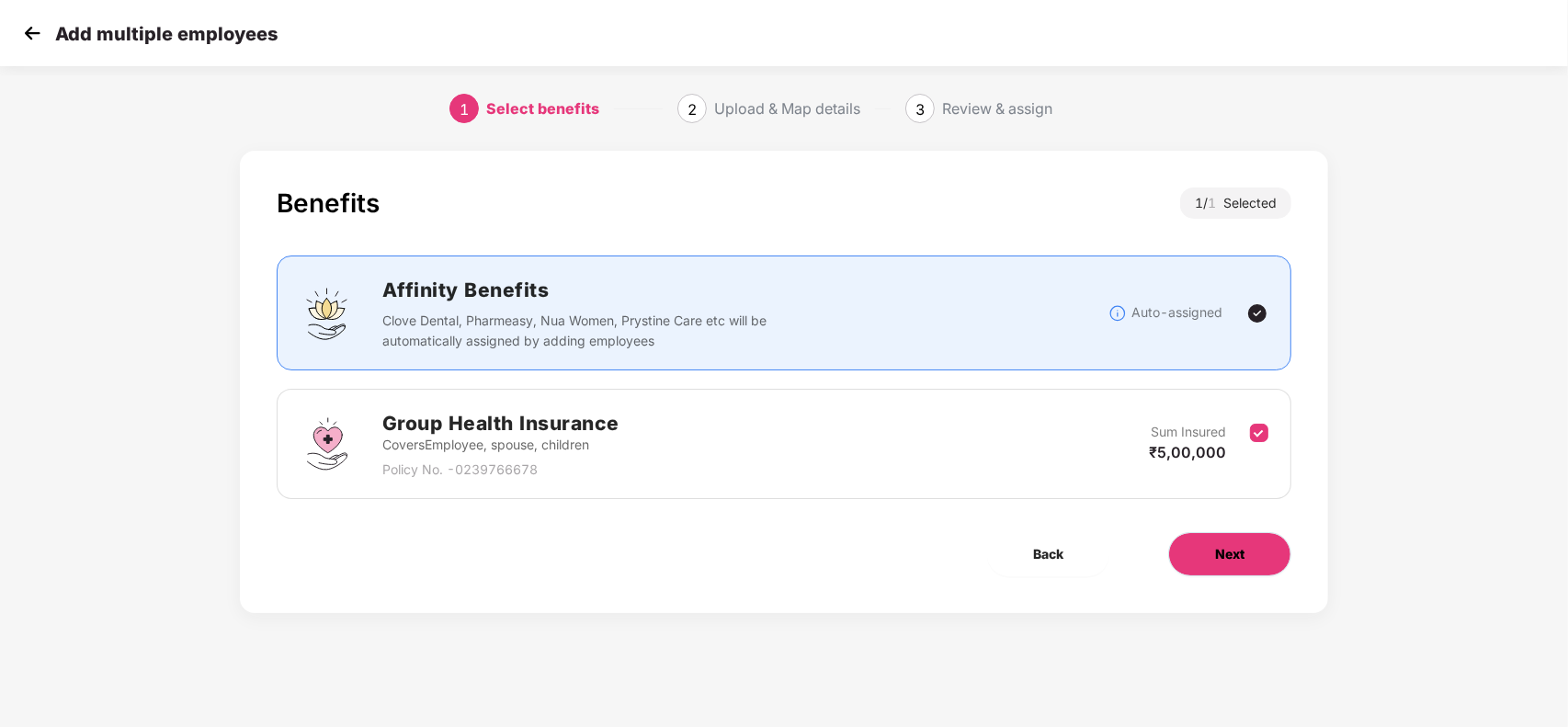
click at [1229, 575] on button "Next" at bounding box center [1229, 554] width 123 height 44
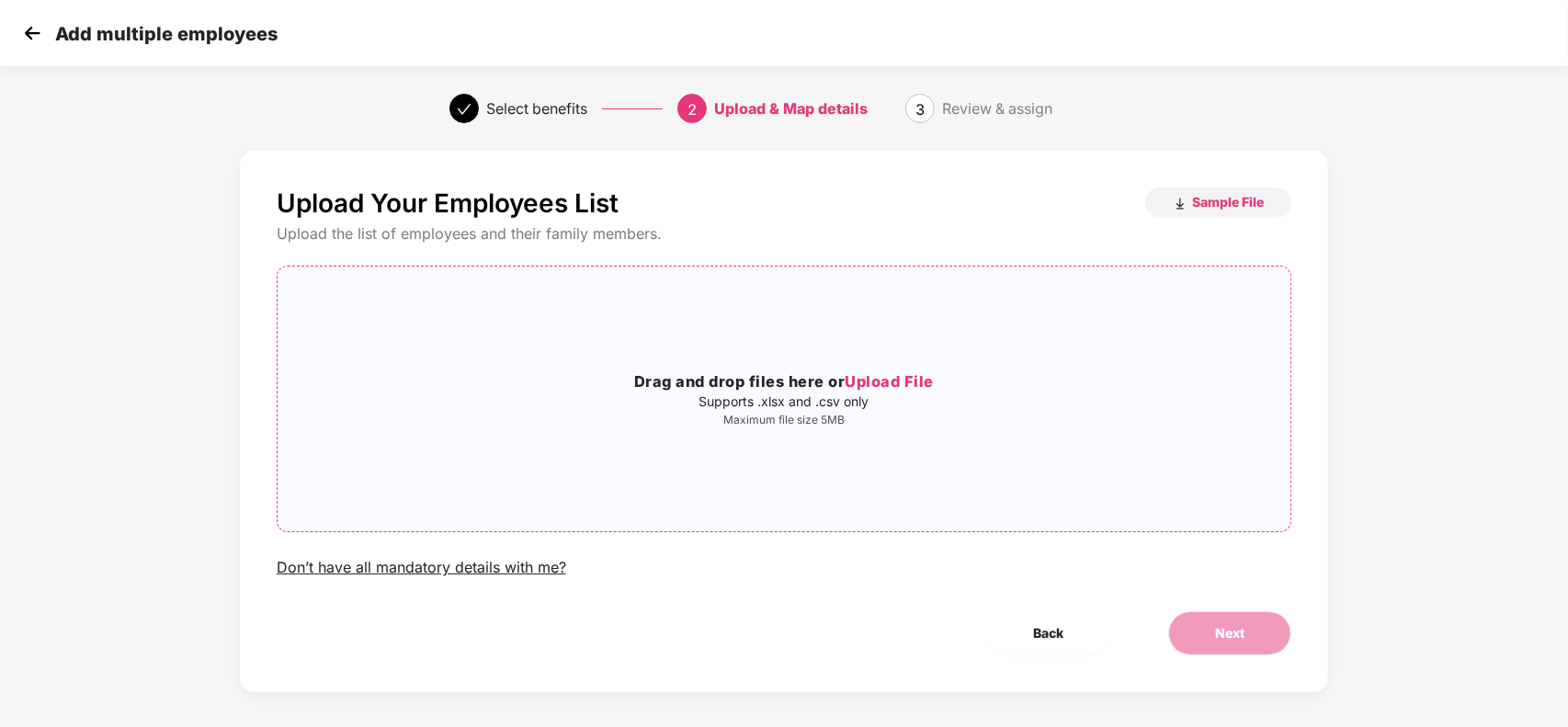
click at [975, 295] on div "Drag and drop files here or Upload File Supports .xlsx and .csv only Maximum fi…" at bounding box center [784, 398] width 1013 height 235
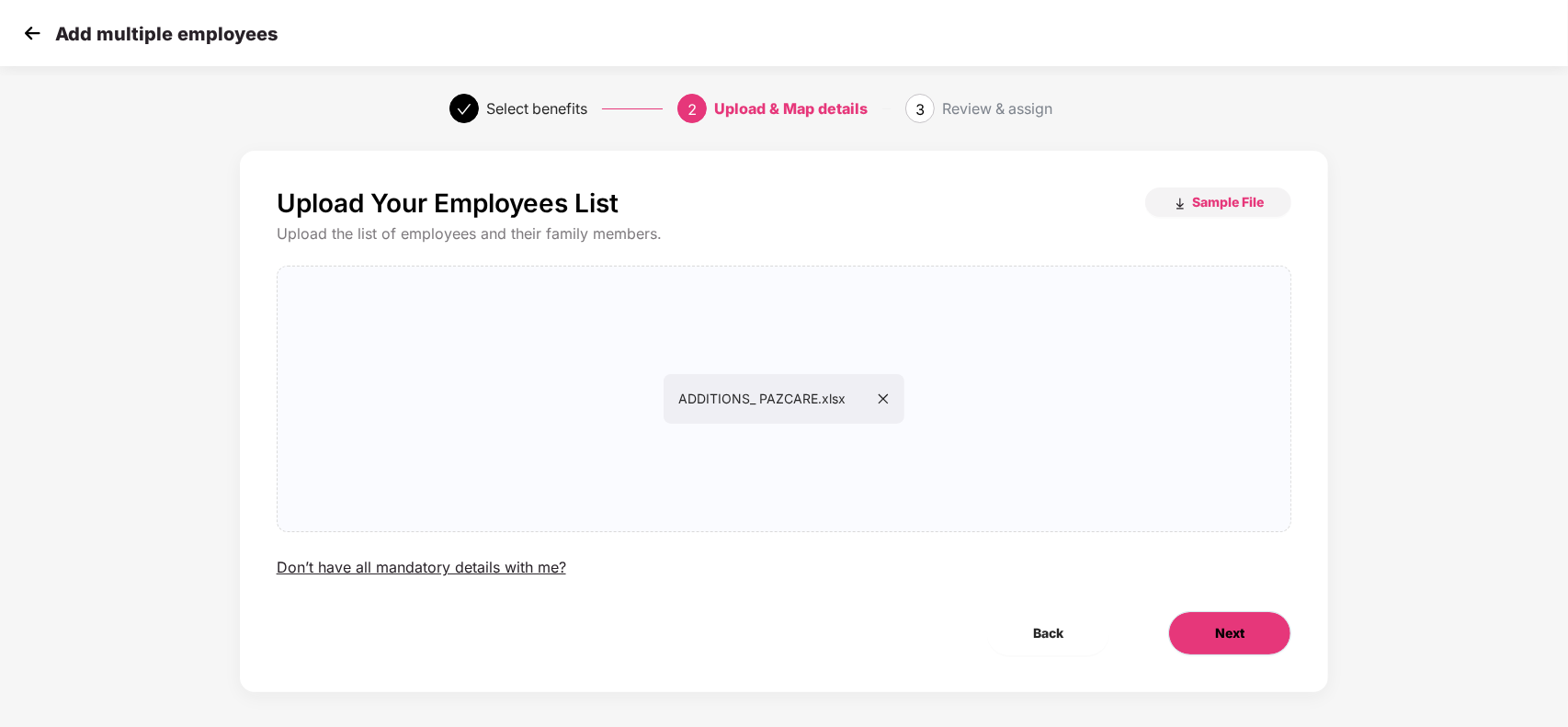
click at [1202, 614] on button "Next" at bounding box center [1229, 633] width 123 height 44
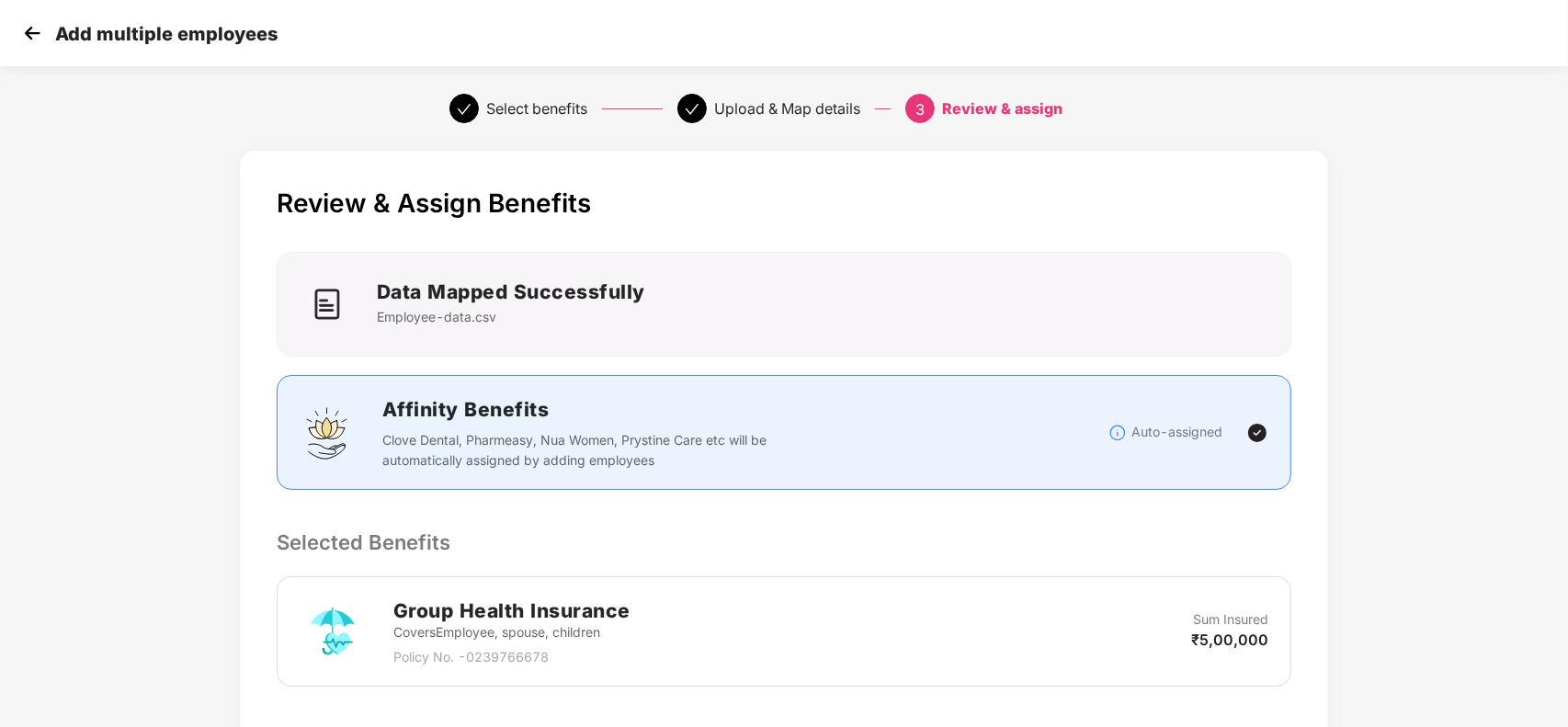
scroll to position [299, 0]
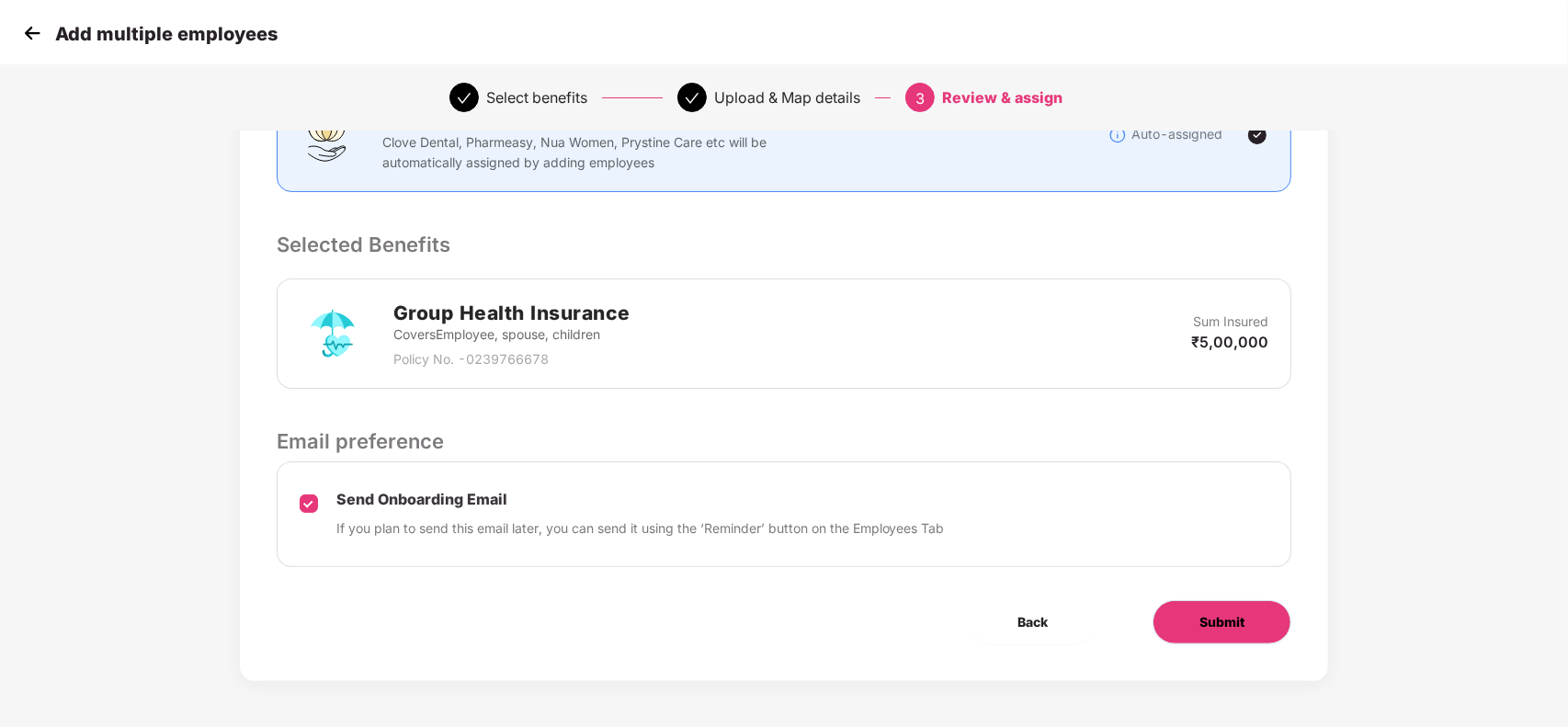
click at [1182, 639] on button "Submit" at bounding box center [1222, 621] width 139 height 44
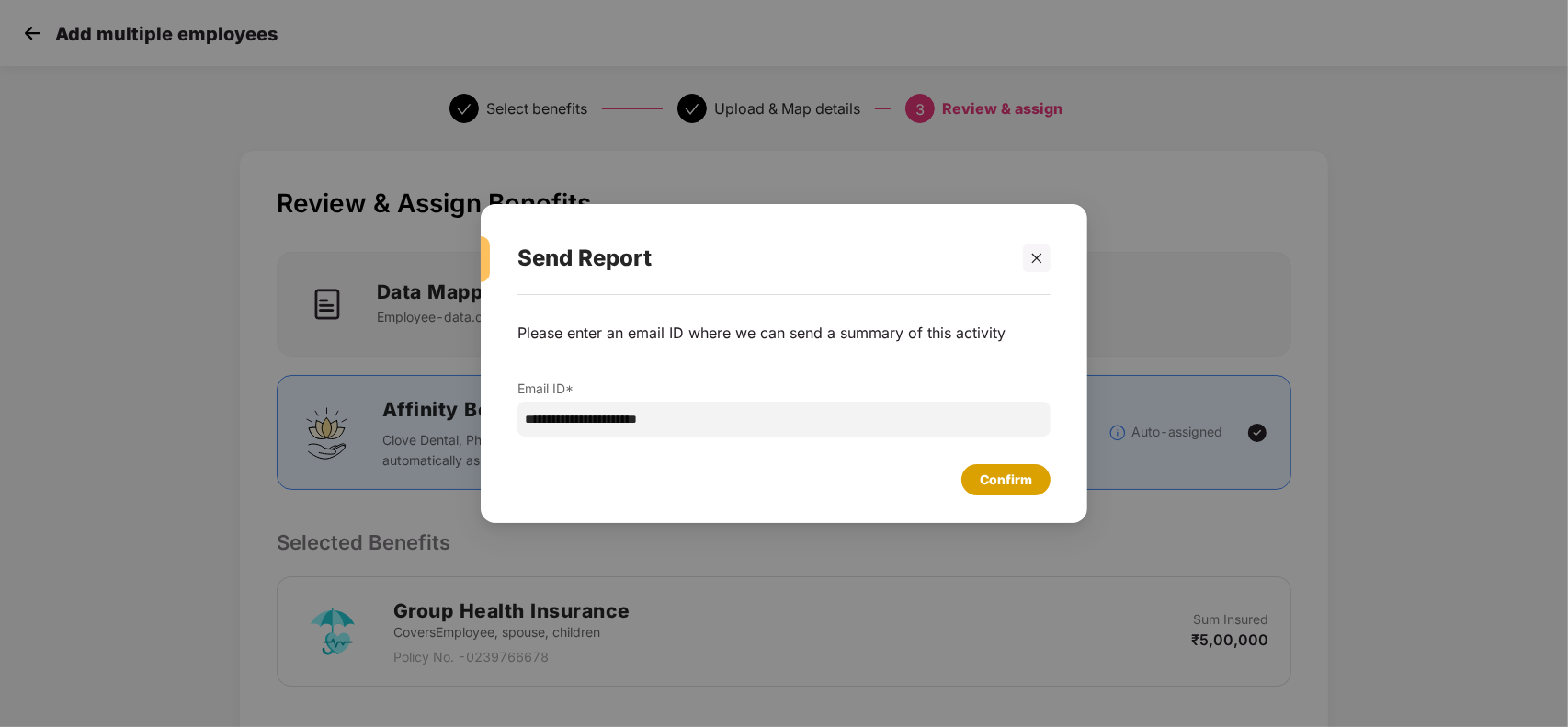
click at [1020, 484] on div "Confirm" at bounding box center [1006, 479] width 53 height 20
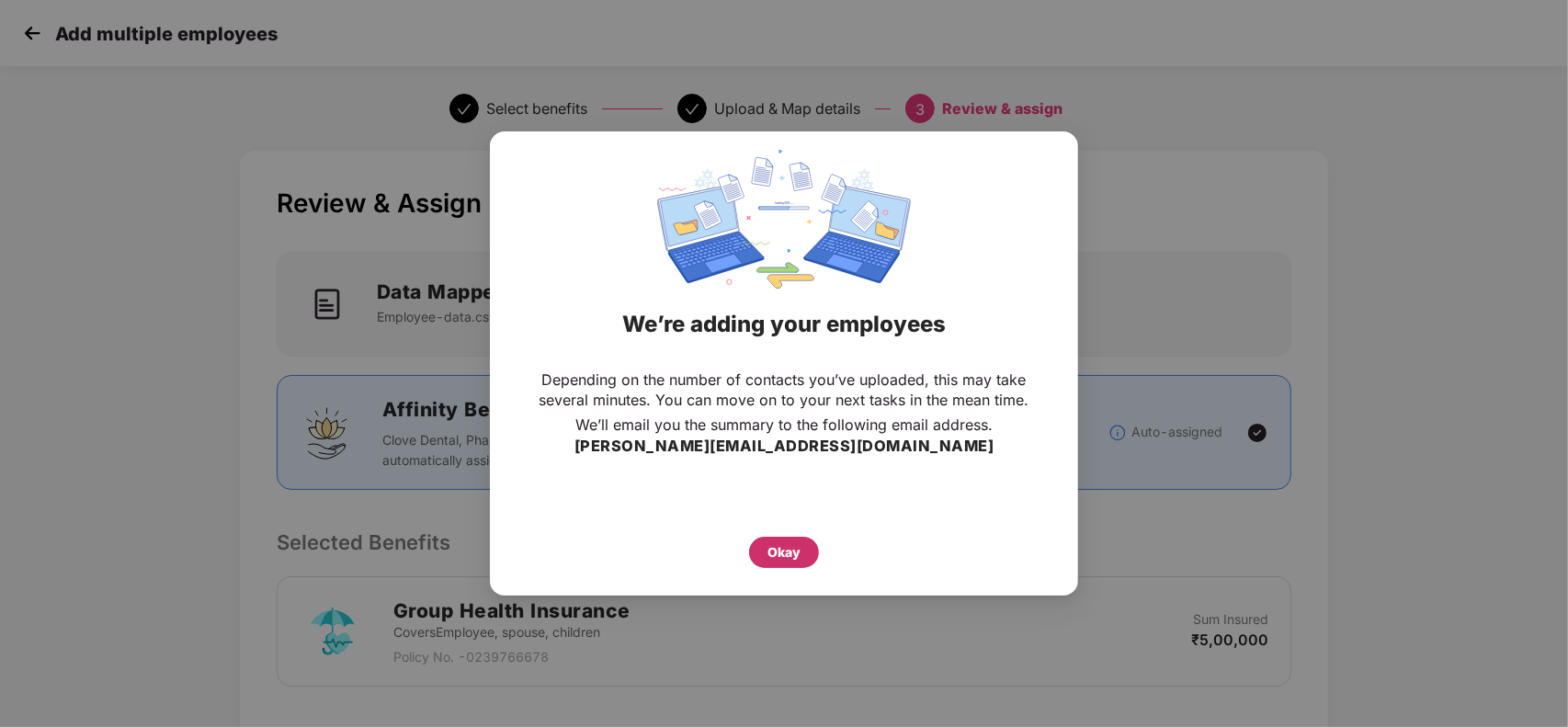
click at [756, 548] on div "Okay" at bounding box center [784, 551] width 70 height 32
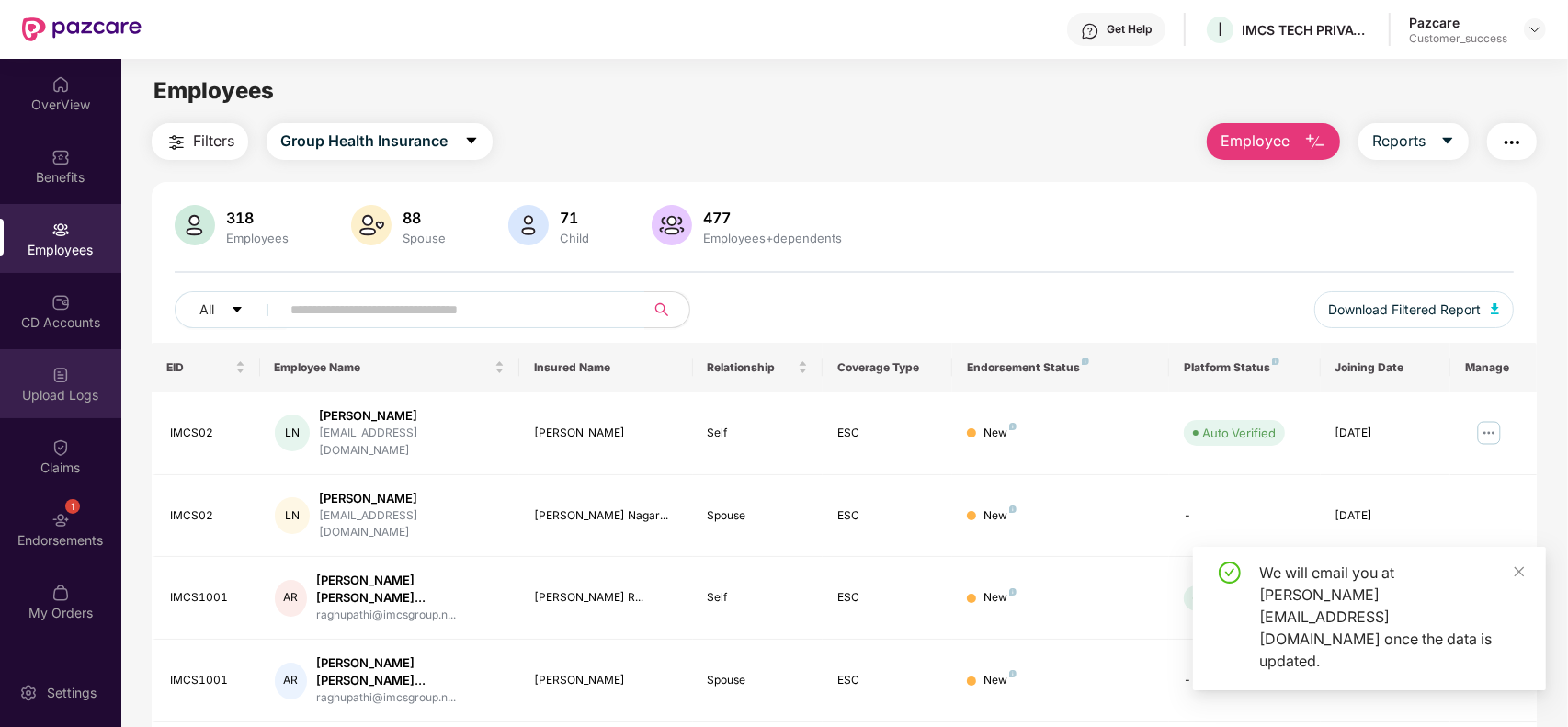
click at [57, 383] on div "Upload Logs" at bounding box center [60, 384] width 121 height 69
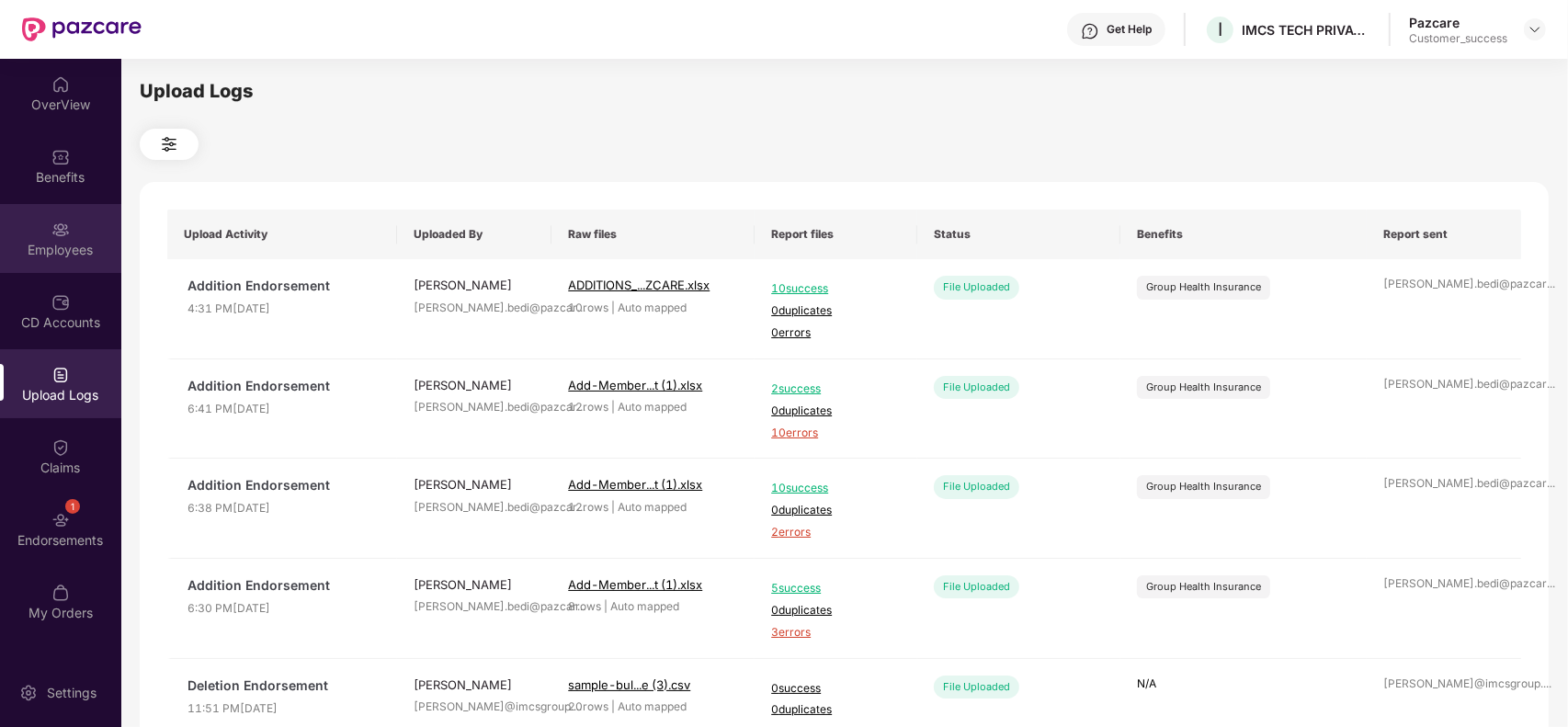
click at [49, 241] on div "Employees" at bounding box center [60, 249] width 121 height 18
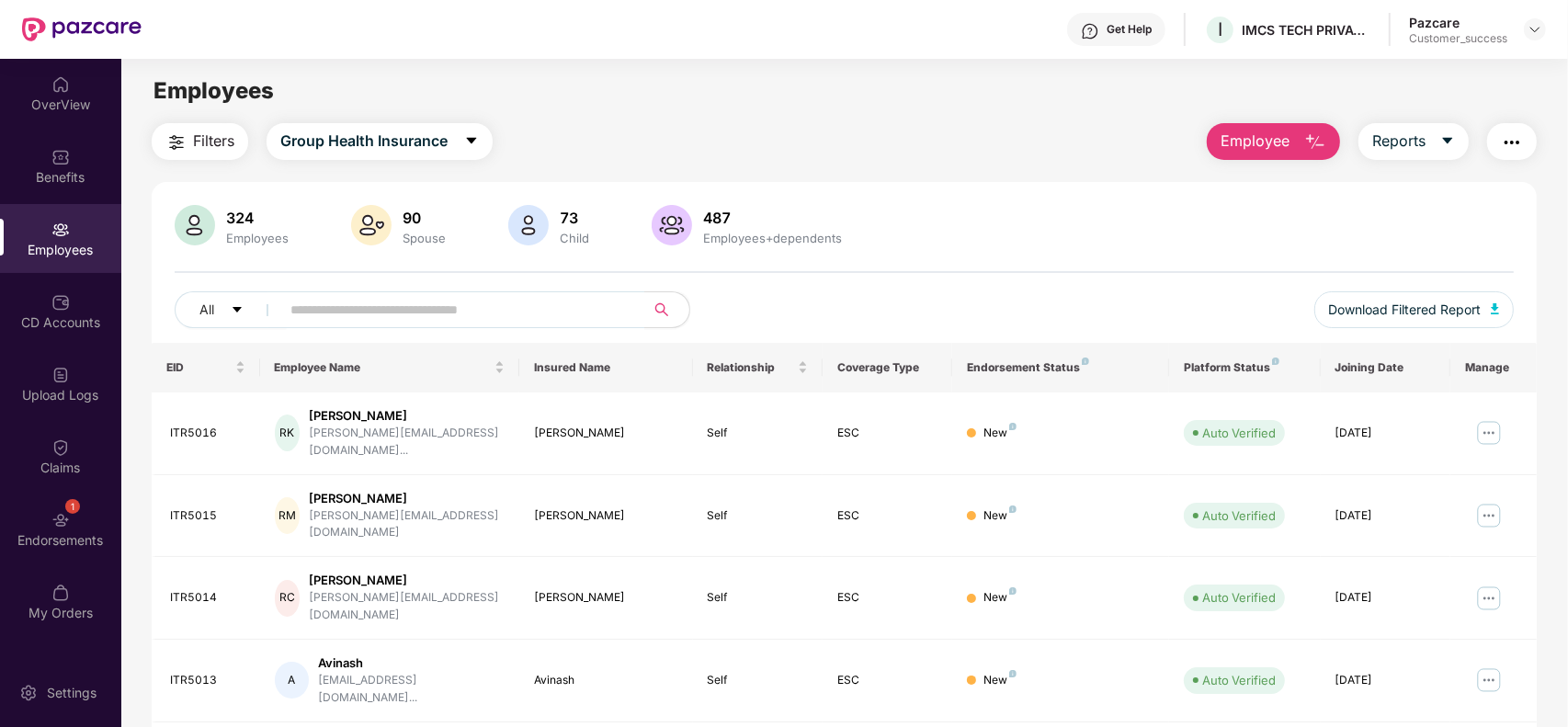
click at [1257, 157] on button "Employee" at bounding box center [1272, 141] width 133 height 36
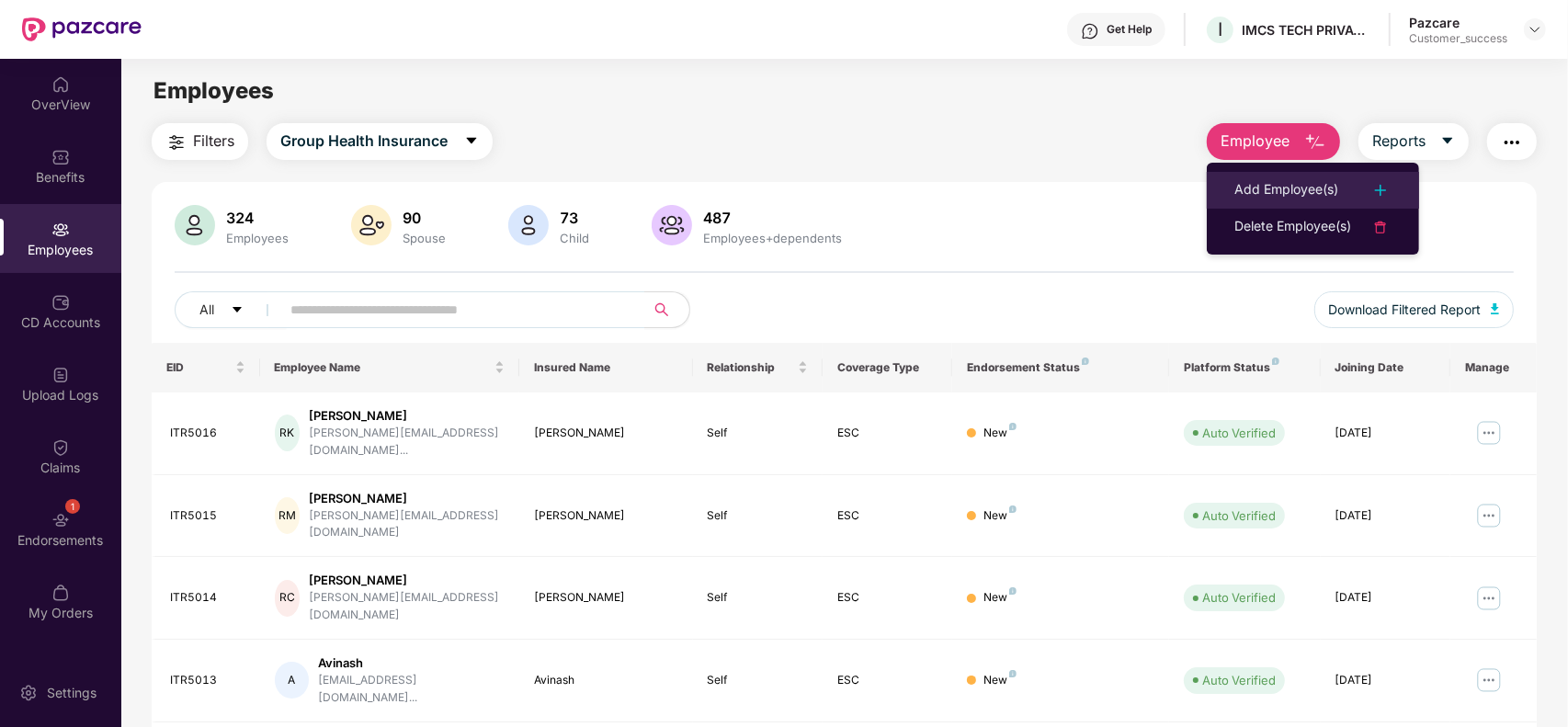
click at [1294, 175] on li "Add Employee(s)" at bounding box center [1312, 190] width 212 height 36
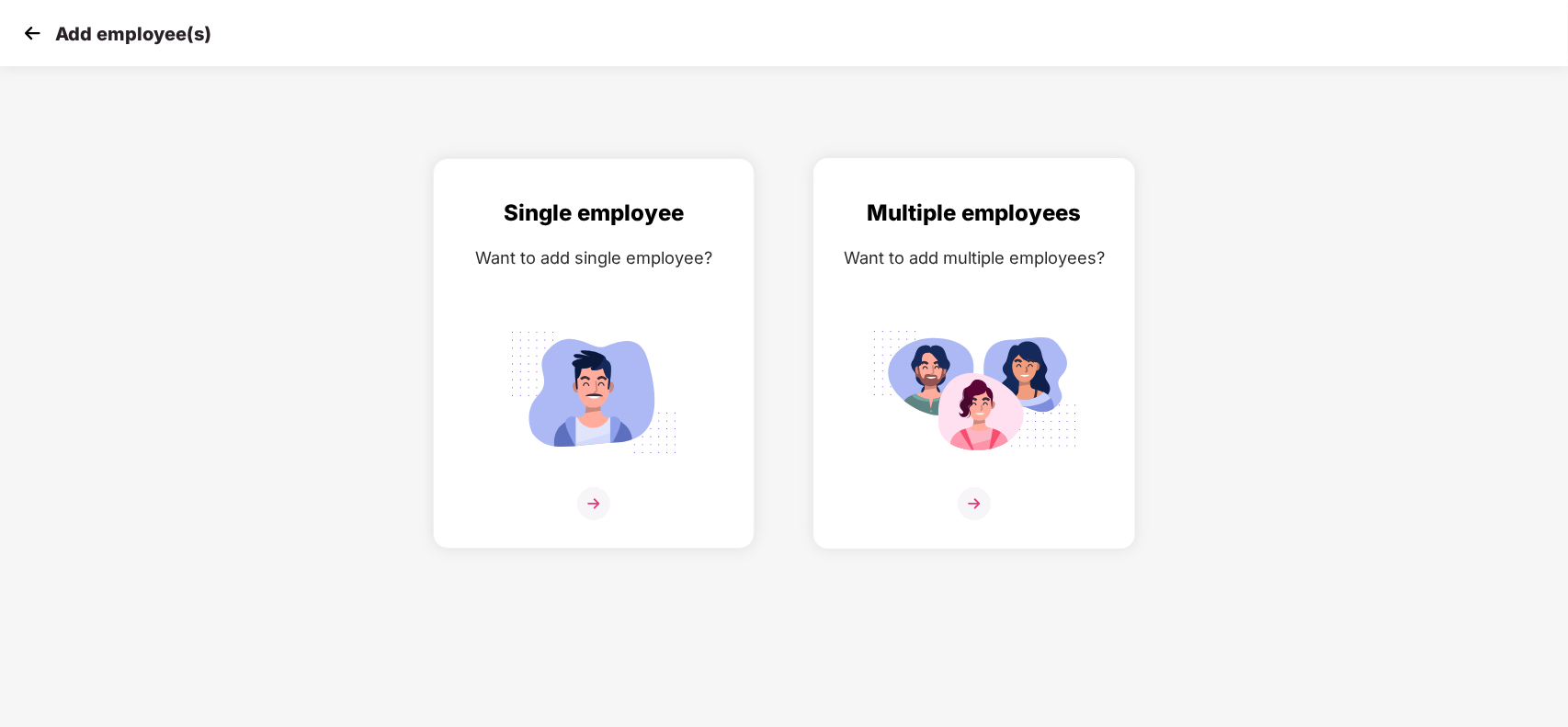
click at [1082, 249] on div "Want to add multiple employees?" at bounding box center [974, 258] width 283 height 27
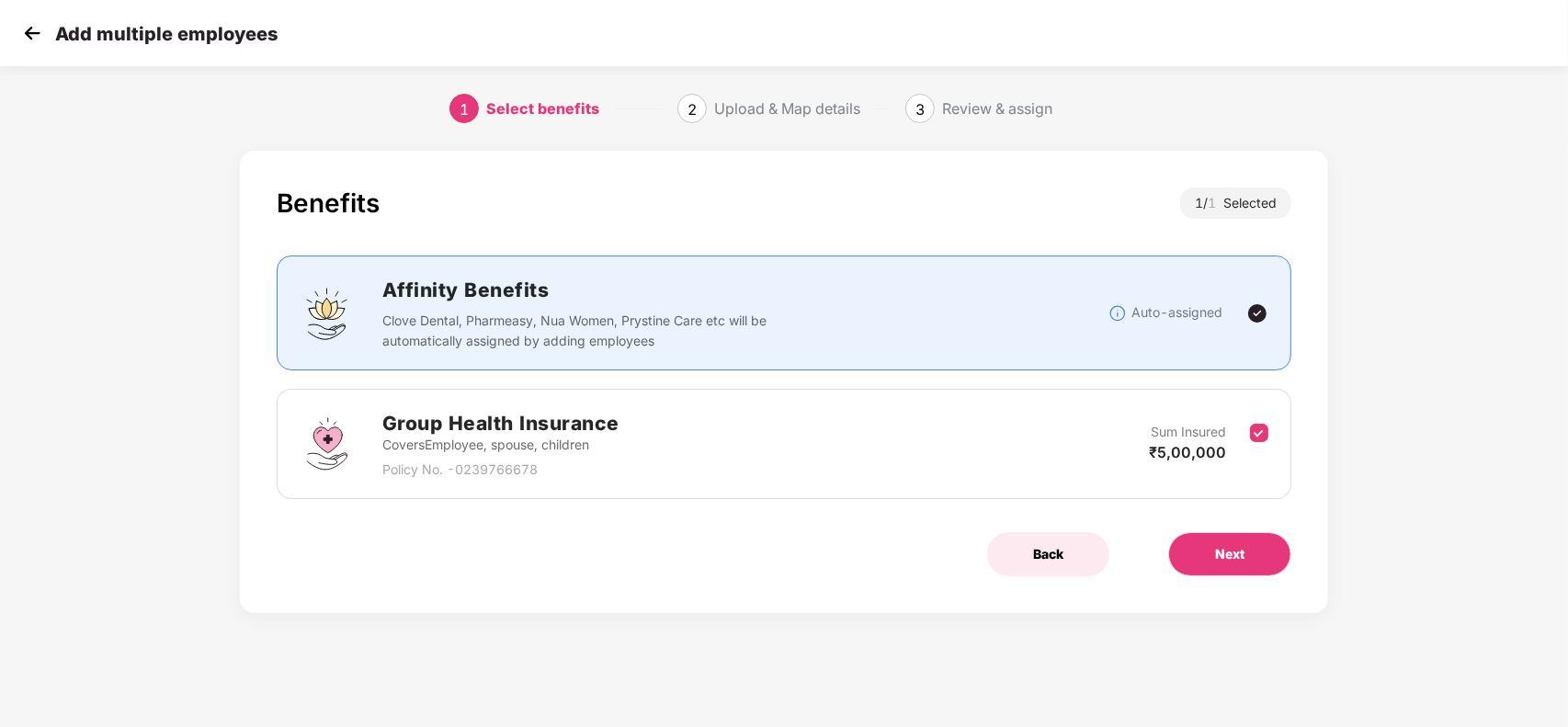
click at [1039, 552] on span "Back" at bounding box center [1048, 553] width 31 height 20
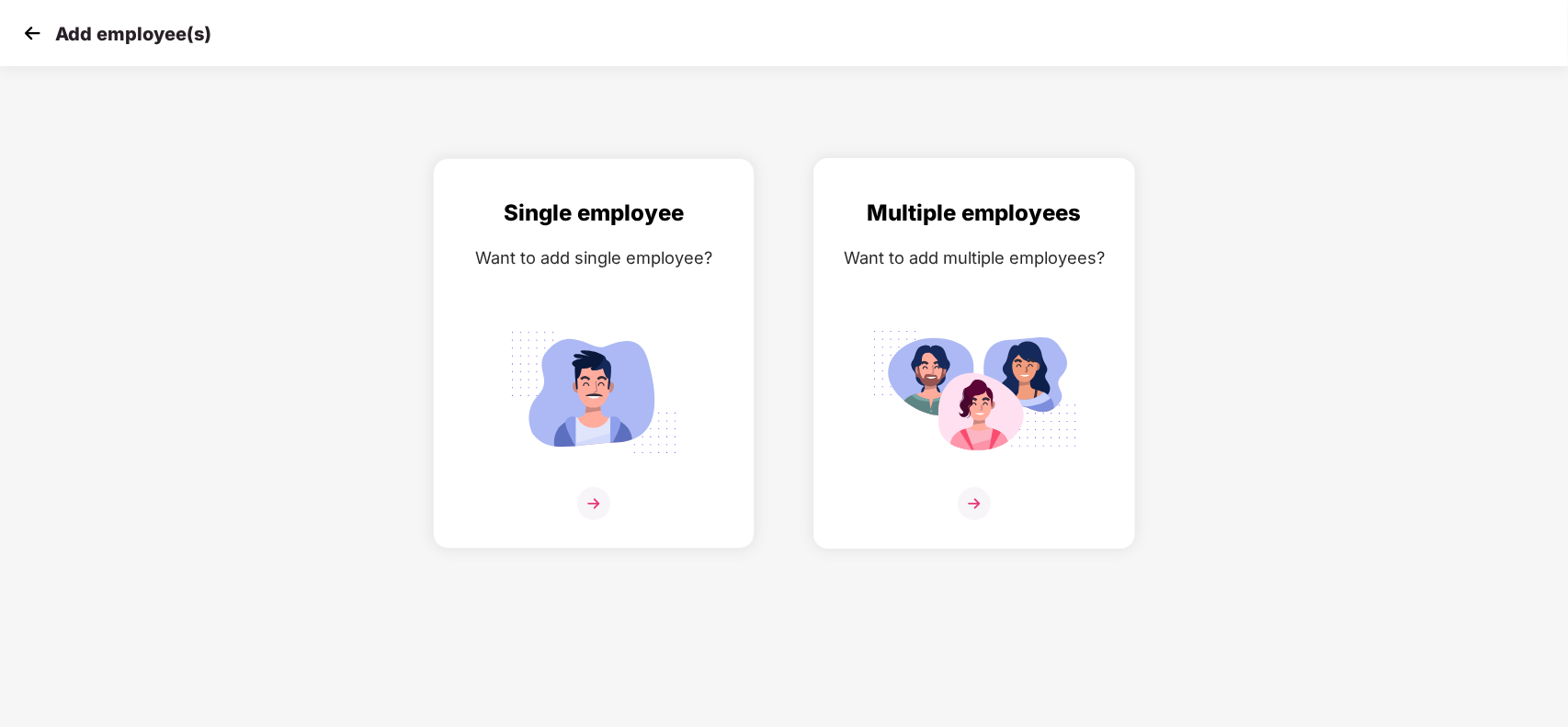
click at [905, 386] on img at bounding box center [974, 391] width 206 height 143
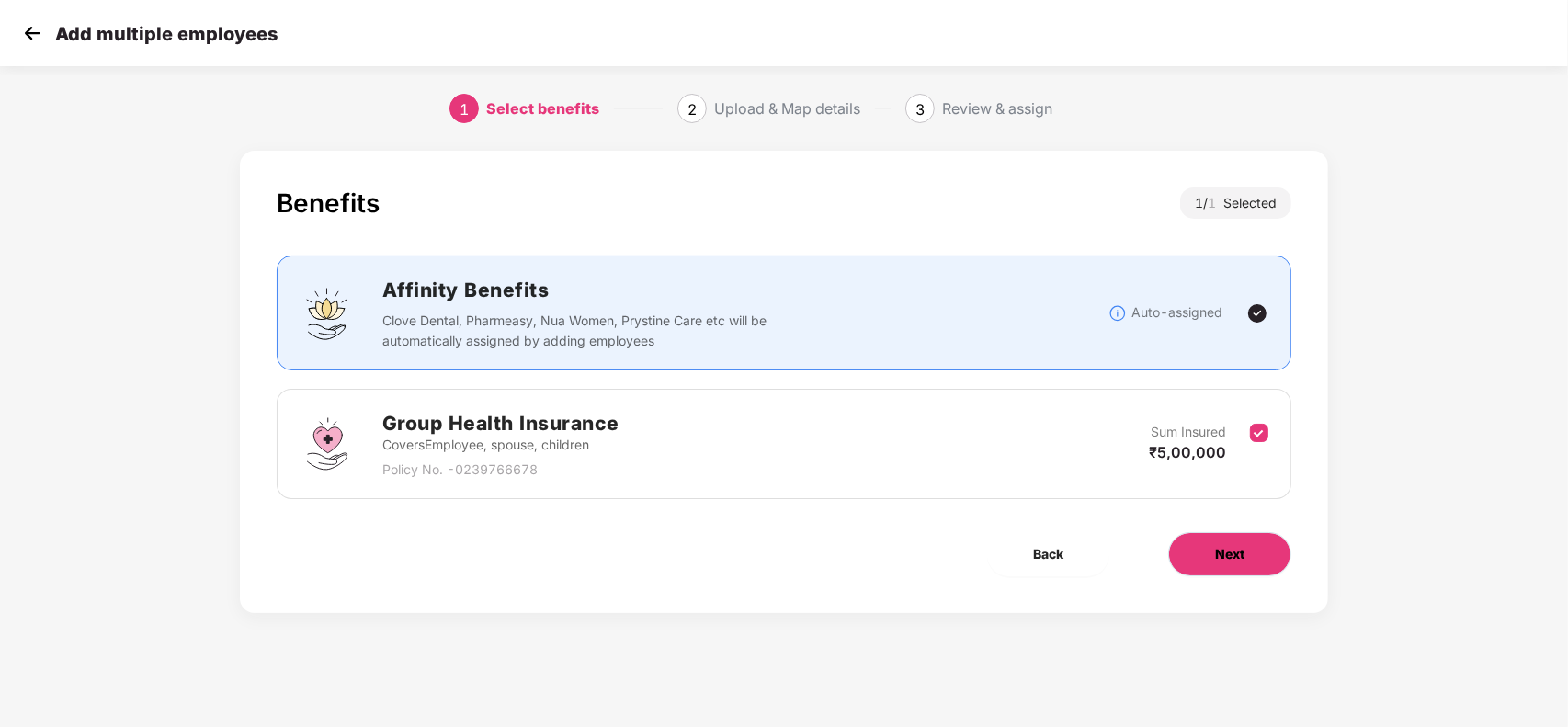
click at [1243, 549] on span "Next" at bounding box center [1229, 553] width 30 height 20
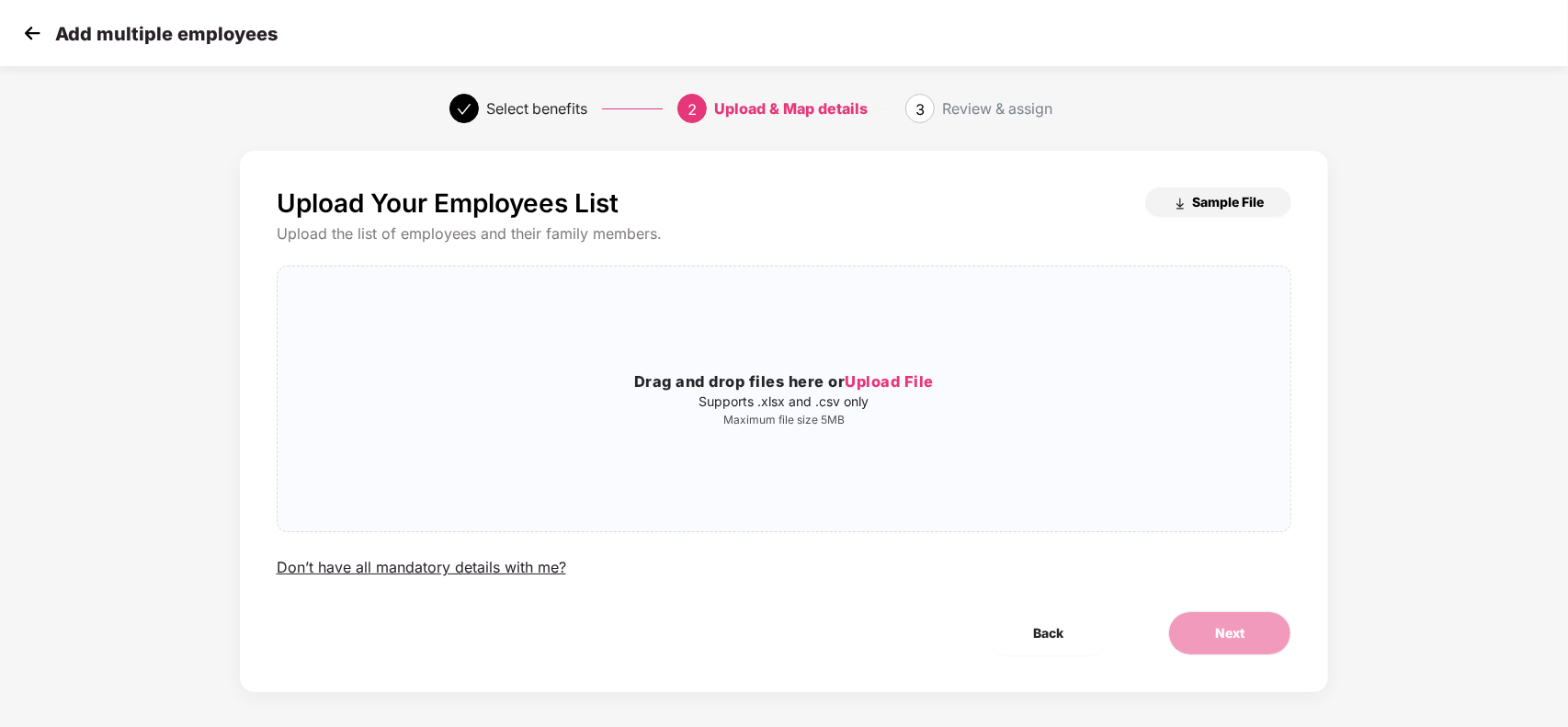
click at [1219, 199] on span "Sample File" at bounding box center [1227, 201] width 72 height 17
click at [738, 414] on p "Maximum file size 5MB" at bounding box center [784, 419] width 1013 height 14
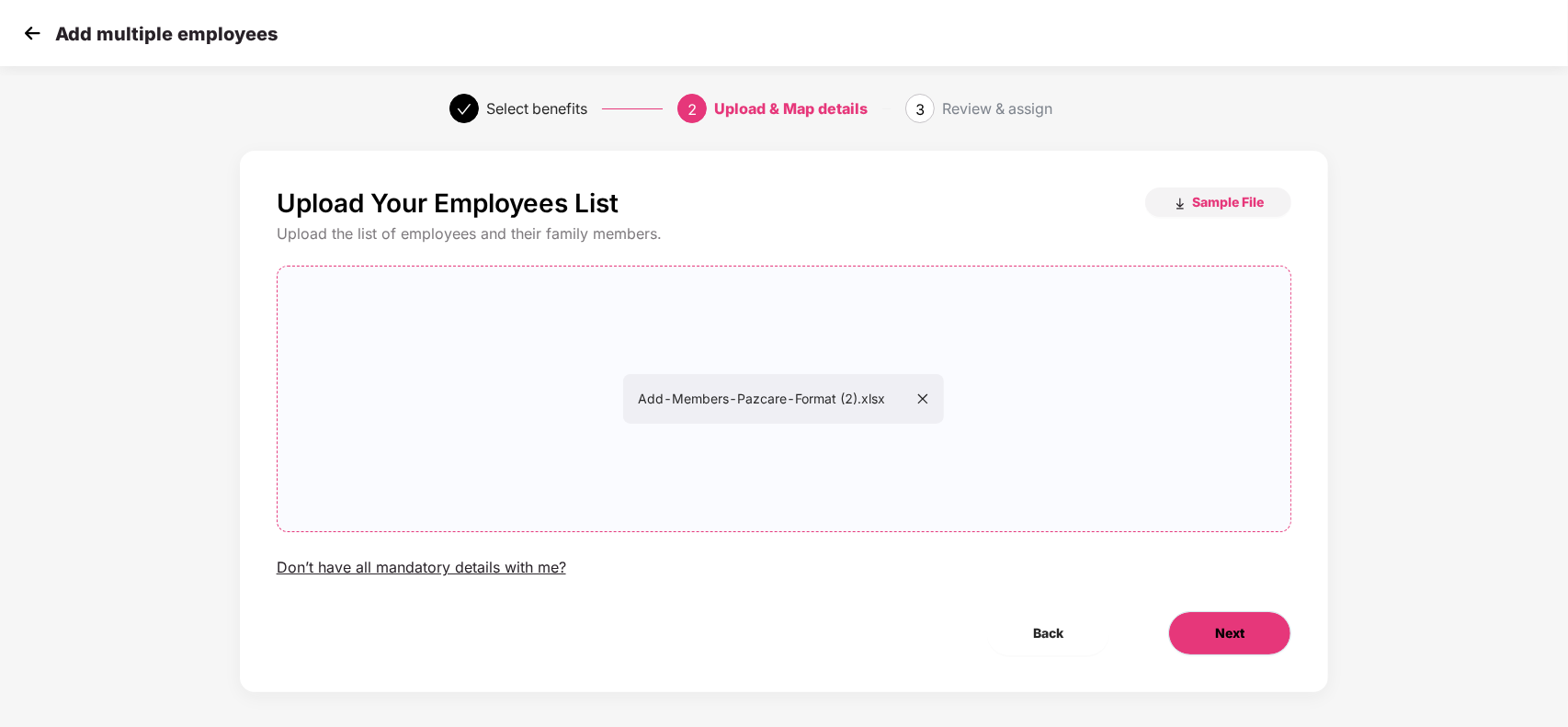
click at [1219, 647] on button "Next" at bounding box center [1229, 633] width 123 height 44
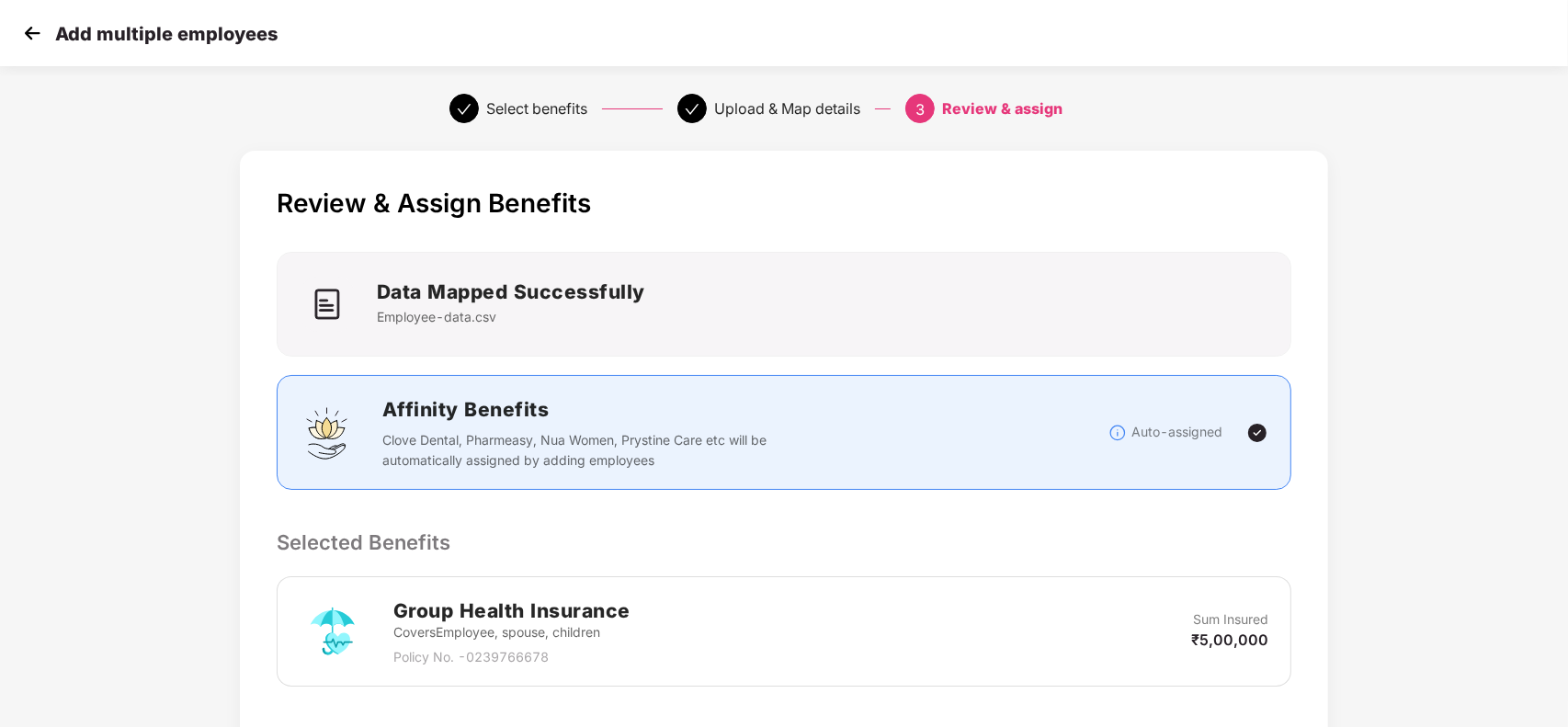
scroll to position [299, 0]
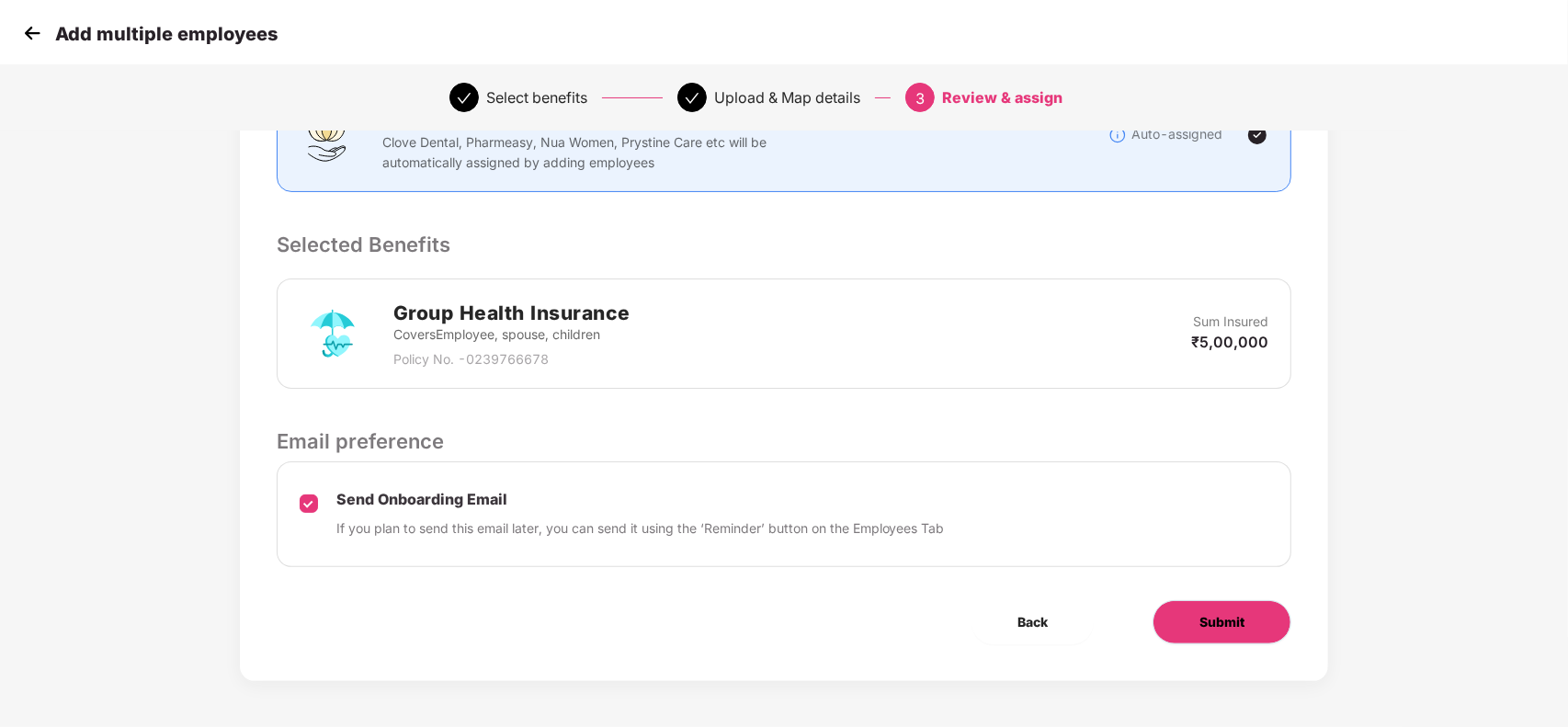
click at [1201, 612] on span "Submit" at bounding box center [1222, 621] width 45 height 20
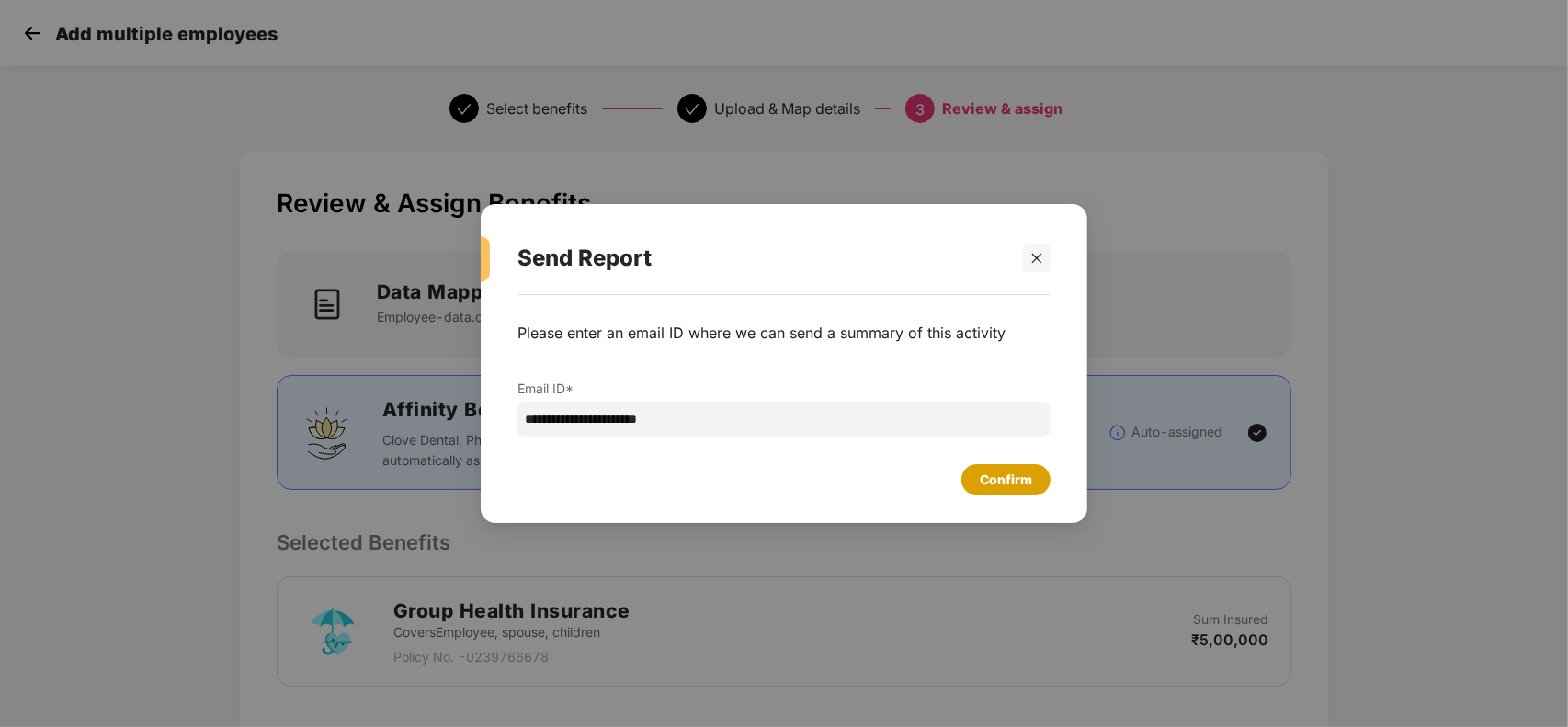
click at [1012, 481] on div "Confirm" at bounding box center [1006, 479] width 53 height 20
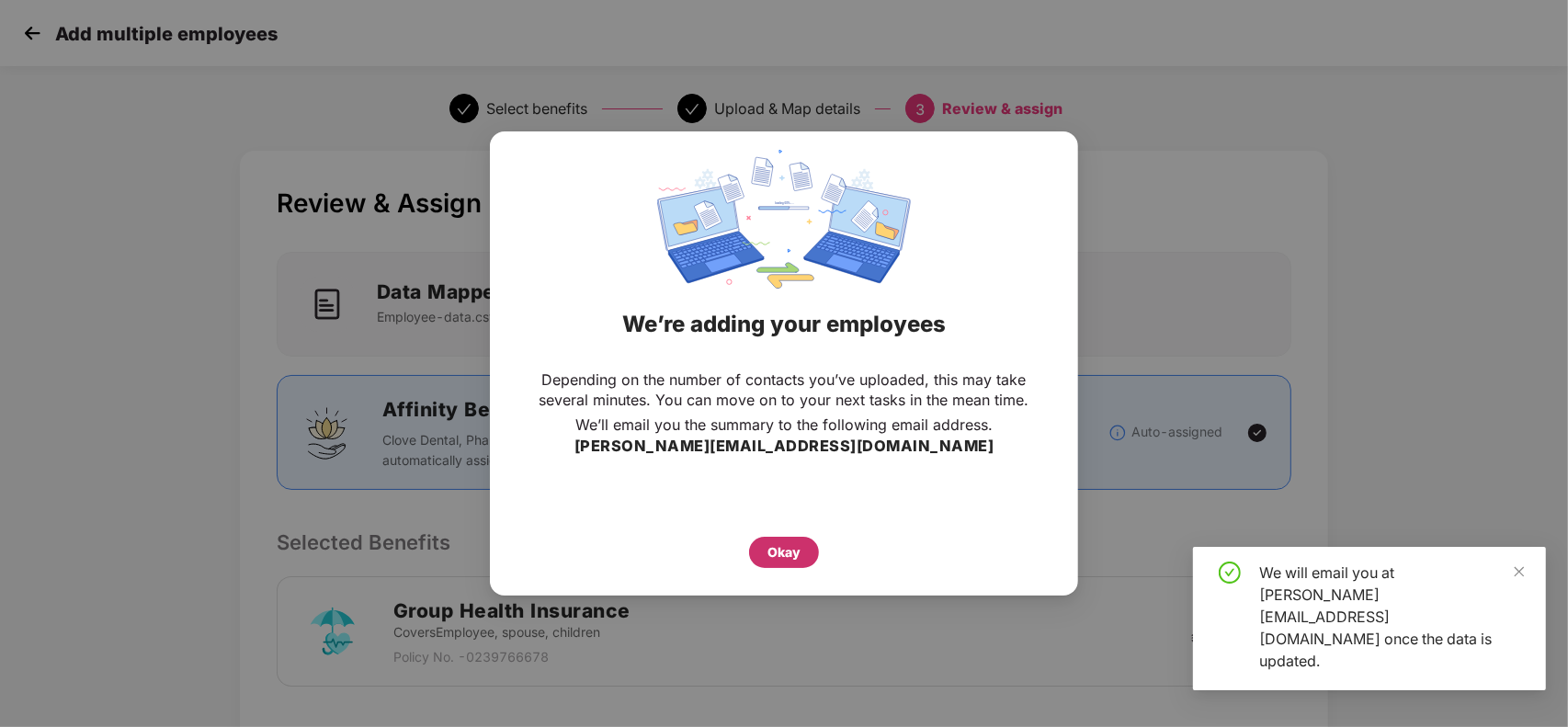
click at [770, 553] on div "Okay" at bounding box center [784, 551] width 33 height 20
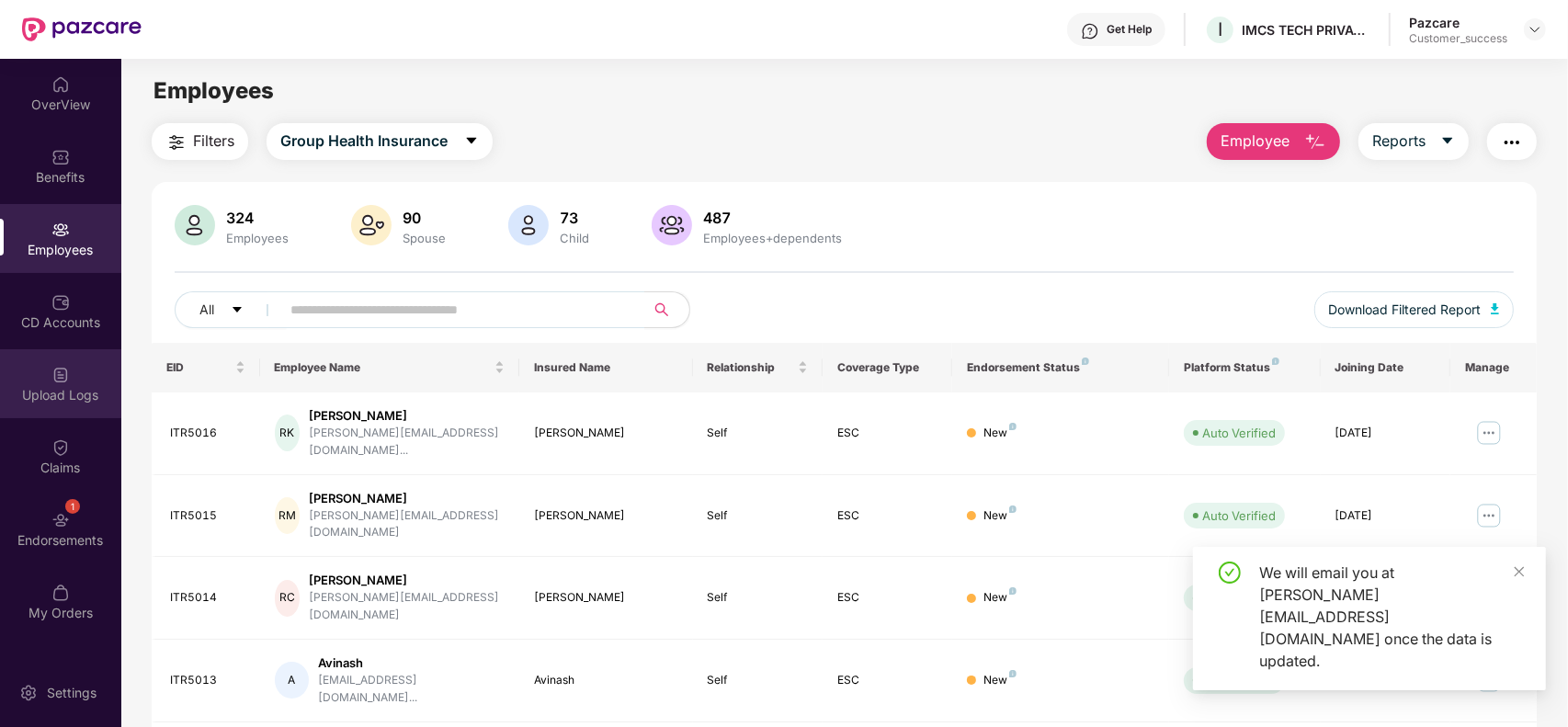
click at [54, 409] on div "Upload Logs" at bounding box center [60, 384] width 121 height 69
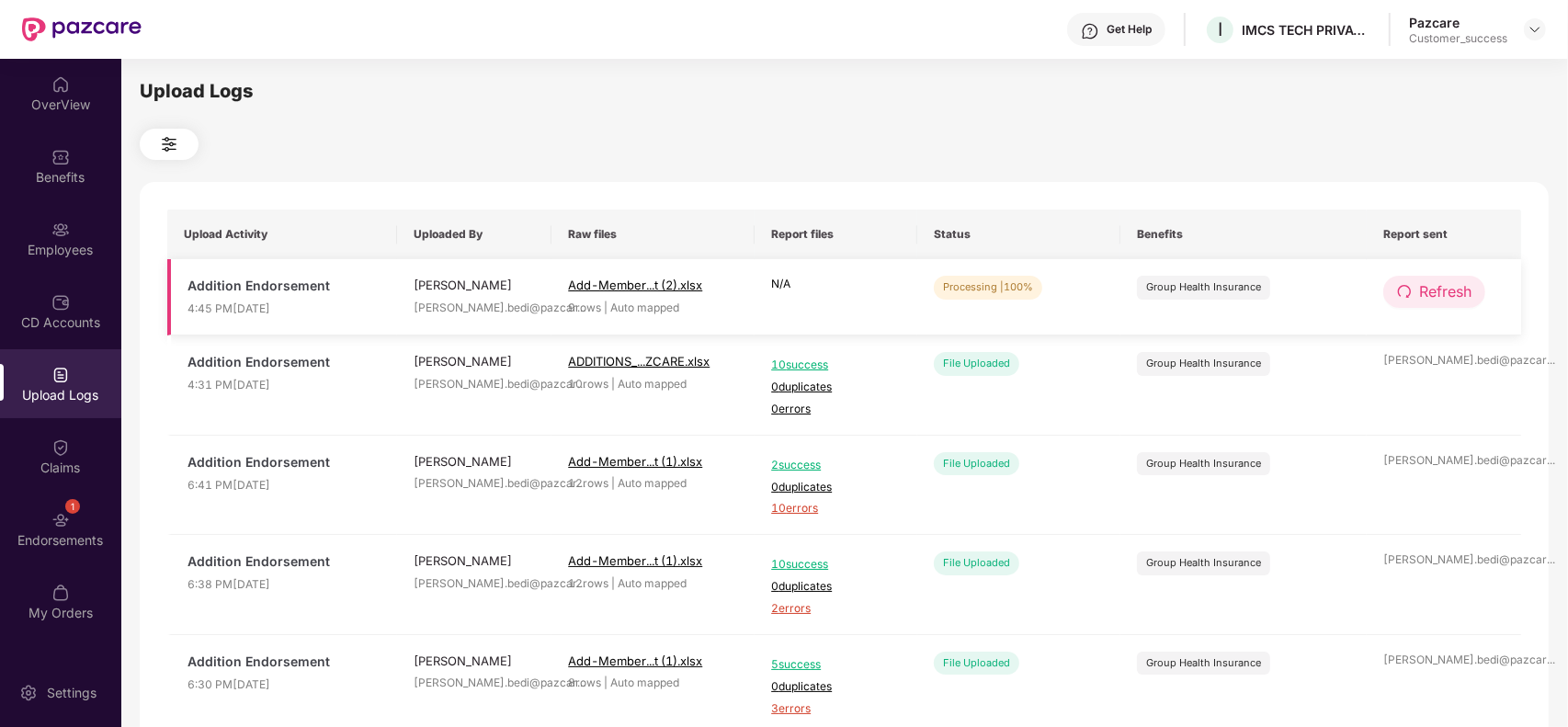
click at [1427, 293] on span "Refresh" at bounding box center [1445, 292] width 53 height 23
